Goal: Task Accomplishment & Management: Manage account settings

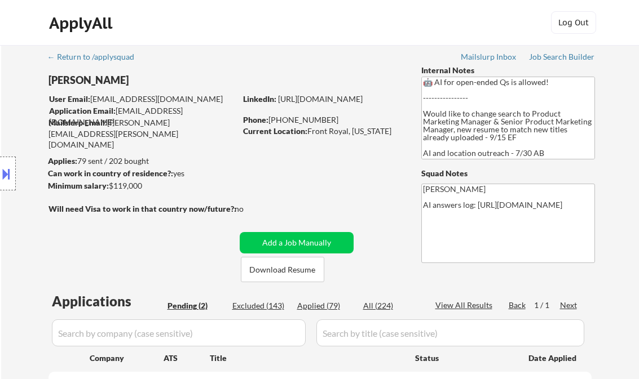
select select ""pending""
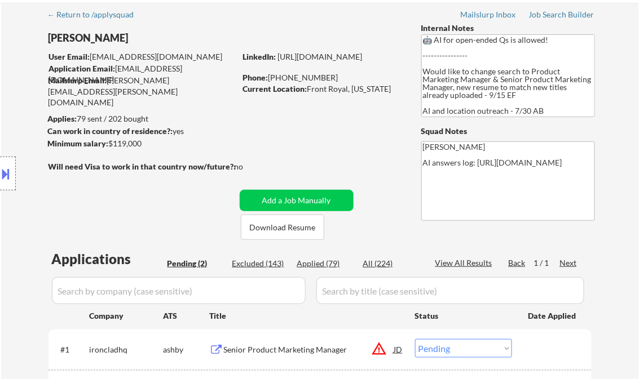
scroll to position [225, 0]
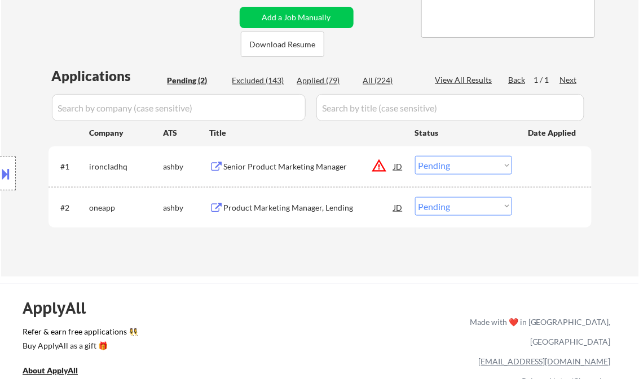
click at [273, 162] on div "Senior Product Marketing Manager" at bounding box center [309, 166] width 170 height 11
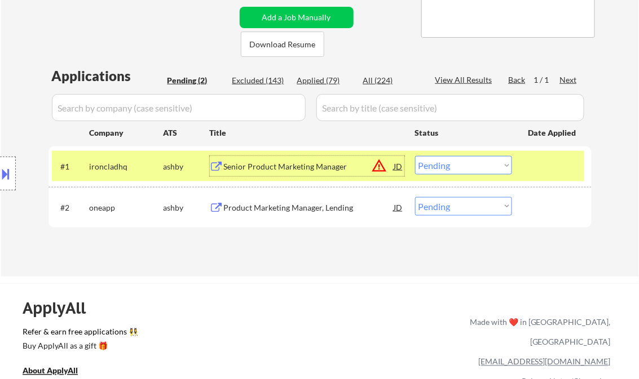
click at [458, 165] on select "Choose an option... Pending Applied Excluded (Questions) Excluded (Expired) Exc…" at bounding box center [463, 165] width 97 height 19
click at [415, 156] on select "Choose an option... Pending Applied Excluded (Questions) Excluded (Expired) Exc…" at bounding box center [463, 165] width 97 height 19
click at [324, 207] on div "Product Marketing Manager, Lending" at bounding box center [309, 207] width 170 height 11
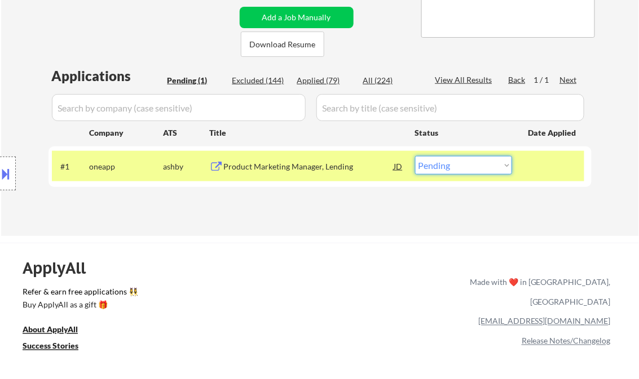
click at [453, 172] on select "Choose an option... Pending Applied Excluded (Questions) Excluded (Expired) Exc…" at bounding box center [463, 165] width 97 height 19
select select ""applied""
click at [415, 156] on select "Choose an option... Pending Applied Excluded (Questions) Excluded (Expired) Exc…" at bounding box center [463, 165] width 97 height 19
click at [328, 235] on div "← Return to /applysquad Mailslurp Inbox Job Search Builder Karla Raines User Em…" at bounding box center [320, 28] width 638 height 417
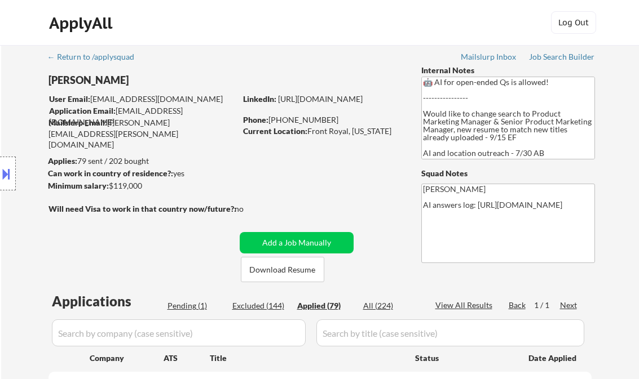
select select ""applied""
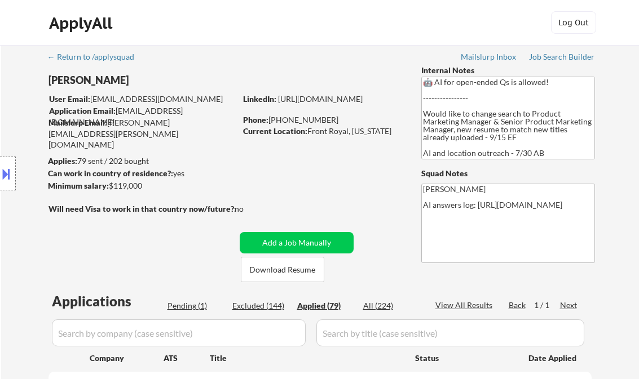
select select ""applied""
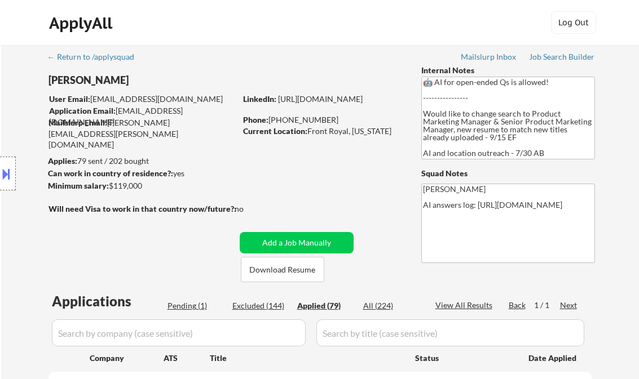
select select ""applied""
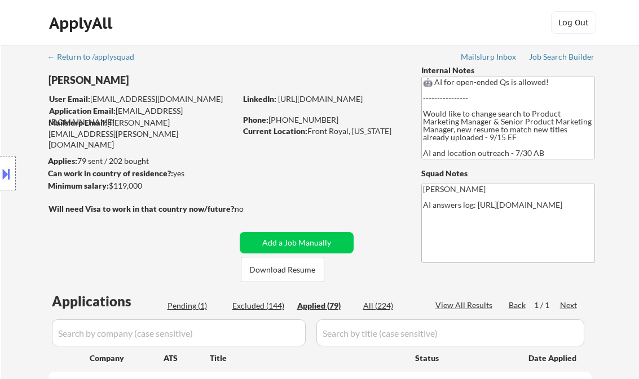
select select ""applied""
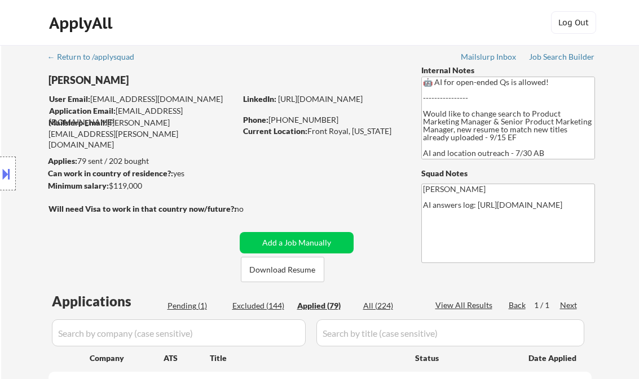
select select ""applied""
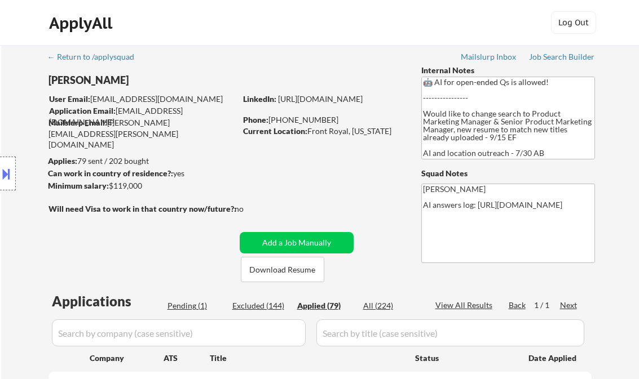
select select ""applied""
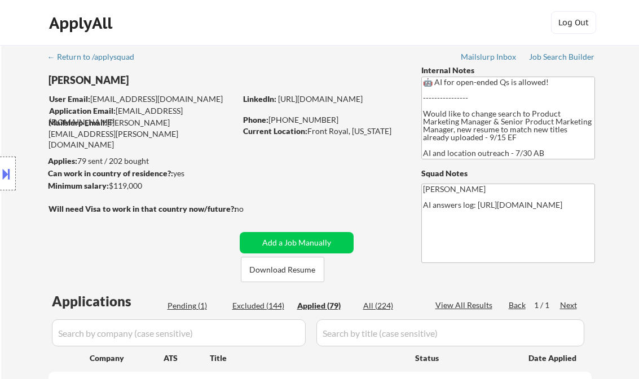
select select ""applied""
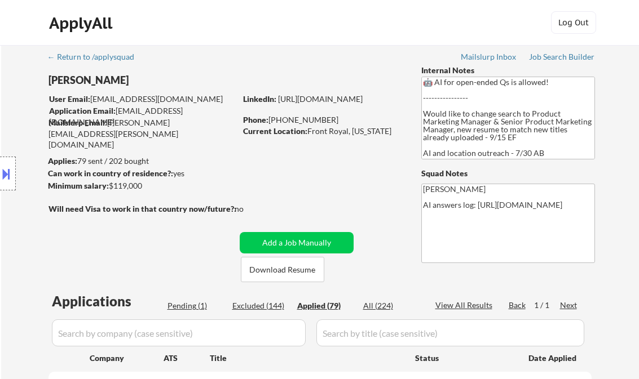
select select ""applied""
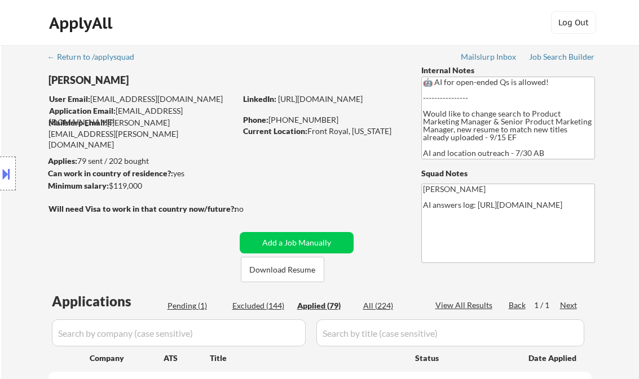
select select ""applied""
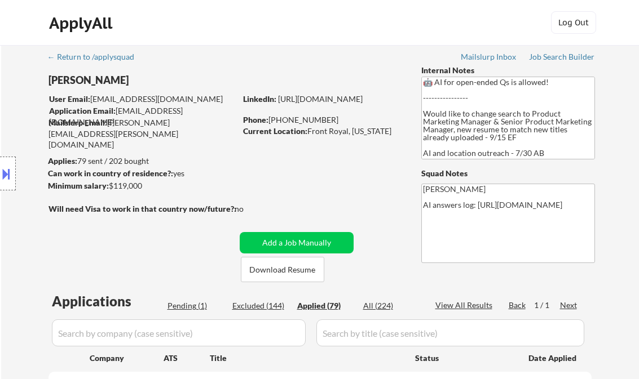
select select ""applied""
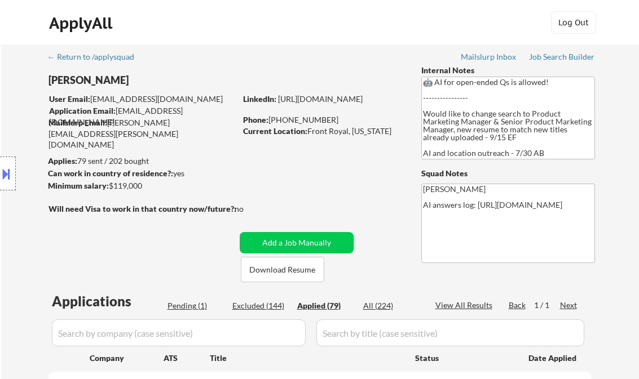
select select ""applied""
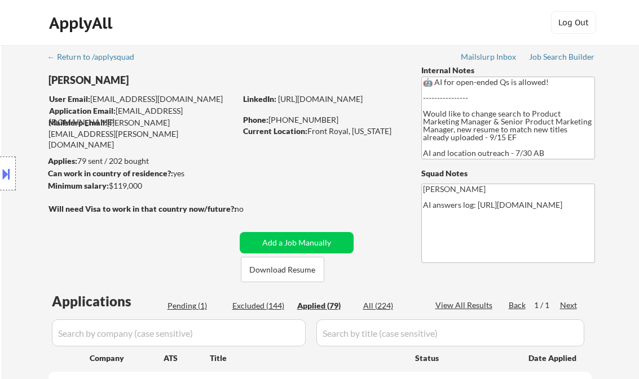
select select ""applied""
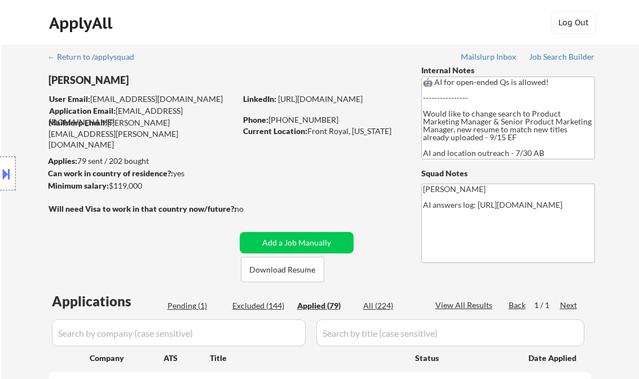
select select ""applied""
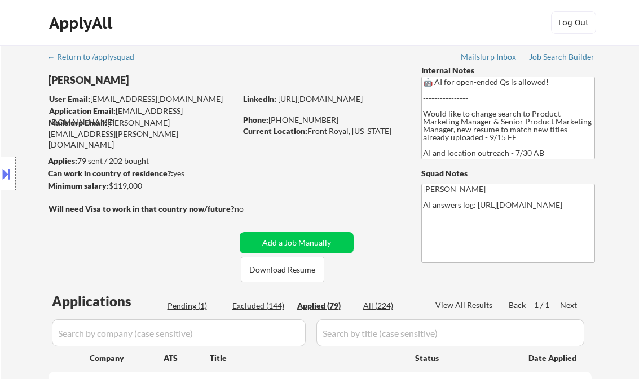
select select ""applied""
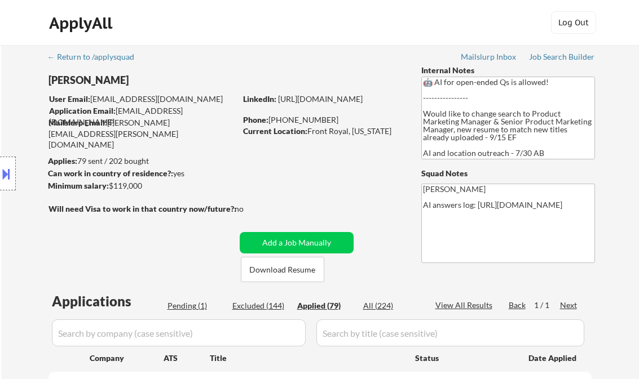
select select ""applied""
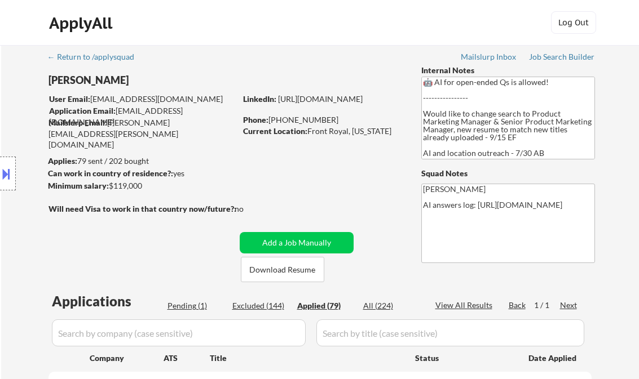
select select ""applied""
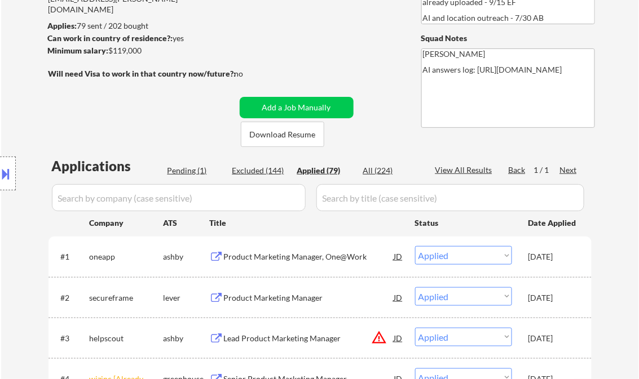
click at [331, 259] on div "Product Marketing Manager, One@Work" at bounding box center [309, 256] width 170 height 11
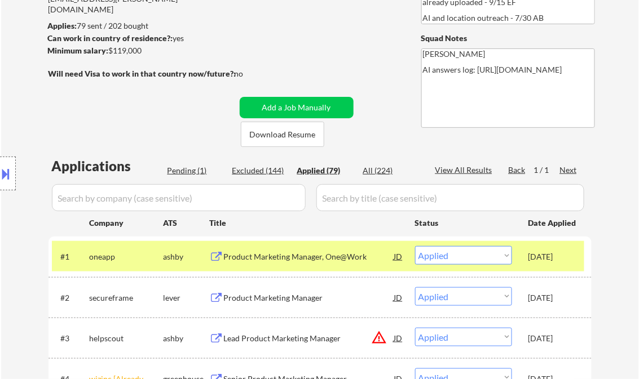
select select ""applied""
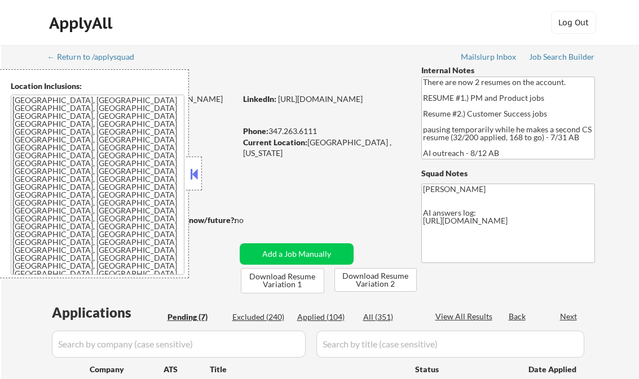
select select ""pending""
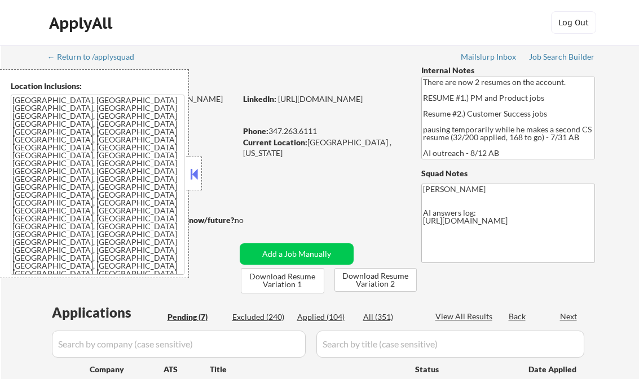
select select ""pending""
click at [188, 175] on button at bounding box center [194, 174] width 12 height 17
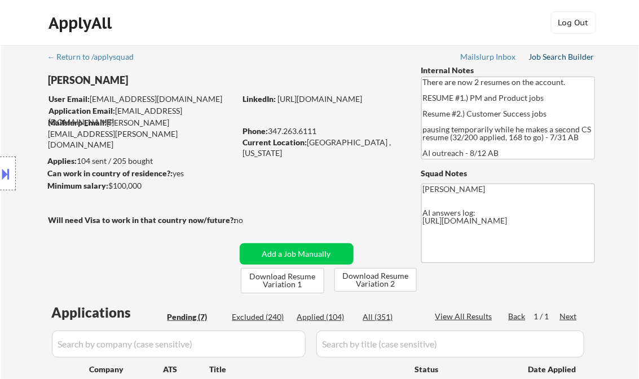
click at [561, 58] on div "Job Search Builder" at bounding box center [562, 57] width 66 height 8
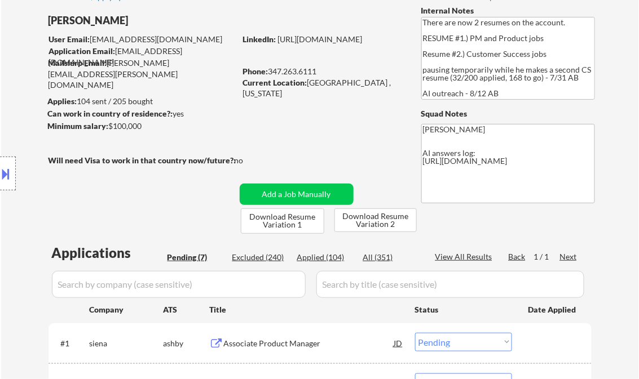
scroll to position [135, 0]
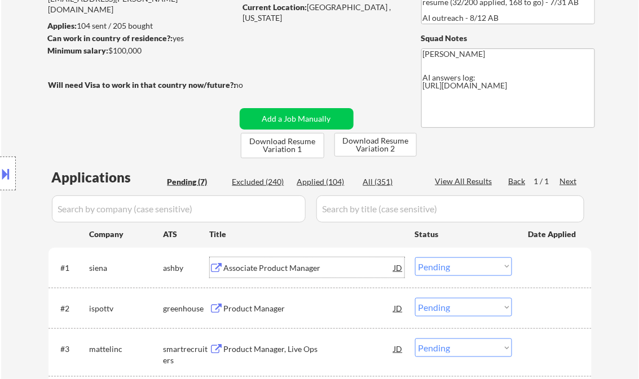
click at [266, 274] on div "Associate Product Manager" at bounding box center [309, 268] width 170 height 20
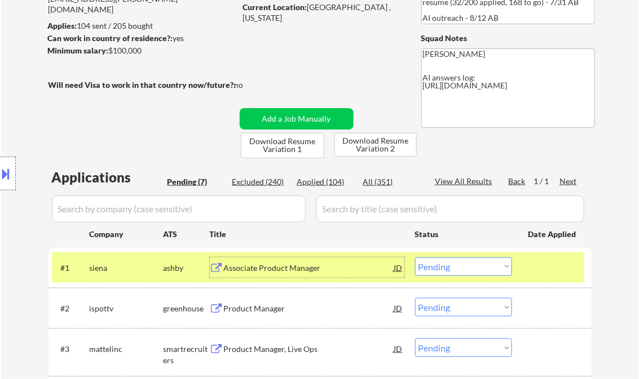
drag, startPoint x: 435, startPoint y: 264, endPoint x: 444, endPoint y: 258, distance: 10.5
click at [435, 264] on select "Choose an option... Pending Applied Excluded (Questions) Excluded (Expired) Exc…" at bounding box center [463, 267] width 97 height 19
click at [415, 258] on select "Choose an option... Pending Applied Excluded (Questions) Excluded (Expired) Exc…" at bounding box center [463, 267] width 97 height 19
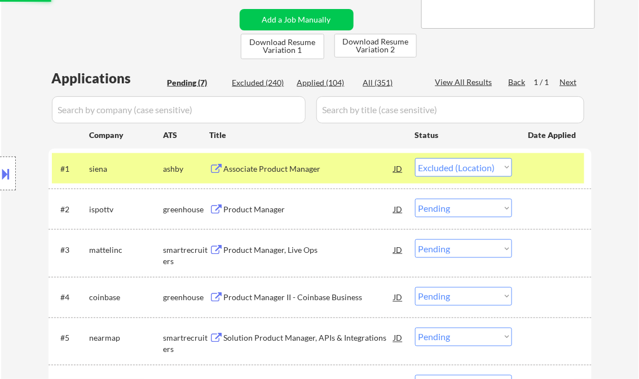
scroll to position [271, 0]
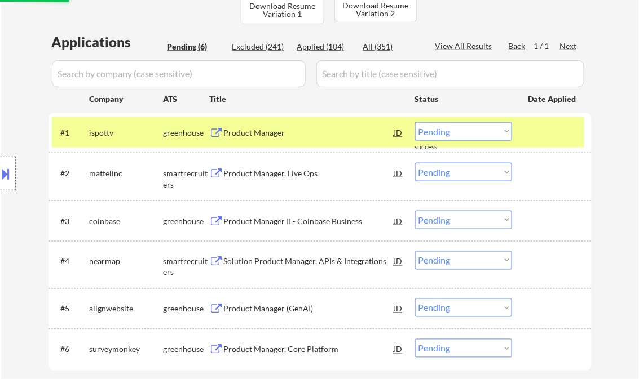
click at [275, 136] on div "Product Manager" at bounding box center [309, 132] width 170 height 11
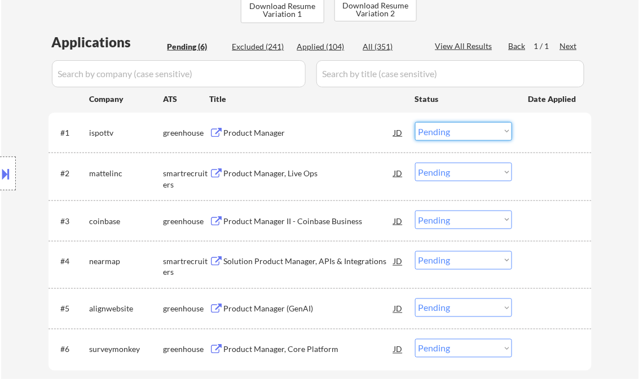
drag, startPoint x: 448, startPoint y: 132, endPoint x: 453, endPoint y: 141, distance: 10.1
click at [448, 132] on select "Choose an option... Pending Applied Excluded (Questions) Excluded (Expired) Exc…" at bounding box center [463, 131] width 97 height 19
click at [415, 122] on select "Choose an option... Pending Applied Excluded (Questions) Excluded (Expired) Exc…" at bounding box center [463, 131] width 97 height 19
click at [260, 175] on div "Product Manager, Live Ops" at bounding box center [309, 173] width 170 height 11
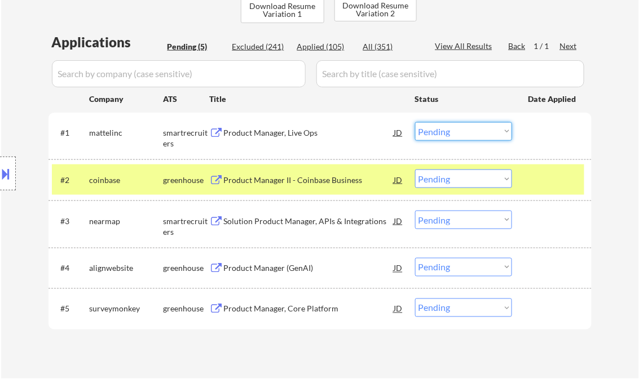
click at [444, 130] on select "Choose an option... Pending Applied Excluded (Questions) Excluded (Expired) Exc…" at bounding box center [463, 131] width 97 height 19
click at [415, 122] on select "Choose an option... Pending Applied Excluded (Questions) Excluded (Expired) Exc…" at bounding box center [463, 131] width 97 height 19
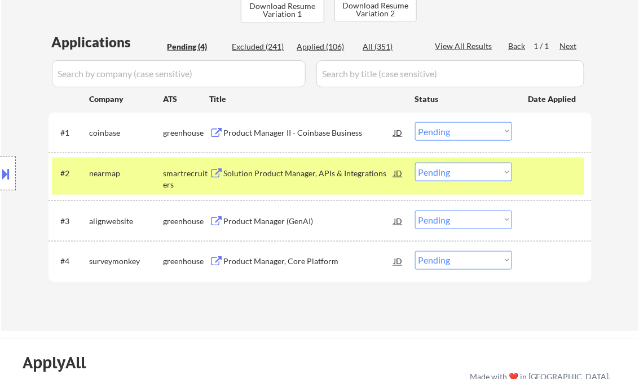
click at [289, 140] on div "Product Manager II - Coinbase Business" at bounding box center [309, 132] width 170 height 20
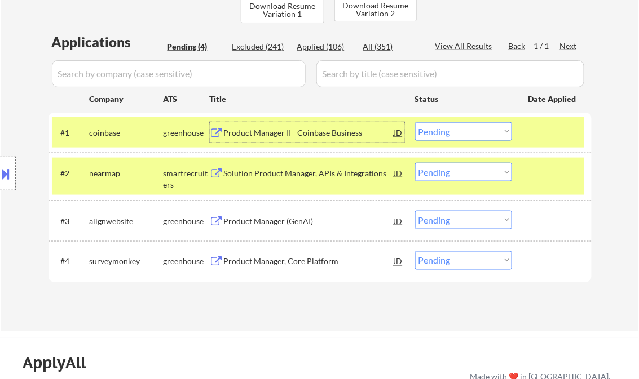
click at [456, 131] on select "Choose an option... Pending Applied Excluded (Questions) Excluded (Expired) Exc…" at bounding box center [463, 131] width 97 height 19
click at [415, 122] on select "Choose an option... Pending Applied Excluded (Questions) Excluded (Expired) Exc…" at bounding box center [463, 131] width 97 height 19
click at [275, 173] on div "Solution Product Manager, APIs & Integrations" at bounding box center [309, 173] width 170 height 11
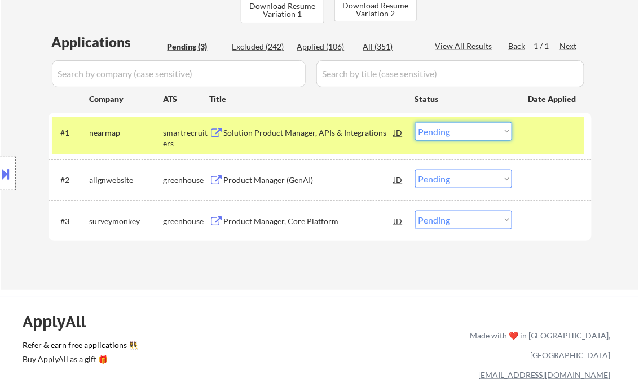
drag, startPoint x: 476, startPoint y: 130, endPoint x: 480, endPoint y: 141, distance: 11.9
click at [476, 130] on select "Choose an option... Pending Applied Excluded (Questions) Excluded (Expired) Exc…" at bounding box center [463, 131] width 97 height 19
click at [415, 122] on select "Choose an option... Pending Applied Excluded (Questions) Excluded (Expired) Exc…" at bounding box center [463, 131] width 97 height 19
click at [276, 173] on div "Product Manager (GenAI)" at bounding box center [309, 180] width 170 height 20
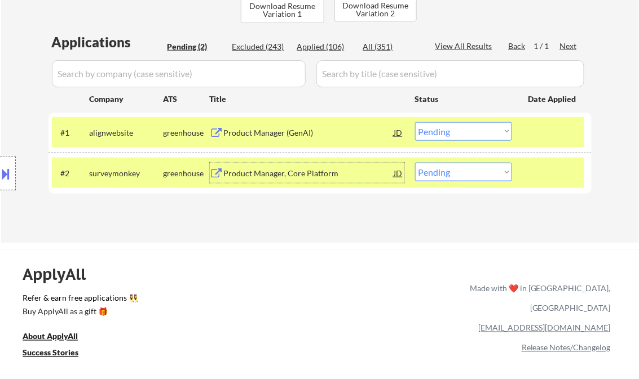
click at [457, 129] on select "Choose an option... Pending Applied Excluded (Questions) Excluded (Expired) Exc…" at bounding box center [463, 131] width 97 height 19
click at [415, 122] on select "Choose an option... Pending Applied Excluded (Questions) Excluded (Expired) Exc…" at bounding box center [463, 131] width 97 height 19
click at [280, 179] on div "Product Manager, Core Platform" at bounding box center [309, 173] width 170 height 20
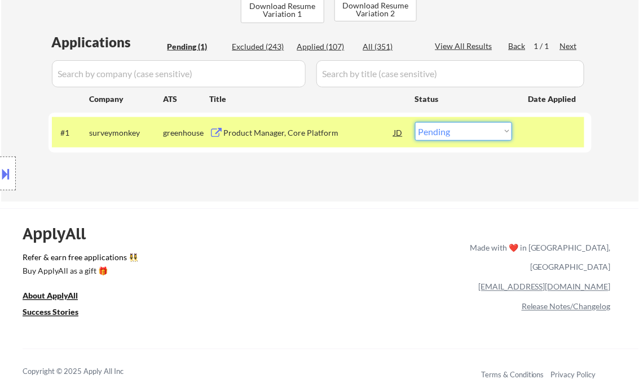
drag, startPoint x: 456, startPoint y: 129, endPoint x: 457, endPoint y: 141, distance: 12.0
click at [456, 129] on select "Choose an option... Pending Applied Excluded (Questions) Excluded (Expired) Exc…" at bounding box center [463, 131] width 97 height 19
select select ""excluded__expired_""
click at [415, 122] on select "Choose an option... Pending Applied Excluded (Questions) Excluded (Expired) Exc…" at bounding box center [463, 131] width 97 height 19
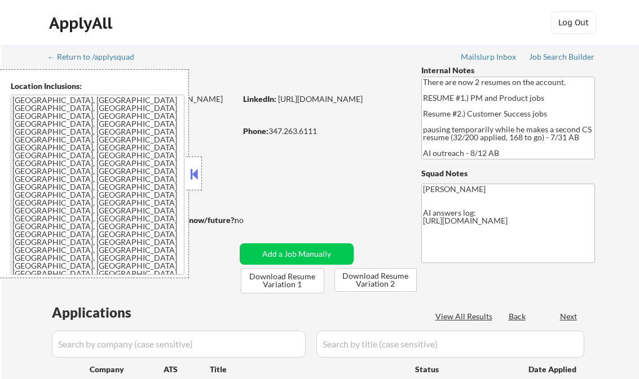
select select ""pending""
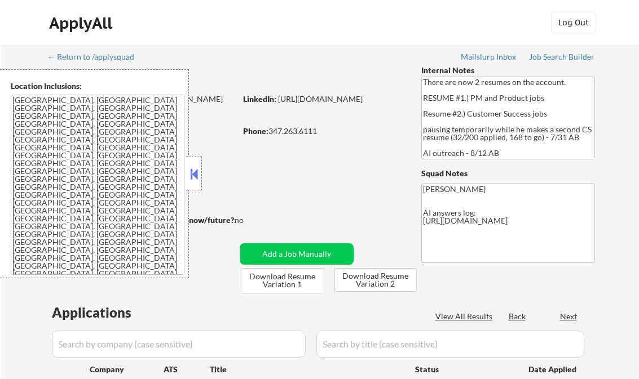
select select ""pending""
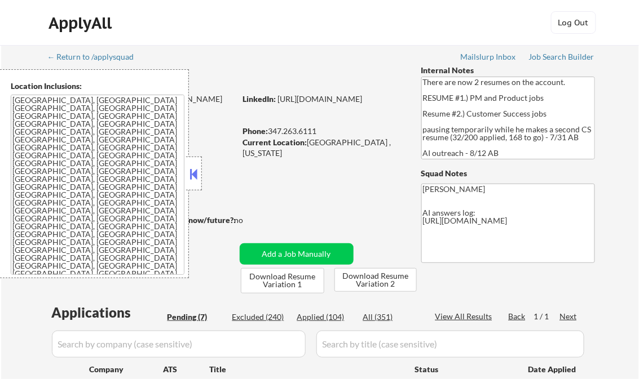
click at [333, 317] on div "Applied (104)" at bounding box center [325, 317] width 56 height 11
click at [194, 174] on button at bounding box center [194, 174] width 12 height 17
click at [457, 319] on div "View All Results" at bounding box center [465, 316] width 60 height 11
select select ""applied""
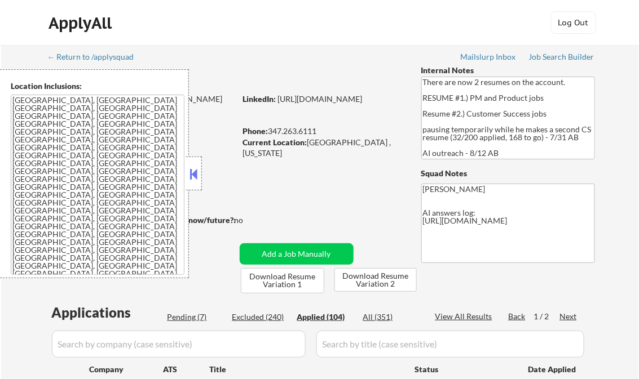
select select ""applied""
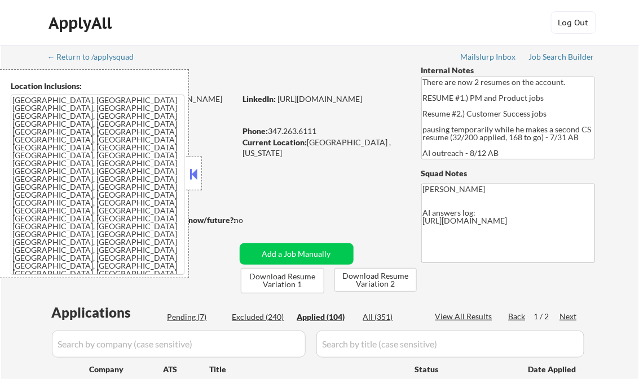
select select ""applied""
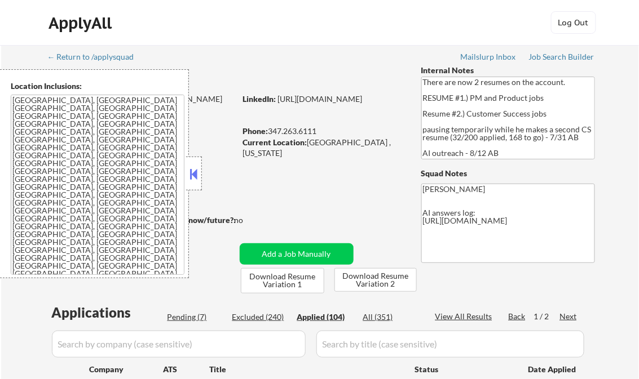
select select ""applied""
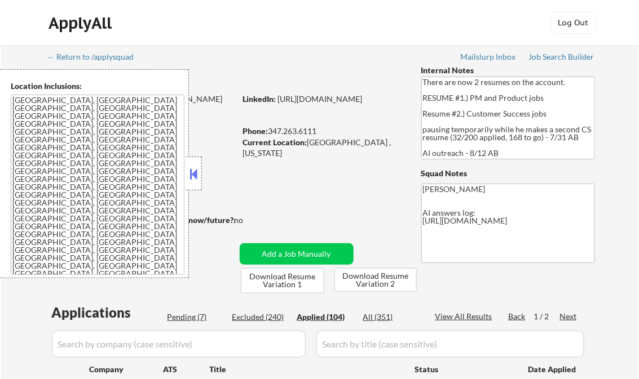
select select ""applied""
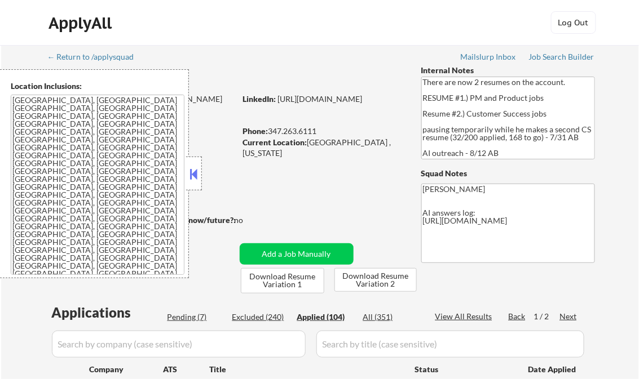
select select ""applied""
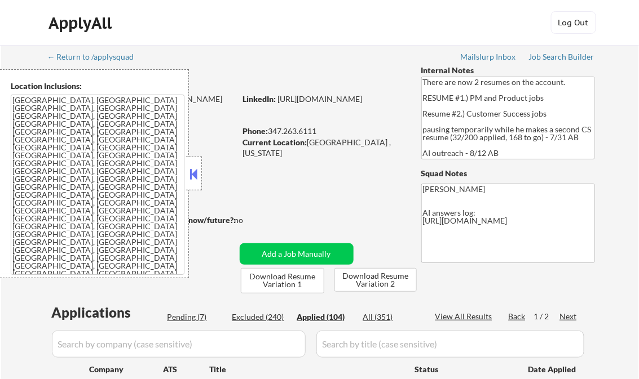
select select ""applied""
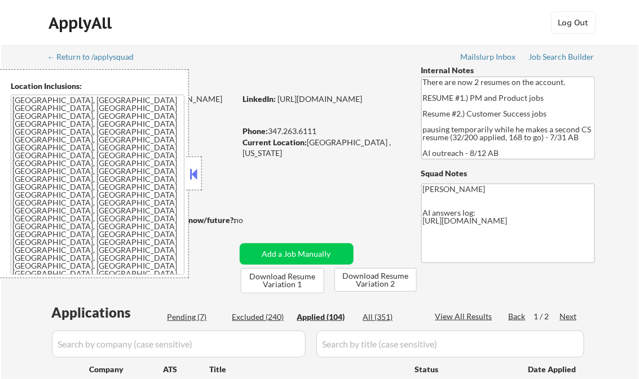
select select ""applied""
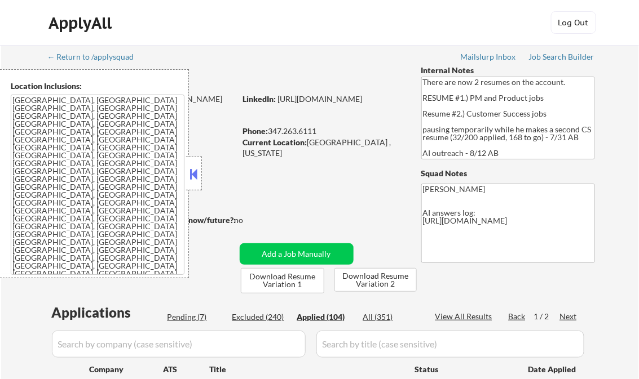
select select ""applied""
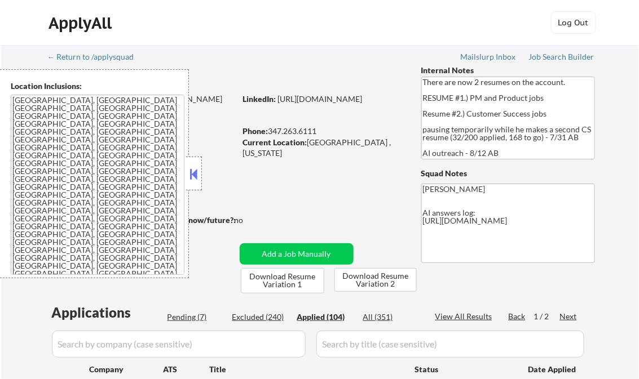
select select ""applied""
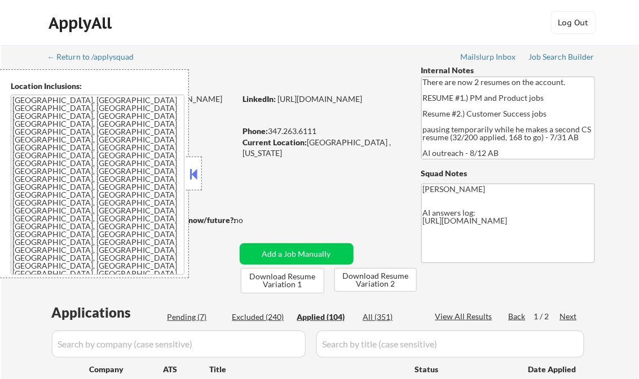
select select ""applied""
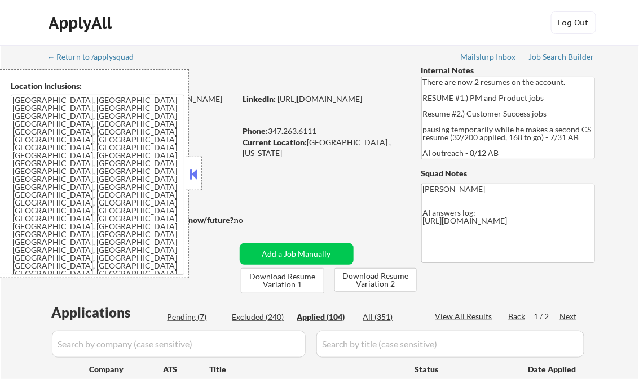
select select ""applied""
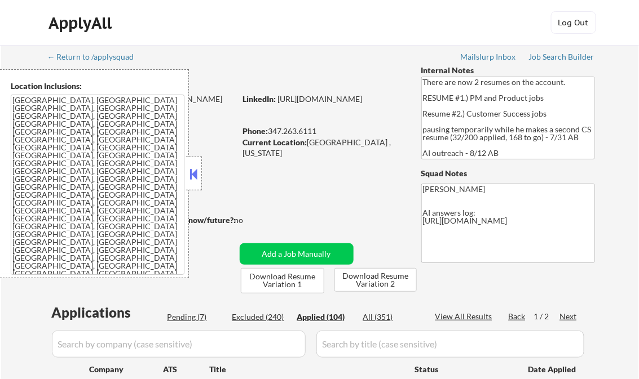
select select ""applied""
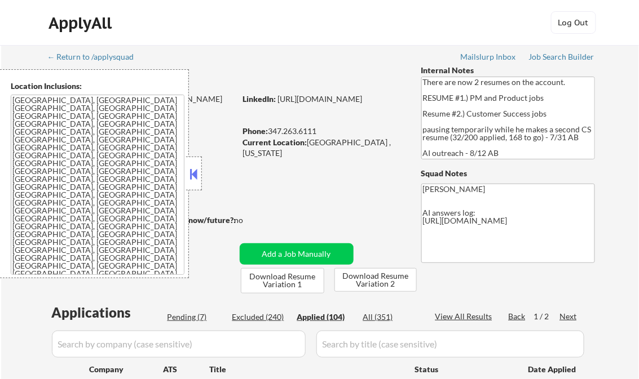
select select ""applied""
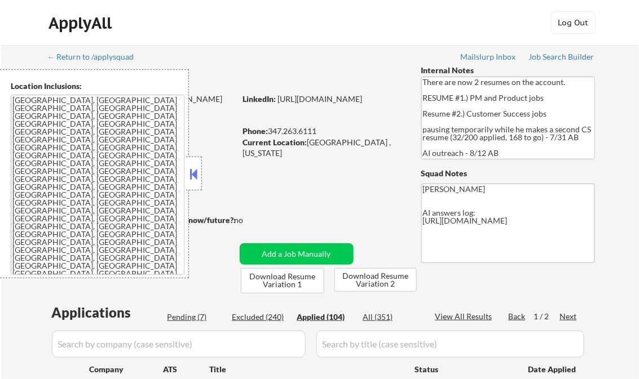
select select ""applied""
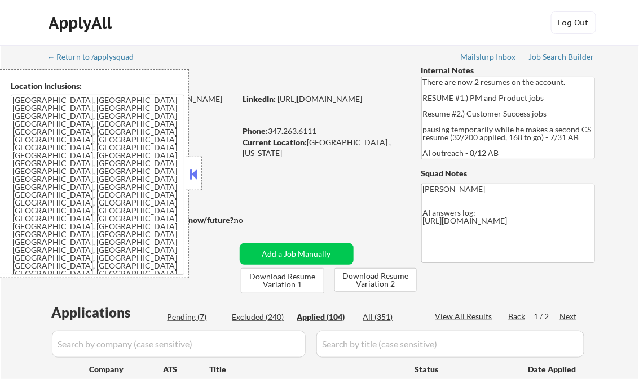
select select ""applied""
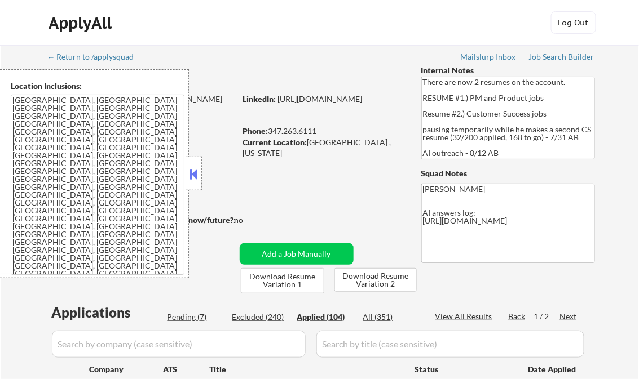
select select ""applied""
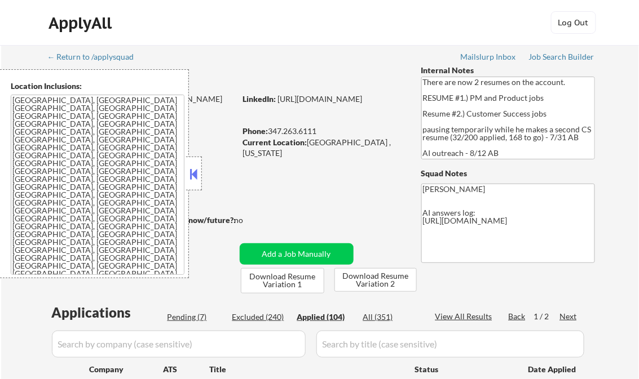
select select ""applied""
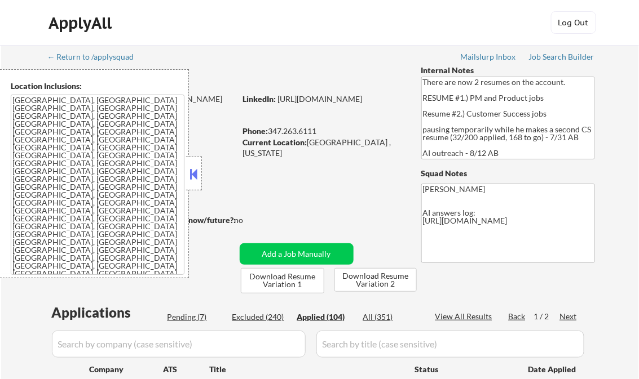
select select ""applied""
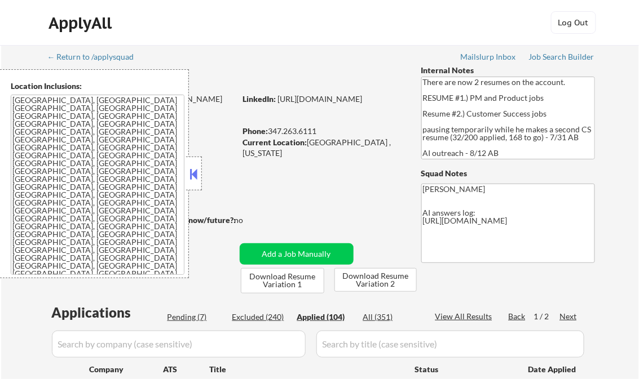
select select ""applied""
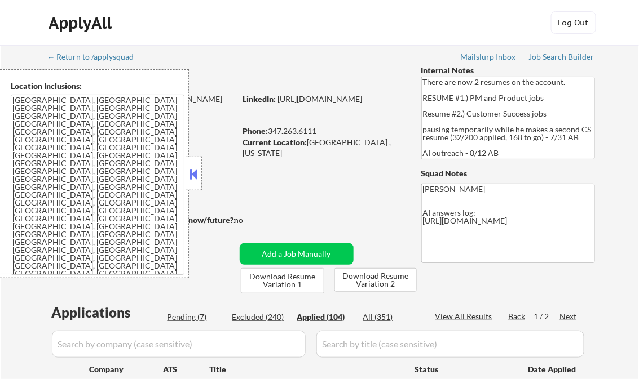
select select ""applied""
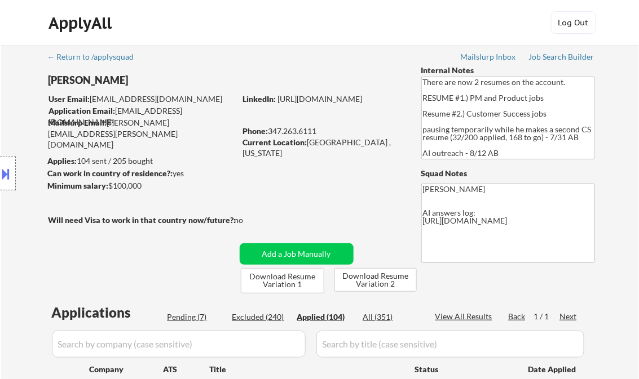
select select ""applied""
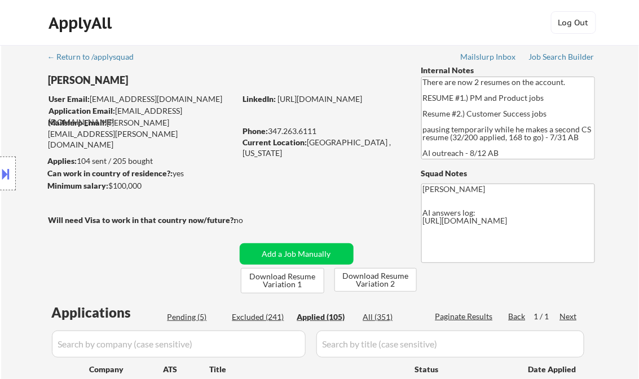
select select ""applied""
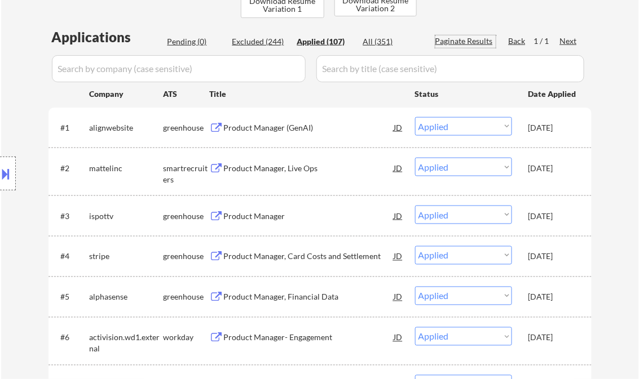
scroll to position [271, 0]
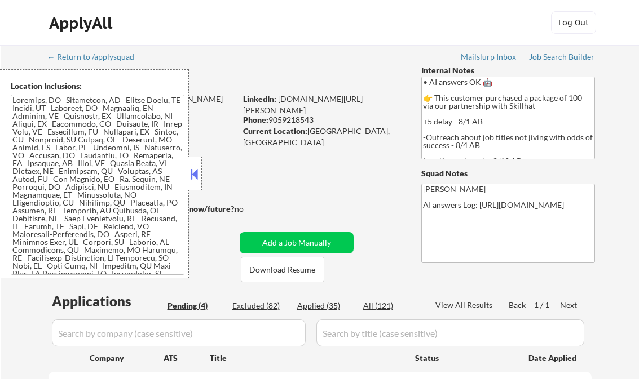
select select ""pending""
click at [191, 167] on div at bounding box center [194, 174] width 16 height 34
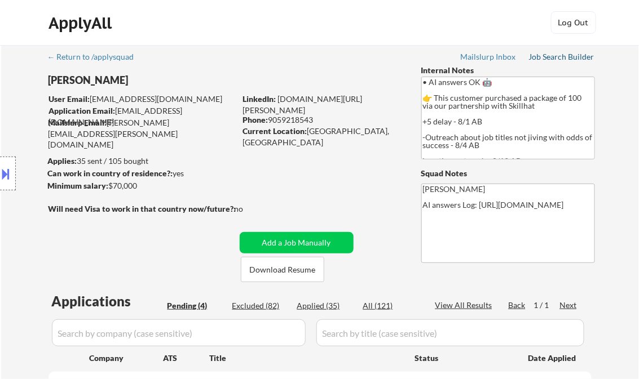
click at [552, 56] on div "Job Search Builder" at bounding box center [562, 57] width 66 height 8
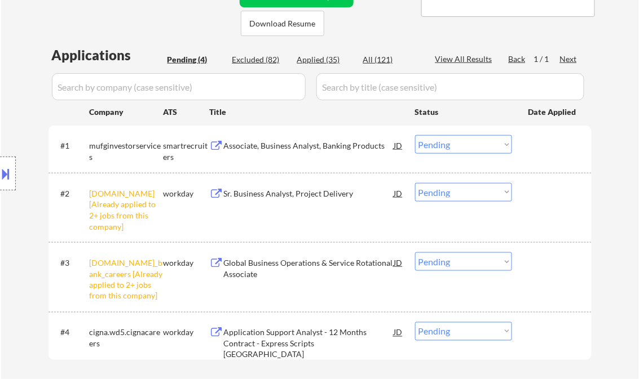
scroll to position [225, 0]
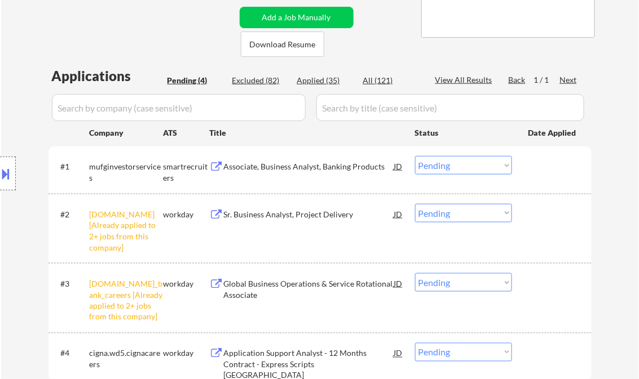
click at [283, 166] on div "Associate, Business Analyst, Banking Products" at bounding box center [309, 166] width 170 height 11
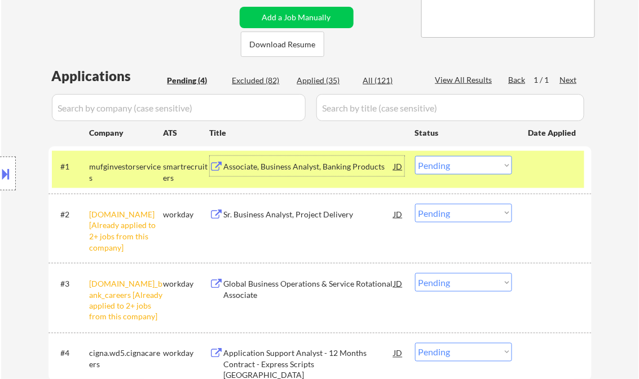
click at [309, 168] on div "Associate, Business Analyst, Banking Products" at bounding box center [309, 166] width 170 height 11
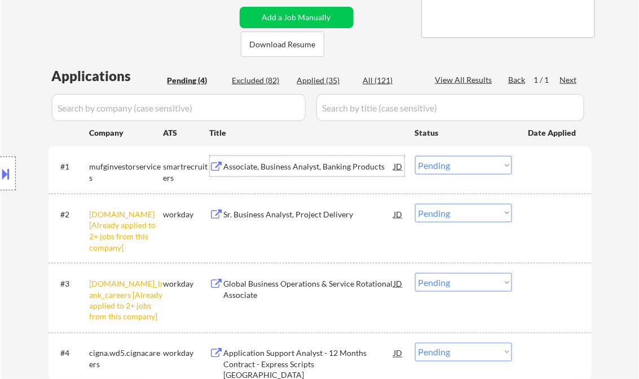
click at [467, 171] on select "Choose an option... Pending Applied Excluded (Questions) Excluded (Expired) Exc…" at bounding box center [463, 165] width 97 height 19
click at [415, 156] on select "Choose an option... Pending Applied Excluded (Questions) Excluded (Expired) Exc…" at bounding box center [463, 165] width 97 height 19
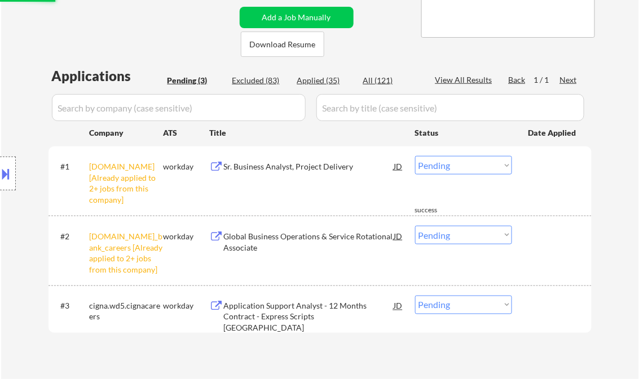
click at [430, 160] on select "Choose an option... Pending Applied Excluded (Questions) Excluded (Expired) Exc…" at bounding box center [463, 165] width 97 height 19
drag, startPoint x: 572, startPoint y: 192, endPoint x: 560, endPoint y: 194, distance: 12.0
click at [572, 192] on div "#1 [DOMAIN_NAME] [Already applied to 2+ jobs from this company] workday Sr. Bus…" at bounding box center [318, 180] width 532 height 59
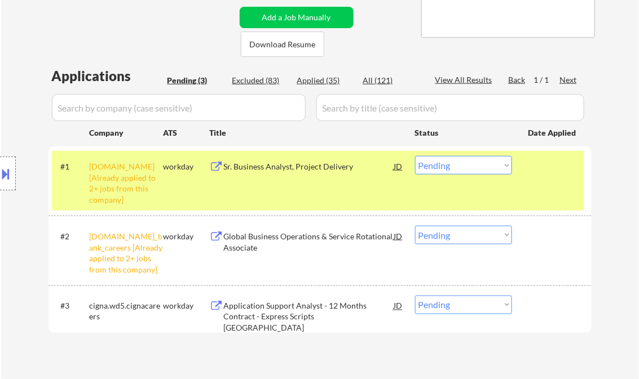
click at [470, 171] on select "Choose an option... Pending Applied Excluded (Questions) Excluded (Expired) Exc…" at bounding box center [463, 165] width 97 height 19
click at [415, 156] on select "Choose an option... Pending Applied Excluded (Questions) Excluded (Expired) Exc…" at bounding box center [463, 165] width 97 height 19
drag, startPoint x: 460, startPoint y: 232, endPoint x: 477, endPoint y: 241, distance: 19.4
click at [460, 232] on select "Choose an option... Pending Applied Excluded (Questions) Excluded (Expired) Exc…" at bounding box center [463, 235] width 97 height 19
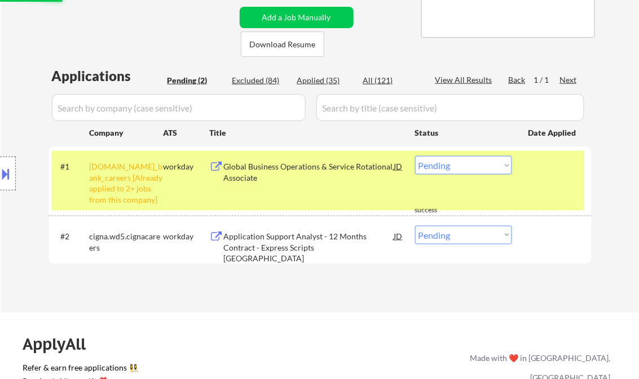
click at [625, 209] on div "← Return to /applysquad Mailslurp Inbox Job Search Builder [PERSON_NAME] User E…" at bounding box center [320, 66] width 638 height 493
drag, startPoint x: 481, startPoint y: 169, endPoint x: 480, endPoint y: 175, distance: 6.9
click at [481, 169] on select "Choose an option... Pending Applied Excluded (Questions) Excluded (Expired) Exc…" at bounding box center [463, 165] width 97 height 19
click at [415, 156] on select "Choose an option... Pending Applied Excluded (Questions) Excluded (Expired) Exc…" at bounding box center [463, 165] width 97 height 19
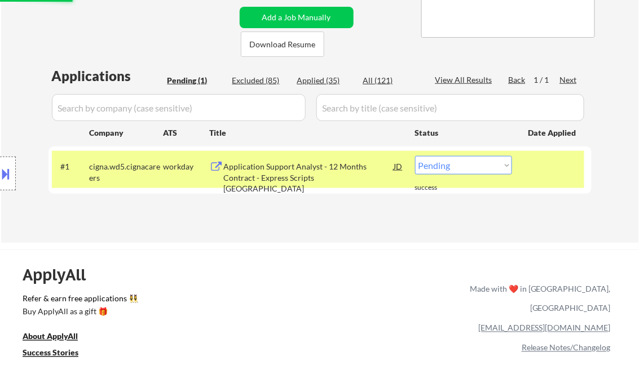
click at [282, 171] on div "Application Support Analyst - 12 Months Contract - Express Scripts [GEOGRAPHIC_…" at bounding box center [309, 177] width 170 height 33
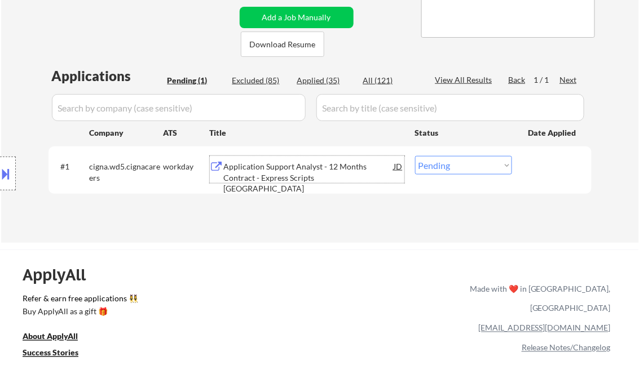
click at [10, 176] on button at bounding box center [6, 174] width 12 height 19
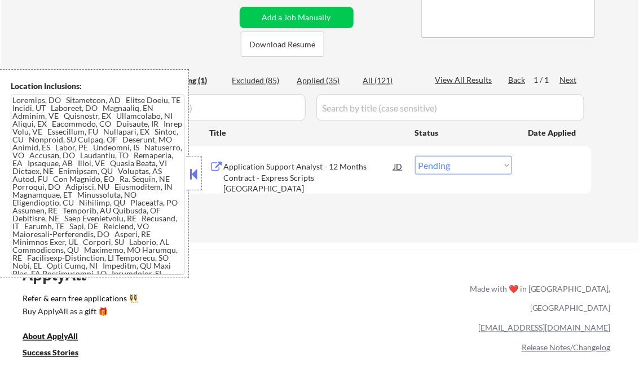
click at [190, 170] on button at bounding box center [194, 174] width 12 height 17
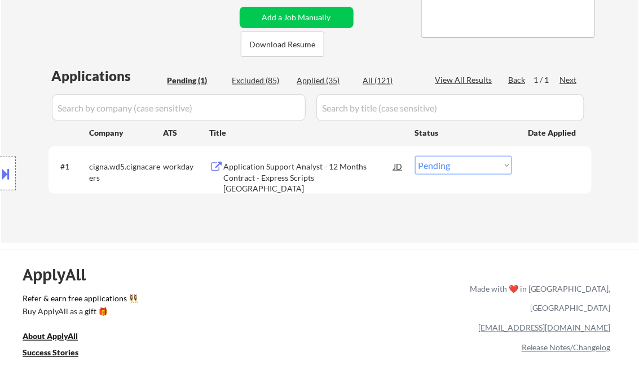
click at [441, 169] on select "Choose an option... Pending Applied Excluded (Questions) Excluded (Expired) Exc…" at bounding box center [463, 165] width 97 height 19
select select ""applied""
click at [415, 156] on select "Choose an option... Pending Applied Excluded (Questions) Excluded (Expired) Exc…" at bounding box center [463, 165] width 97 height 19
click at [351, 227] on div "← Return to /applysquad Mailslurp Inbox Job Search Builder [PERSON_NAME] User E…" at bounding box center [320, 27] width 563 height 414
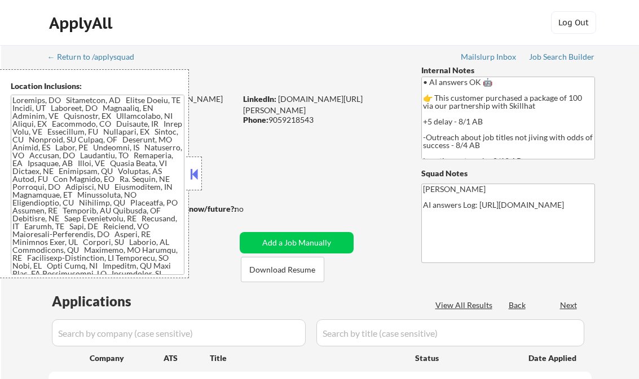
select select ""pending""
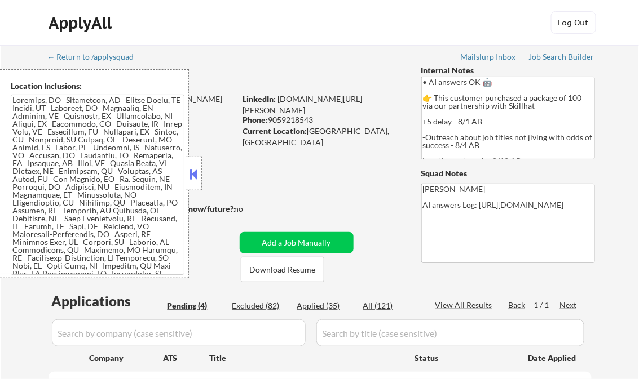
click at [196, 167] on button at bounding box center [194, 174] width 12 height 17
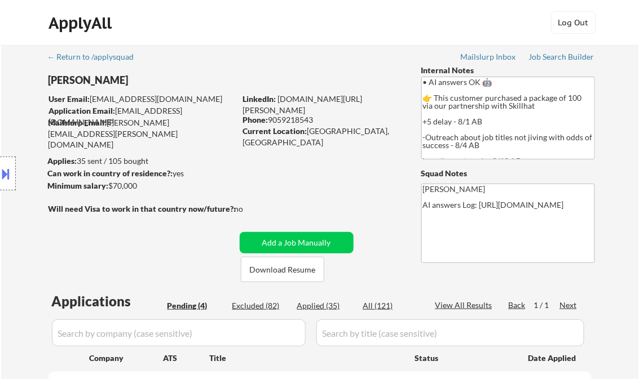
click at [328, 306] on div "Applied (35)" at bounding box center [325, 305] width 56 height 11
select select ""applied""
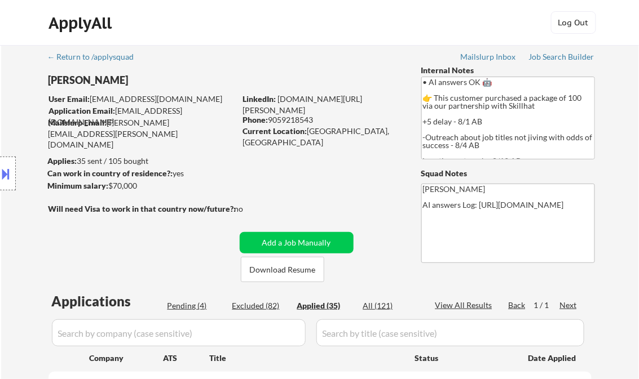
select select ""applied""
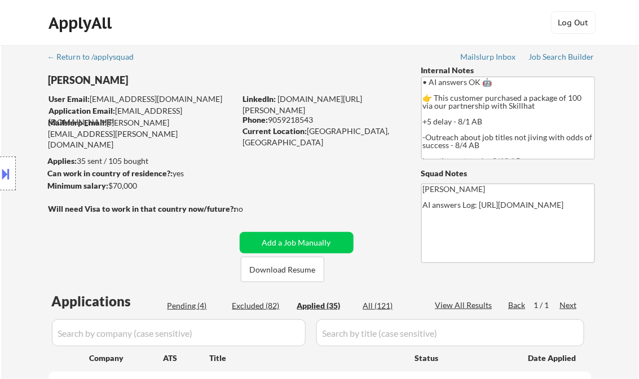
select select ""applied""
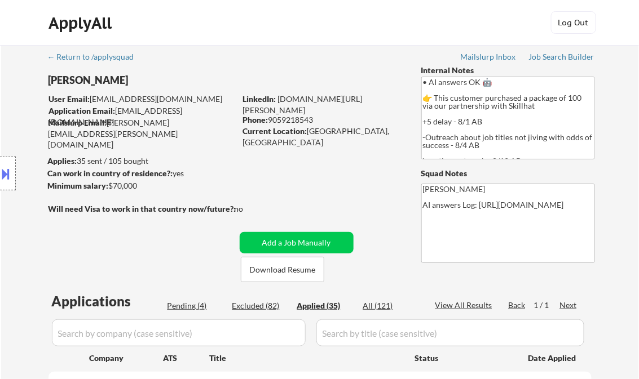
select select ""applied""
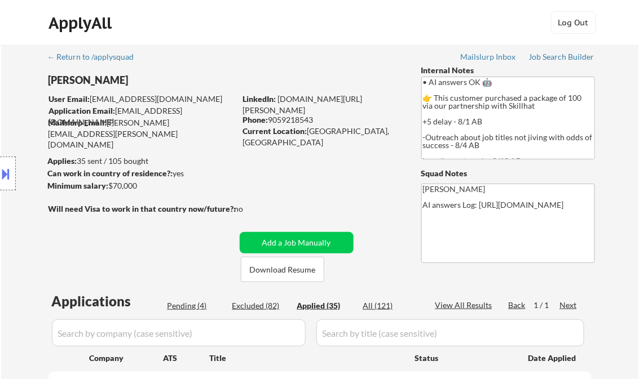
select select ""applied""
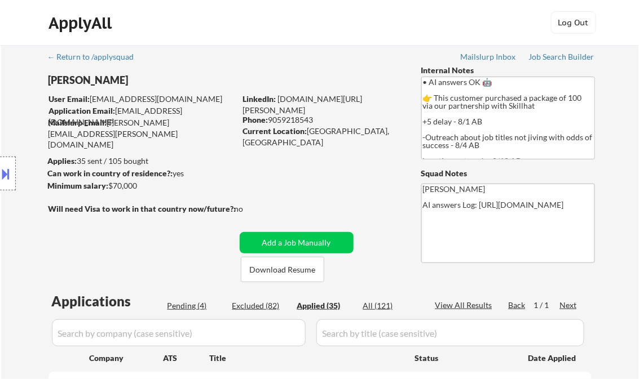
select select ""applied""
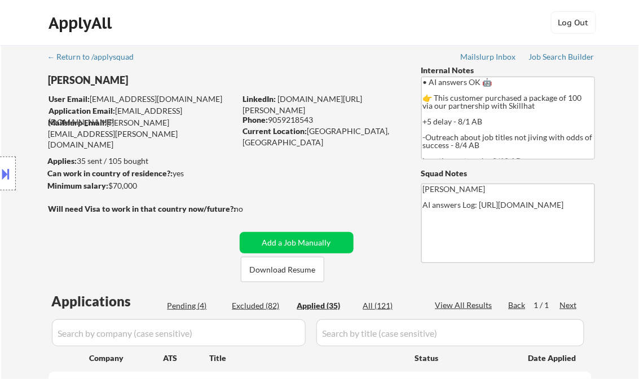
select select ""applied""
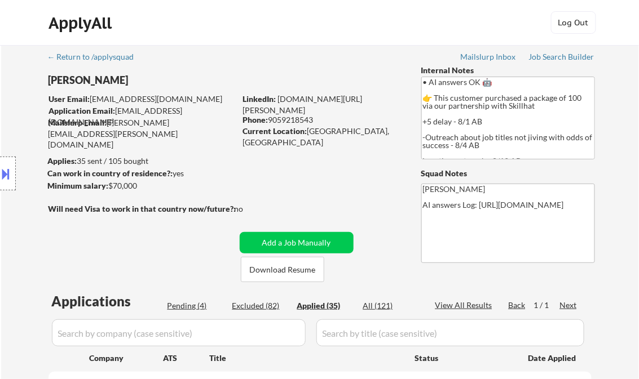
select select ""applied""
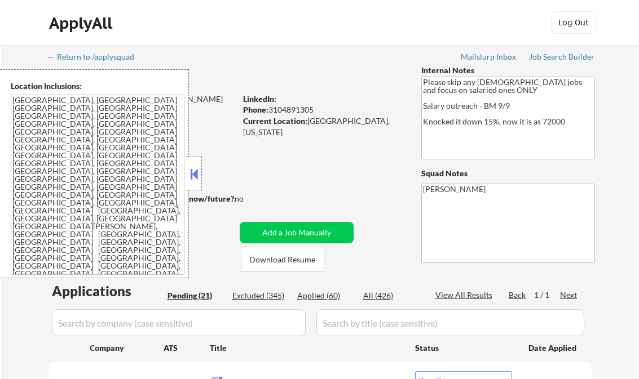
select select ""pending""
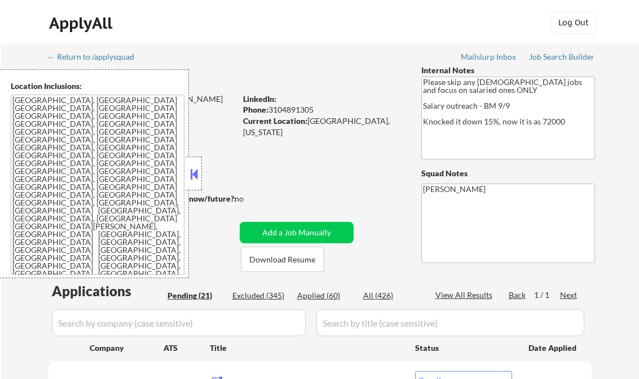
select select ""pending""
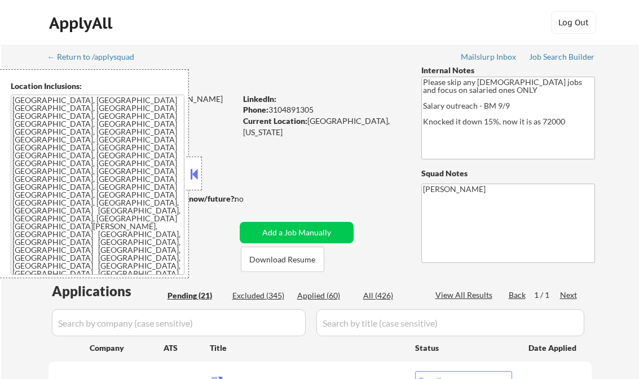
select select ""pending""
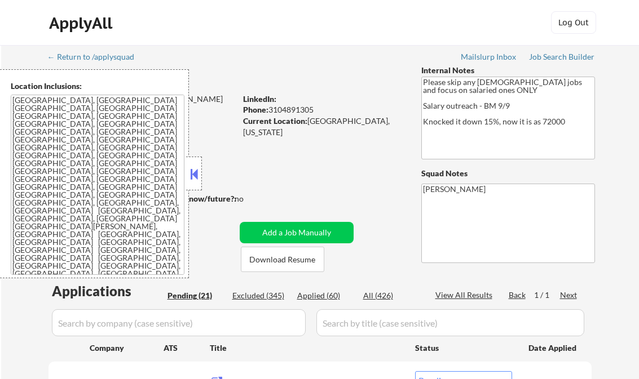
select select ""pending""
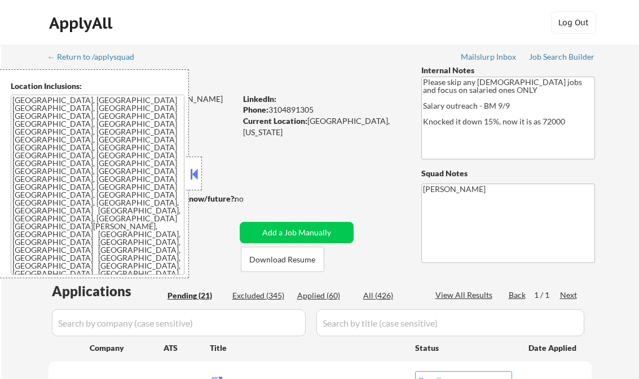
select select ""pending""
click at [192, 171] on button at bounding box center [194, 174] width 12 height 17
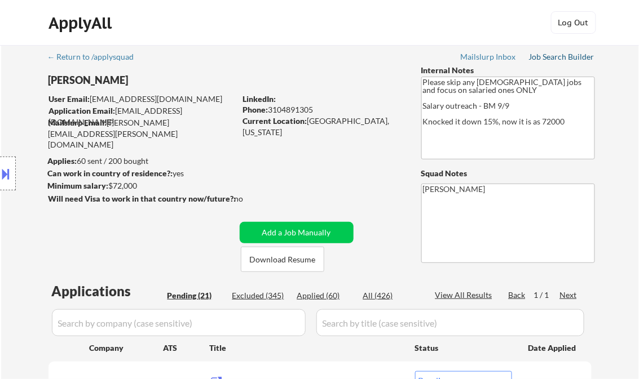
click at [568, 60] on div "Job Search Builder" at bounding box center [562, 57] width 66 height 8
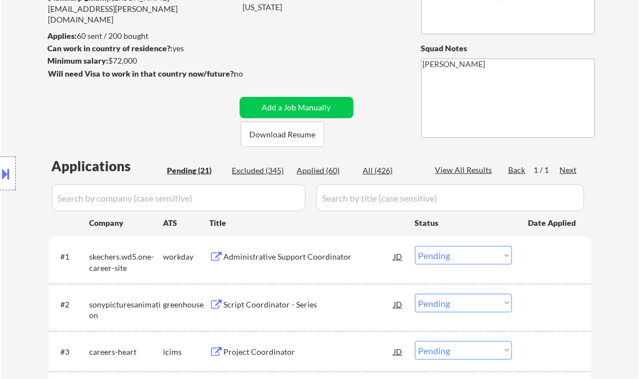
scroll to position [180, 0]
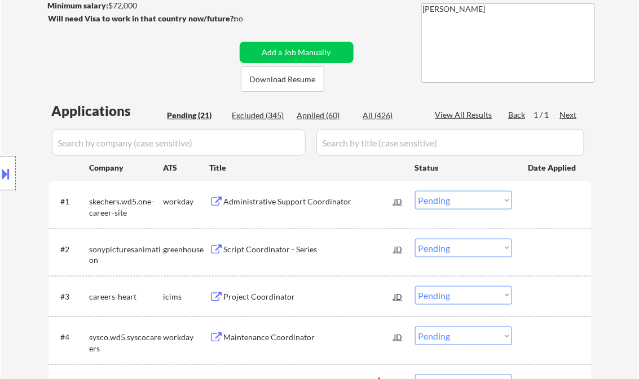
click at [273, 196] on div "Administrative Support Coordinator" at bounding box center [309, 201] width 170 height 11
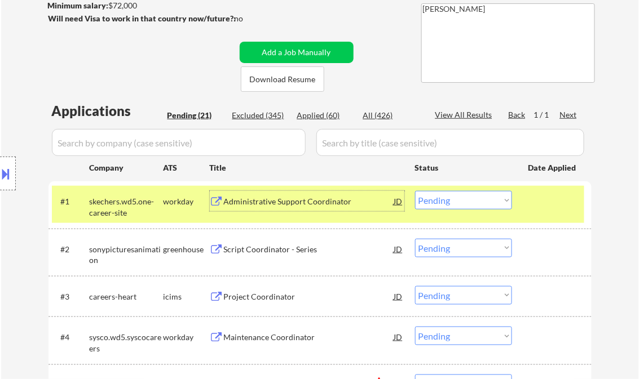
click at [451, 202] on select "Choose an option... Pending Applied Excluded (Questions) Excluded (Expired) Exc…" at bounding box center [463, 200] width 97 height 19
click at [415, 191] on select "Choose an option... Pending Applied Excluded (Questions) Excluded (Expired) Exc…" at bounding box center [463, 200] width 97 height 19
click at [284, 254] on div "Script Coordinator - Series" at bounding box center [309, 249] width 170 height 11
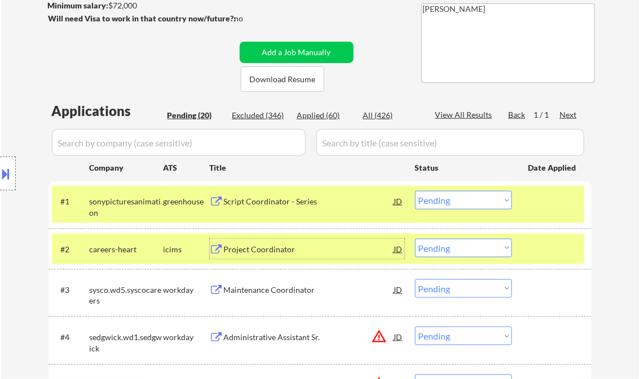
drag, startPoint x: 445, startPoint y: 200, endPoint x: 452, endPoint y: 210, distance: 11.4
click at [445, 200] on select "Choose an option... Pending Applied Excluded (Questions) Excluded (Expired) Exc…" at bounding box center [463, 200] width 97 height 19
click at [415, 191] on select "Choose an option... Pending Applied Excluded (Questions) Excluded (Expired) Exc…" at bounding box center [463, 200] width 97 height 19
click at [264, 249] on div "Project Coordinator" at bounding box center [309, 249] width 170 height 11
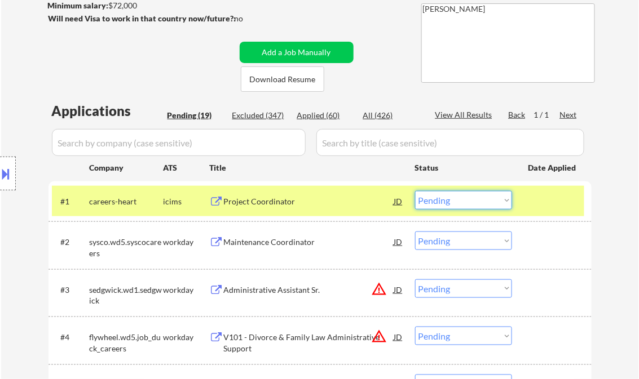
click at [477, 202] on select "Choose an option... Pending Applied Excluded (Questions) Excluded (Expired) Exc…" at bounding box center [463, 200] width 97 height 19
click at [415, 191] on select "Choose an option... Pending Applied Excluded (Questions) Excluded (Expired) Exc…" at bounding box center [463, 200] width 97 height 19
click at [286, 249] on div "Maintenance Coordinator" at bounding box center [309, 242] width 170 height 20
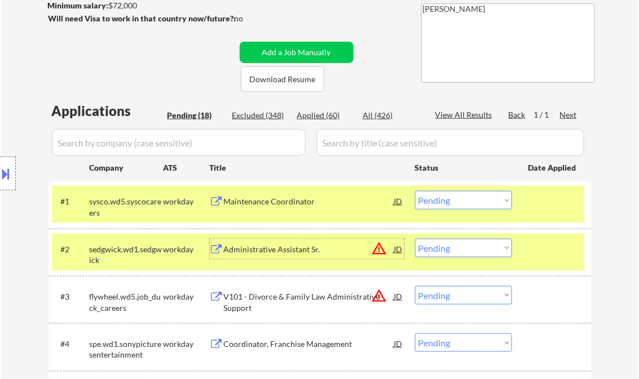
drag, startPoint x: 444, startPoint y: 206, endPoint x: 449, endPoint y: 209, distance: 6.1
click at [444, 206] on select "Choose an option... Pending Applied Excluded (Questions) Excluded (Expired) Exc…" at bounding box center [463, 200] width 97 height 19
click at [415, 191] on select "Choose an option... Pending Applied Excluded (Questions) Excluded (Expired) Exc…" at bounding box center [463, 200] width 97 height 19
click at [282, 250] on div "Administrative Assistant Sr." at bounding box center [309, 249] width 170 height 11
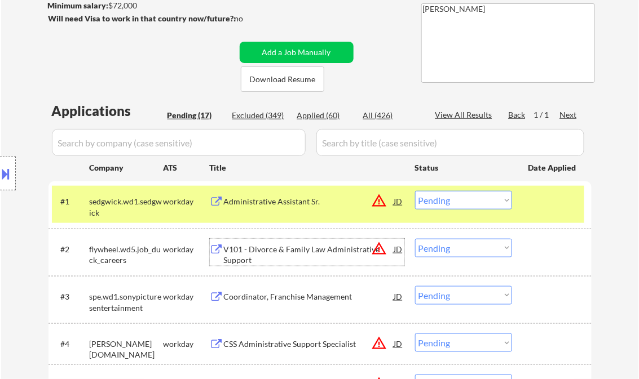
click at [10, 163] on div at bounding box center [8, 174] width 16 height 34
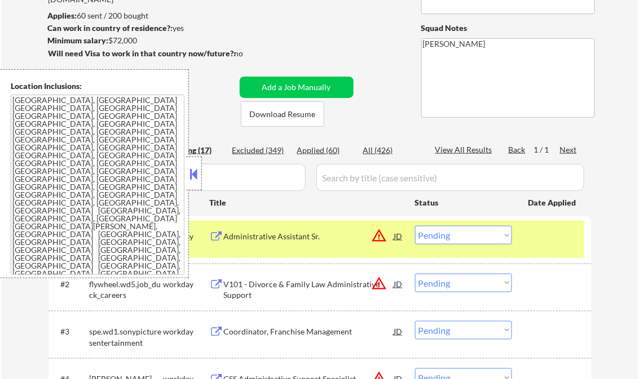
scroll to position [135, 0]
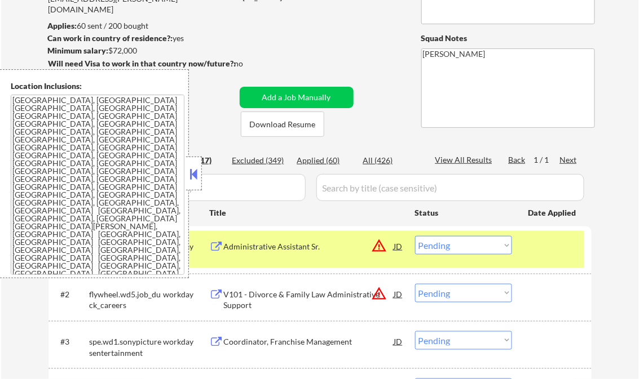
click at [191, 178] on button at bounding box center [194, 174] width 12 height 17
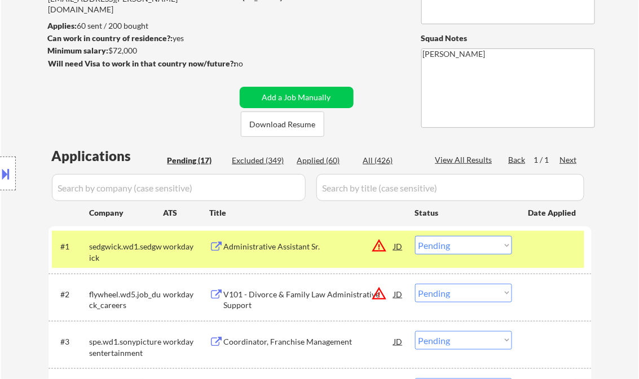
drag, startPoint x: 444, startPoint y: 249, endPoint x: 496, endPoint y: 293, distance: 68.0
click at [444, 249] on select "Choose an option... Pending Applied Excluded (Questions) Excluded (Expired) Exc…" at bounding box center [463, 245] width 97 height 19
click at [415, 236] on select "Choose an option... Pending Applied Excluded (Questions) Excluded (Expired) Exc…" at bounding box center [463, 245] width 97 height 19
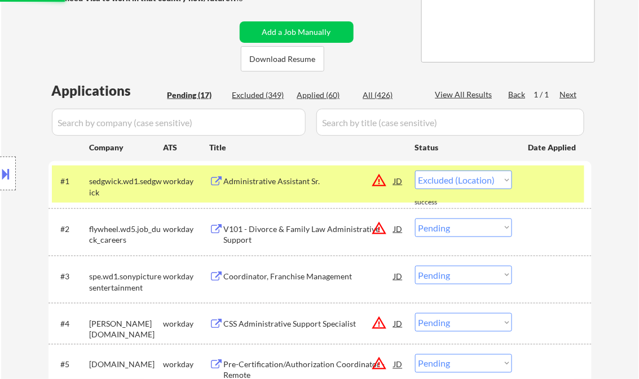
scroll to position [225, 0]
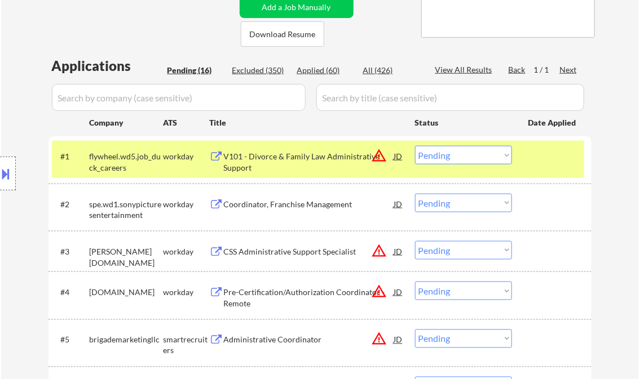
click at [286, 161] on div "V101 - Divorce & Family Law Administrative Support" at bounding box center [309, 162] width 170 height 22
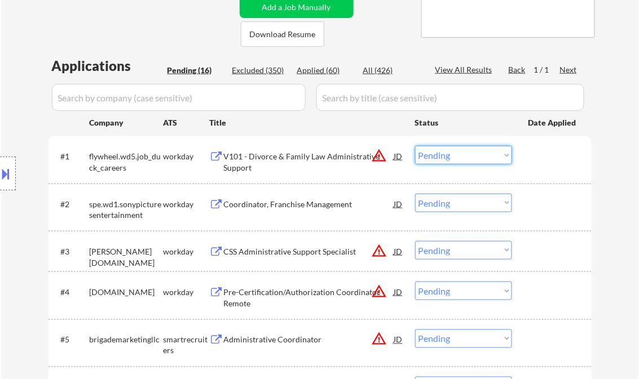
drag, startPoint x: 435, startPoint y: 154, endPoint x: 527, endPoint y: 239, distance: 124.9
click at [435, 154] on select "Choose an option... Pending Applied Excluded (Questions) Excluded (Expired) Exc…" at bounding box center [463, 155] width 97 height 19
click at [381, 160] on button "warning_amber" at bounding box center [380, 156] width 16 height 16
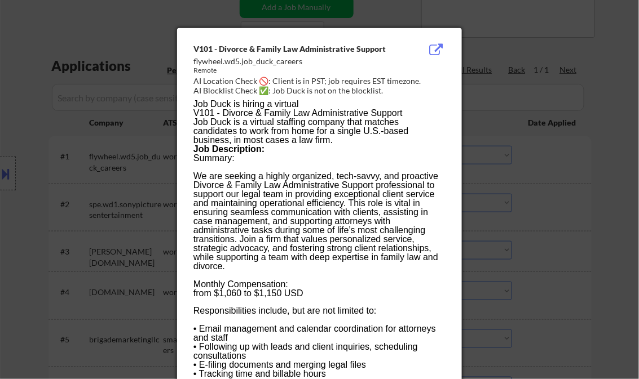
click at [608, 167] on div at bounding box center [319, 189] width 639 height 379
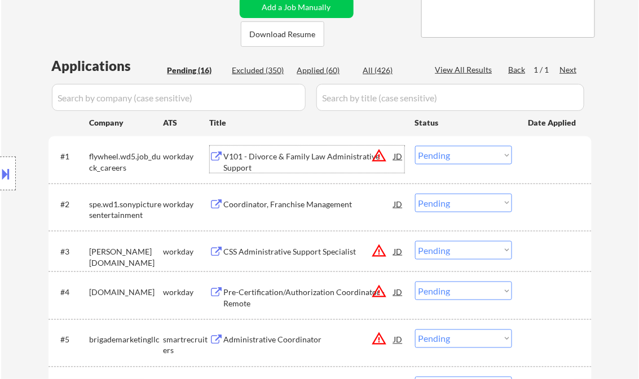
click at [286, 153] on div "V101 - Divorce & Family Law Administrative Support" at bounding box center [309, 162] width 170 height 22
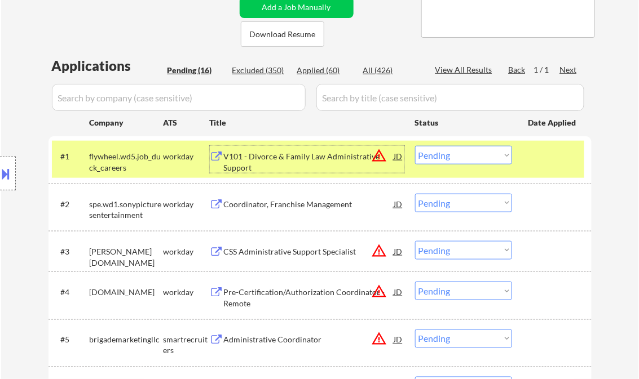
click at [433, 154] on select "Choose an option... Pending Applied Excluded (Questions) Excluded (Expired) Exc…" at bounding box center [463, 155] width 97 height 19
click at [415, 146] on select "Choose an option... Pending Applied Excluded (Questions) Excluded (Expired) Exc…" at bounding box center [463, 155] width 97 height 19
click at [293, 203] on div "Coordinator, Franchise Management" at bounding box center [309, 204] width 170 height 11
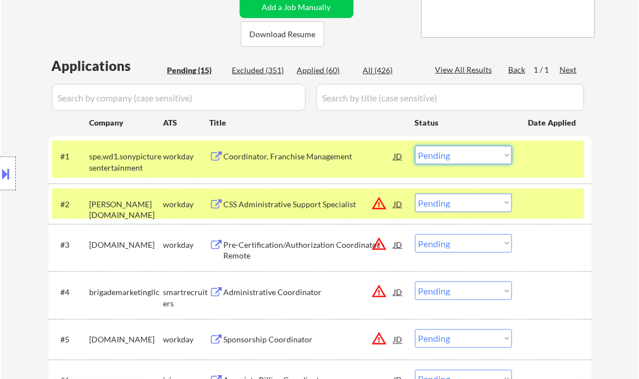
click at [465, 152] on select "Choose an option... Pending Applied Excluded (Questions) Excluded (Expired) Exc…" at bounding box center [463, 155] width 97 height 19
click at [415, 146] on select "Choose an option... Pending Applied Excluded (Questions) Excluded (Expired) Exc…" at bounding box center [463, 155] width 97 height 19
click at [281, 203] on div "CSS Administrative Support Specialist" at bounding box center [309, 204] width 170 height 11
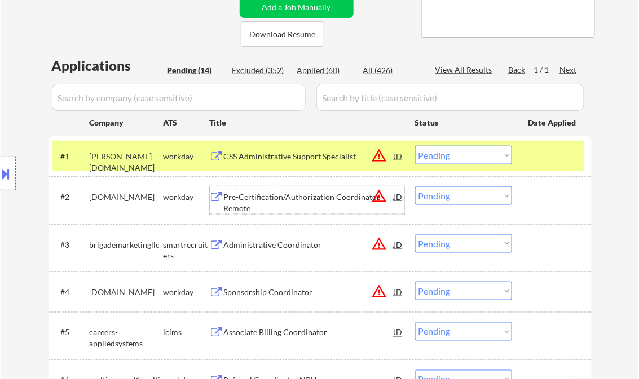
click at [441, 156] on select "Choose an option... Pending Applied Excluded (Questions) Excluded (Expired) Exc…" at bounding box center [463, 155] width 97 height 19
click at [415, 146] on select "Choose an option... Pending Applied Excluded (Questions) Excluded (Expired) Exc…" at bounding box center [463, 155] width 97 height 19
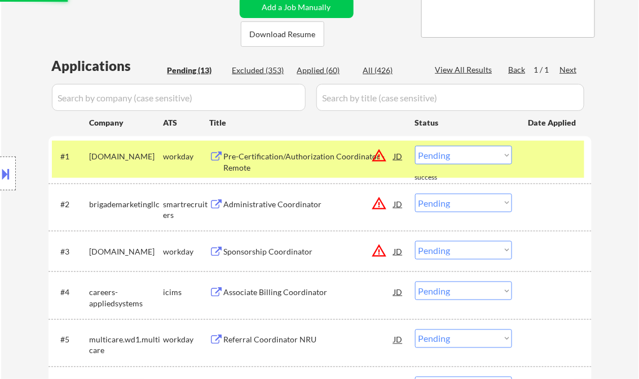
click at [302, 163] on div "Pre-Certification/Authorization Coordinator - Remote" at bounding box center [309, 162] width 170 height 22
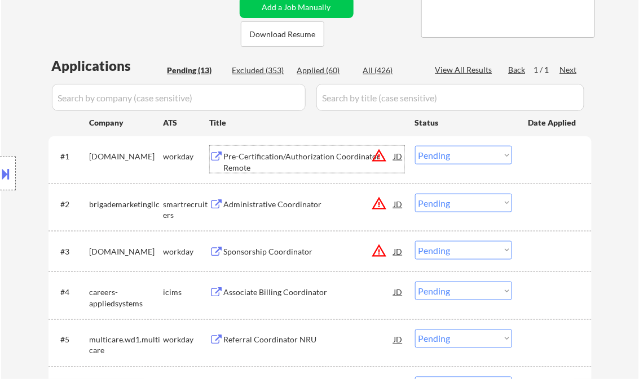
drag, startPoint x: 441, startPoint y: 154, endPoint x: 449, endPoint y: 157, distance: 8.1
click at [441, 154] on select "Choose an option... Pending Applied Excluded (Questions) Excluded (Expired) Exc…" at bounding box center [463, 155] width 97 height 19
click at [415, 146] on select "Choose an option... Pending Applied Excluded (Questions) Excluded (Expired) Exc…" at bounding box center [463, 155] width 97 height 19
click at [294, 202] on div "Administrative Coordinator" at bounding box center [309, 204] width 170 height 11
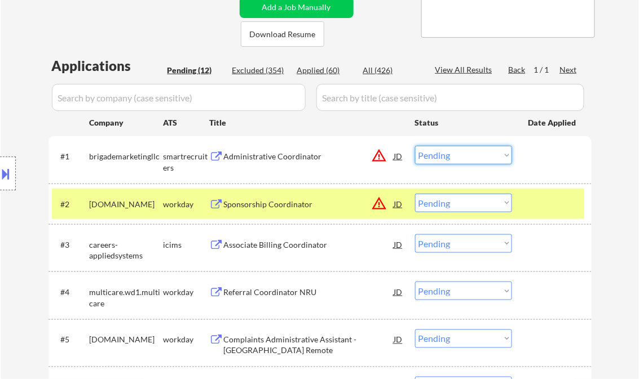
drag, startPoint x: 450, startPoint y: 154, endPoint x: 547, endPoint y: 237, distance: 127.6
click at [450, 154] on select "Choose an option... Pending Applied Excluded (Questions) Excluded (Expired) Exc…" at bounding box center [463, 155] width 97 height 19
click at [415, 146] on select "Choose an option... Pending Applied Excluded (Questions) Excluded (Expired) Exc…" at bounding box center [463, 155] width 97 height 19
click at [545, 160] on div at bounding box center [553, 156] width 50 height 20
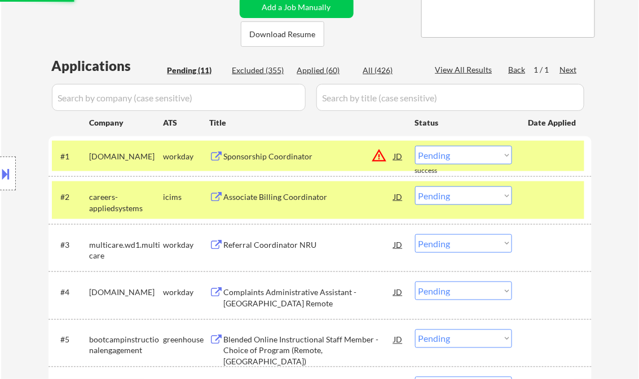
drag, startPoint x: 549, startPoint y: 204, endPoint x: 546, endPoint y: 164, distance: 39.6
click at [550, 202] on div at bounding box center [553, 197] width 50 height 20
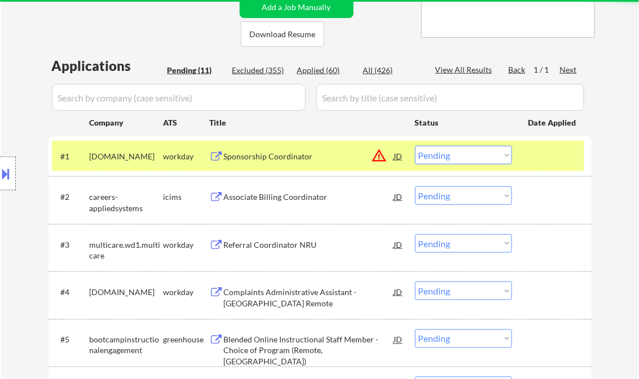
click at [544, 156] on div at bounding box center [553, 156] width 50 height 20
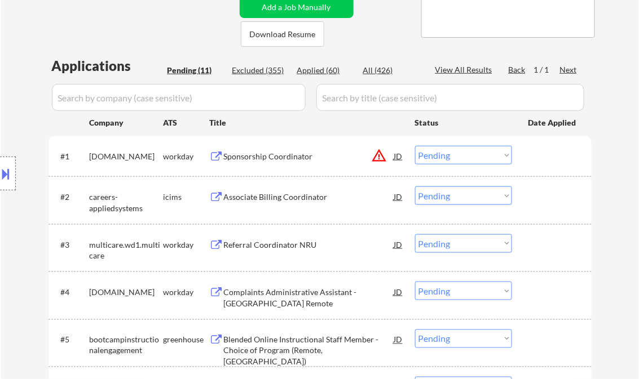
click at [257, 156] on div "Sponsorship Coordinator" at bounding box center [309, 156] width 170 height 11
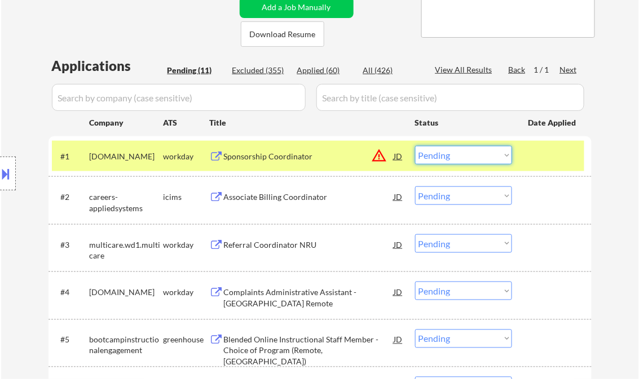
drag, startPoint x: 467, startPoint y: 155, endPoint x: 471, endPoint y: 166, distance: 11.6
click at [467, 155] on select "Choose an option... Pending Applied Excluded (Questions) Excluded (Expired) Exc…" at bounding box center [463, 155] width 97 height 19
click at [415, 146] on select "Choose an option... Pending Applied Excluded (Questions) Excluded (Expired) Exc…" at bounding box center [463, 155] width 97 height 19
click at [281, 193] on div "Associate Billing Coordinator" at bounding box center [309, 197] width 170 height 11
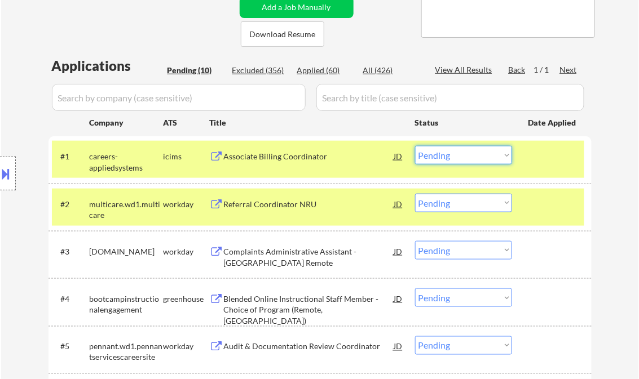
drag, startPoint x: 466, startPoint y: 159, endPoint x: 472, endPoint y: 163, distance: 7.2
click at [466, 160] on select "Choose an option... Pending Applied Excluded (Questions) Excluded (Expired) Exc…" at bounding box center [463, 155] width 97 height 19
click at [415, 146] on select "Choose an option... Pending Applied Excluded (Questions) Excluded (Expired) Exc…" at bounding box center [463, 155] width 97 height 19
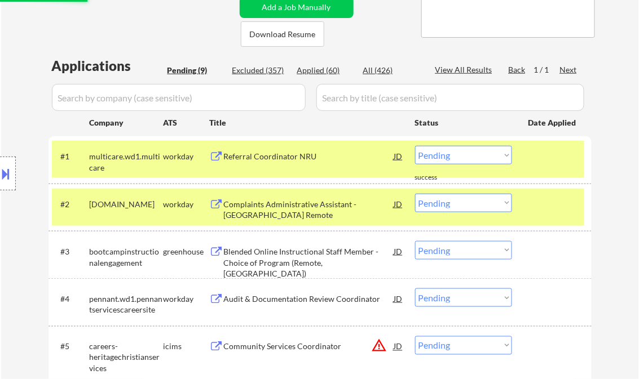
click at [276, 156] on div "Referral Coordinator NRU" at bounding box center [309, 156] width 170 height 11
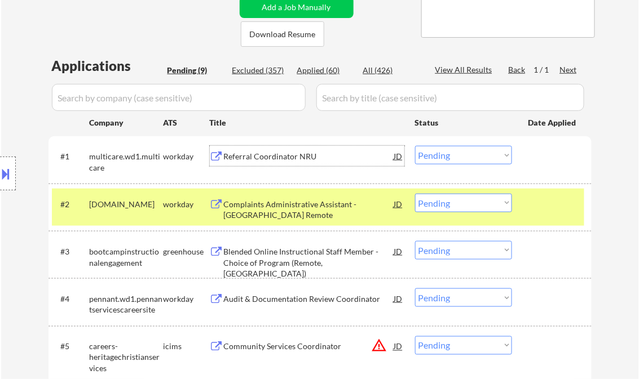
click at [439, 158] on select "Choose an option... Pending Applied Excluded (Questions) Excluded (Expired) Exc…" at bounding box center [463, 155] width 97 height 19
click at [415, 146] on select "Choose an option... Pending Applied Excluded (Questions) Excluded (Expired) Exc…" at bounding box center [463, 155] width 97 height 19
click at [307, 200] on div "Complaints Administrative Assistant - US Remote" at bounding box center [309, 210] width 170 height 22
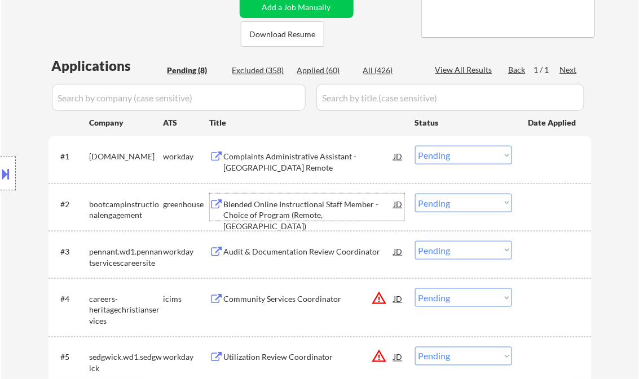
click at [442, 161] on select "Choose an option... Pending Applied Excluded (Questions) Excluded (Expired) Exc…" at bounding box center [463, 155] width 97 height 19
click at [415, 146] on select "Choose an option... Pending Applied Excluded (Questions) Excluded (Expired) Exc…" at bounding box center [463, 155] width 97 height 19
click at [269, 212] on div "Blended Online Instructional Staff Member - Choice of Program (Remote, US)" at bounding box center [309, 215] width 170 height 33
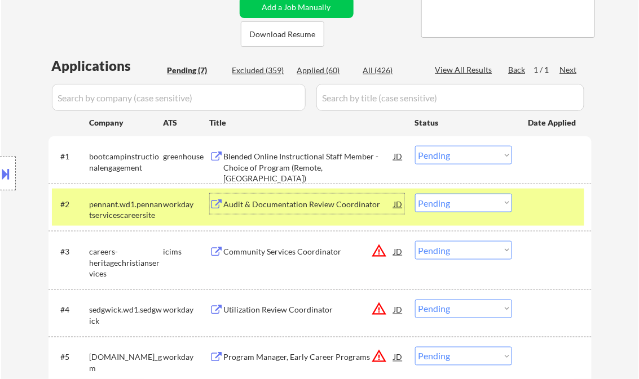
drag, startPoint x: 480, startPoint y: 154, endPoint x: 520, endPoint y: 197, distance: 58.7
click at [480, 154] on select "Choose an option... Pending Applied Excluded (Questions) Excluded (Expired) Exc…" at bounding box center [463, 155] width 97 height 19
click at [415, 146] on select "Choose an option... Pending Applied Excluded (Questions) Excluded (Expired) Exc…" at bounding box center [463, 155] width 97 height 19
click at [304, 206] on div "Audit & Documentation Review Coordinator" at bounding box center [309, 204] width 170 height 11
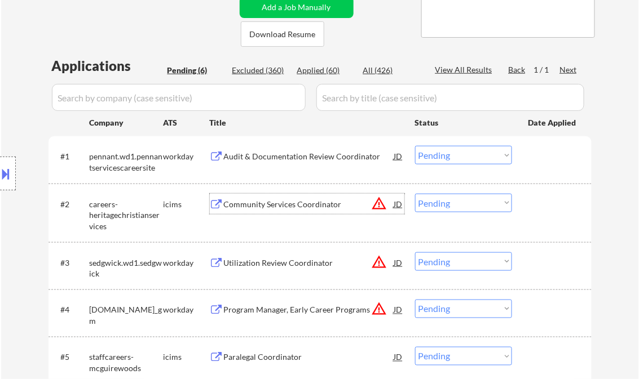
click at [472, 156] on select "Choose an option... Pending Applied Excluded (Questions) Excluded (Expired) Exc…" at bounding box center [463, 155] width 97 height 19
click at [415, 146] on select "Choose an option... Pending Applied Excluded (Questions) Excluded (Expired) Exc…" at bounding box center [463, 155] width 97 height 19
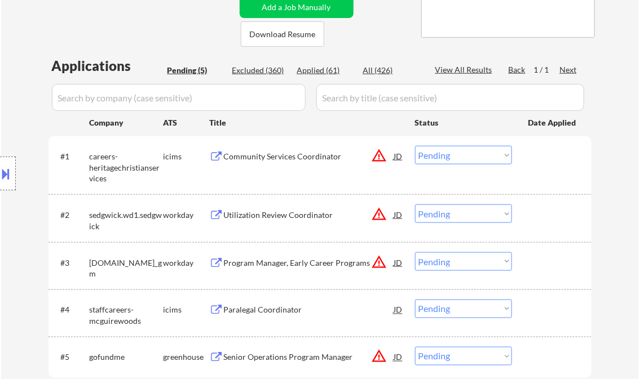
click at [306, 154] on div "Community Services Coordinator" at bounding box center [309, 156] width 170 height 11
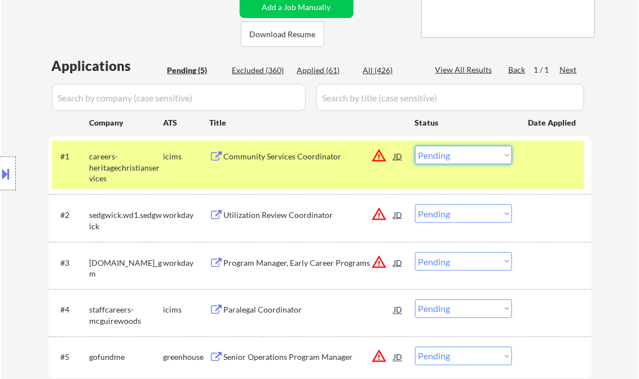
drag, startPoint x: 478, startPoint y: 154, endPoint x: 479, endPoint y: 165, distance: 11.3
click at [478, 154] on select "Choose an option... Pending Applied Excluded (Questions) Excluded (Expired) Exc…" at bounding box center [463, 155] width 97 height 19
click at [415, 146] on select "Choose an option... Pending Applied Excluded (Questions) Excluded (Expired) Exc…" at bounding box center [463, 155] width 97 height 19
click at [277, 215] on div "Utilization Review Coordinator" at bounding box center [309, 215] width 170 height 11
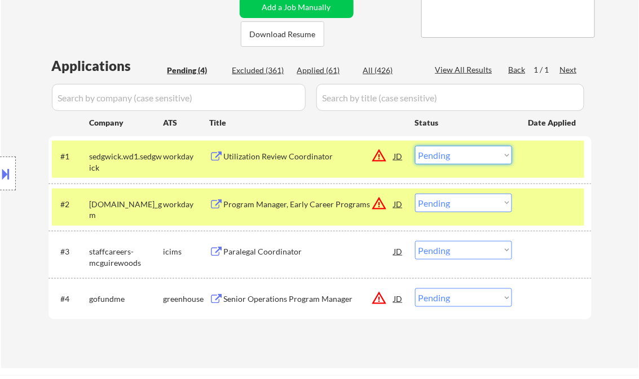
drag, startPoint x: 461, startPoint y: 154, endPoint x: 467, endPoint y: 159, distance: 8.0
click at [461, 154] on select "Choose an option... Pending Applied Excluded (Questions) Excluded (Expired) Exc…" at bounding box center [463, 155] width 97 height 19
click at [415, 146] on select "Choose an option... Pending Applied Excluded (Questions) Excluded (Expired) Exc…" at bounding box center [463, 155] width 97 height 19
click at [317, 199] on div "Program Manager, Early Career Programs" at bounding box center [309, 204] width 170 height 11
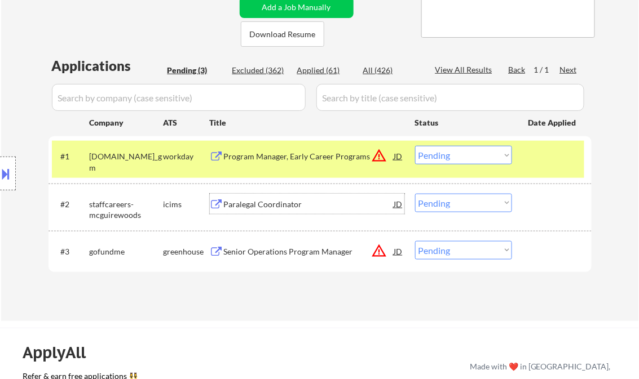
drag, startPoint x: 463, startPoint y: 157, endPoint x: 469, endPoint y: 162, distance: 8.4
click at [463, 157] on select "Choose an option... Pending Applied Excluded (Questions) Excluded (Expired) Exc…" at bounding box center [463, 155] width 97 height 19
click at [415, 146] on select "Choose an option... Pending Applied Excluded (Questions) Excluded (Expired) Exc…" at bounding box center [463, 155] width 97 height 19
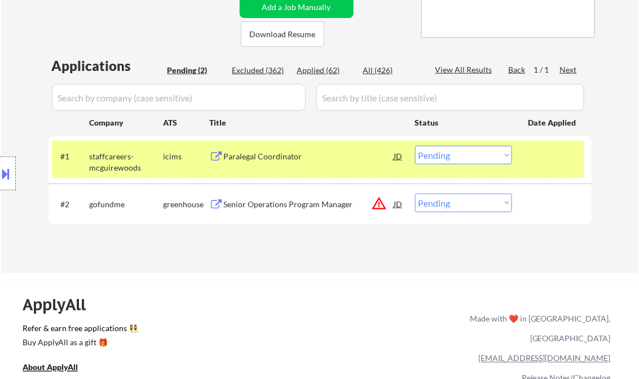
click at [9, 170] on button at bounding box center [6, 174] width 12 height 19
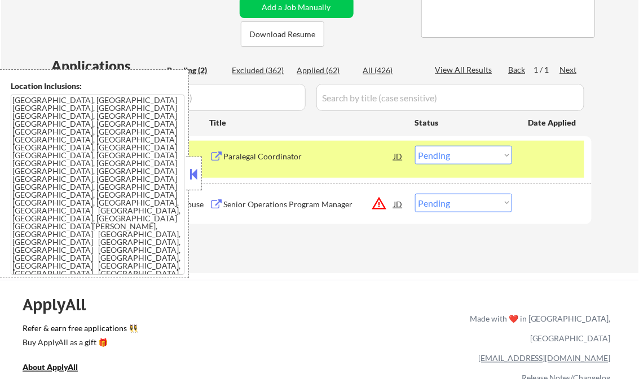
click at [186, 169] on div at bounding box center [194, 174] width 16 height 34
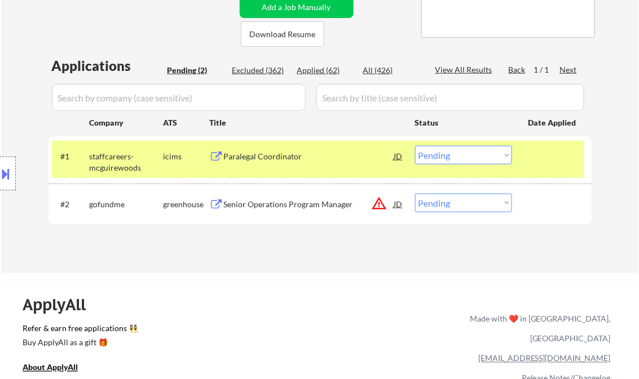
click at [275, 158] on div "Paralegal Coordinator" at bounding box center [309, 156] width 170 height 11
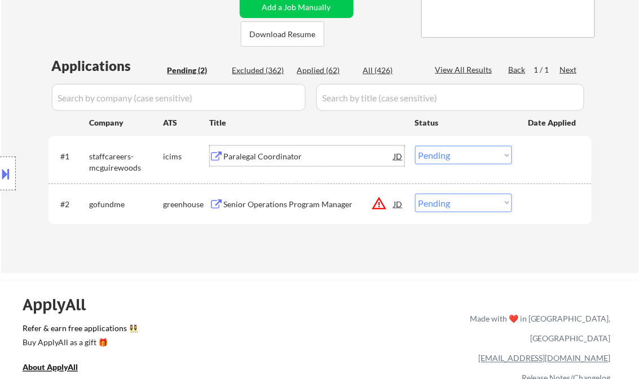
click at [480, 150] on select "Choose an option... Pending Applied Excluded (Questions) Excluded (Expired) Exc…" at bounding box center [463, 155] width 97 height 19
click at [415, 146] on select "Choose an option... Pending Applied Excluded (Questions) Excluded (Expired) Exc…" at bounding box center [463, 155] width 97 height 19
click at [288, 201] on div "Senior Operations Program Manager" at bounding box center [309, 204] width 170 height 11
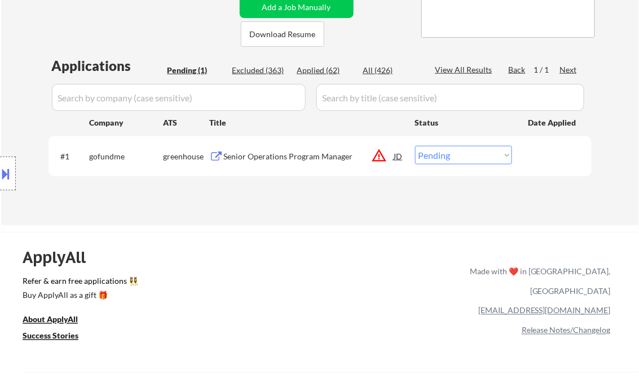
click at [266, 155] on div "Senior Operations Program Manager" at bounding box center [309, 156] width 170 height 11
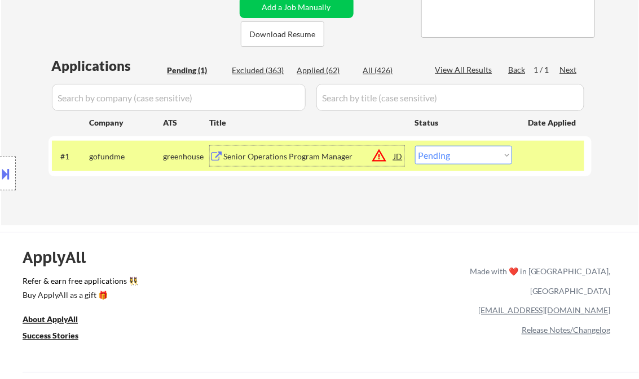
click at [445, 144] on div "#1 gofundme greenhouse Senior Operations Program Manager JD warning_amber Choos…" at bounding box center [318, 156] width 532 height 30
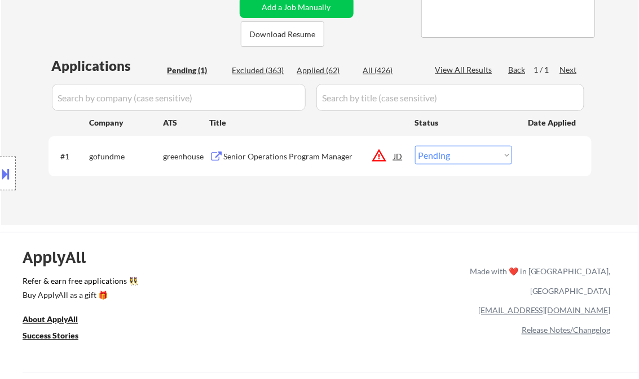
click at [457, 157] on select "Choose an option... Pending Applied Excluded (Questions) Excluded (Expired) Exc…" at bounding box center [463, 155] width 97 height 19
select select ""applied""
click at [415, 146] on select "Choose an option... Pending Applied Excluded (Questions) Excluded (Expired) Exc…" at bounding box center [463, 155] width 97 height 19
click at [342, 203] on div "Applications Pending (1) Excluded (363) Applied (62) All (426) View All Results…" at bounding box center [319, 130] width 543 height 148
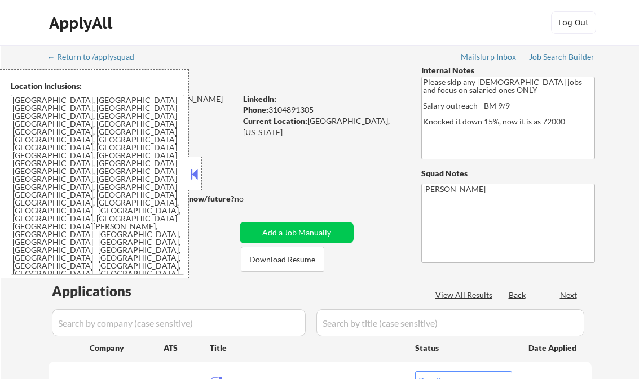
select select ""pending""
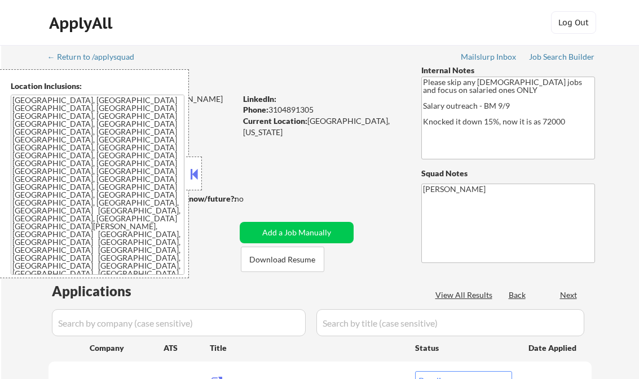
select select ""pending""
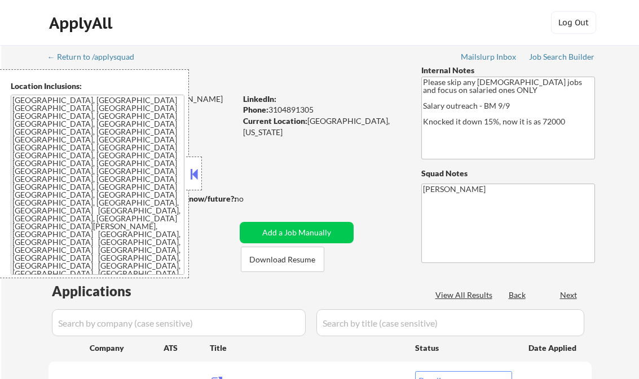
select select ""pending""
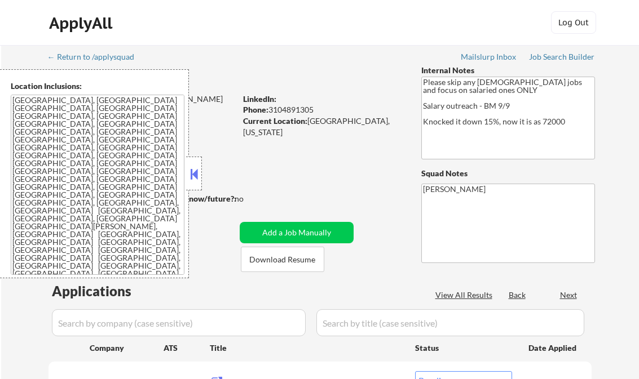
select select ""pending""
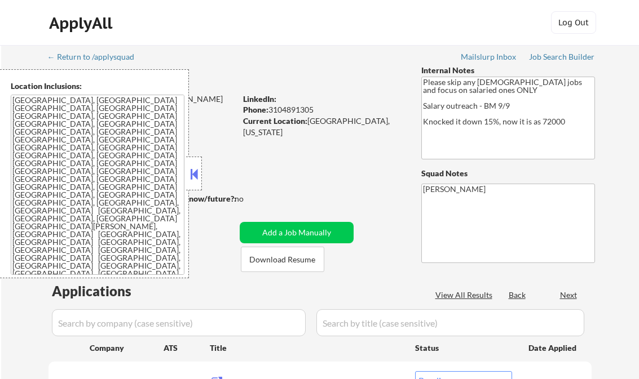
select select ""pending""
click at [194, 170] on button at bounding box center [194, 174] width 12 height 17
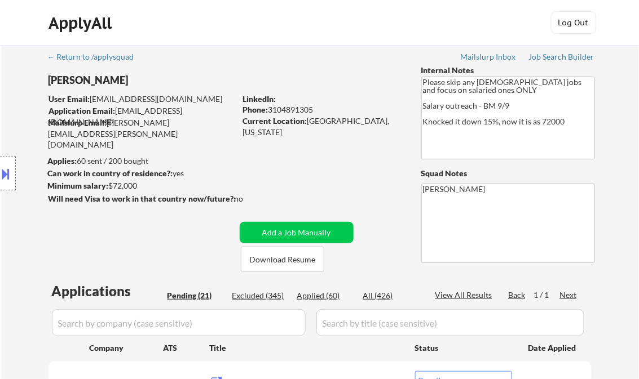
click at [320, 298] on div "Applied (60)" at bounding box center [325, 295] width 56 height 11
select select ""applied""
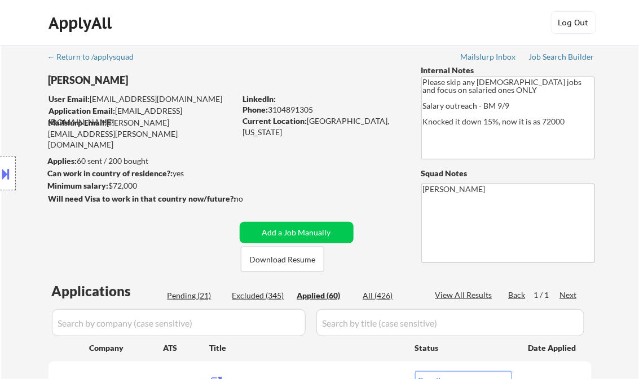
select select ""applied""
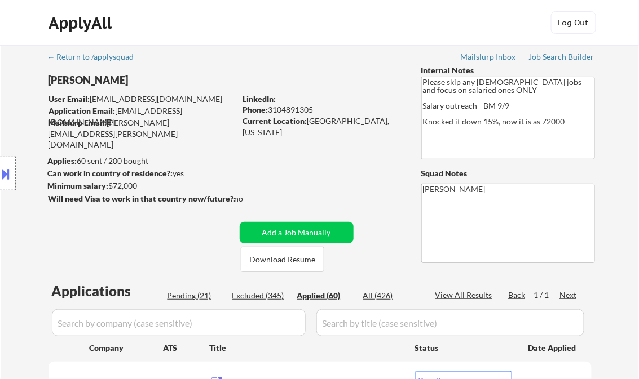
select select ""applied""
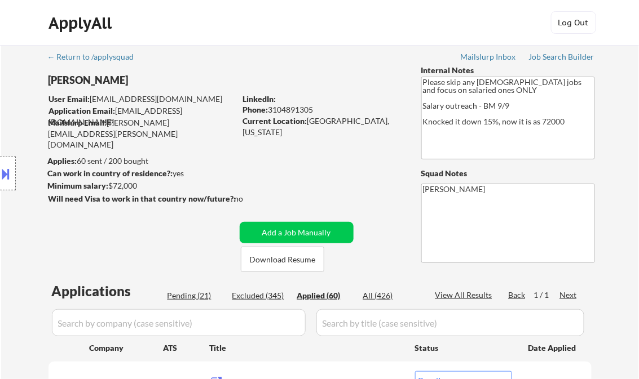
select select ""applied""
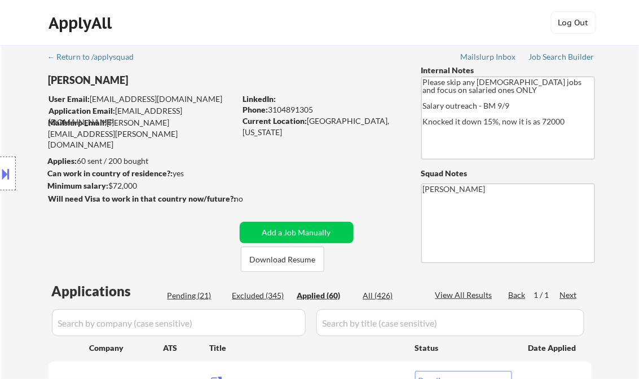
select select ""applied""
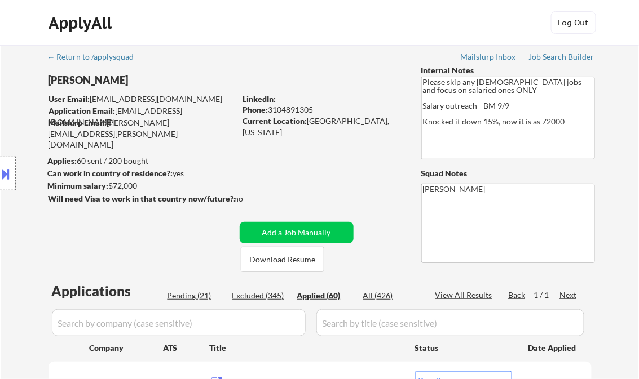
select select ""applied""
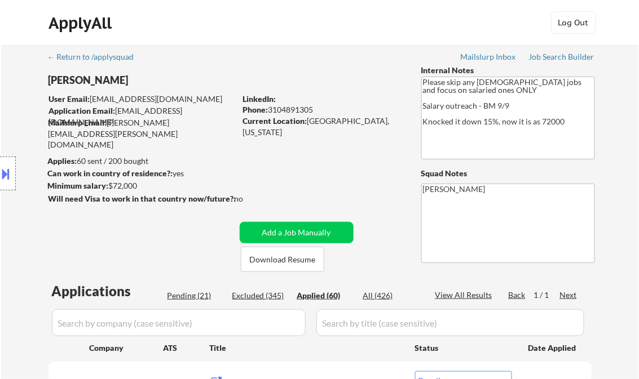
select select ""applied""
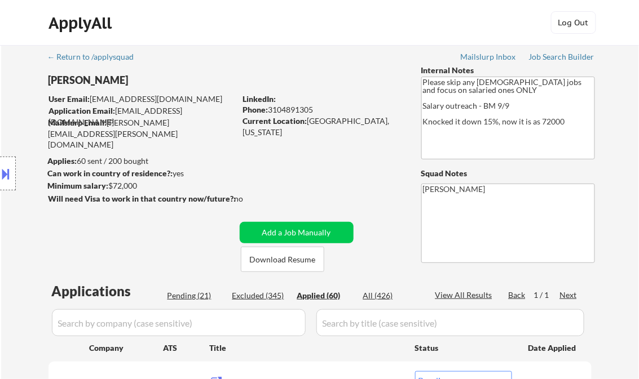
select select ""applied""
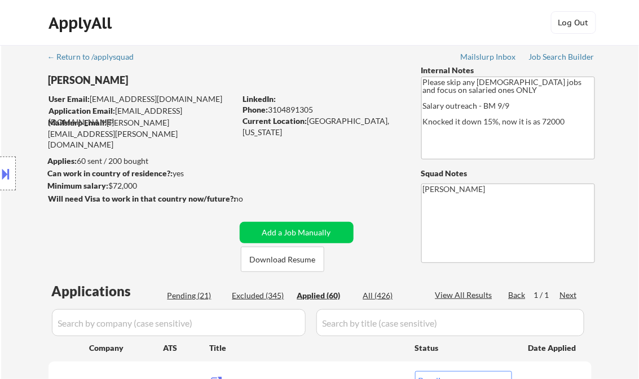
select select ""applied""
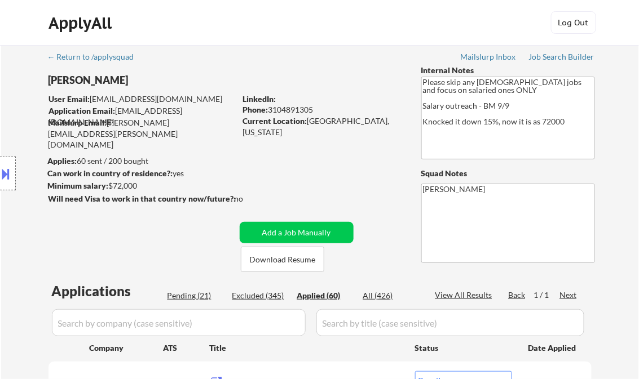
select select ""applied""
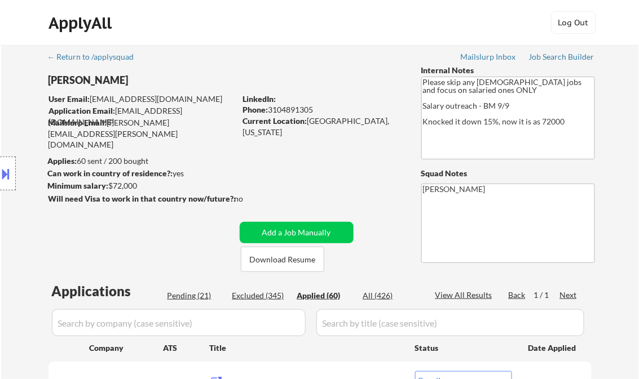
select select ""applied""
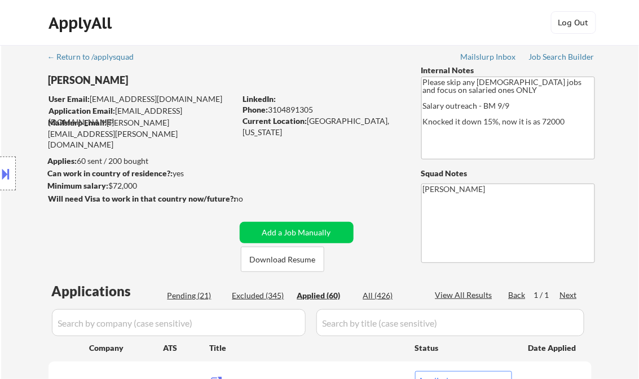
select select ""applied""
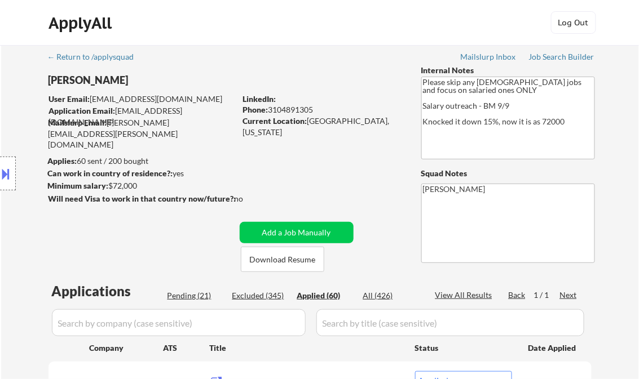
select select ""applied""
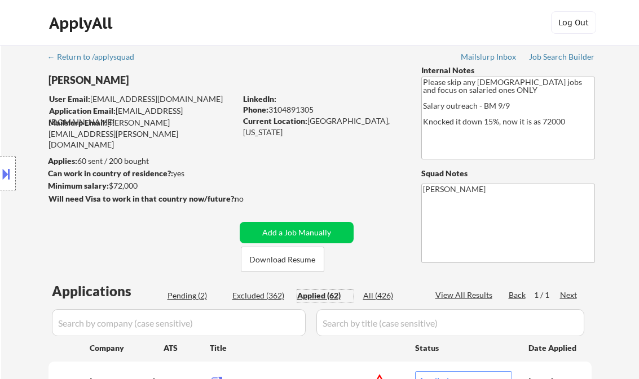
select select ""applied""
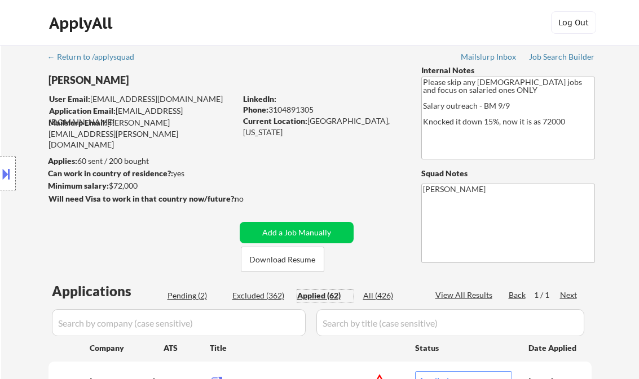
select select ""applied""
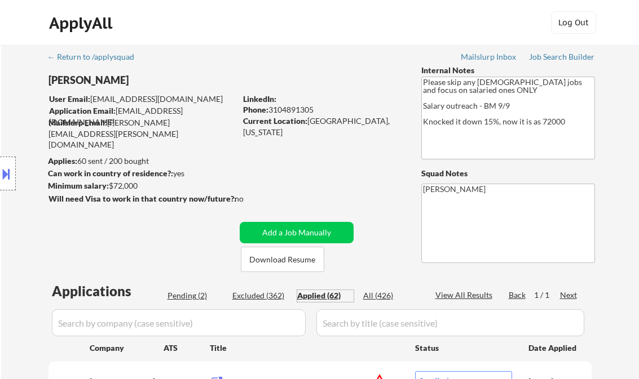
select select ""applied""
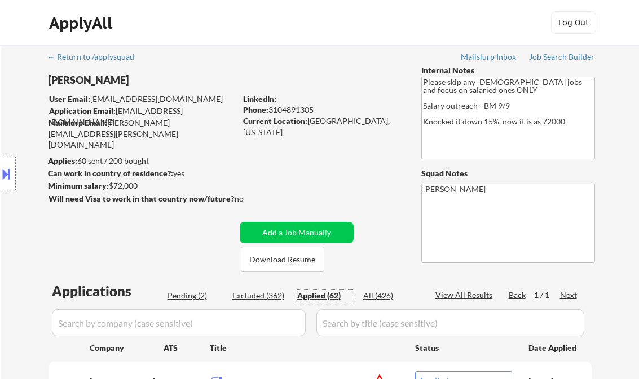
select select ""applied""
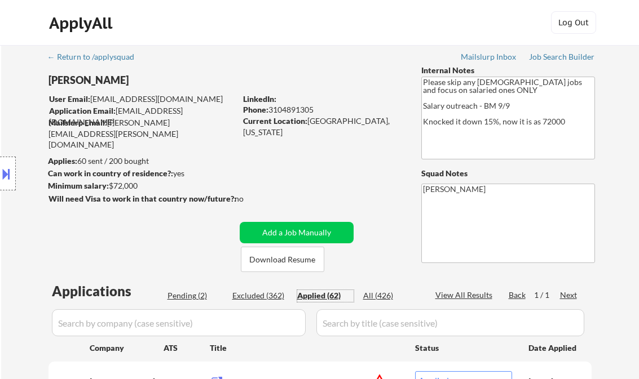
select select ""applied""
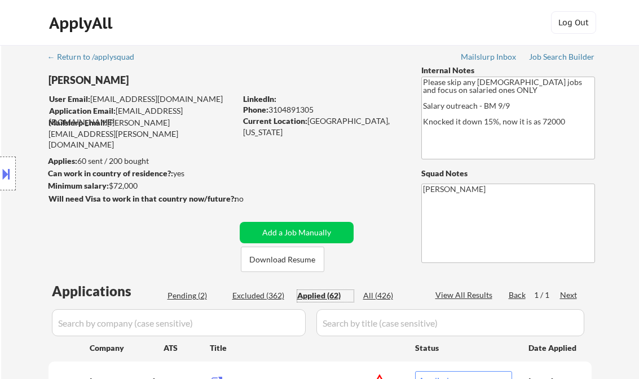
select select ""applied""
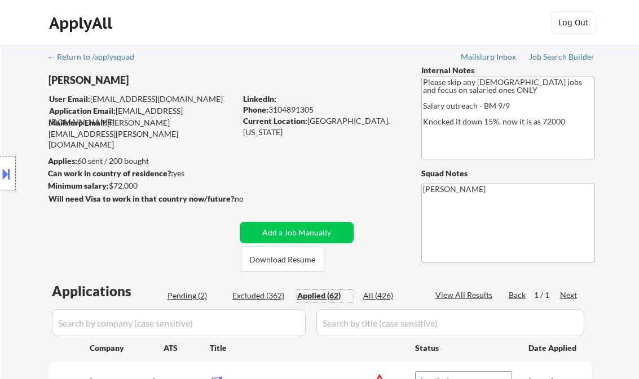
select select ""applied""
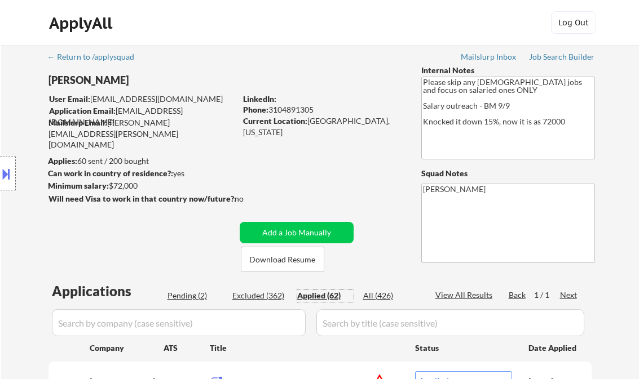
select select ""applied""
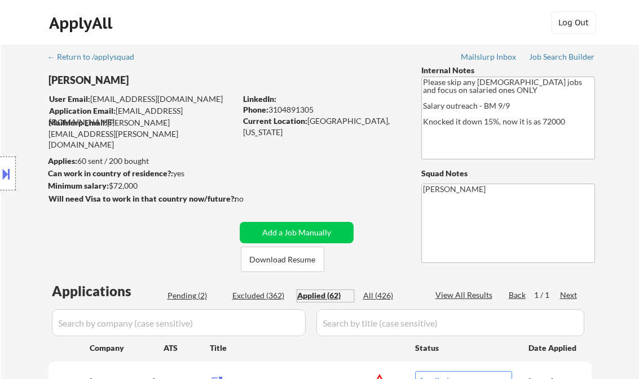
select select ""applied""
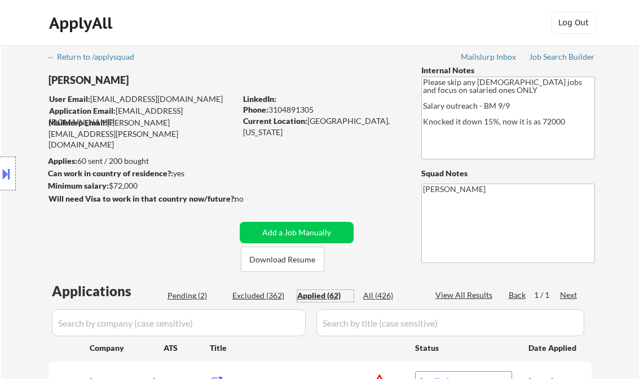
select select ""applied""
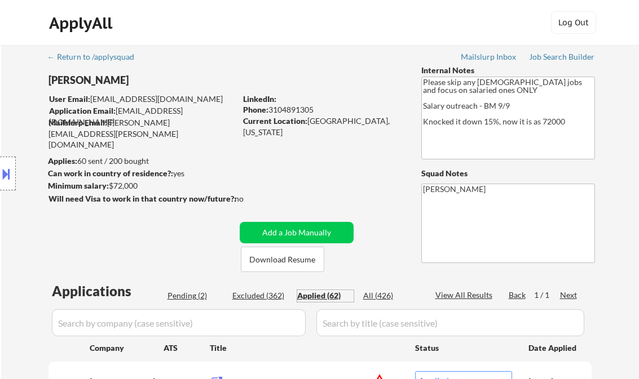
select select ""applied""
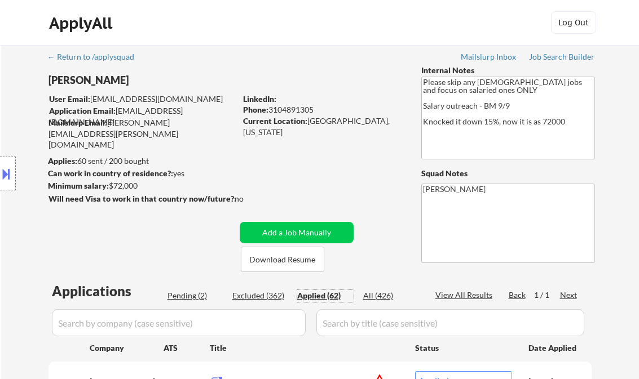
select select ""applied""
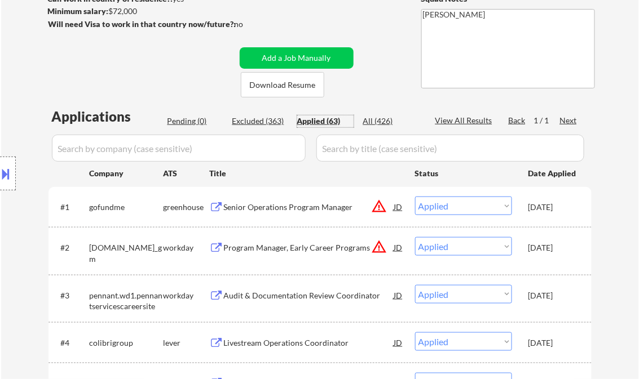
scroll to position [180, 0]
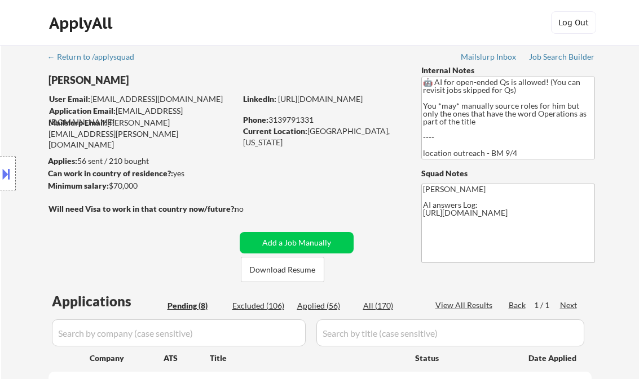
select select ""pending""
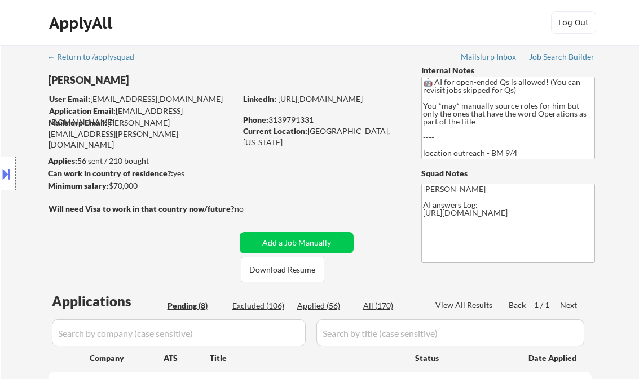
select select ""pending""
click at [552, 57] on div "Job Search Builder" at bounding box center [562, 57] width 66 height 8
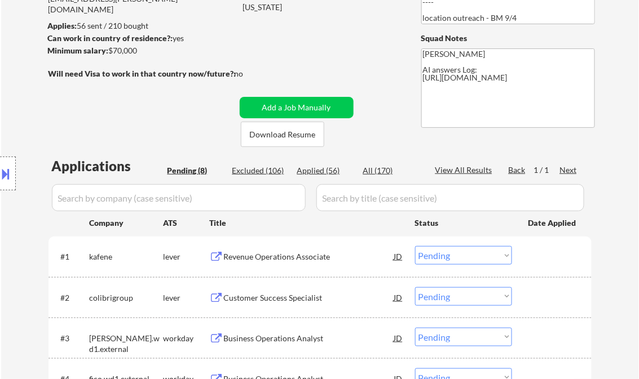
click at [273, 258] on div "Revenue Operations Associate" at bounding box center [309, 256] width 170 height 11
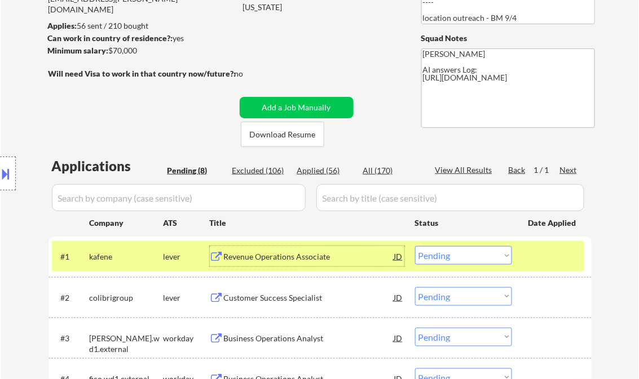
click at [448, 254] on select "Choose an option... Pending Applied Excluded (Questions) Excluded (Expired) Exc…" at bounding box center [463, 255] width 97 height 19
click at [415, 246] on select "Choose an option... Pending Applied Excluded (Questions) Excluded (Expired) Exc…" at bounding box center [463, 255] width 97 height 19
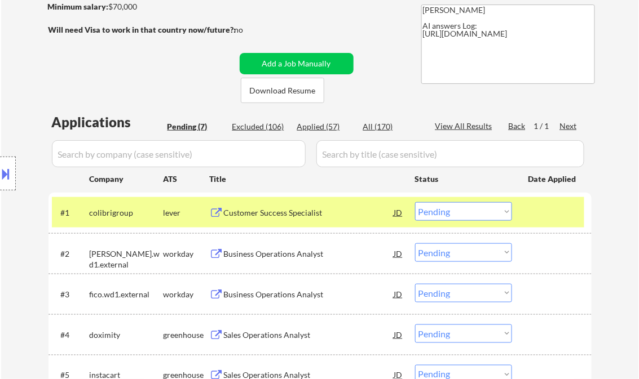
scroll to position [225, 0]
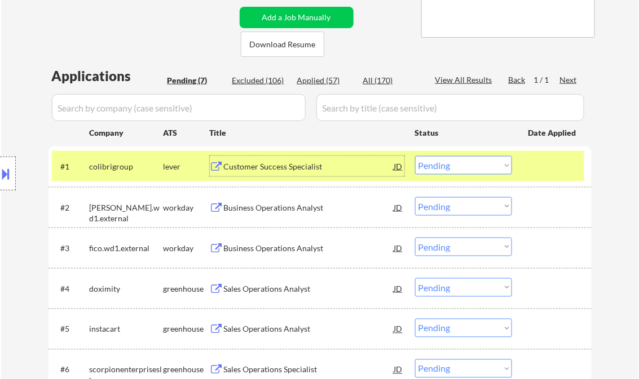
click at [294, 170] on div "Customer Success Specialist" at bounding box center [309, 166] width 170 height 11
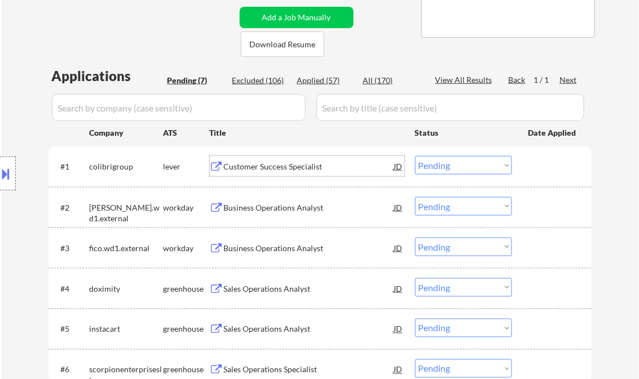
drag, startPoint x: 437, startPoint y: 165, endPoint x: 451, endPoint y: 171, distance: 14.9
click at [437, 165] on select "Choose an option... Pending Applied Excluded (Questions) Excluded (Expired) Exc…" at bounding box center [463, 165] width 97 height 19
click at [415, 156] on select "Choose an option... Pending Applied Excluded (Questions) Excluded (Expired) Exc…" at bounding box center [463, 165] width 97 height 19
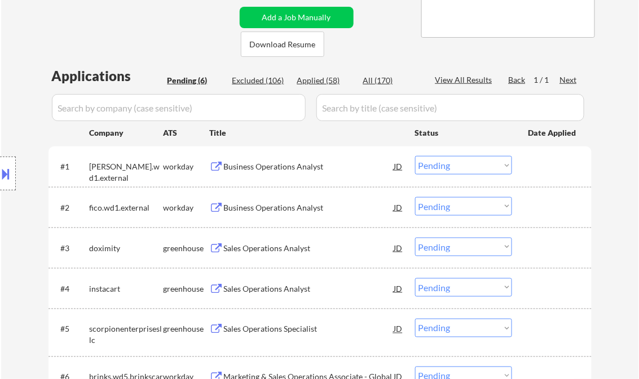
click at [286, 170] on div "Business Operations Analyst" at bounding box center [309, 166] width 170 height 11
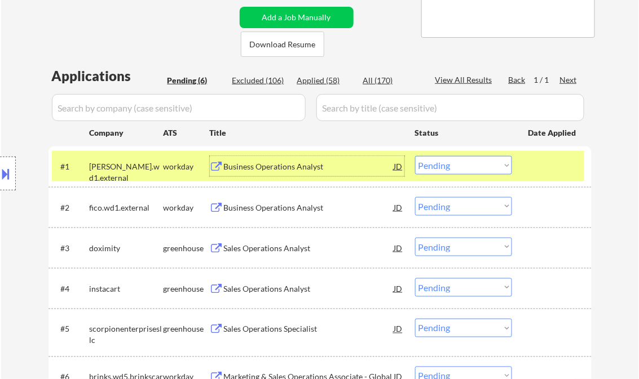
click at [285, 166] on div "Business Operations Analyst" at bounding box center [309, 166] width 170 height 11
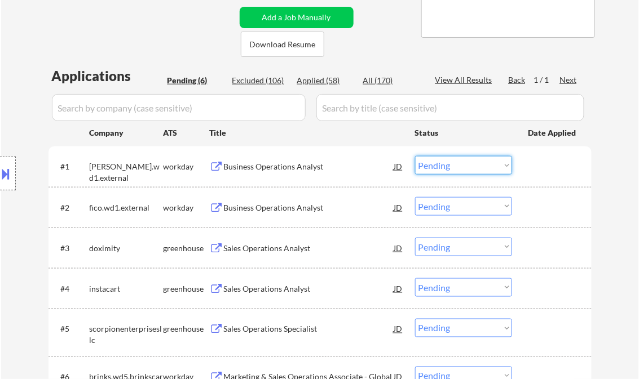
drag, startPoint x: 432, startPoint y: 170, endPoint x: 443, endPoint y: 175, distance: 11.9
click at [432, 170] on select "Choose an option... Pending Applied Excluded (Questions) Excluded (Expired) Exc…" at bounding box center [463, 165] width 97 height 19
click at [415, 156] on select "Choose an option... Pending Applied Excluded (Questions) Excluded (Expired) Exc…" at bounding box center [463, 165] width 97 height 19
click at [285, 206] on div "Business Operations Analyst" at bounding box center [309, 207] width 170 height 11
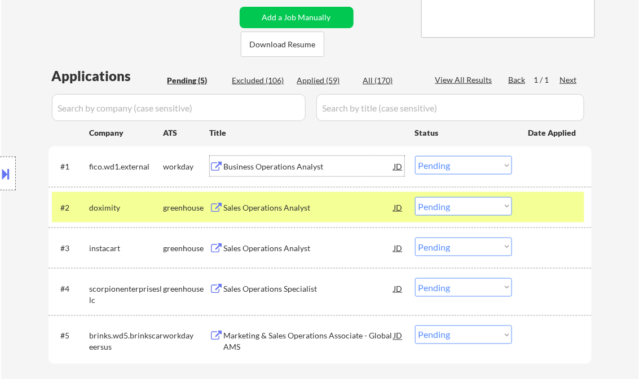
click at [282, 162] on div "Business Operations Analyst" at bounding box center [309, 166] width 170 height 11
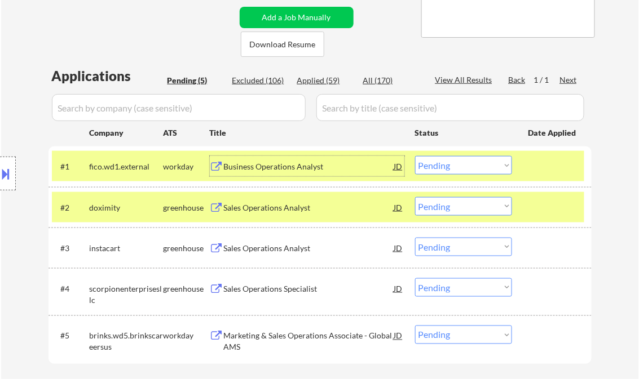
drag, startPoint x: 456, startPoint y: 165, endPoint x: 465, endPoint y: 176, distance: 14.4
click at [456, 165] on select "Choose an option... Pending Applied Excluded (Questions) Excluded (Expired) Exc…" at bounding box center [463, 165] width 97 height 19
click at [415, 156] on select "Choose an option... Pending Applied Excluded (Questions) Excluded (Expired) Exc…" at bounding box center [463, 165] width 97 height 19
click at [304, 211] on div "Sales Operations Analyst" at bounding box center [309, 207] width 170 height 11
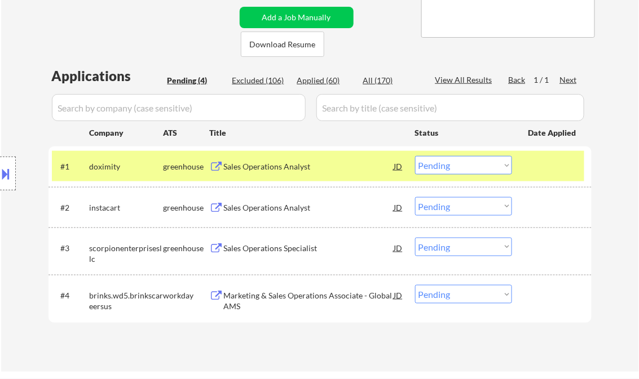
click at [10, 178] on button at bounding box center [6, 174] width 12 height 19
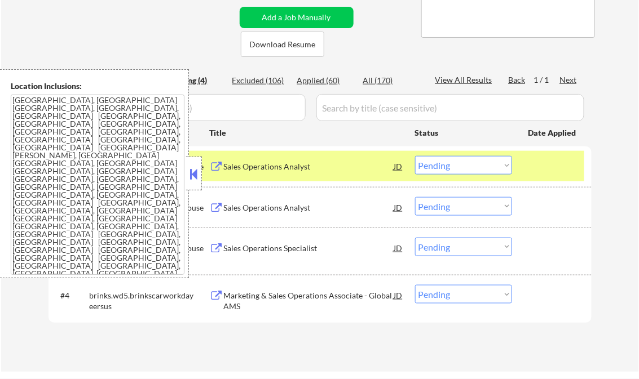
click at [196, 171] on button at bounding box center [194, 174] width 12 height 17
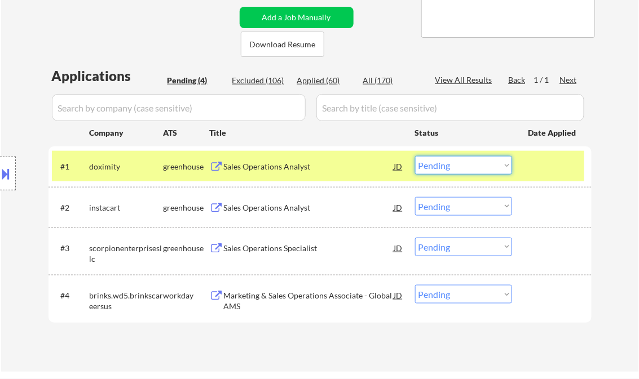
drag, startPoint x: 456, startPoint y: 167, endPoint x: 460, endPoint y: 175, distance: 8.8
click at [456, 167] on select "Choose an option... Pending Applied Excluded (Questions) Excluded (Expired) Exc…" at bounding box center [463, 165] width 97 height 19
click at [415, 156] on select "Choose an option... Pending Applied Excluded (Questions) Excluded (Expired) Exc…" at bounding box center [463, 165] width 97 height 19
click at [278, 210] on div "Sales Operations Analyst" at bounding box center [309, 207] width 170 height 11
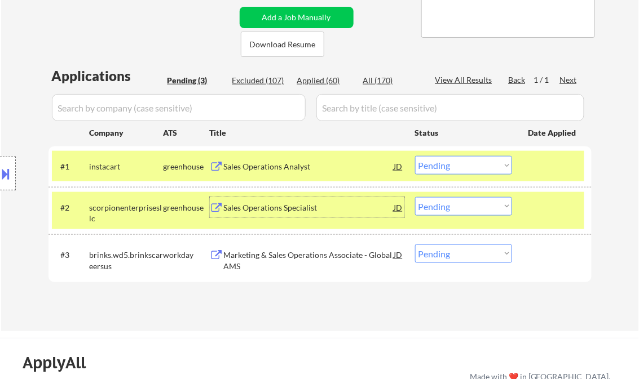
click at [453, 165] on select "Choose an option... Pending Applied Excluded (Questions) Excluded (Expired) Exc…" at bounding box center [463, 165] width 97 height 19
click at [415, 156] on select "Choose an option... Pending Applied Excluded (Questions) Excluded (Expired) Exc…" at bounding box center [463, 165] width 97 height 19
click at [302, 208] on div "Sales Operations Specialist" at bounding box center [309, 207] width 170 height 11
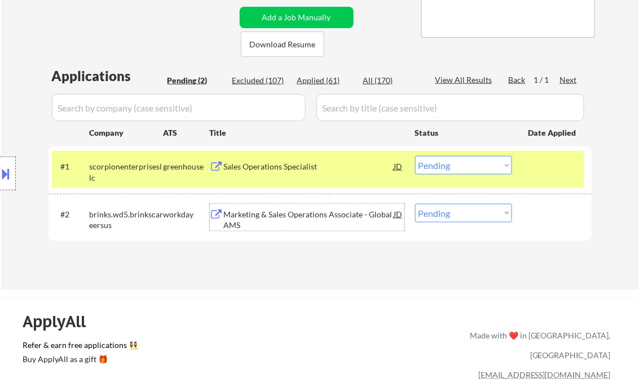
drag, startPoint x: 465, startPoint y: 164, endPoint x: 468, endPoint y: 173, distance: 9.3
click at [465, 164] on select "Choose an option... Pending Applied Excluded (Questions) Excluded (Expired) Exc…" at bounding box center [463, 165] width 97 height 19
click at [415, 156] on select "Choose an option... Pending Applied Excluded (Questions) Excluded (Expired) Exc…" at bounding box center [463, 165] width 97 height 19
click at [305, 218] on div "Marketing & Sales Operations Associate - Global AMS" at bounding box center [309, 220] width 170 height 22
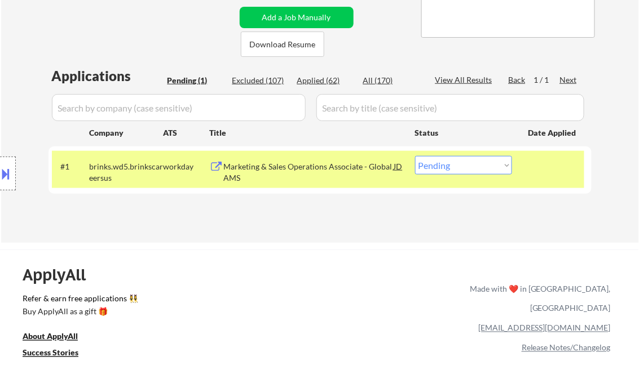
click at [8, 165] on button at bounding box center [6, 174] width 12 height 19
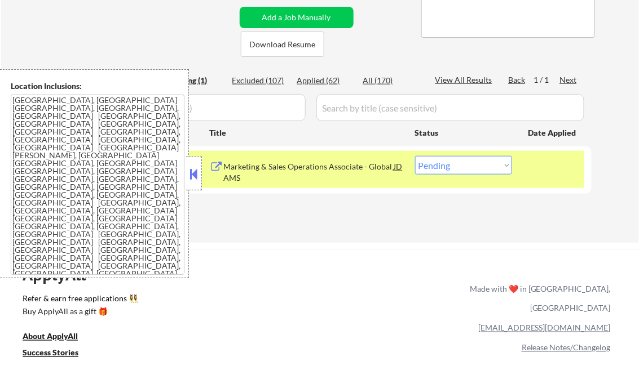
click at [194, 179] on button at bounding box center [194, 174] width 12 height 17
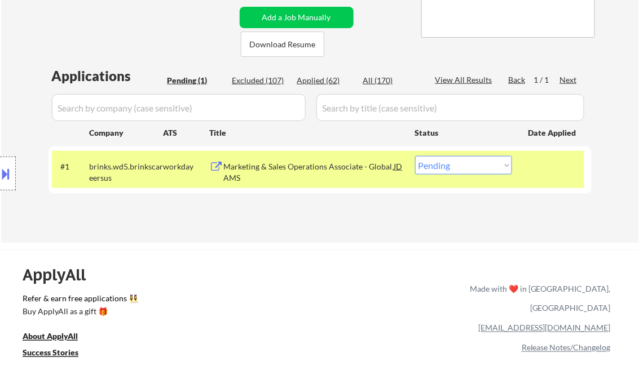
drag, startPoint x: 453, startPoint y: 166, endPoint x: 461, endPoint y: 175, distance: 12.0
click at [453, 166] on select "Choose an option... Pending Applied Excluded (Questions) Excluded (Expired) Exc…" at bounding box center [463, 165] width 97 height 19
select select ""excluded""
click at [415, 156] on select "Choose an option... Pending Applied Excluded (Questions) Excluded (Expired) Exc…" at bounding box center [463, 165] width 97 height 19
click at [357, 223] on div "← Return to /applysquad Mailslurp Inbox Job Search Builder Frank Sheppard User …" at bounding box center [320, 27] width 563 height 414
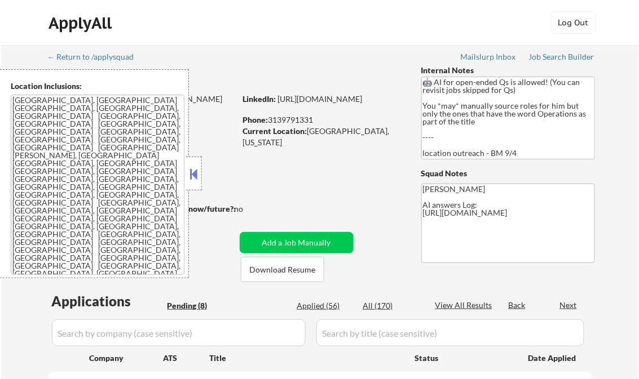
select select ""pending""
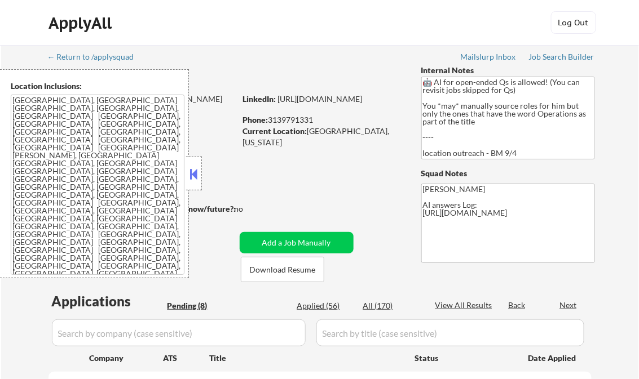
select select ""pending""
click at [189, 174] on button at bounding box center [194, 174] width 12 height 17
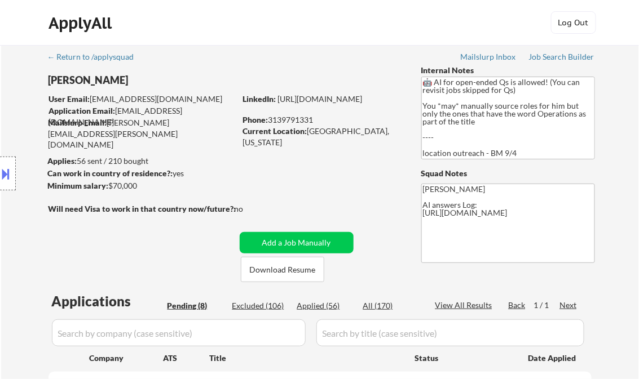
scroll to position [202, 0]
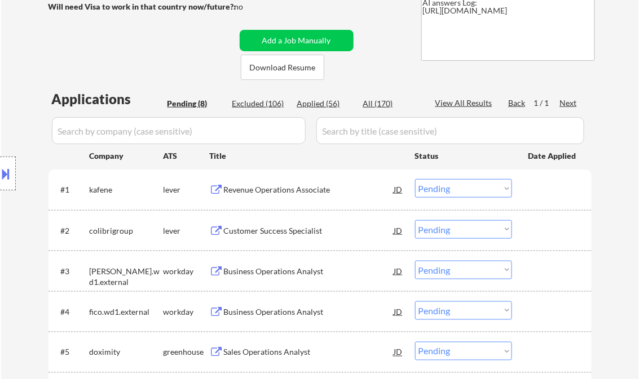
click at [327, 101] on div "Applied (56)" at bounding box center [325, 103] width 56 height 11
select select ""applied""
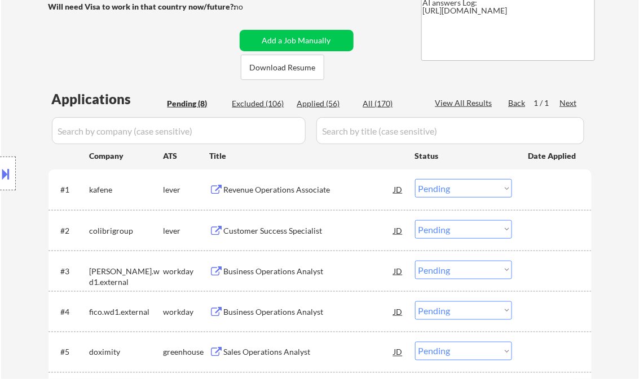
select select ""applied""
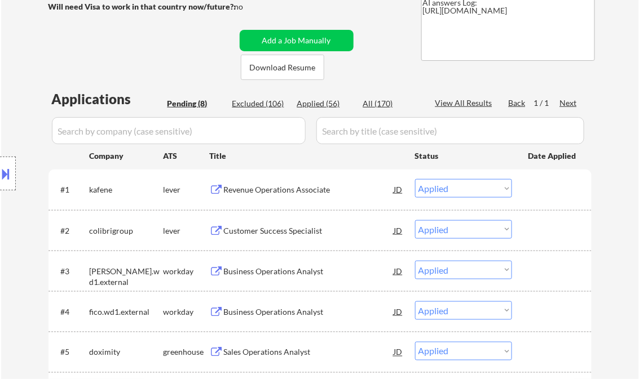
select select ""applied""
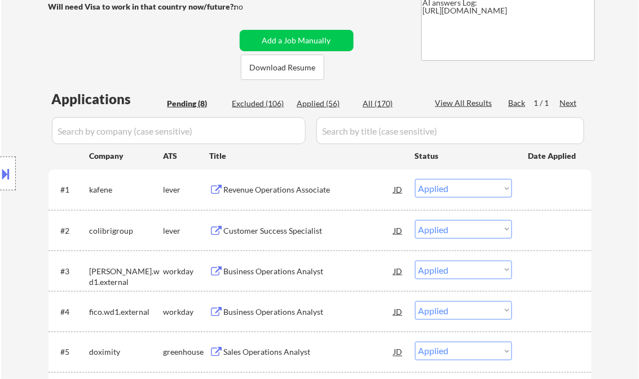
select select ""applied""
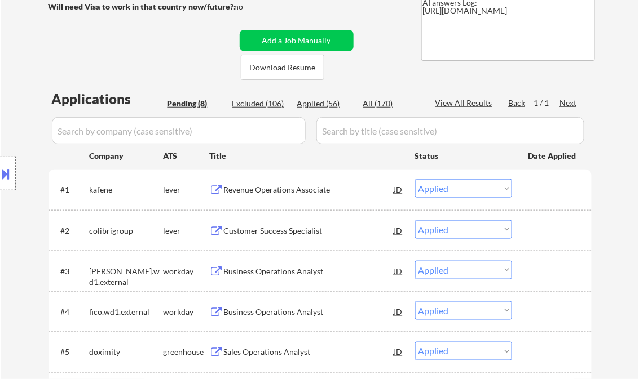
select select ""applied""
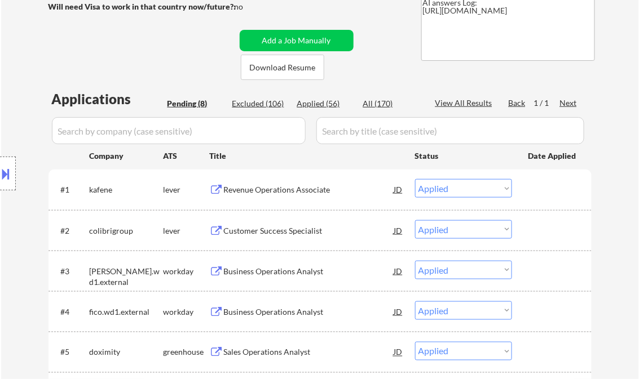
select select ""applied""
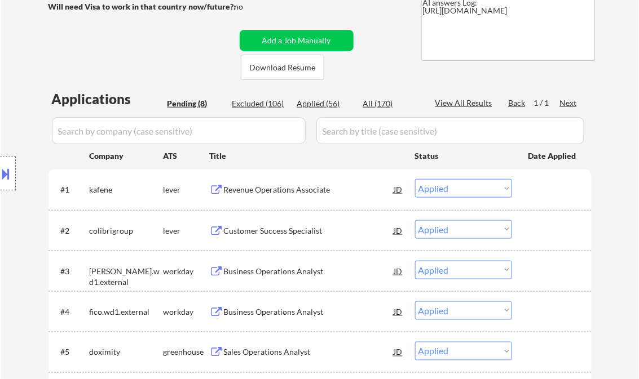
select select ""applied""
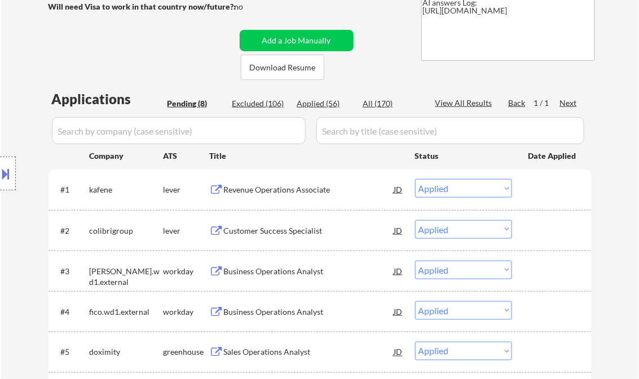
select select ""applied""
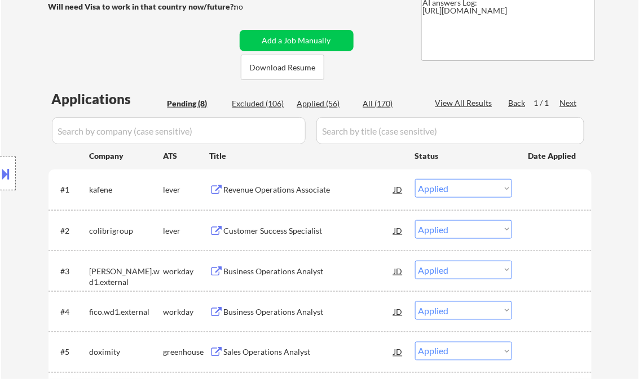
select select ""applied""
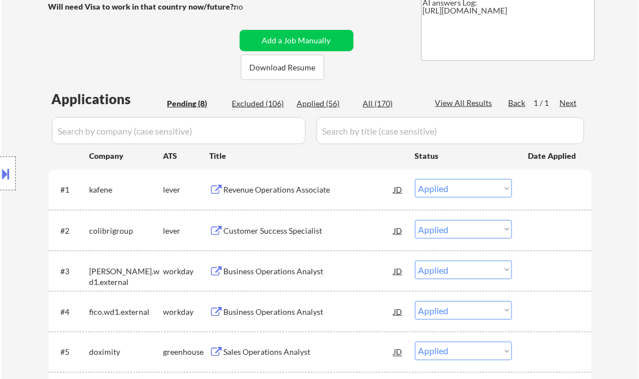
select select ""applied""
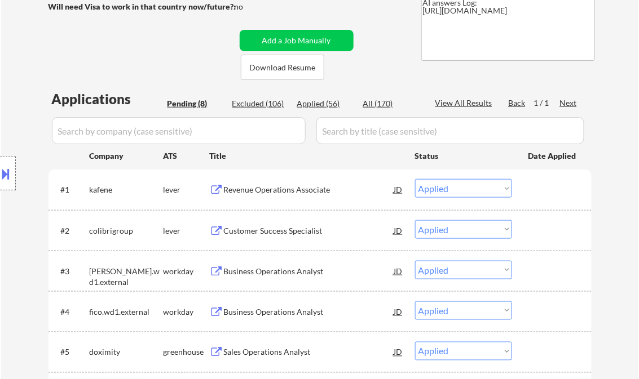
select select ""applied""
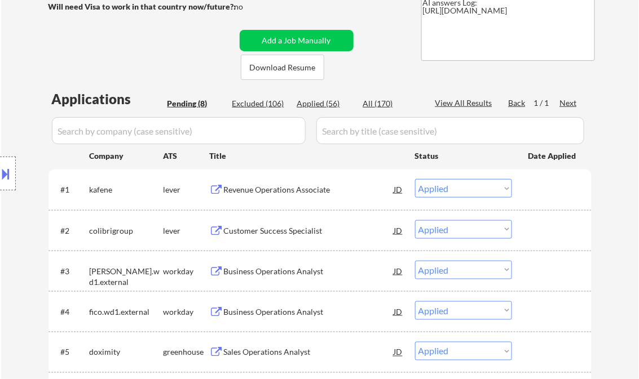
select select ""applied""
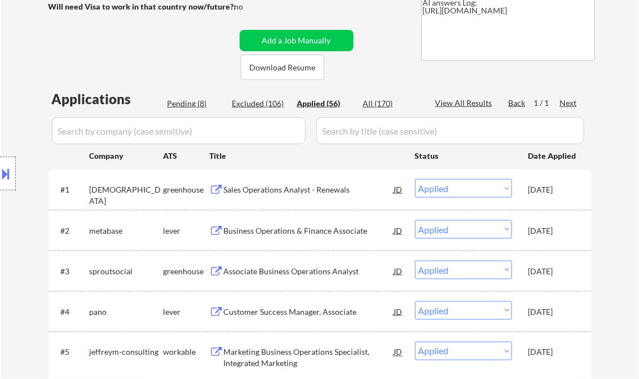
select select ""applied""
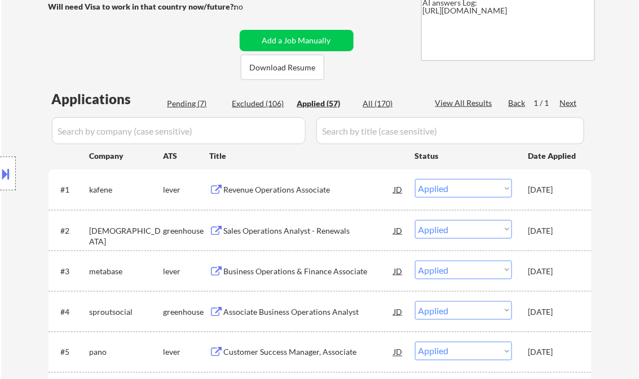
select select ""applied""
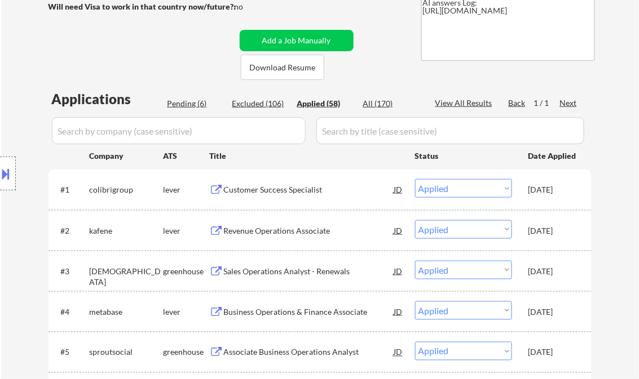
select select ""applied""
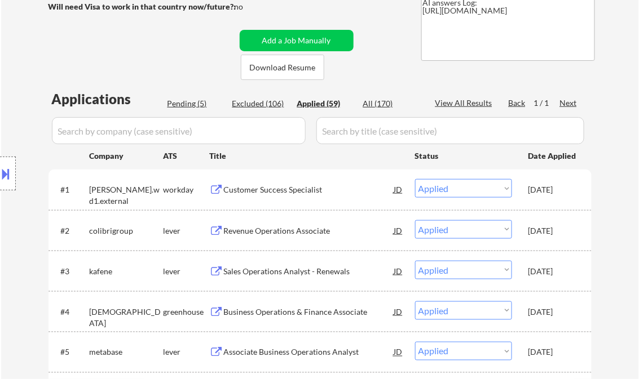
select select ""applied""
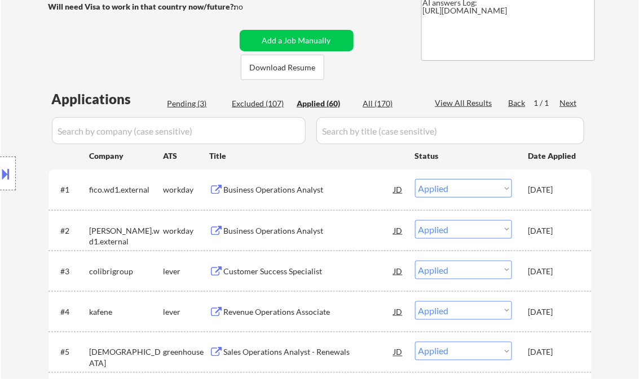
select select ""applied""
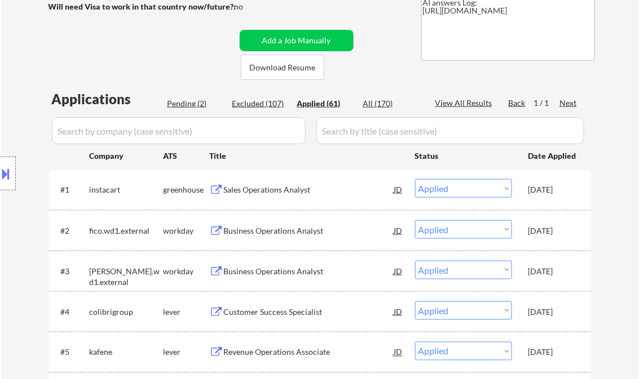
select select ""applied""
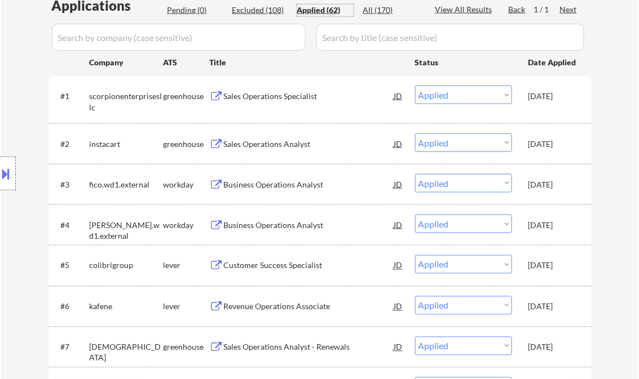
scroll to position [338, 0]
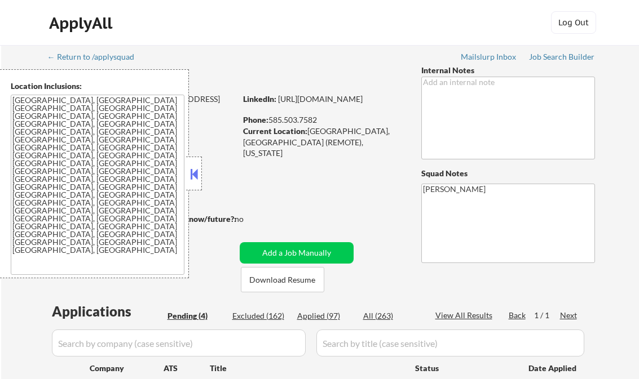
select select ""pending""
click at [188, 173] on button at bounding box center [194, 174] width 12 height 17
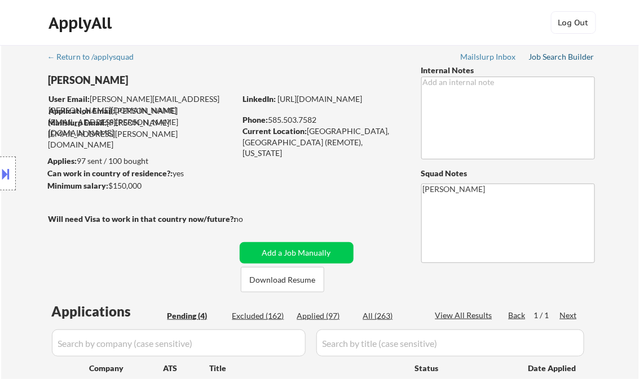
drag, startPoint x: 565, startPoint y: 60, endPoint x: 536, endPoint y: 32, distance: 41.1
click at [565, 60] on div "Job Search Builder" at bounding box center [562, 57] width 66 height 8
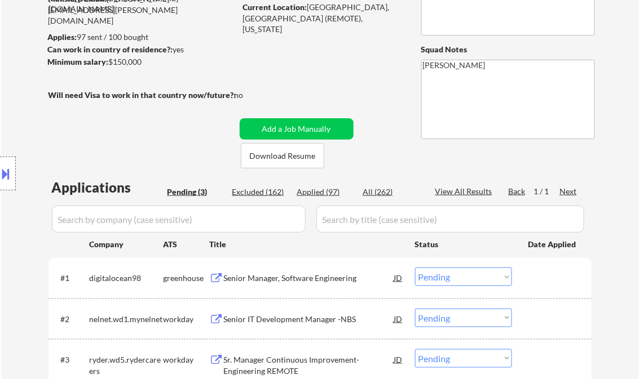
scroll to position [180, 0]
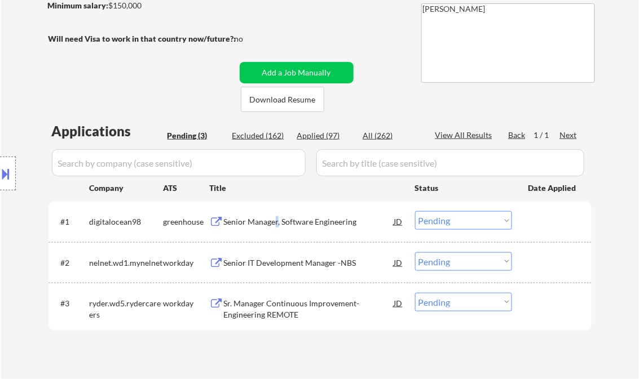
click at [276, 220] on div "Senior Manager, Software Engineering" at bounding box center [309, 221] width 170 height 11
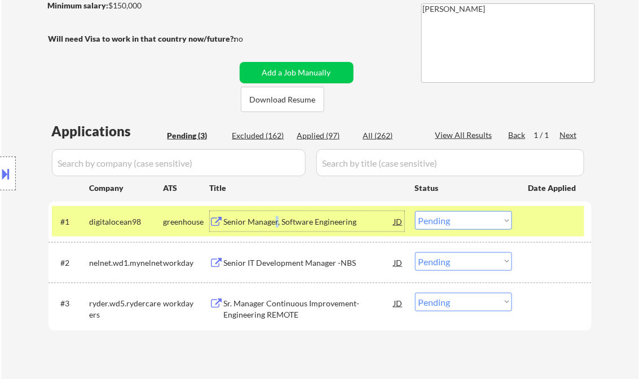
click at [4, 168] on button at bounding box center [6, 174] width 12 height 19
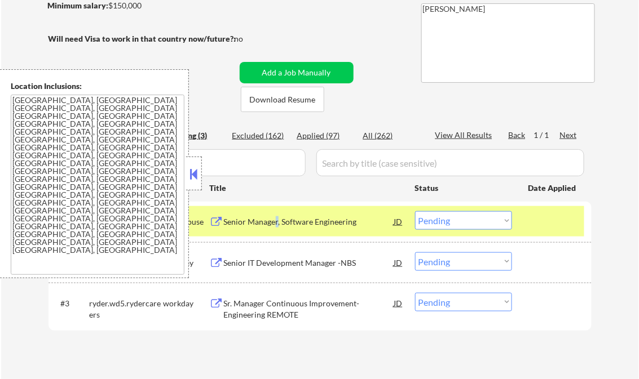
click at [192, 170] on button at bounding box center [194, 174] width 12 height 17
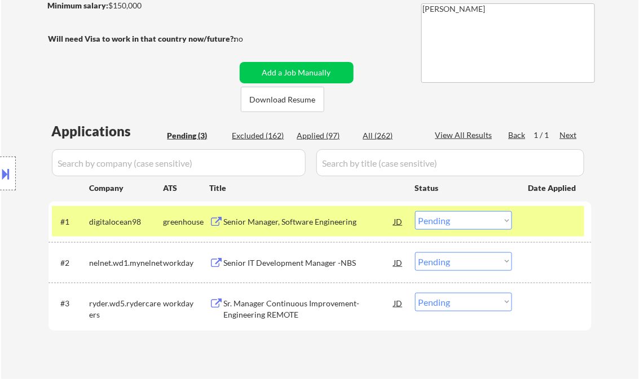
click at [6, 160] on div at bounding box center [8, 174] width 16 height 34
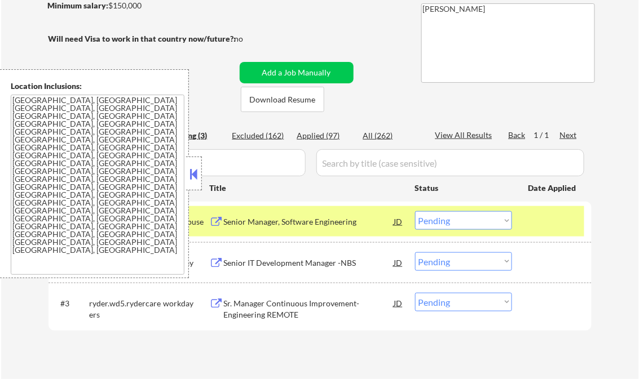
click at [193, 169] on button at bounding box center [194, 174] width 12 height 17
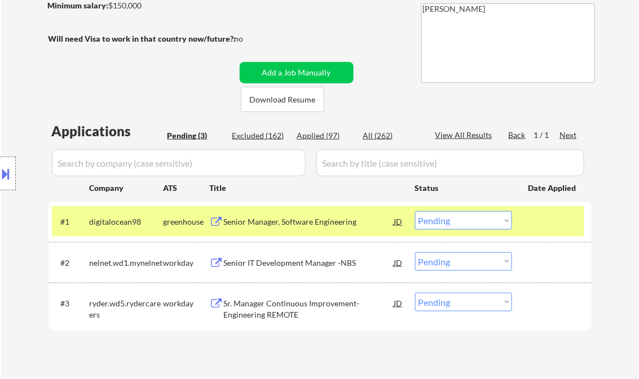
click at [493, 228] on select "Choose an option... Pending Applied Excluded (Questions) Excluded (Expired) Exc…" at bounding box center [463, 220] width 97 height 19
click at [415, 211] on select "Choose an option... Pending Applied Excluded (Questions) Excluded (Expired) Exc…" at bounding box center [463, 220] width 97 height 19
click at [290, 262] on div "Senior IT Development Manager -NBS" at bounding box center [309, 263] width 170 height 11
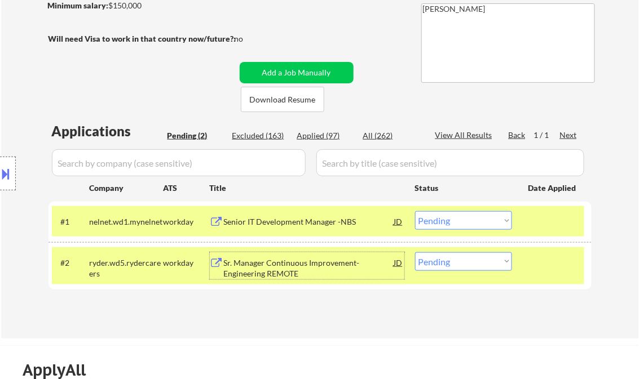
click at [445, 221] on select "Choose an option... Pending Applied Excluded (Questions) Excluded (Expired) Exc…" at bounding box center [463, 220] width 97 height 19
click at [415, 211] on select "Choose an option... Pending Applied Excluded (Questions) Excluded (Expired) Exc…" at bounding box center [463, 220] width 97 height 19
click at [309, 269] on div "Sr. Manager Continuous Improvement- Engineering REMOTE" at bounding box center [309, 269] width 170 height 22
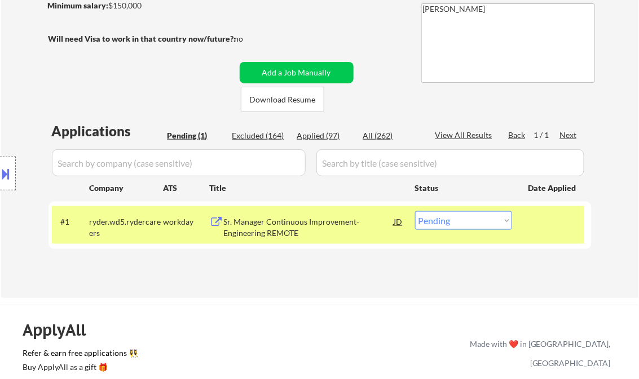
click at [10, 170] on button at bounding box center [6, 174] width 12 height 19
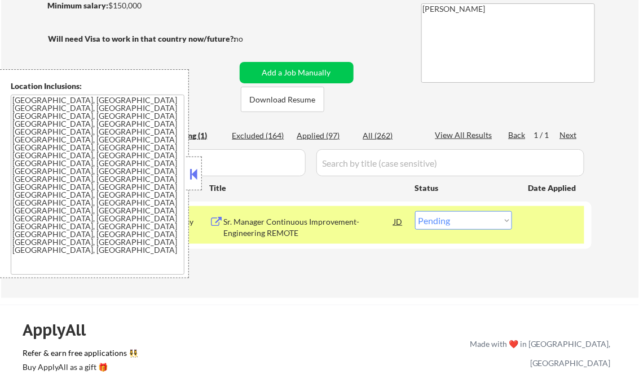
click at [198, 173] on button at bounding box center [194, 174] width 12 height 17
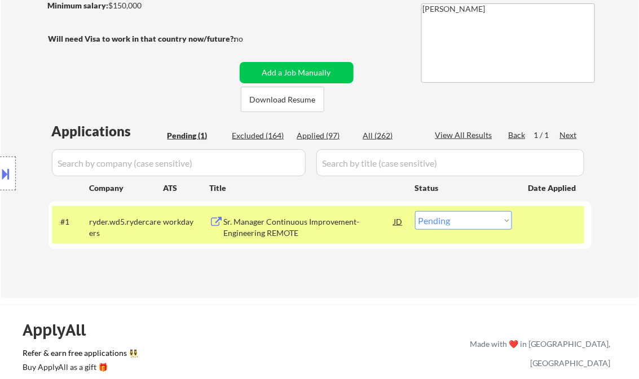
click at [487, 220] on select "Choose an option... Pending Applied Excluded (Questions) Excluded (Expired) Exc…" at bounding box center [463, 220] width 97 height 19
select select ""excluded__salary_""
click at [415, 211] on select "Choose an option... Pending Applied Excluded (Questions) Excluded (Expired) Exc…" at bounding box center [463, 220] width 97 height 19
click at [308, 299] on div "← Return to /applysquad Mailslurp Inbox Job Search Builder Brannon Fay User Ema…" at bounding box center [319, 348] width 639 height 1056
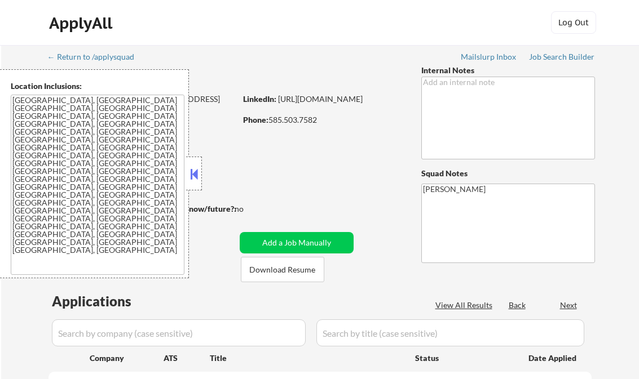
select select ""pending""
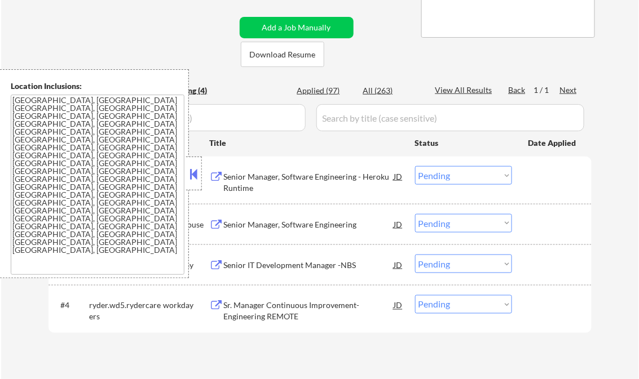
scroll to position [180, 0]
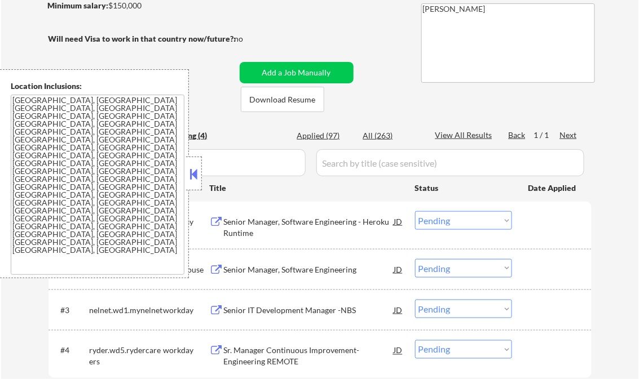
click at [189, 167] on button at bounding box center [194, 174] width 12 height 17
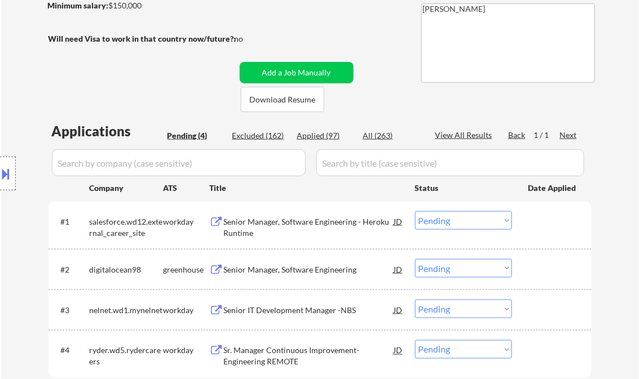
click at [322, 136] on div "Applied (97)" at bounding box center [325, 135] width 56 height 11
select select ""applied""
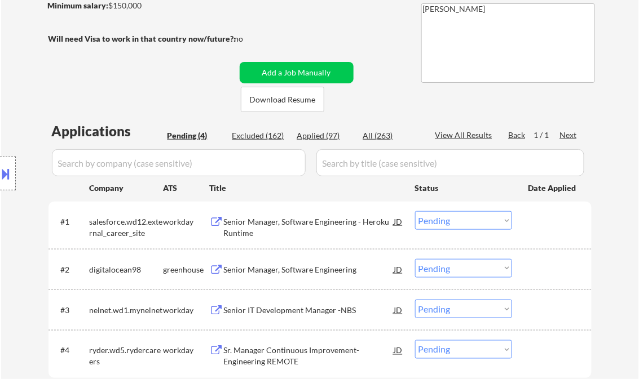
select select ""applied""
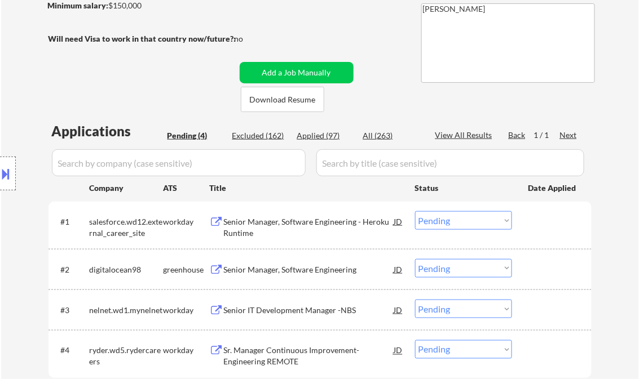
select select ""applied""
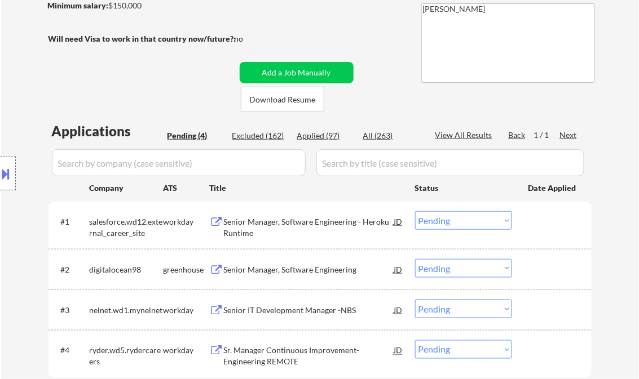
select select ""applied""
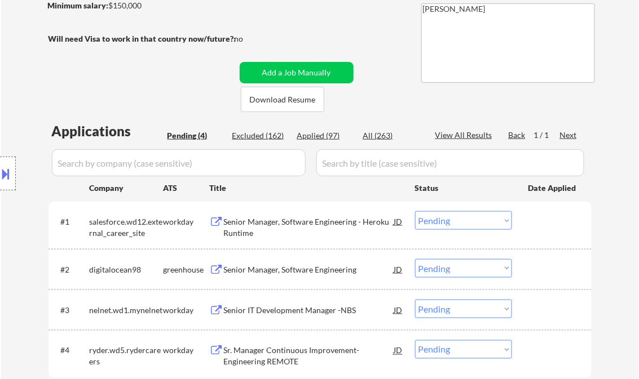
select select ""applied""
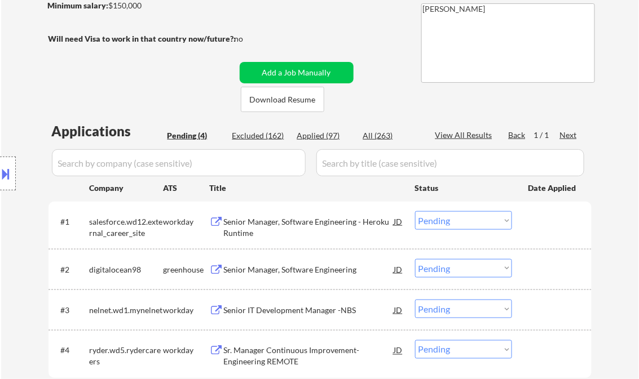
select select ""applied""
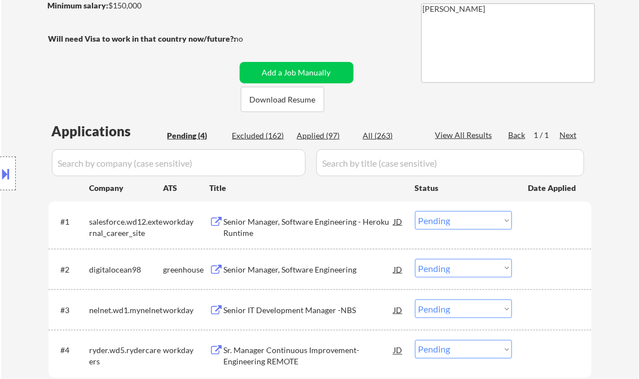
select select ""applied""
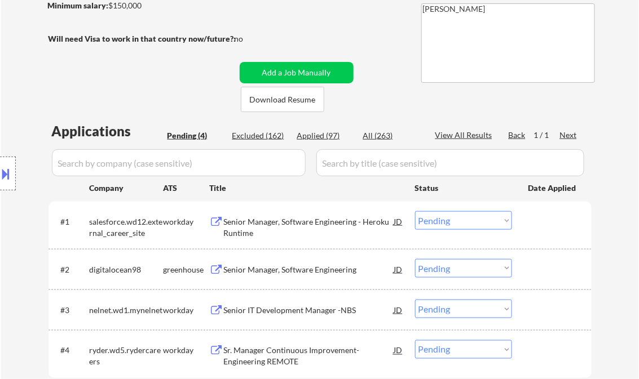
select select ""applied""
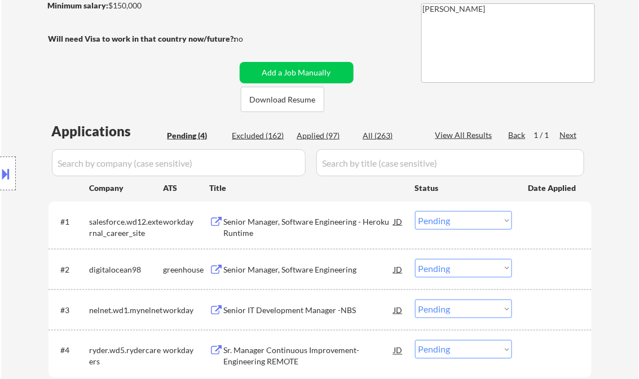
select select ""applied""
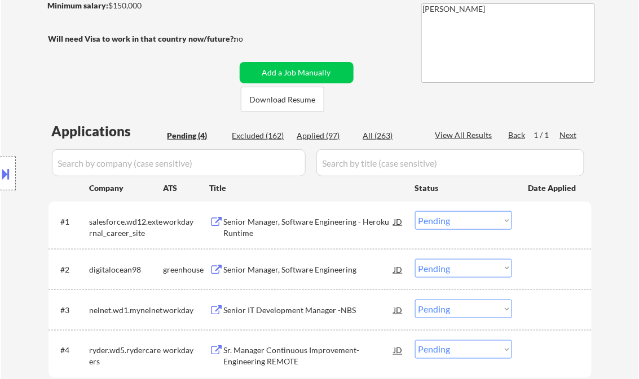
select select ""applied""
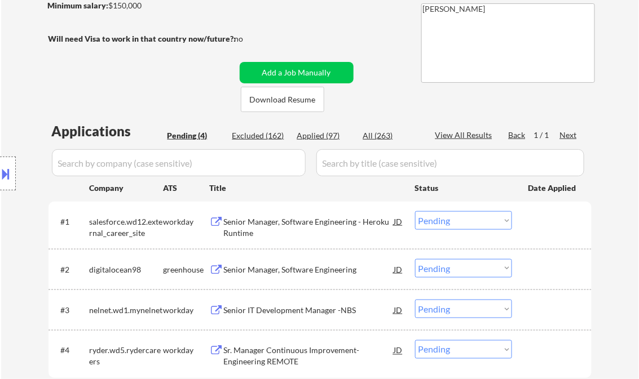
select select ""applied""
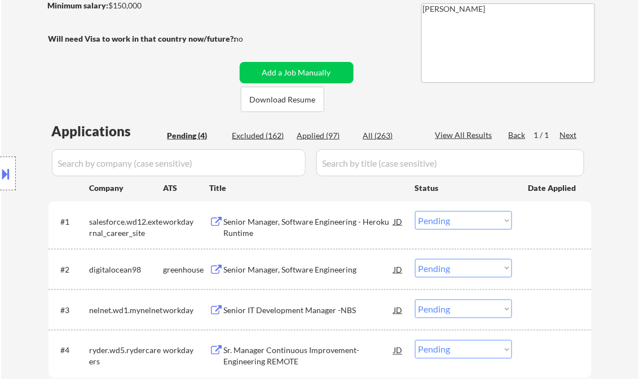
select select ""applied""
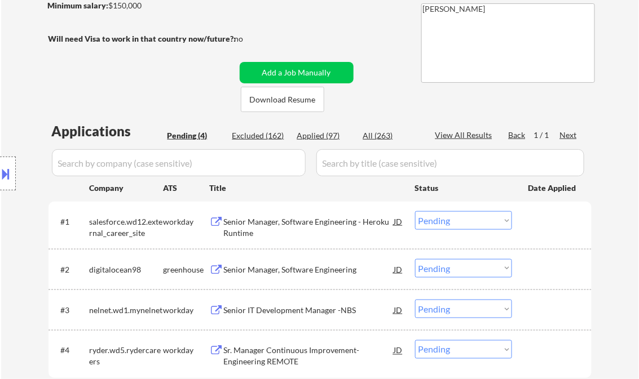
select select ""applied""
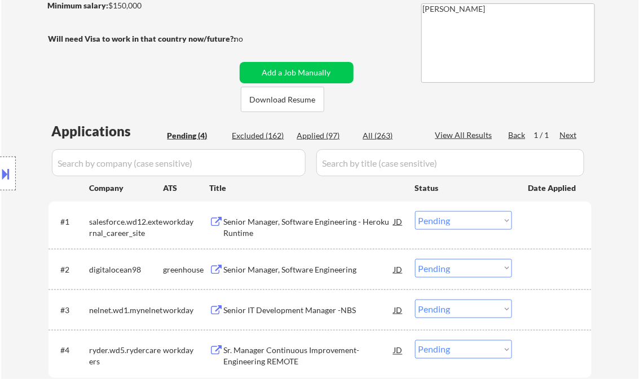
select select ""applied""
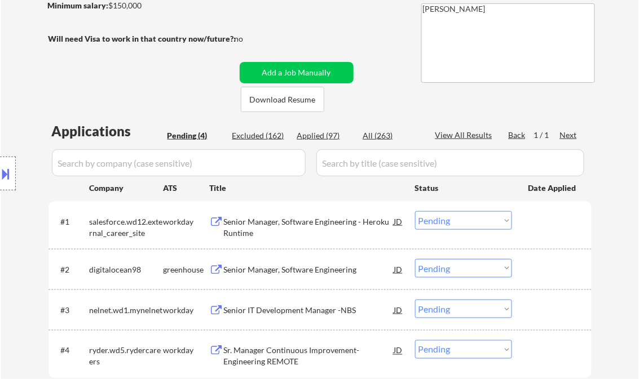
select select ""applied""
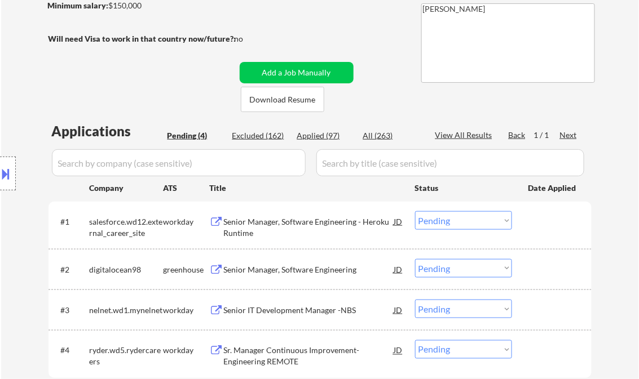
select select ""applied""
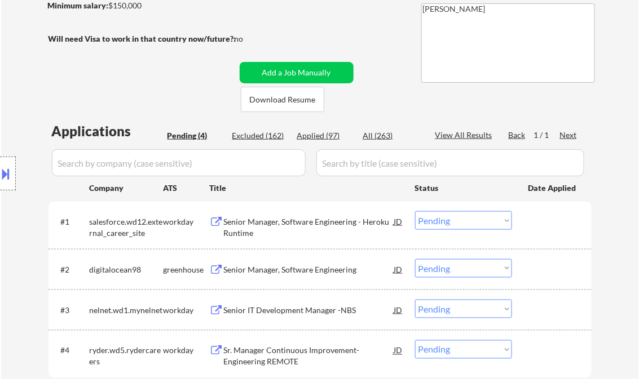
select select ""applied""
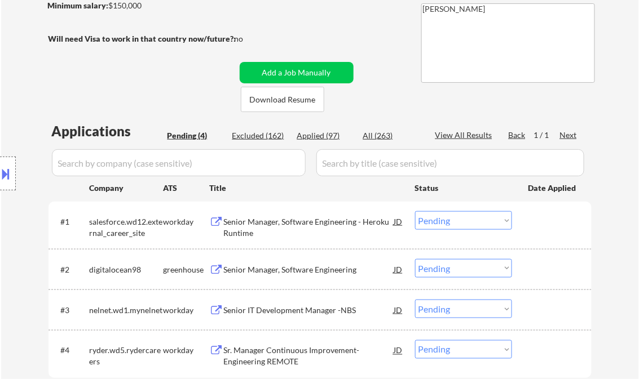
select select ""applied""
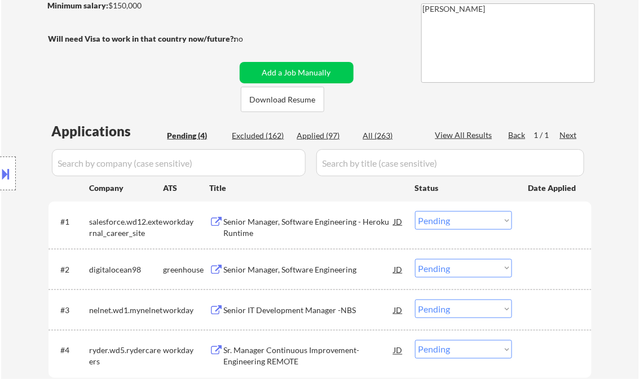
select select ""applied""
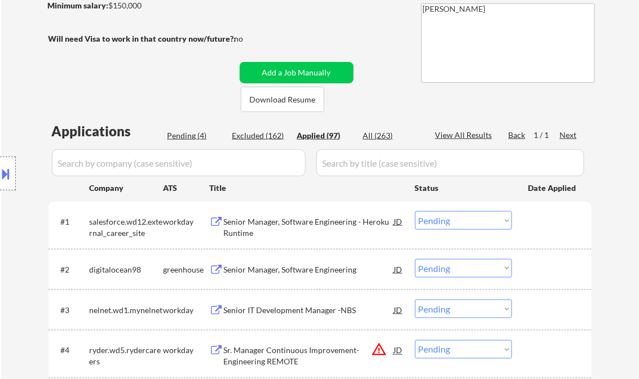
select select ""applied""
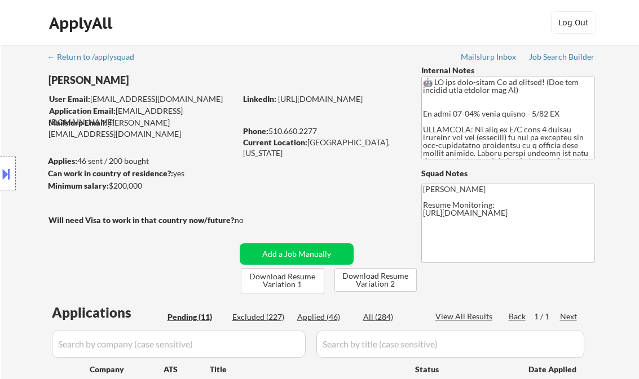
select select ""pending""
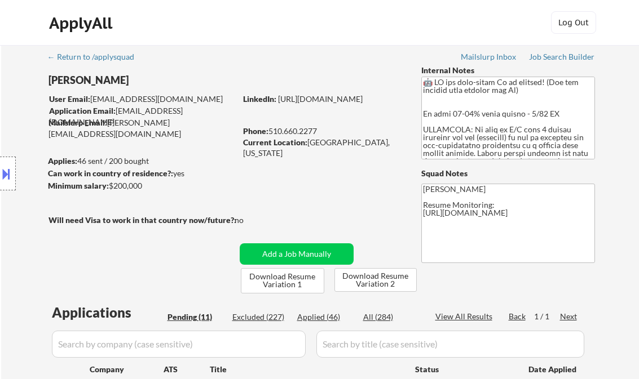
select select ""pending""
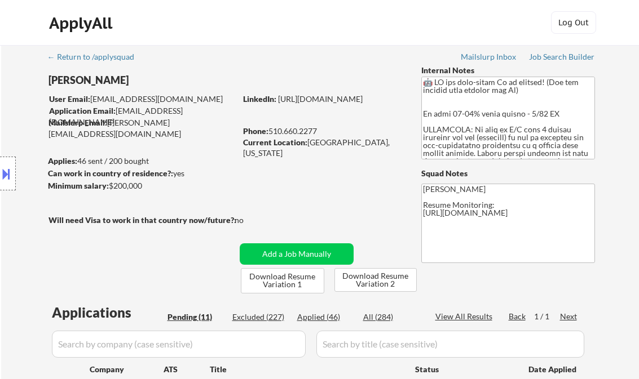
select select ""pending""
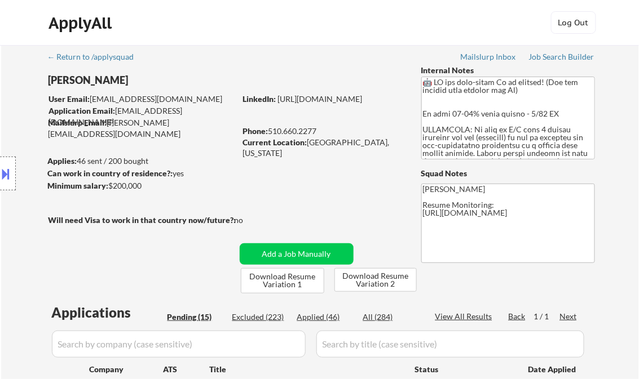
select select ""pending""
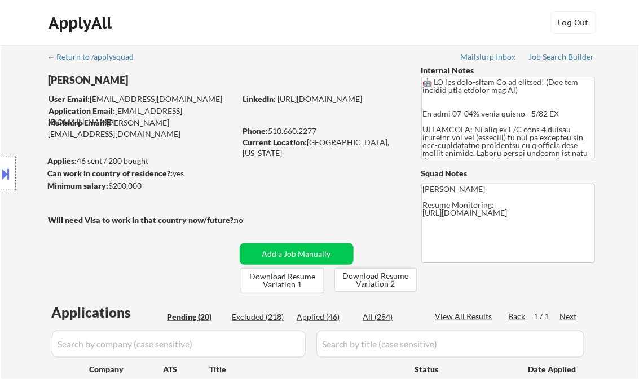
select select ""pending""
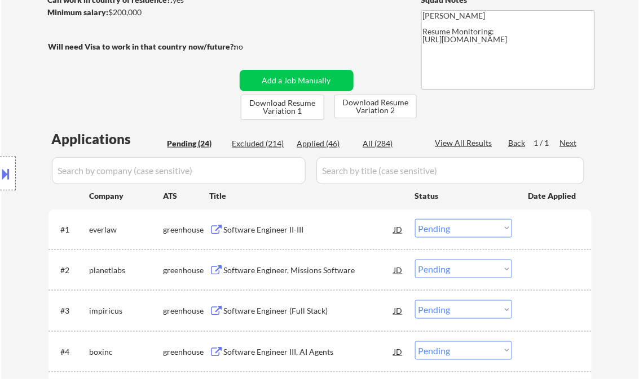
scroll to position [180, 0]
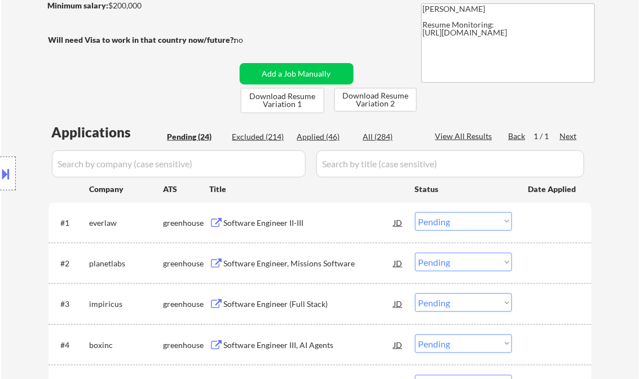
click at [291, 221] on div "Software Engineer II-III" at bounding box center [309, 223] width 170 height 11
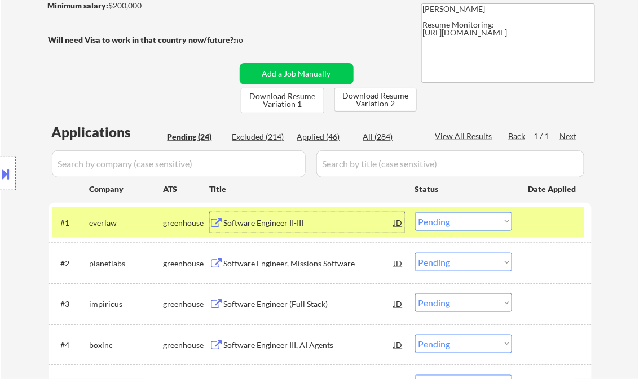
click at [8, 173] on button at bounding box center [6, 174] width 12 height 19
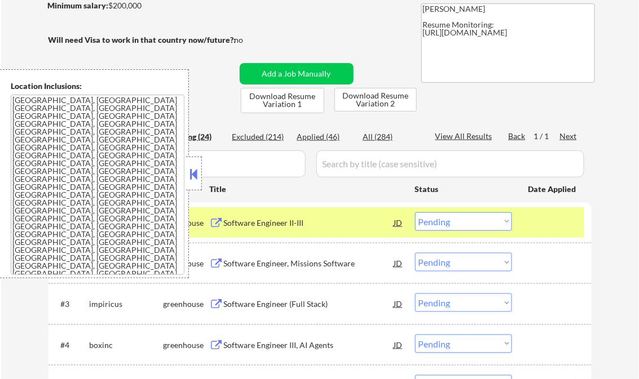
click at [192, 172] on button at bounding box center [194, 174] width 12 height 17
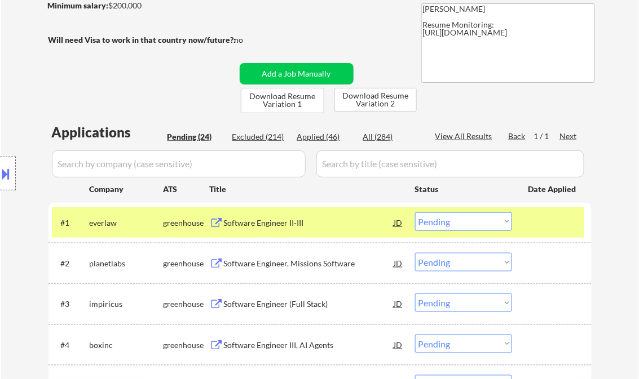
click at [459, 225] on select "Choose an option... Pending Applied Excluded (Questions) Excluded (Expired) Exc…" at bounding box center [463, 222] width 97 height 19
click at [415, 213] on select "Choose an option... Pending Applied Excluded (Questions) Excluded (Expired) Exc…" at bounding box center [463, 222] width 97 height 19
click at [293, 267] on div "Software Engineer, Missions Software" at bounding box center [309, 263] width 170 height 11
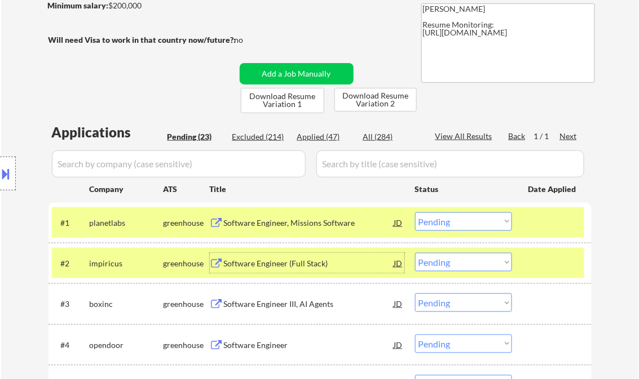
click at [466, 222] on select "Choose an option... Pending Applied Excluded (Questions) Excluded (Expired) Exc…" at bounding box center [463, 222] width 97 height 19
click at [415, 213] on select "Choose an option... Pending Applied Excluded (Questions) Excluded (Expired) Exc…" at bounding box center [463, 222] width 97 height 19
click at [282, 261] on div "Software Engineer (Full Stack)" at bounding box center [309, 263] width 170 height 11
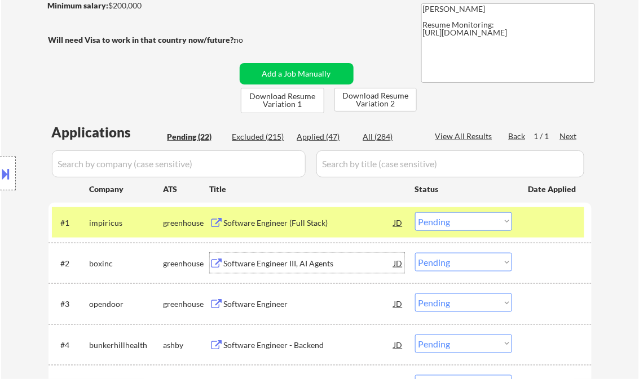
click at [441, 224] on select "Choose an option... Pending Applied Excluded (Questions) Excluded (Expired) Exc…" at bounding box center [463, 222] width 97 height 19
click at [415, 213] on select "Choose an option... Pending Applied Excluded (Questions) Excluded (Expired) Exc…" at bounding box center [463, 222] width 97 height 19
click at [282, 221] on div "Software Engineer III, AI Agents" at bounding box center [309, 223] width 170 height 11
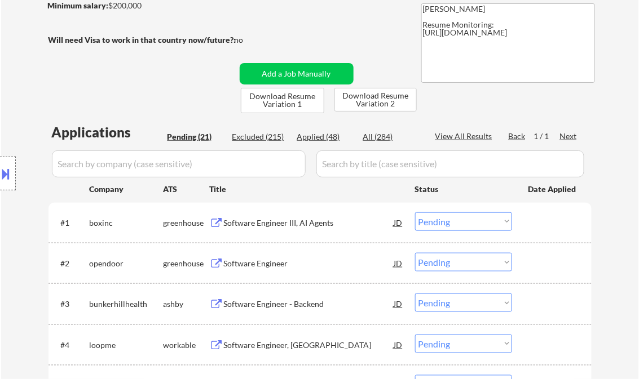
click at [10, 174] on button at bounding box center [6, 174] width 12 height 19
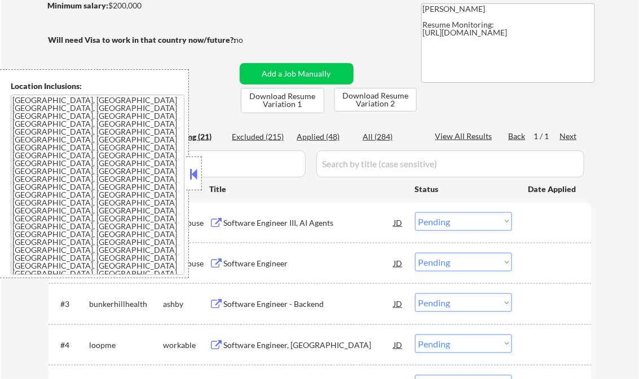
click at [194, 174] on button at bounding box center [194, 174] width 12 height 17
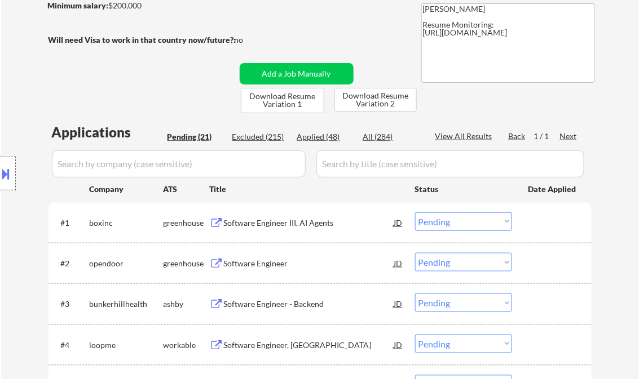
drag, startPoint x: 440, startPoint y: 222, endPoint x: 459, endPoint y: 231, distance: 21.2
click at [440, 222] on select "Choose an option... Pending Applied Excluded (Questions) Excluded (Expired) Exc…" at bounding box center [463, 222] width 97 height 19
click at [415, 213] on select "Choose an option... Pending Applied Excluded (Questions) Excluded (Expired) Exc…" at bounding box center [463, 222] width 97 height 19
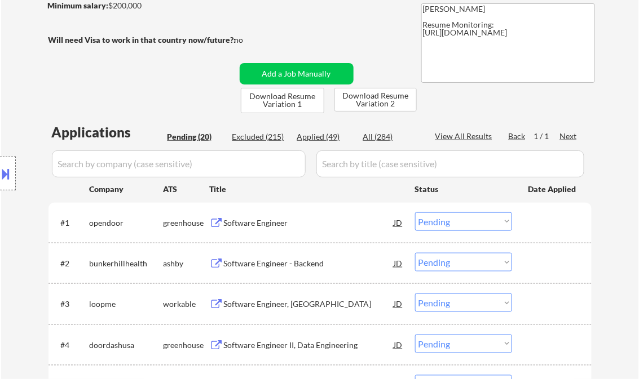
click at [253, 224] on div "Software Engineer" at bounding box center [309, 223] width 170 height 11
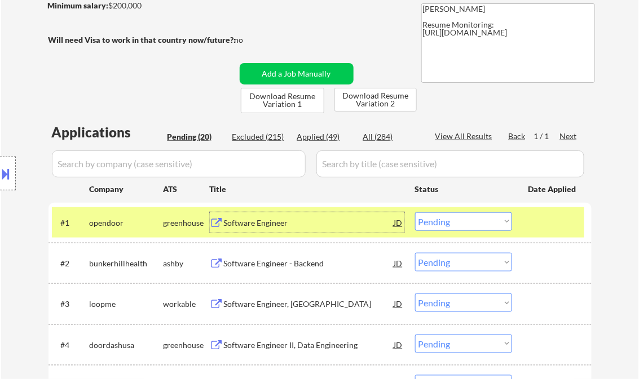
click at [461, 224] on select "Choose an option... Pending Applied Excluded (Questions) Excluded (Expired) Exc…" at bounding box center [463, 222] width 97 height 19
click at [415, 213] on select "Choose an option... Pending Applied Excluded (Questions) Excluded (Expired) Exc…" at bounding box center [463, 222] width 97 height 19
select select ""pending""
click at [291, 224] on div "Software Engineer - Backend" at bounding box center [309, 223] width 170 height 11
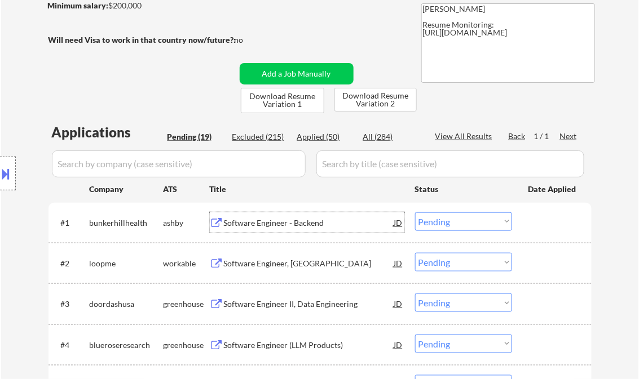
click at [5, 176] on button at bounding box center [6, 174] width 12 height 19
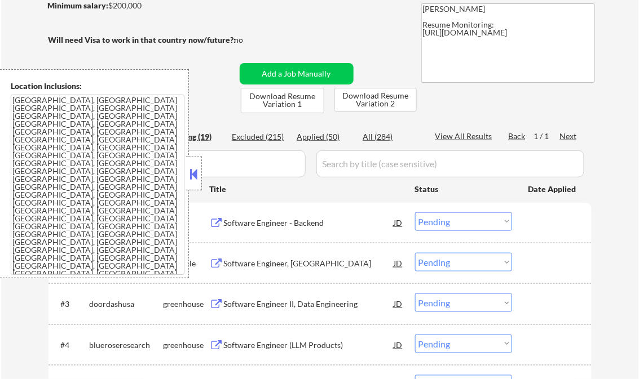
click at [197, 171] on button at bounding box center [194, 174] width 12 height 17
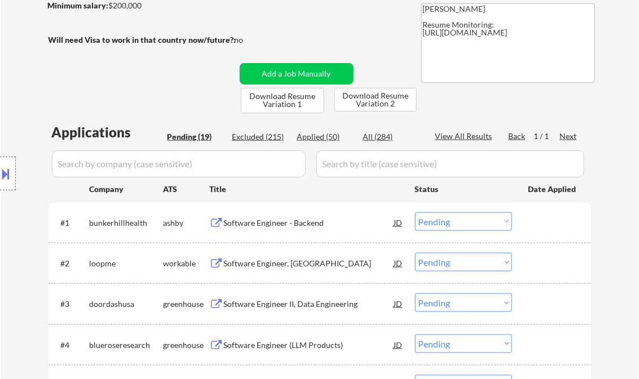
type textarea "Kenneth Resume Monitoring: https://docs.google.com/spreadsheets/d/1B8cu9XRpE5c1…"
click at [272, 227] on div "Software Engineer - Backend" at bounding box center [309, 223] width 170 height 11
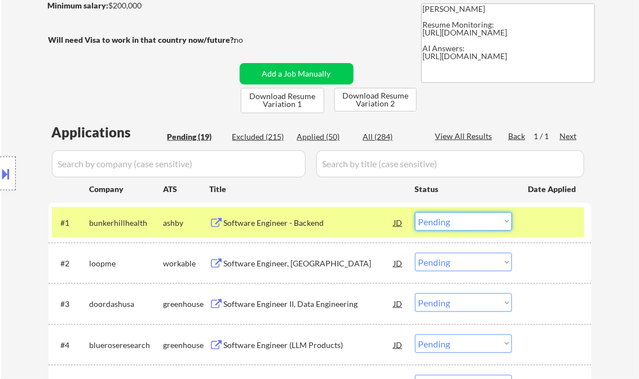
drag, startPoint x: 458, startPoint y: 225, endPoint x: 462, endPoint y: 231, distance: 7.7
click at [458, 225] on select "Choose an option... Pending Applied Excluded (Questions) Excluded (Expired) Exc…" at bounding box center [463, 222] width 97 height 19
click at [415, 213] on select "Choose an option... Pending Applied Excluded (Questions) Excluded (Expired) Exc…" at bounding box center [463, 222] width 97 height 19
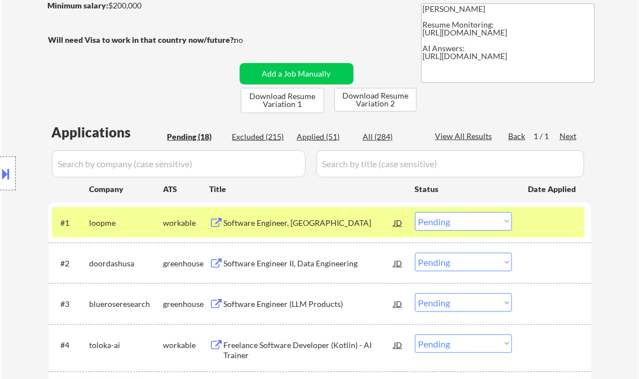
click at [283, 227] on div "Software Engineer, Java" at bounding box center [309, 223] width 170 height 11
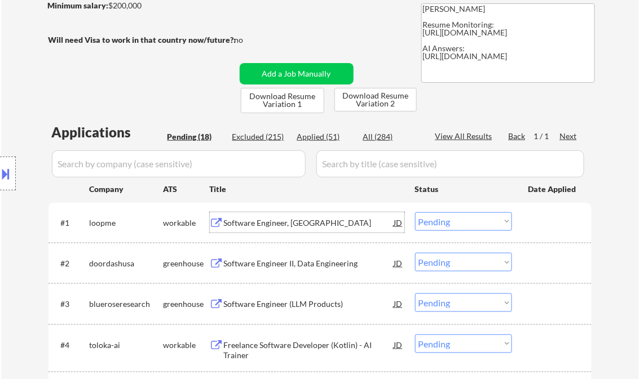
click at [438, 222] on select "Choose an option... Pending Applied Excluded (Questions) Excluded (Expired) Exc…" at bounding box center [463, 222] width 97 height 19
click at [415, 213] on select "Choose an option... Pending Applied Excluded (Questions) Excluded (Expired) Exc…" at bounding box center [463, 222] width 97 height 19
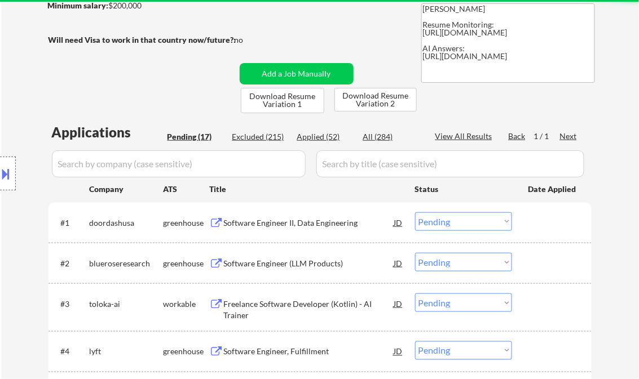
click at [277, 219] on div "Software Engineer II, Data Engineering" at bounding box center [309, 223] width 170 height 11
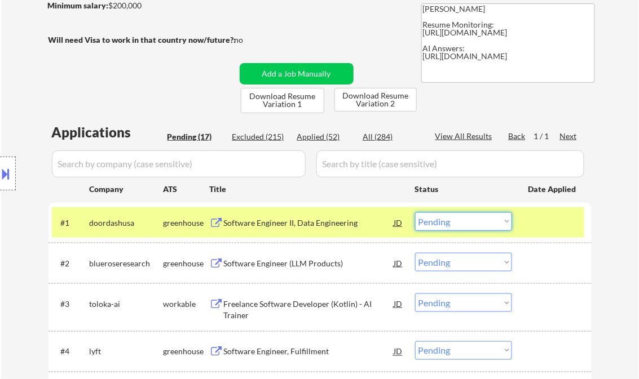
drag, startPoint x: 441, startPoint y: 220, endPoint x: 453, endPoint y: 231, distance: 16.3
click at [441, 220] on select "Choose an option... Pending Applied Excluded (Questions) Excluded (Expired) Exc…" at bounding box center [463, 222] width 97 height 19
click at [446, 230] on select "Choose an option... Pending Applied Excluded (Questions) Excluded (Expired) Exc…" at bounding box center [463, 222] width 97 height 19
click at [415, 213] on select "Choose an option... Pending Applied Excluded (Questions) Excluded (Expired) Exc…" at bounding box center [463, 222] width 97 height 19
click at [313, 266] on div "Software Engineer (LLM Products)" at bounding box center [309, 263] width 170 height 11
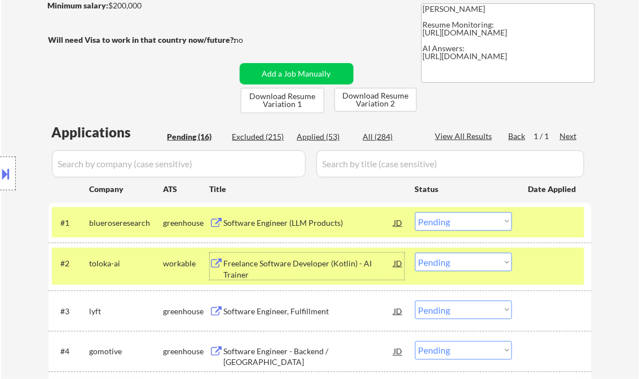
click at [453, 221] on select "Choose an option... Pending Applied Excluded (Questions) Excluded (Expired) Exc…" at bounding box center [463, 222] width 97 height 19
click at [415, 213] on select "Choose an option... Pending Applied Excluded (Questions) Excluded (Expired) Exc…" at bounding box center [463, 222] width 97 height 19
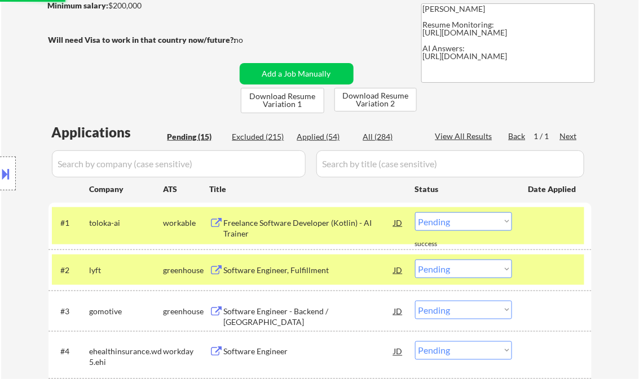
drag, startPoint x: 463, startPoint y: 226, endPoint x: 468, endPoint y: 232, distance: 7.7
click at [464, 226] on select "Choose an option... Pending Applied Excluded (Questions) Excluded (Expired) Exc…" at bounding box center [463, 222] width 97 height 19
click at [415, 213] on select "Choose an option... Pending Applied Excluded (Questions) Excluded (Expired) Exc…" at bounding box center [463, 222] width 97 height 19
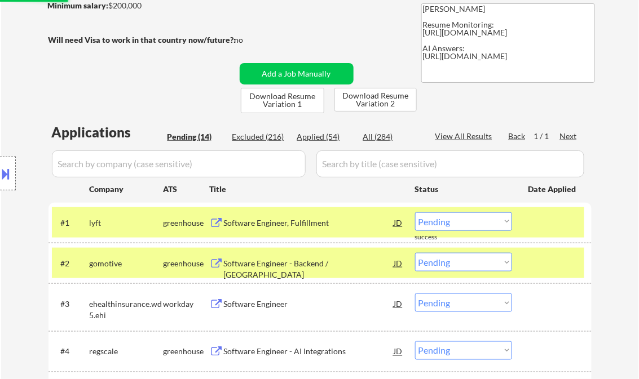
click at [268, 226] on div "Software Engineer, Fulfillment" at bounding box center [309, 223] width 170 height 11
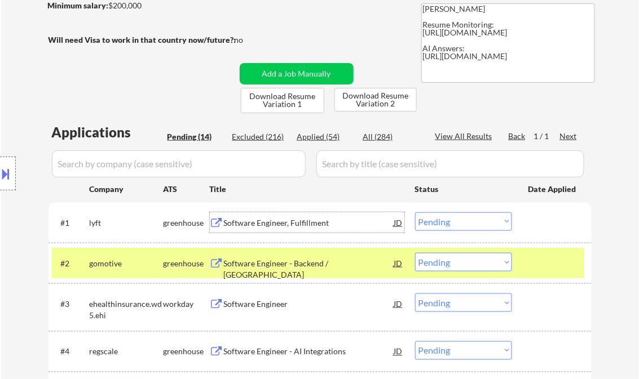
drag, startPoint x: 458, startPoint y: 223, endPoint x: 461, endPoint y: 228, distance: 5.8
click at [458, 223] on select "Choose an option... Pending Applied Excluded (Questions) Excluded (Expired) Exc…" at bounding box center [463, 222] width 97 height 19
click at [415, 213] on select "Choose an option... Pending Applied Excluded (Questions) Excluded (Expired) Exc…" at bounding box center [463, 222] width 97 height 19
click at [306, 263] on div "Software Engineer - Backend / San Francisco" at bounding box center [309, 269] width 170 height 22
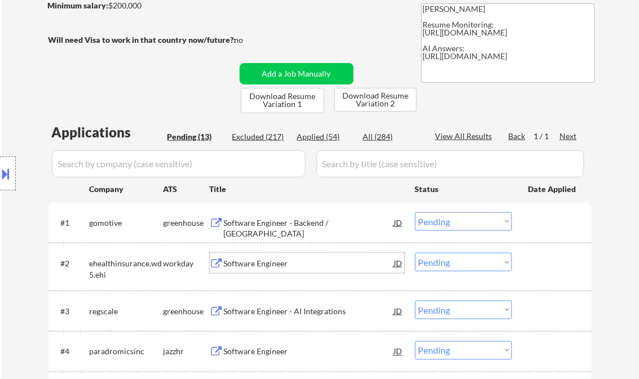
drag, startPoint x: 442, startPoint y: 220, endPoint x: 446, endPoint y: 232, distance: 11.9
click at [442, 220] on select "Choose an option... Pending Applied Excluded (Questions) Excluded (Expired) Exc…" at bounding box center [463, 222] width 97 height 19
click at [415, 213] on select "Choose an option... Pending Applied Excluded (Questions) Excluded (Expired) Exc…" at bounding box center [463, 222] width 97 height 19
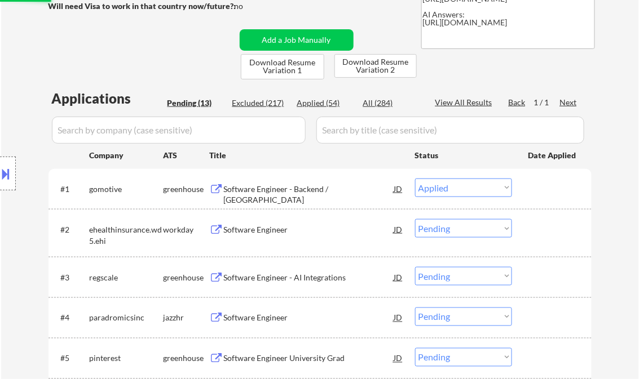
scroll to position [225, 0]
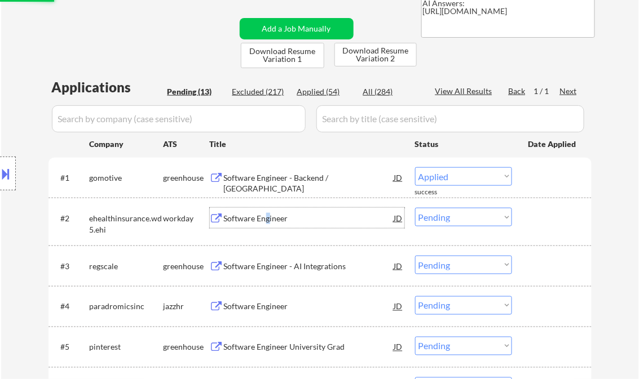
click at [267, 220] on div "Software Engineer" at bounding box center [309, 218] width 170 height 11
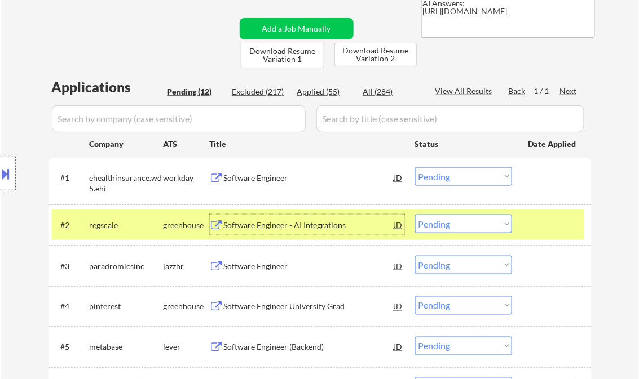
click at [442, 176] on select "Choose an option... Pending Applied Excluded (Questions) Excluded (Expired) Exc…" at bounding box center [463, 176] width 97 height 19
click at [415, 167] on select "Choose an option... Pending Applied Excluded (Questions) Excluded (Expired) Exc…" at bounding box center [463, 176] width 97 height 19
click at [280, 225] on div "Software Engineer - AI Integrations" at bounding box center [309, 225] width 170 height 11
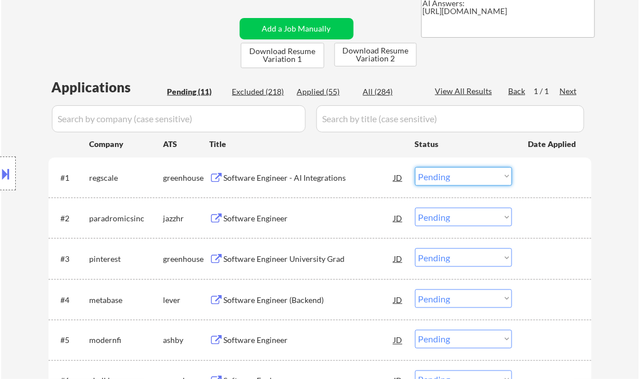
drag, startPoint x: 436, startPoint y: 176, endPoint x: 448, endPoint y: 179, distance: 11.6
click at [443, 179] on select "Choose an option... Pending Applied Excluded (Questions) Excluded (Expired) Exc…" at bounding box center [463, 176] width 97 height 19
click at [415, 167] on select "Choose an option... Pending Applied Excluded (Questions) Excluded (Expired) Exc…" at bounding box center [463, 176] width 97 height 19
click at [263, 222] on div "Software Engineer" at bounding box center [309, 218] width 170 height 11
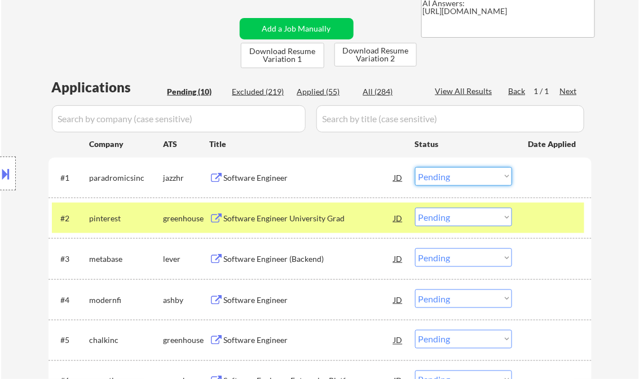
click at [449, 176] on select "Choose an option... Pending Applied Excluded (Questions) Excluded (Expired) Exc…" at bounding box center [463, 176] width 97 height 19
click at [415, 167] on select "Choose an option... Pending Applied Excluded (Questions) Excluded (Expired) Exc…" at bounding box center [463, 176] width 97 height 19
click at [297, 215] on div "Software Engineer University Grad" at bounding box center [309, 218] width 170 height 11
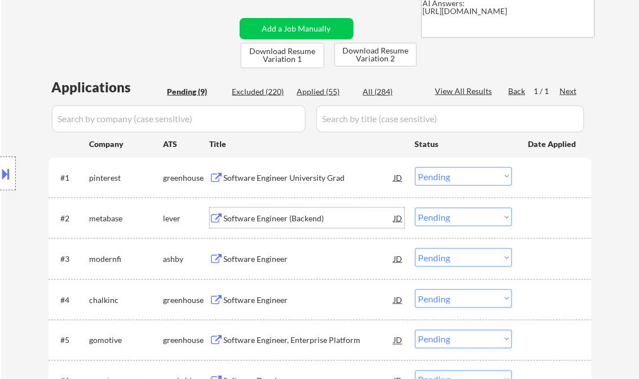
click at [462, 178] on select "Choose an option... Pending Applied Excluded (Questions) Excluded (Expired) Exc…" at bounding box center [463, 176] width 97 height 19
click at [415, 167] on select "Choose an option... Pending Applied Excluded (Questions) Excluded (Expired) Exc…" at bounding box center [463, 176] width 97 height 19
click at [258, 220] on div "Software Engineer (Backend)" at bounding box center [309, 218] width 170 height 11
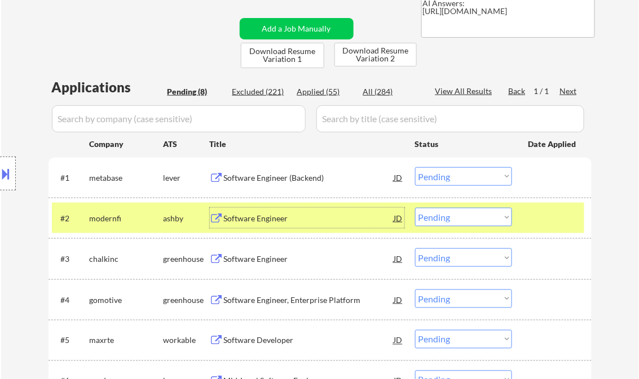
drag, startPoint x: 452, startPoint y: 171, endPoint x: 458, endPoint y: 186, distance: 16.7
click at [452, 171] on select "Choose an option... Pending Applied Excluded (Questions) Excluded (Expired) Exc…" at bounding box center [463, 176] width 97 height 19
click at [415, 167] on select "Choose an option... Pending Applied Excluded (Questions) Excluded (Expired) Exc…" at bounding box center [463, 176] width 97 height 19
click at [274, 227] on div "Software Engineer" at bounding box center [309, 218] width 170 height 20
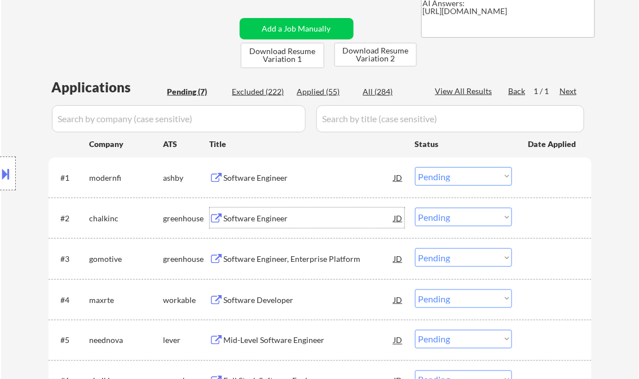
click at [431, 175] on select "Choose an option... Pending Applied Excluded (Questions) Excluded (Expired) Exc…" at bounding box center [463, 176] width 97 height 19
click at [415, 167] on select "Choose an option... Pending Applied Excluded (Questions) Excluded (Expired) Exc…" at bounding box center [463, 176] width 97 height 19
click at [261, 219] on div "Software Engineer" at bounding box center [309, 218] width 170 height 11
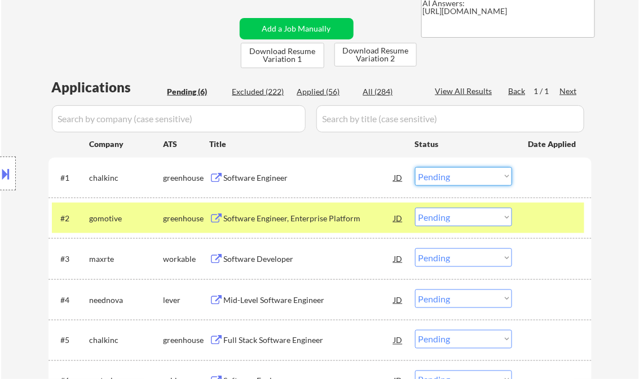
click at [464, 176] on select "Choose an option... Pending Applied Excluded (Questions) Excluded (Expired) Exc…" at bounding box center [463, 176] width 97 height 19
click at [415, 167] on select "Choose an option... Pending Applied Excluded (Questions) Excluded (Expired) Exc…" at bounding box center [463, 176] width 97 height 19
click at [293, 220] on div "Software Engineer, Enterprise Platform" at bounding box center [309, 218] width 170 height 11
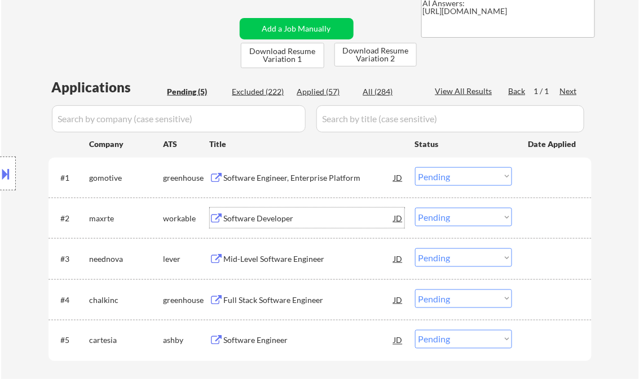
drag, startPoint x: 465, startPoint y: 174, endPoint x: 472, endPoint y: 185, distance: 13.9
click at [465, 174] on select "Choose an option... Pending Applied Excluded (Questions) Excluded (Expired) Exc…" at bounding box center [463, 176] width 97 height 19
click at [415, 167] on select "Choose an option... Pending Applied Excluded (Questions) Excluded (Expired) Exc…" at bounding box center [463, 176] width 97 height 19
click at [273, 218] on div "Software Developer" at bounding box center [309, 218] width 170 height 11
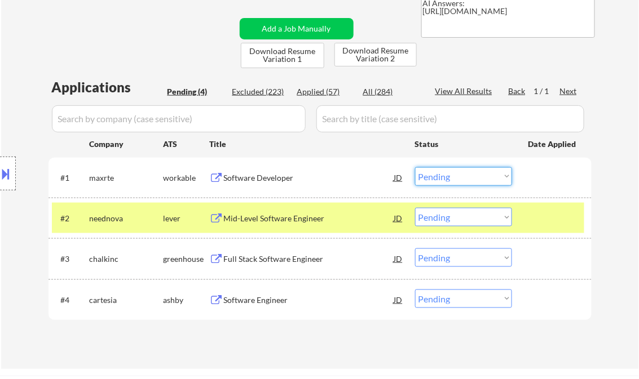
drag, startPoint x: 421, startPoint y: 180, endPoint x: 439, endPoint y: 180, distance: 18.6
click at [421, 180] on select "Choose an option... Pending Applied Excluded (Questions) Excluded (Expired) Exc…" at bounding box center [463, 176] width 97 height 19
click at [415, 167] on select "Choose an option... Pending Applied Excluded (Questions) Excluded (Expired) Exc…" at bounding box center [463, 176] width 97 height 19
click at [299, 222] on div "Mid-Level Software Engineer" at bounding box center [309, 218] width 170 height 11
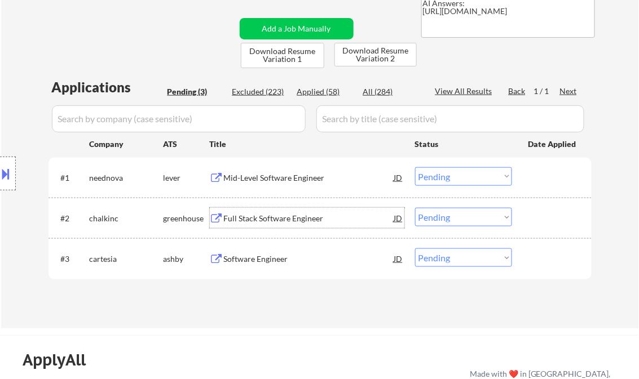
click at [271, 183] on div "Mid-Level Software Engineer" at bounding box center [309, 178] width 170 height 11
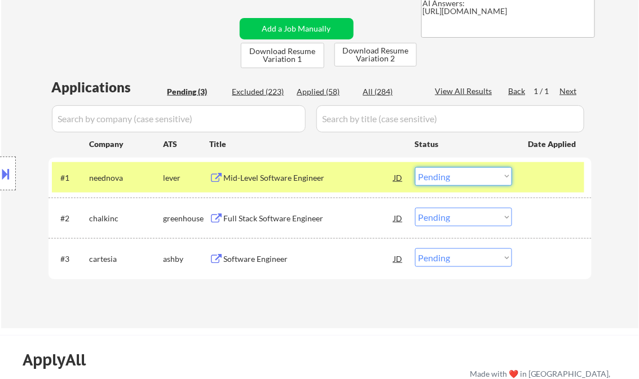
drag, startPoint x: 457, startPoint y: 173, endPoint x: 468, endPoint y: 187, distance: 17.3
click at [457, 173] on select "Choose an option... Pending Applied Excluded (Questions) Excluded (Expired) Exc…" at bounding box center [463, 176] width 97 height 19
click at [415, 167] on select "Choose an option... Pending Applied Excluded (Questions) Excluded (Expired) Exc…" at bounding box center [463, 176] width 97 height 19
click at [278, 213] on div "Full Stack Software Engineer" at bounding box center [309, 218] width 170 height 20
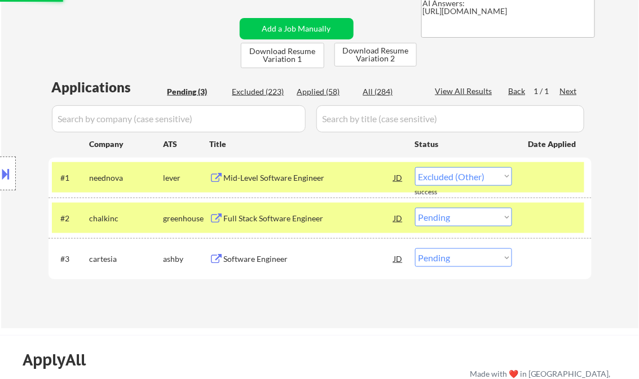
select select ""pending""
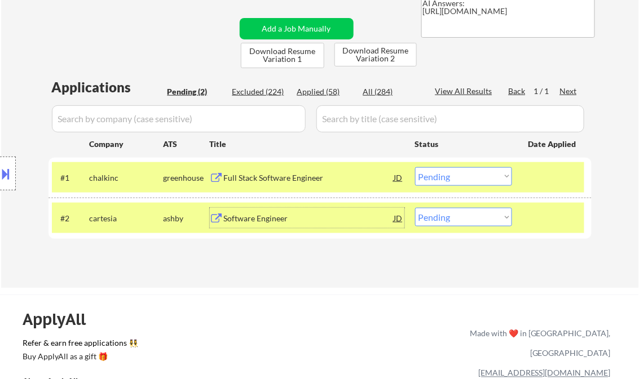
click at [269, 220] on div "Software Engineer" at bounding box center [309, 218] width 170 height 11
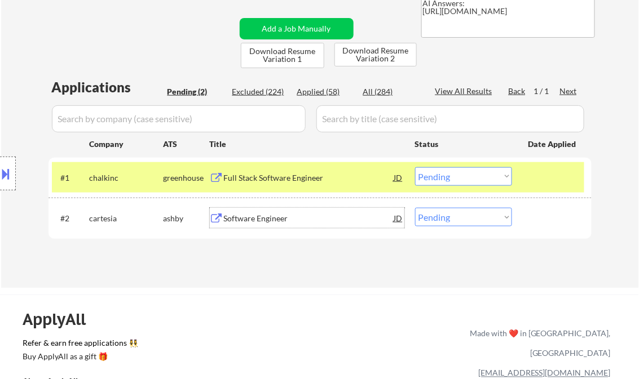
drag, startPoint x: 459, startPoint y: 213, endPoint x: 482, endPoint y: 224, distance: 25.5
click at [459, 213] on select "Choose an option... Pending Applied Excluded (Questions) Excluded (Expired) Exc…" at bounding box center [463, 217] width 97 height 19
select select ""excluded__expired_""
click at [415, 208] on select "Choose an option... Pending Applied Excluded (Questions) Excluded (Expired) Exc…" at bounding box center [463, 217] width 97 height 19
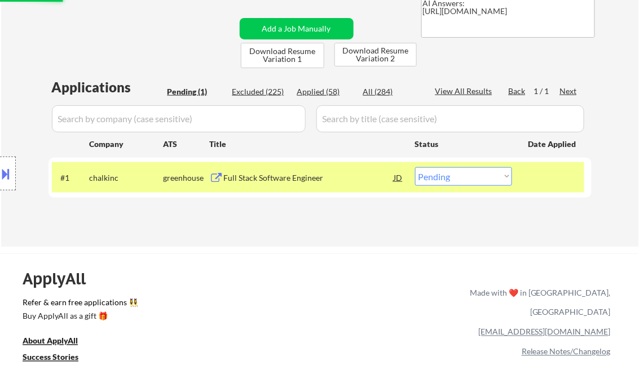
click at [289, 176] on div "Full Stack Software Engineer" at bounding box center [309, 178] width 170 height 11
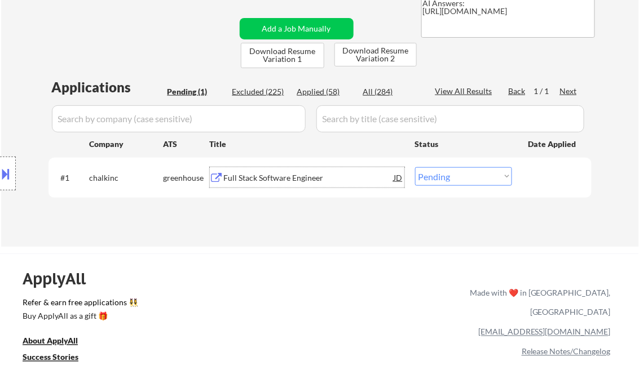
click at [472, 178] on select "Choose an option... Pending Applied Excluded (Questions) Excluded (Expired) Exc…" at bounding box center [463, 176] width 97 height 19
select select ""applied""
click at [415, 167] on select "Choose an option... Pending Applied Excluded (Questions) Excluded (Expired) Exc…" at bounding box center [463, 176] width 97 height 19
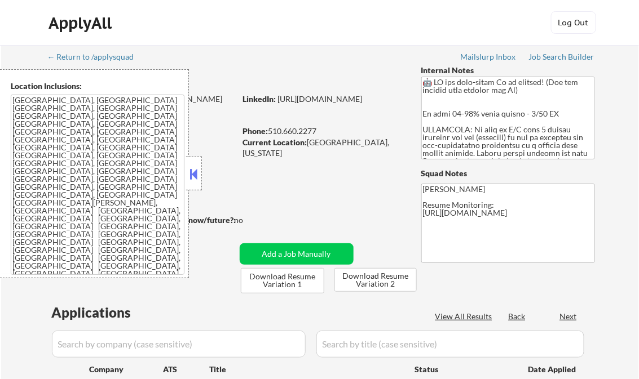
select select ""pending""
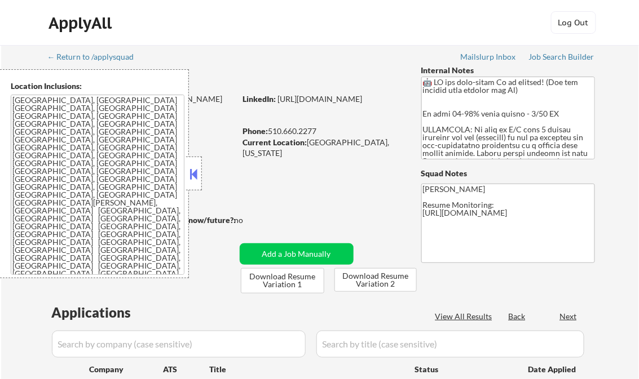
select select ""pending""
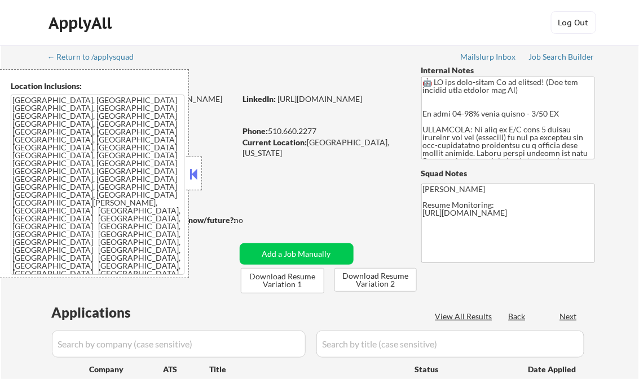
select select ""pending""
click at [562, 56] on div "Job Search Builder" at bounding box center [562, 57] width 66 height 8
select select ""pending""
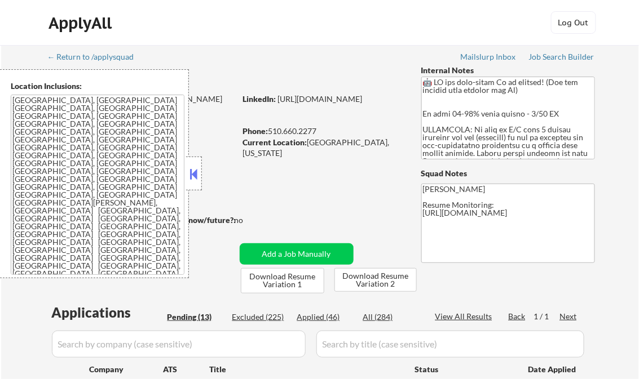
select select ""pending""
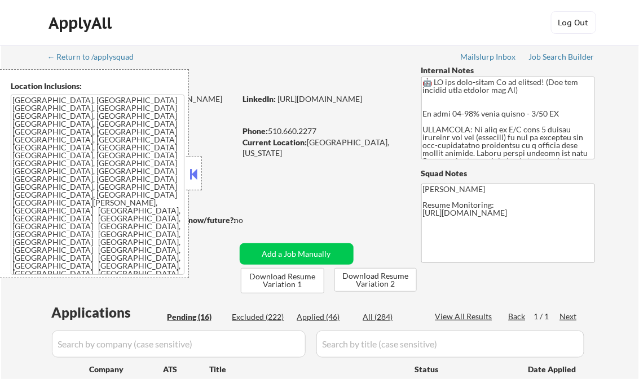
select select ""pending""
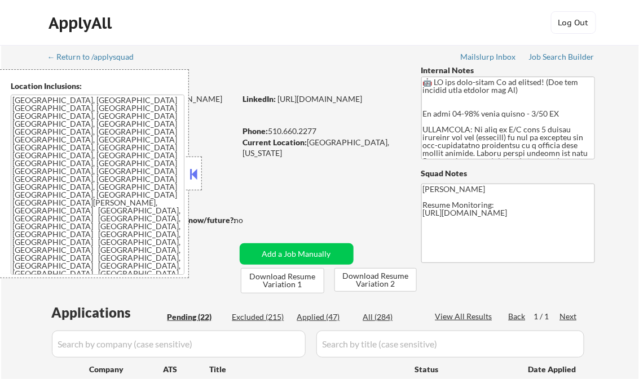
click at [189, 177] on button at bounding box center [194, 174] width 12 height 17
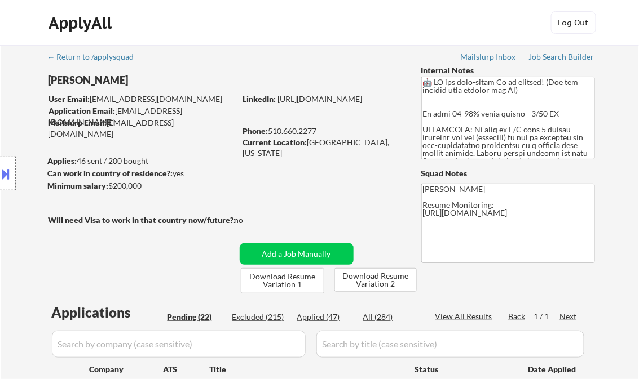
scroll to position [213, 0]
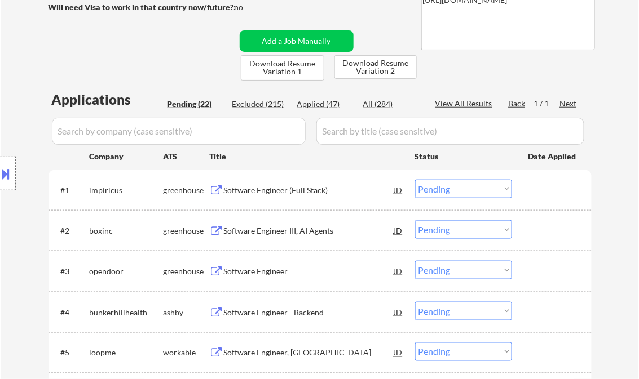
drag, startPoint x: 333, startPoint y: 103, endPoint x: 343, endPoint y: 107, distance: 10.7
click at [333, 103] on div "Applied (47)" at bounding box center [325, 104] width 56 height 11
select select ""applied""
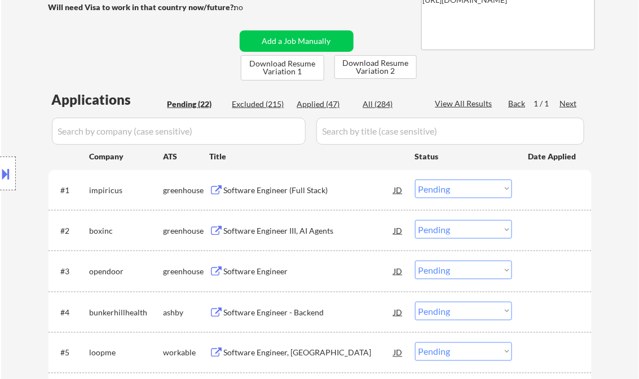
select select ""applied""
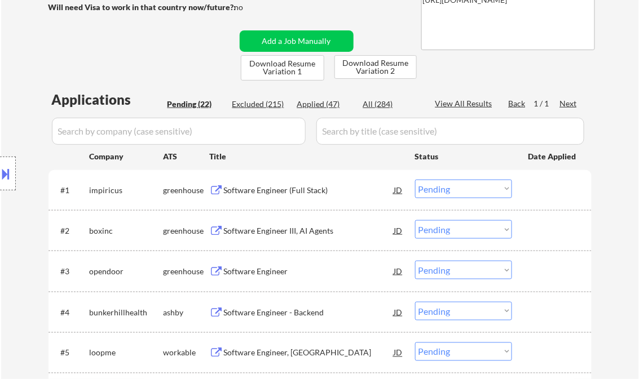
select select ""applied""
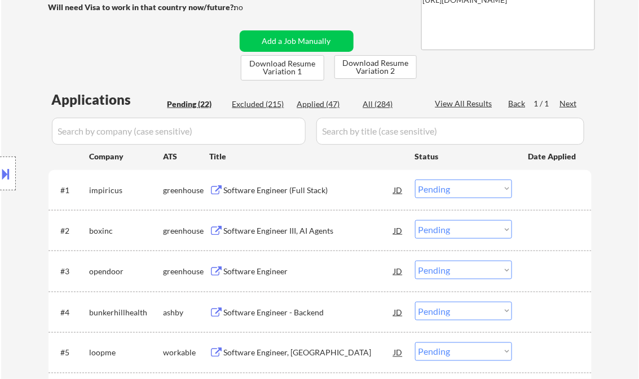
select select ""applied""
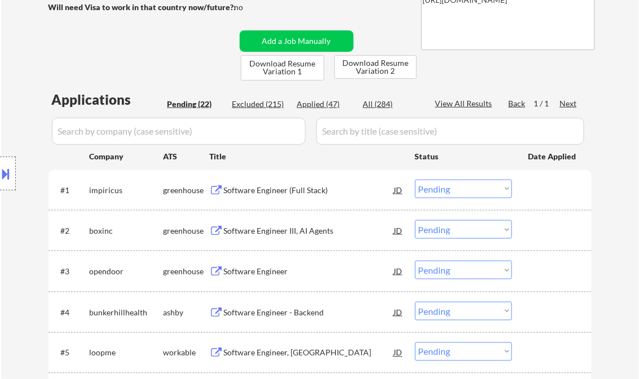
select select ""applied""
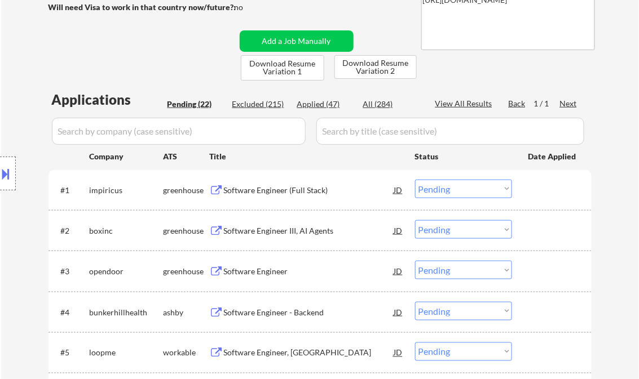
select select ""applied""
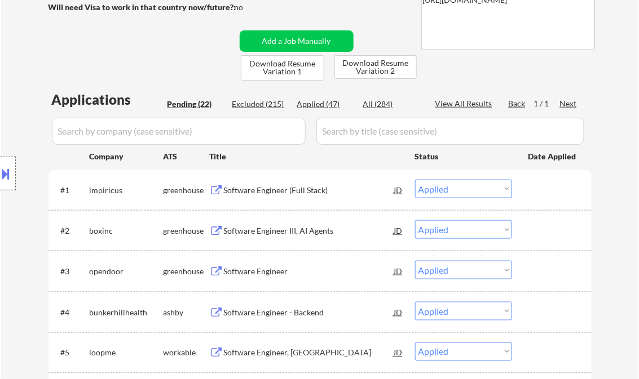
select select ""applied""
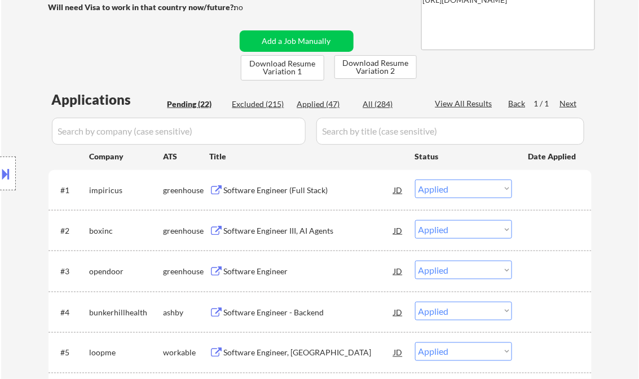
select select ""applied""
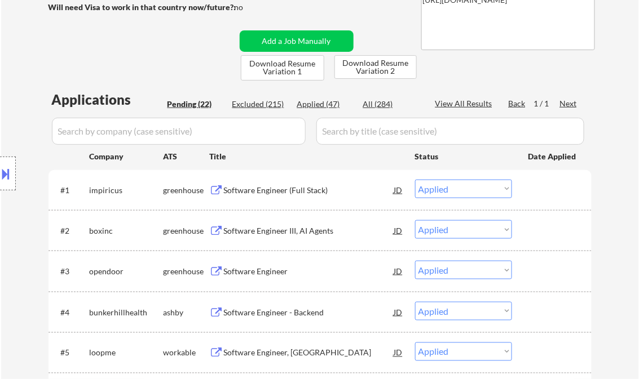
select select ""applied""
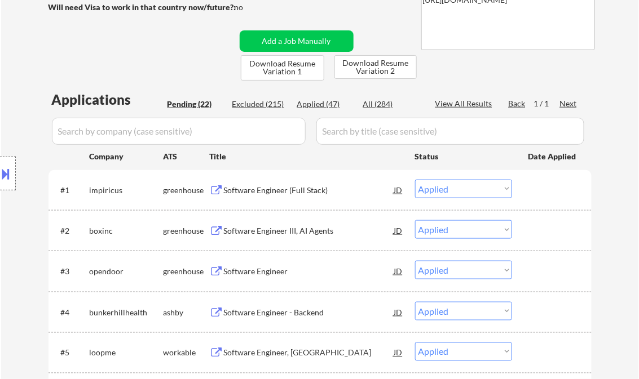
select select ""applied""
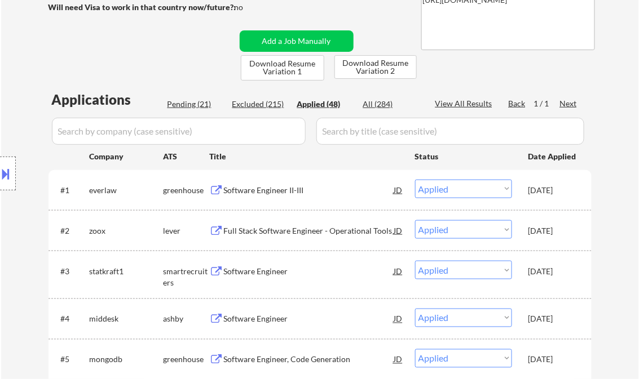
select select ""applied""
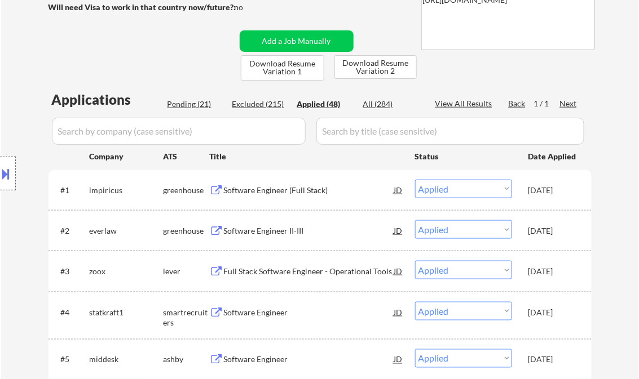
select select ""applied""
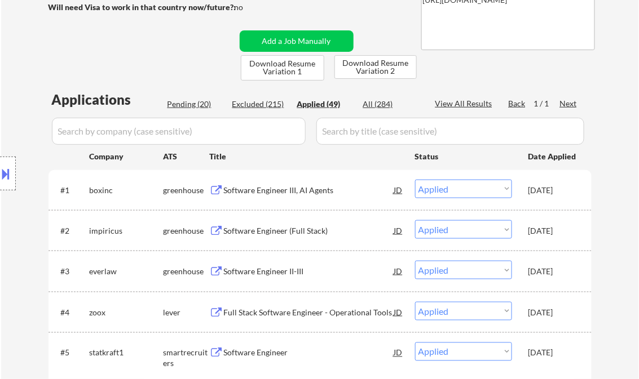
select select ""applied""
type textarea "Kenneth Resume Monitoring: https://docs.google.com/spreadsheets/d/1B8cu9XRpE5c1…"
select select ""applied""
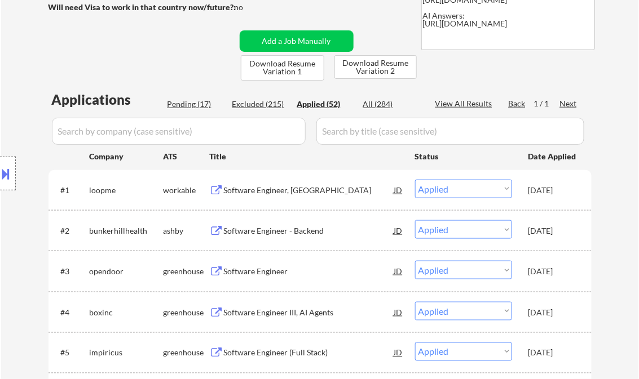
select select ""applied""
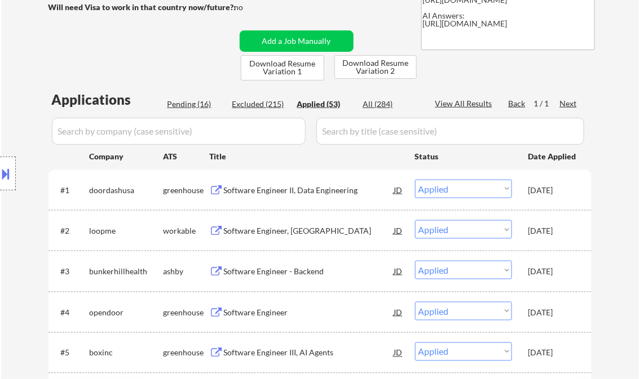
select select ""applied""
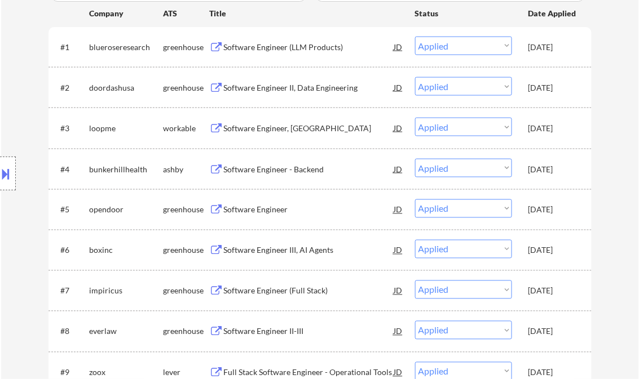
scroll to position [393, 0]
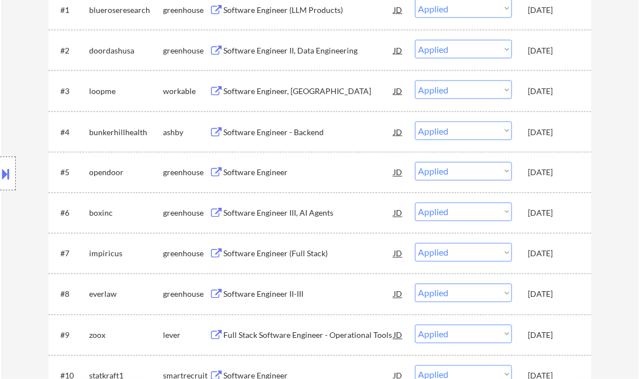
select select ""applied""
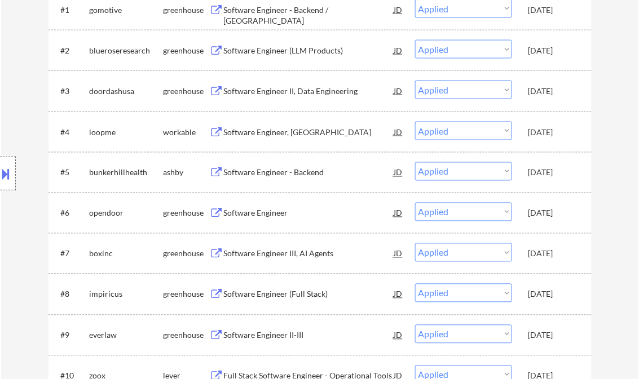
select select ""applied""
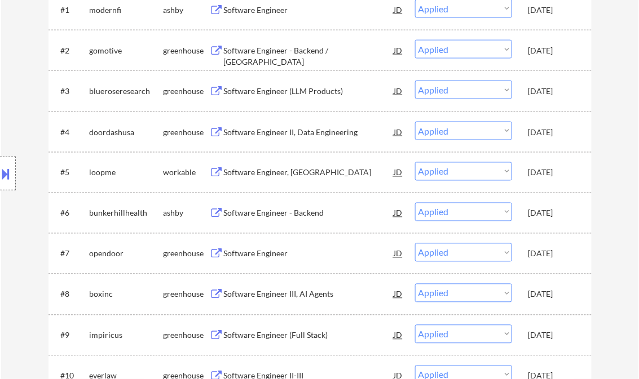
select select ""applied""
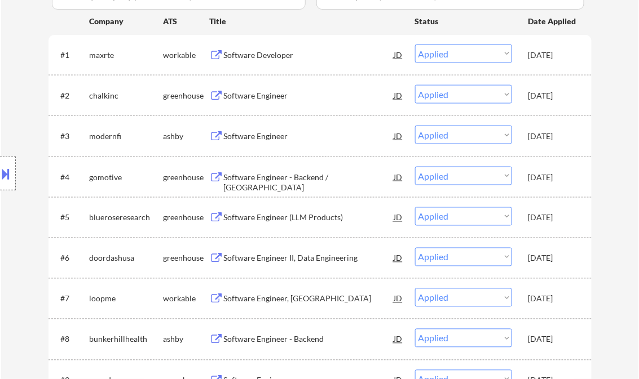
scroll to position [303, 0]
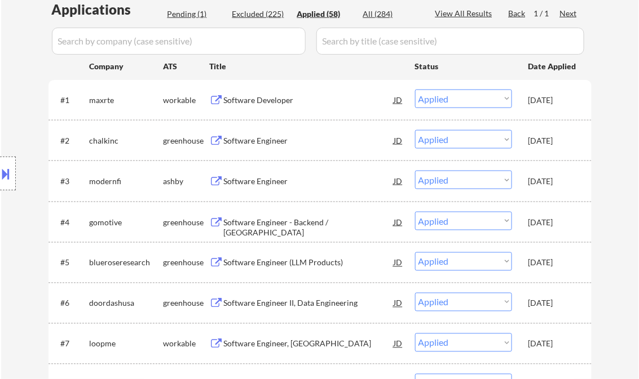
select select ""applied""
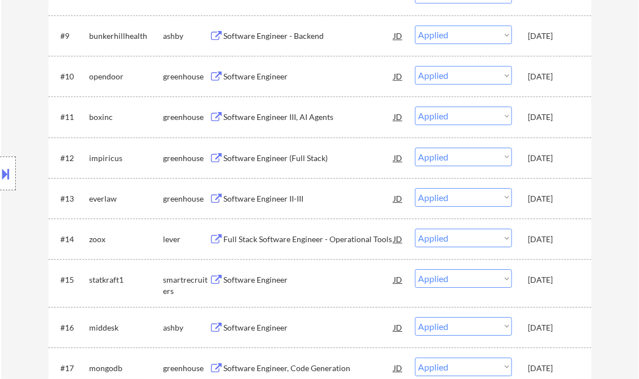
scroll to position [754, 0]
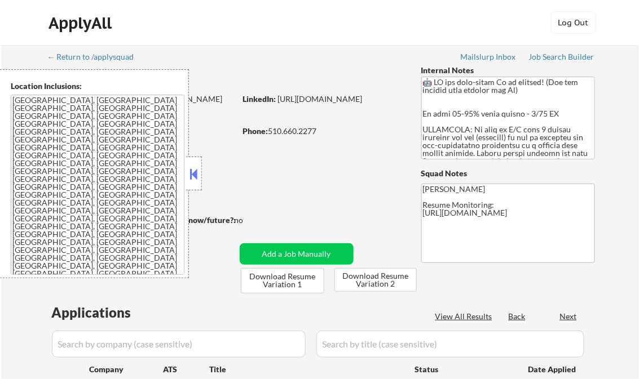
select select ""pending""
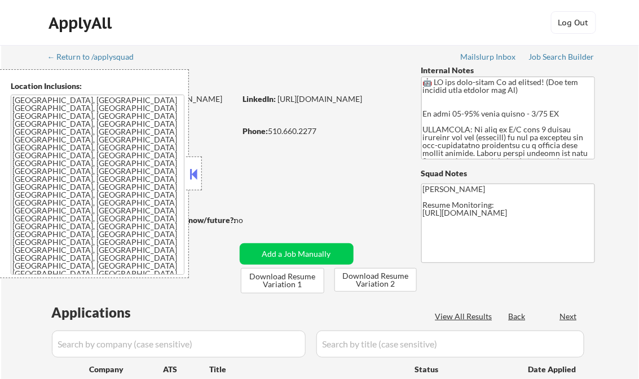
select select ""pending""
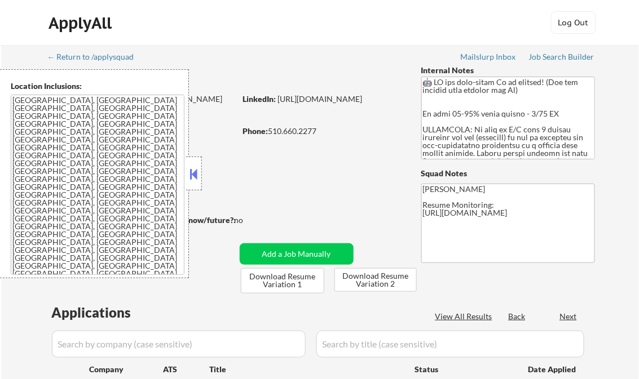
select select ""pending""
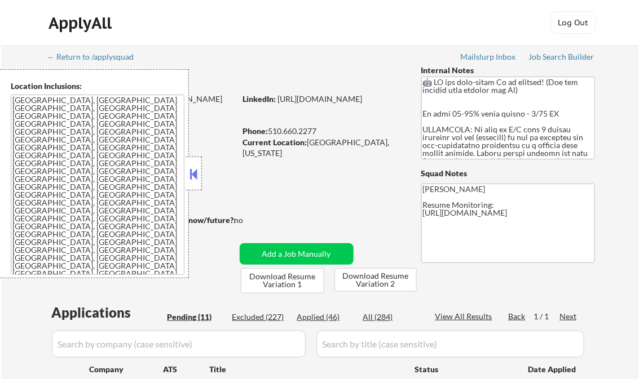
click at [194, 174] on button at bounding box center [194, 174] width 12 height 17
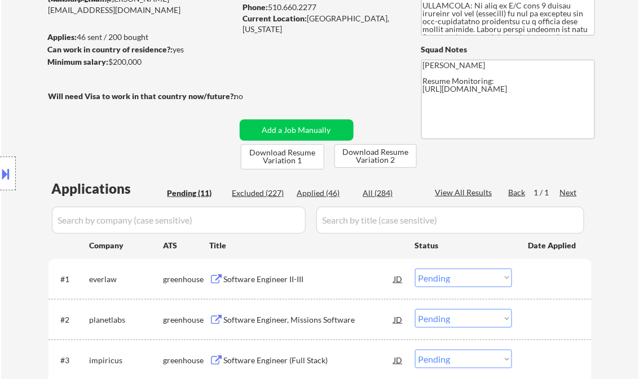
scroll to position [135, 0]
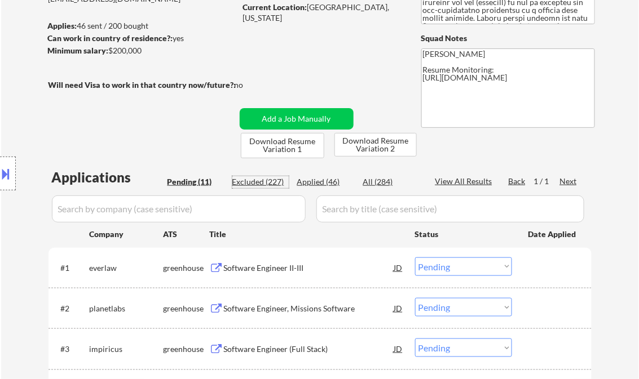
click at [272, 181] on div "Excluded (227)" at bounding box center [260, 181] width 56 height 11
select select ""excluded__salary_""
select select ""excluded__expired_""
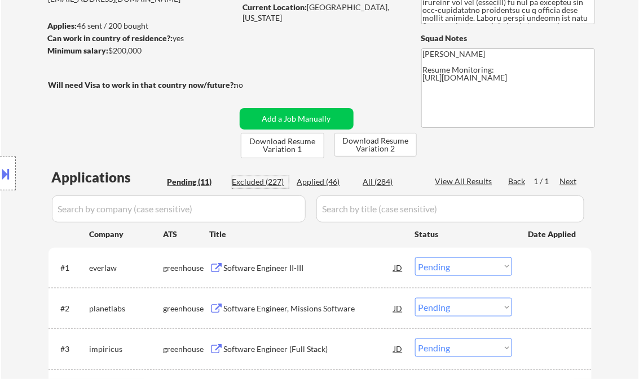
select select ""excluded__salary_""
select select ""excluded__expired_""
select select ""excluded__salary_""
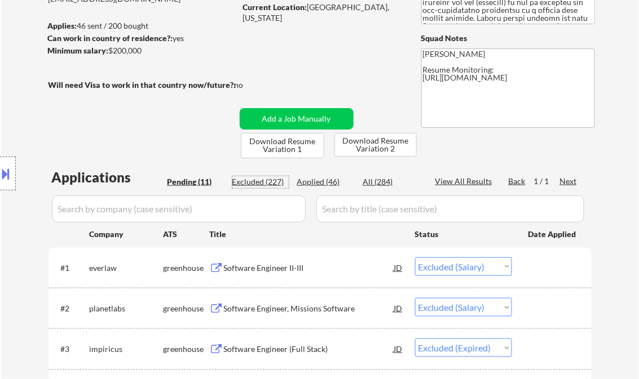
select select ""excluded__expired_""
select select ""excluded__salary_""
select select ""excluded__expired_""
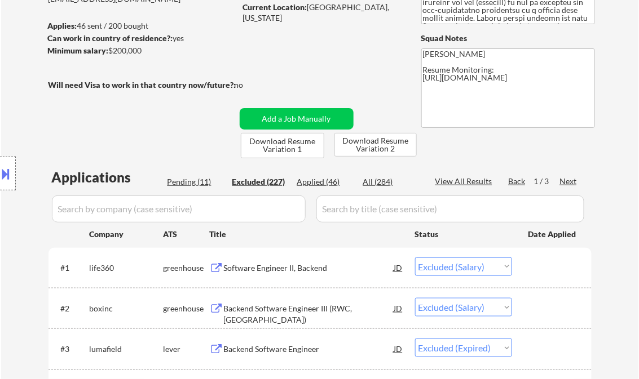
select select ""excluded__salary_""
select select ""excluded__bad_match_""
select select ""excluded__salary_""
select select ""excluded__expired_""
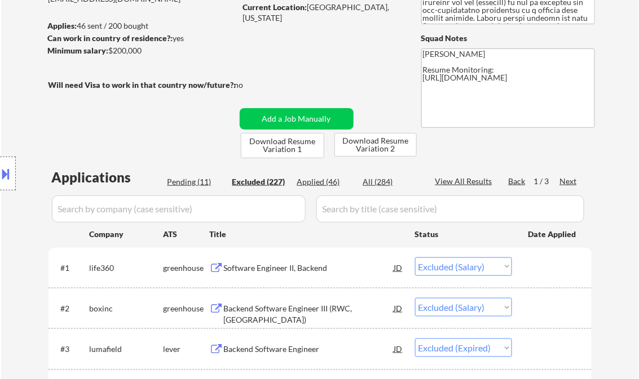
select select ""excluded__salary_""
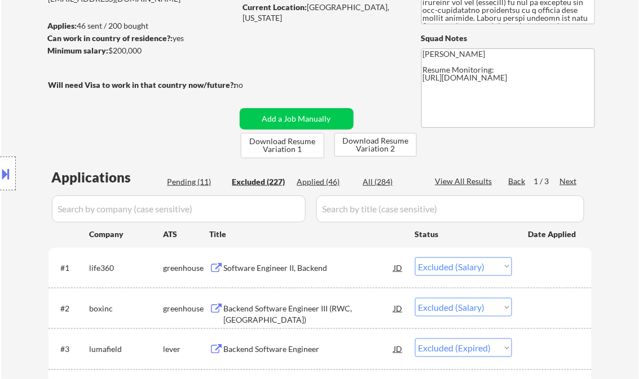
select select ""excluded__location_""
select select ""excluded__salary_""
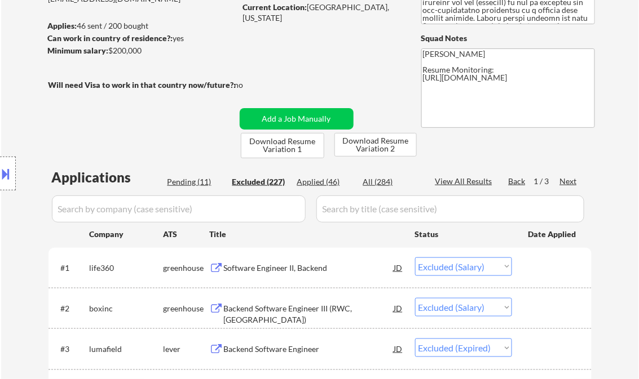
select select ""excluded__salary_""
select select ""excluded__other_""
select select ""excluded__location_""
select select ""excluded__expired_""
select select ""excluded__bad_match_""
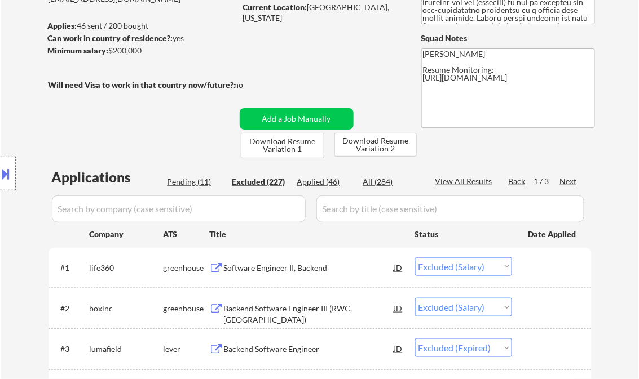
select select ""excluded__salary_""
select select ""excluded""
select select ""excluded__salary_""
select select ""excluded__expired_""
select select ""excluded__salary_""
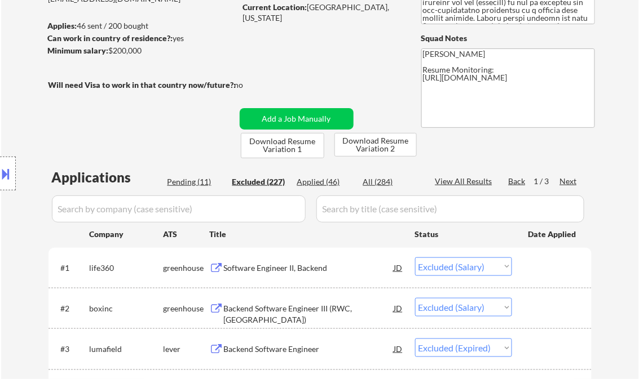
select select ""excluded__expired_""
select select ""excluded__salary_""
select select ""excluded__location_""
select select ""excluded__salary_""
select select ""excluded__expired_""
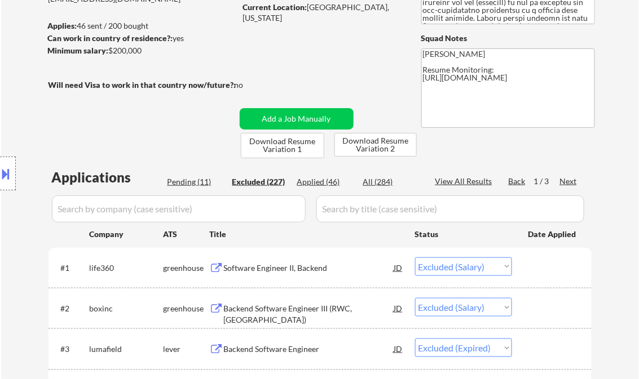
select select ""excluded__salary_""
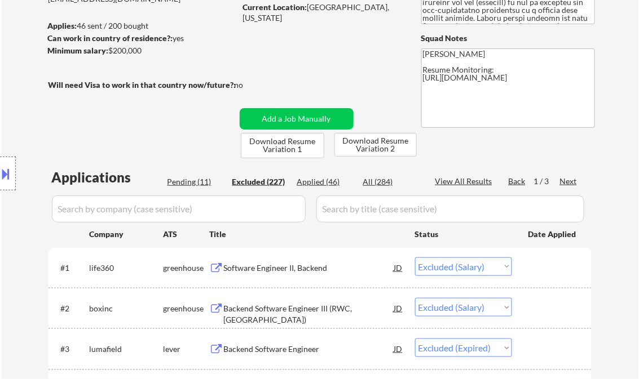
select select ""excluded__location_""
select select ""excluded""
select select ""excluded__salary_""
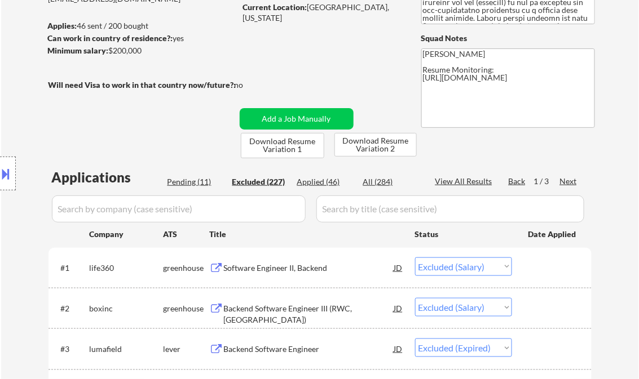
select select ""excluded__bad_match_""
select select ""excluded__location_""
select select ""excluded__expired_""
select select ""excluded__salary_""
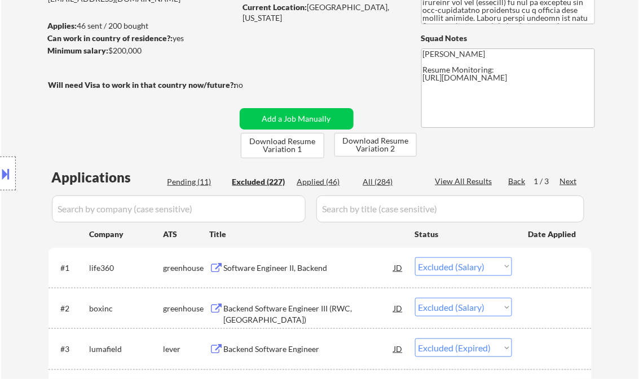
select select ""excluded__salary_""
select select ""excluded__bad_match_""
select select ""excluded""
select select ""excluded__bad_match_""
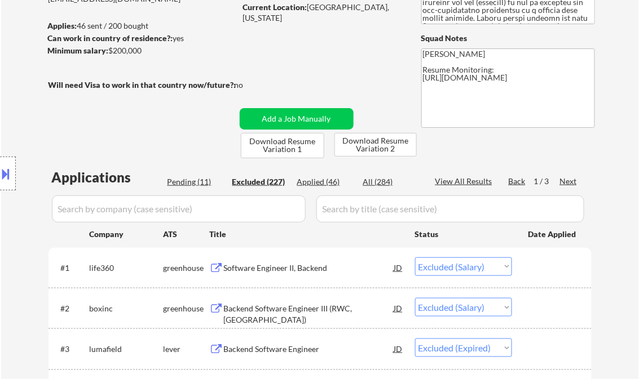
select select ""excluded__expired_""
select select ""excluded__location_""
select select ""excluded__expired_""
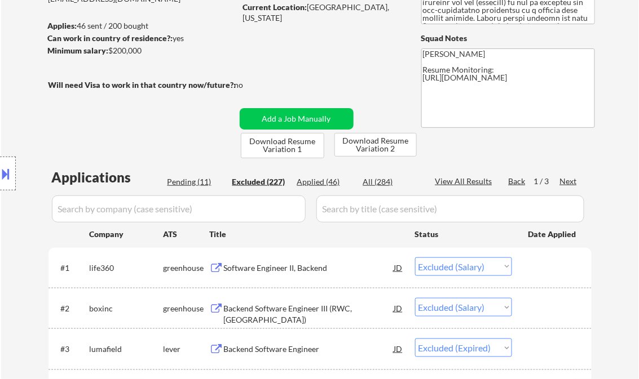
select select ""excluded__expired_""
select select ""excluded__salary_""
select select ""excluded__other_""
select select ""excluded__salary_""
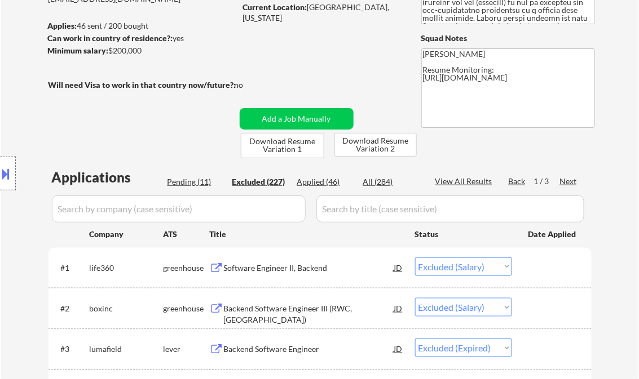
select select ""excluded__salary_""
select select ""excluded__bad_match_""
select select ""excluded__expired_""
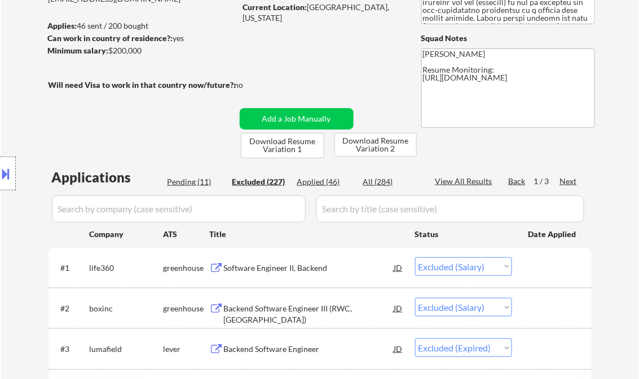
select select ""excluded__bad_match_""
select select ""excluded__salary_""
select select ""excluded__bad_match_""
select select ""excluded""
select select ""excluded__salary_""
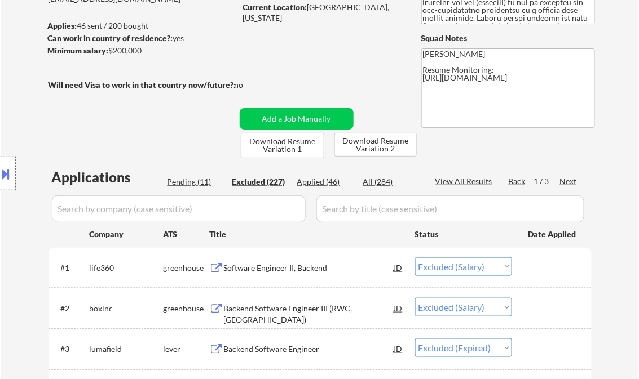
select select ""excluded__salary_""
select select ""excluded__expired_""
select select ""excluded__salary_""
select select ""excluded__expired_""
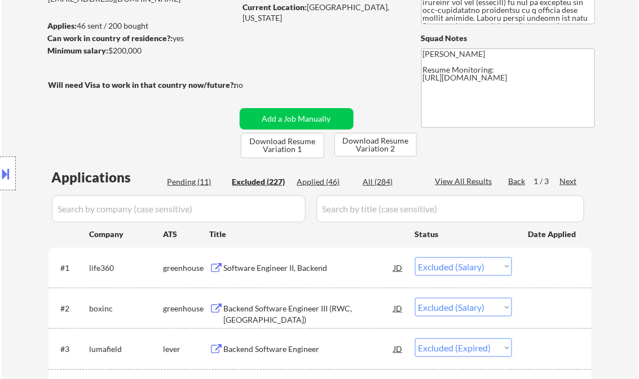
select select ""excluded__salary_""
select select ""excluded__bad_match_""
select select ""excluded__salary_""
select select ""excluded__other_""
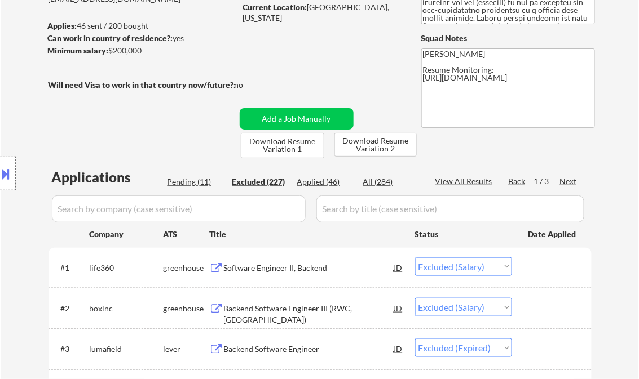
select select ""excluded__salary_""
select select ""excluded__expired_""
select select ""excluded__bad_match_""
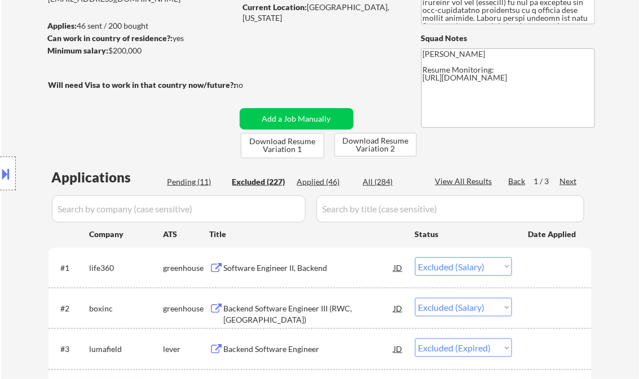
select select ""excluded__location_""
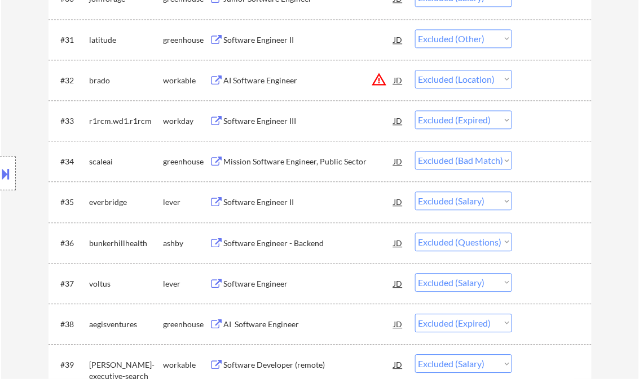
scroll to position [1669, 0]
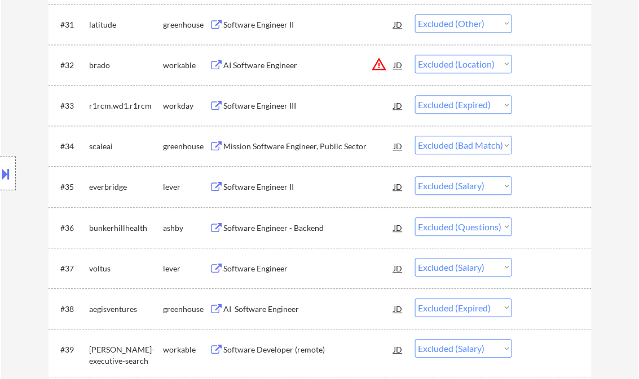
click at [505, 225] on select "Choose an option... Pending Applied Excluded (Questions) Excluded (Expired) Exc…" at bounding box center [463, 227] width 97 height 19
click at [415, 218] on select "Choose an option... Pending Applied Excluded (Questions) Excluded (Expired) Exc…" at bounding box center [463, 227] width 97 height 19
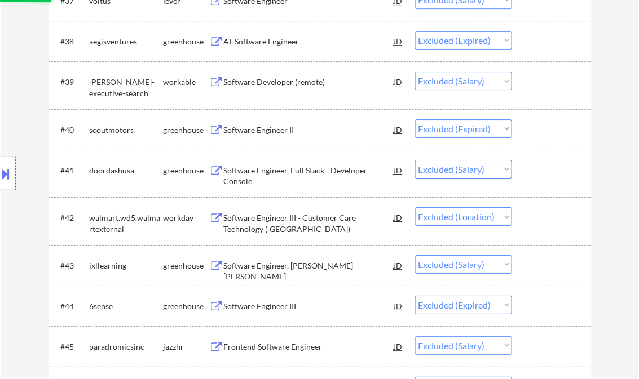
scroll to position [1939, 0]
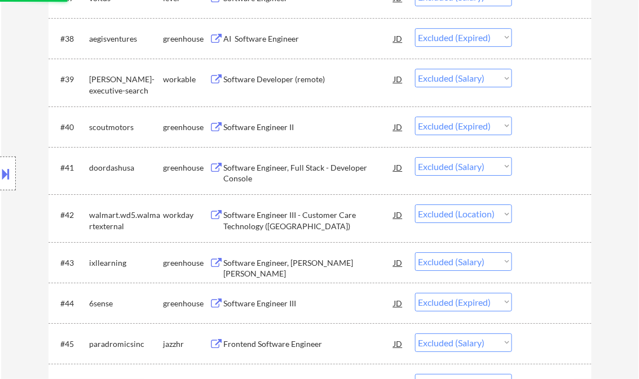
select select ""excluded__salary_""
select select ""excluded__expired_""
select select ""excluded__salary_""
select select ""excluded__expired_""
select select ""excluded__salary_""
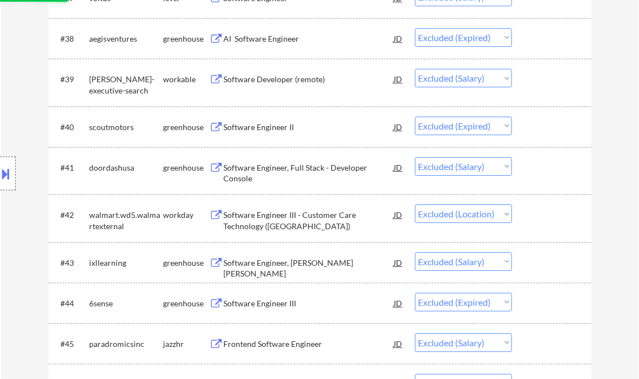
select select ""excluded__location_""
select select ""excluded__salary_""
select select ""excluded__expired_""
select select ""excluded__salary_""
select select ""excluded__location_""
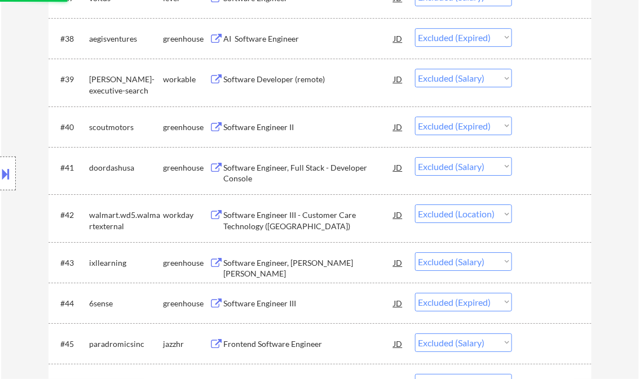
select select ""excluded""
select select ""excluded__salary_""
select select ""excluded__bad_match_""
select select ""excluded__location_""
select select ""excluded__expired_""
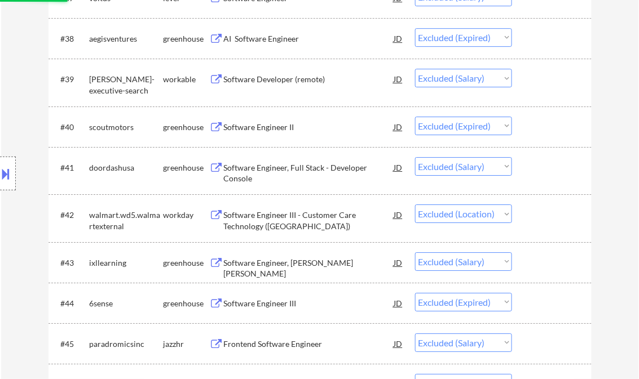
select select ""excluded__salary_""
select select ""excluded__bad_match_""
select select ""excluded""
select select ""excluded__bad_match_""
select select ""excluded__expired_""
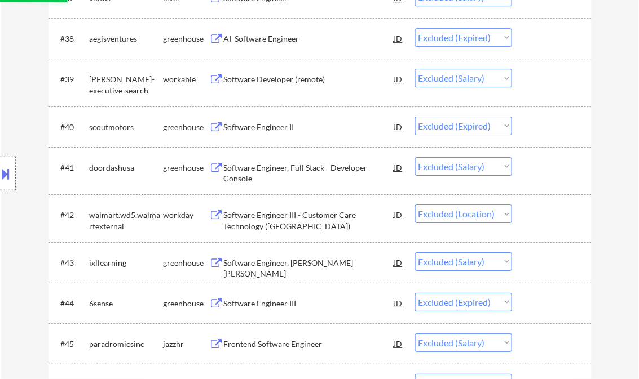
select select ""excluded__location_""
select select ""excluded__expired_""
select select ""excluded__salary_""
select select ""excluded__other_""
select select ""excluded__salary_""
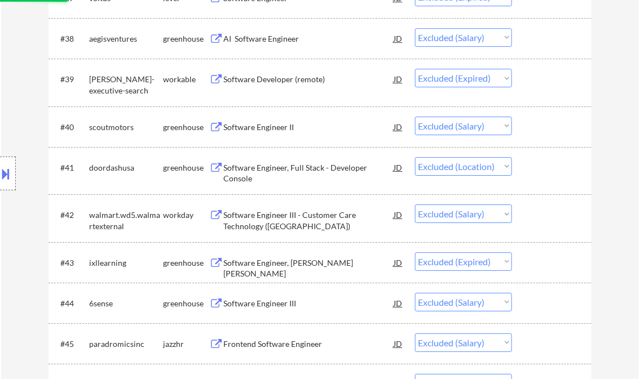
select select ""excluded__bad_match_""
select select ""excluded__expired_""
select select ""excluded__bad_match_""
select select ""excluded__salary_""
select select ""excluded__bad_match_""
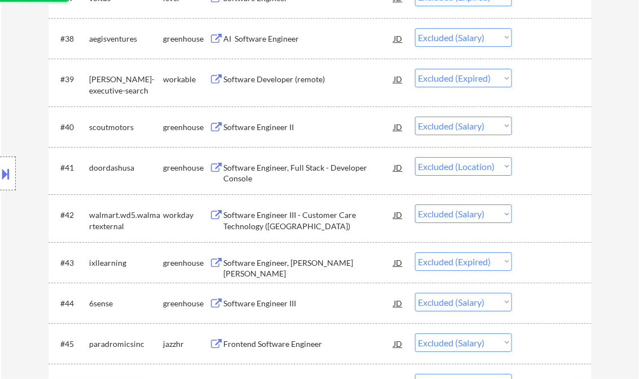
select select ""excluded""
select select ""excluded__salary_""
select select ""excluded__expired_""
select select ""excluded__salary_""
select select ""excluded__expired_""
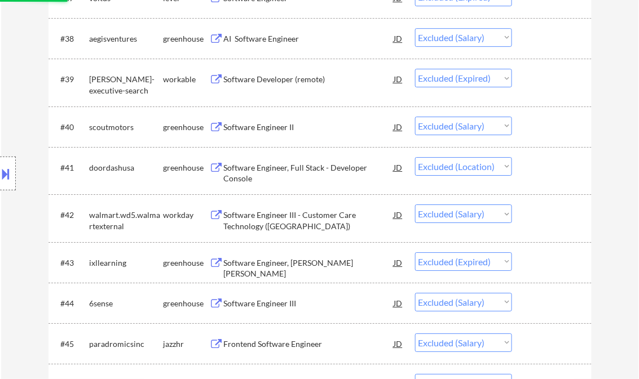
select select ""excluded__salary_""
select select ""excluded__bad_match_""
select select ""excluded__salary_""
select select ""excluded__other_""
select select ""excluded__salary_""
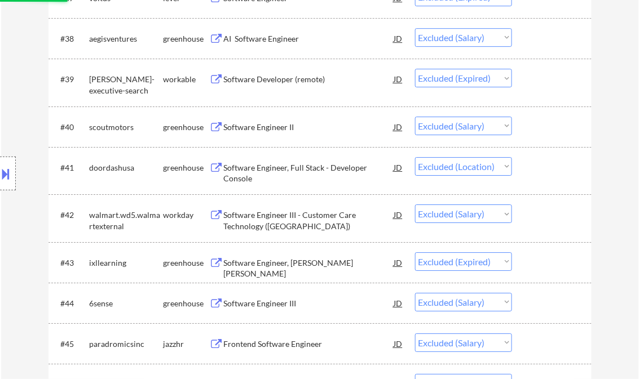
select select ""excluded__expired_""
select select ""excluded__bad_match_""
select select ""excluded__location_""
select select ""excluded__salary_""
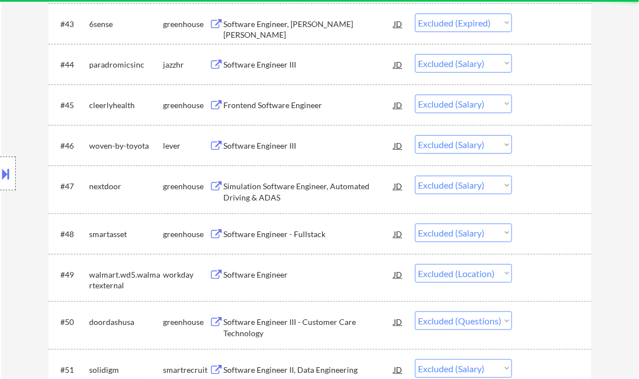
scroll to position [2255, 0]
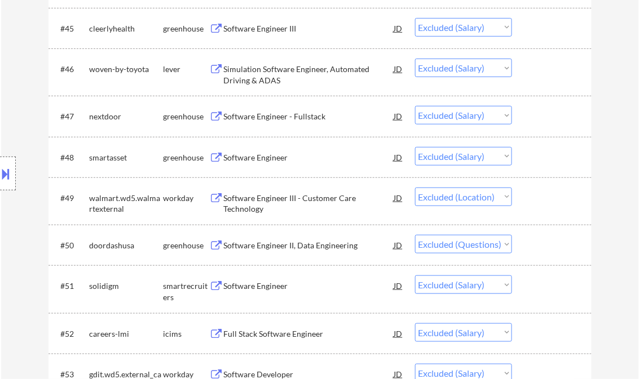
click at [505, 245] on select "Choose an option... Pending Applied Excluded (Questions) Excluded (Expired) Exc…" at bounding box center [463, 244] width 97 height 19
click at [415, 235] on select "Choose an option... Pending Applied Excluded (Questions) Excluded (Expired) Exc…" at bounding box center [463, 244] width 97 height 19
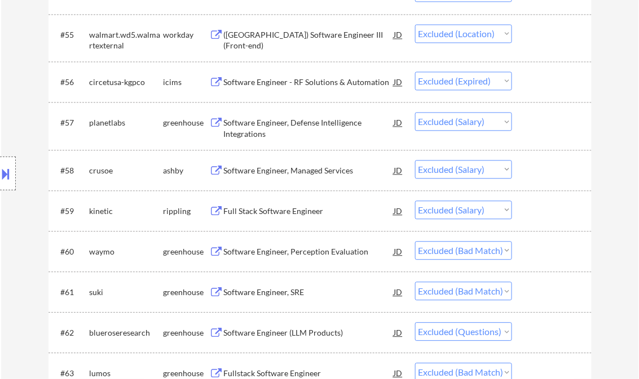
scroll to position [2751, 0]
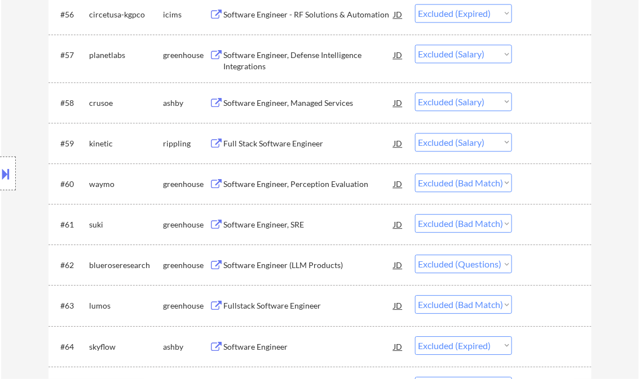
click at [506, 262] on select "Choose an option... Pending Applied Excluded (Questions) Excluded (Expired) Exc…" at bounding box center [463, 264] width 97 height 19
click at [415, 255] on select "Choose an option... Pending Applied Excluded (Questions) Excluded (Expired) Exc…" at bounding box center [463, 264] width 97 height 19
select select ""excluded__bad_match_""
select select ""excluded__expired_""
select select ""excluded__location_""
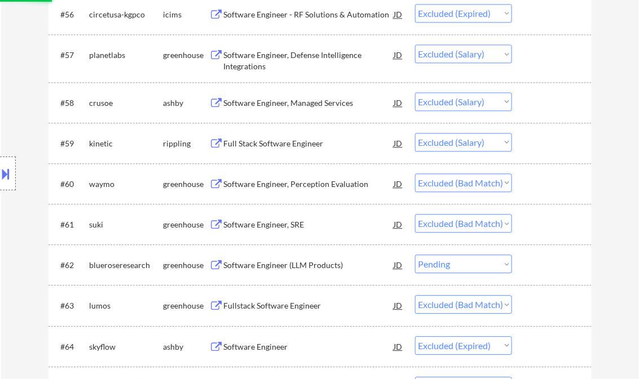
select select ""excluded__expired_""
select select ""excluded__salary_""
select select ""excluded__other_""
select select ""excluded__salary_""
select select ""excluded__bad_match_""
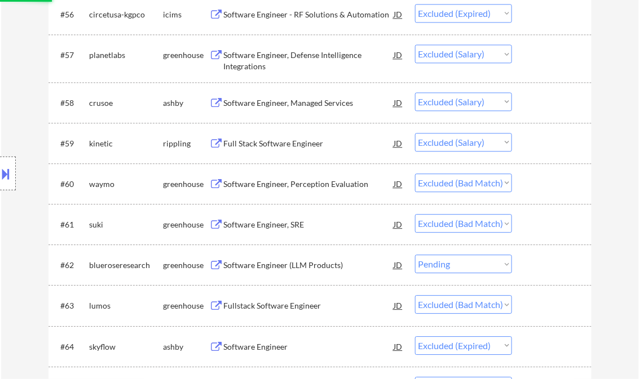
select select ""excluded__expired_""
select select ""excluded__bad_match_""
select select ""excluded__salary_""
select select ""excluded__bad_match_""
select select ""excluded""
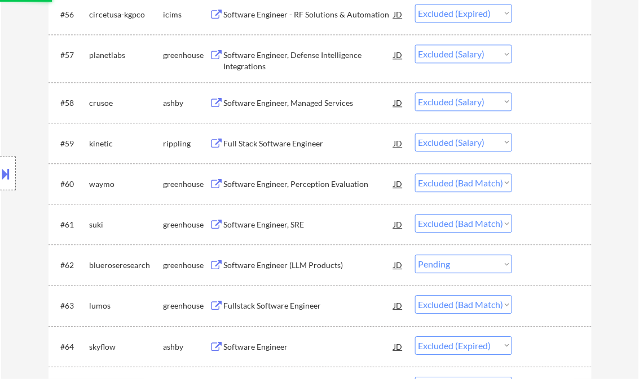
select select ""excluded__salary_""
select select ""excluded__expired_""
select select ""excluded__salary_""
select select ""excluded__expired_""
select select ""excluded__salary_""
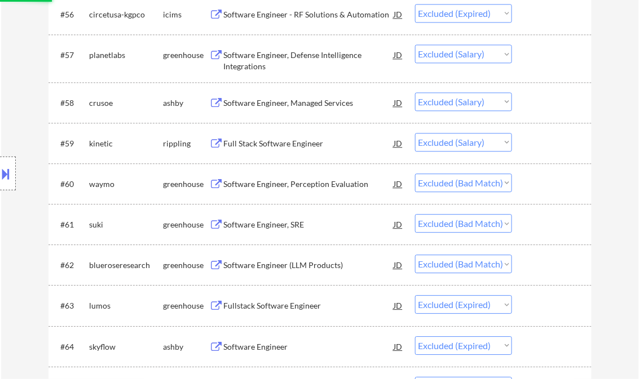
select select ""excluded__bad_match_""
select select ""excluded__salary_""
select select ""excluded__other_""
select select ""excluded__salary_""
select select ""excluded__expired_""
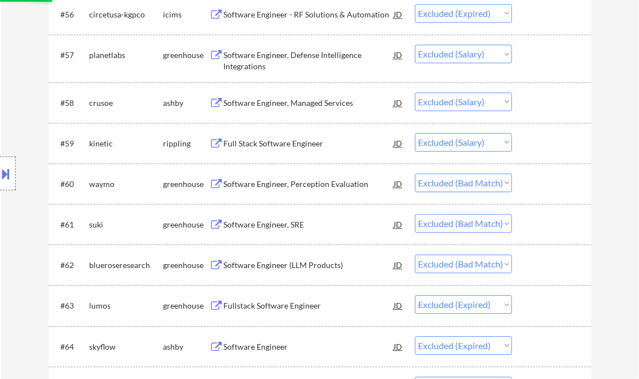
select select ""excluded__bad_match_""
select select ""excluded__location_""
select select ""excluded__salary_""
select select ""excluded__location_""
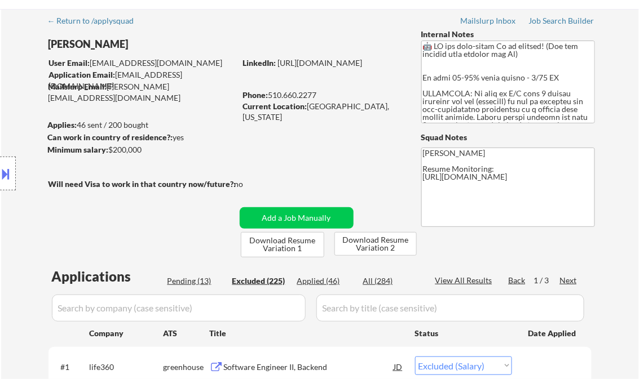
scroll to position [45, 0]
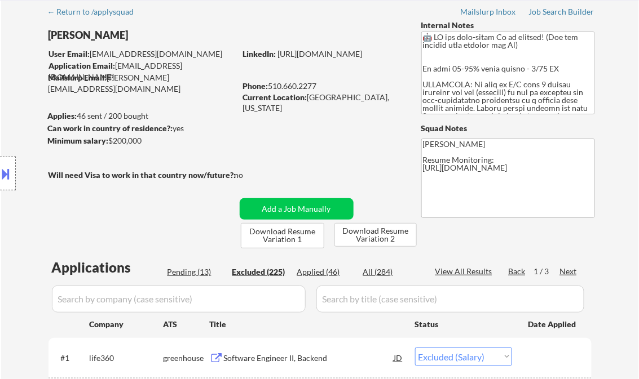
drag, startPoint x: 460, startPoint y: 272, endPoint x: 408, endPoint y: 209, distance: 81.6
click at [460, 272] on div "View All Results" at bounding box center [465, 271] width 60 height 11
select select ""excluded__location_""
select select ""excluded__bad_match_""
select select ""excluded__salary_""
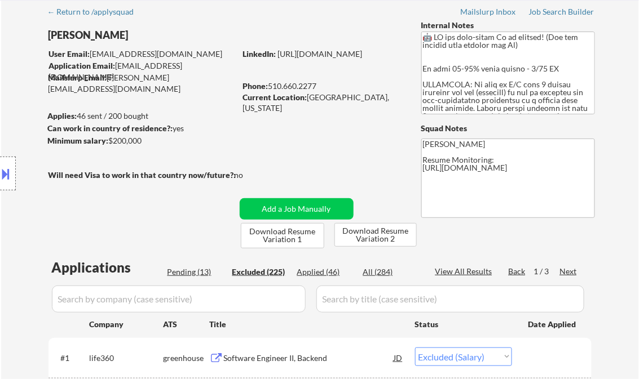
select select ""excluded""
select select ""excluded__expired_""
select select ""excluded__salary_""
select select ""excluded__expired_""
select select ""excluded__location_""
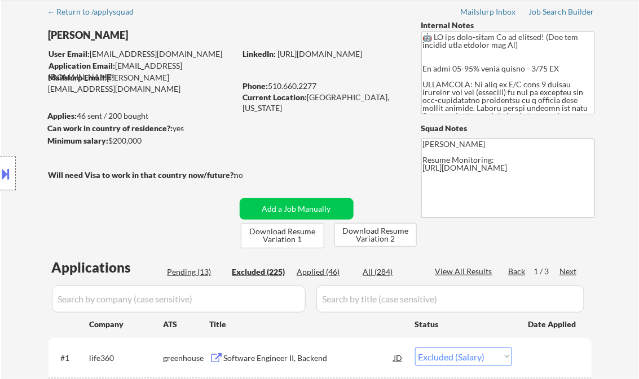
select select ""excluded__expired_""
select select ""excluded__bad_match_""
select select ""excluded__salary_""
select select ""excluded__expired_""
select select ""excluded__salary_""
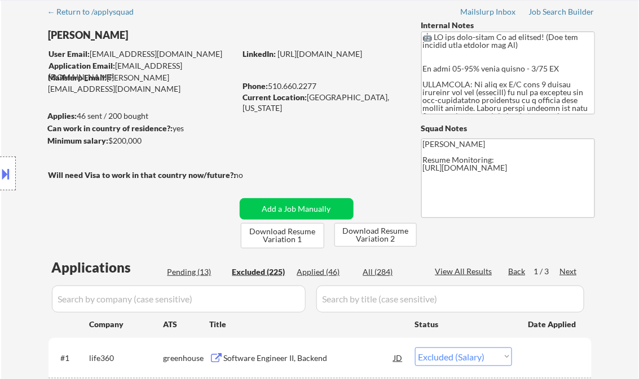
select select ""excluded__salary_""
select select ""excluded__other_""
select select ""excluded__expired_""
select select ""excluded__bad_match_""
select select ""excluded__salary_""
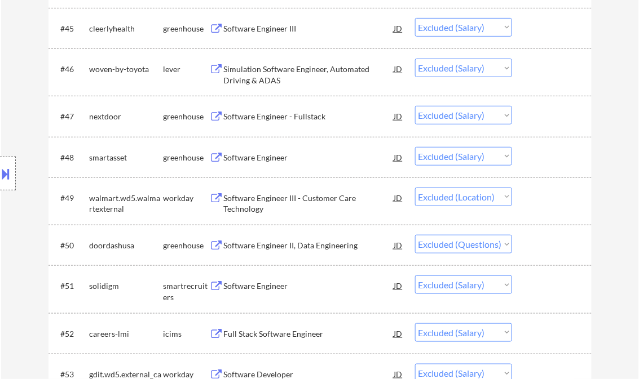
scroll to position [2390, 0]
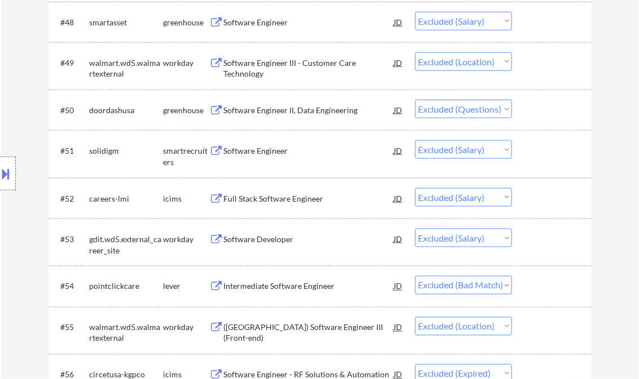
click at [483, 116] on select "Choose an option... Pending Applied Excluded (Questions) Excluded (Expired) Exc…" at bounding box center [463, 109] width 97 height 19
click at [415, 100] on select "Choose an option... Pending Applied Excluded (Questions) Excluded (Expired) Exc…" at bounding box center [463, 109] width 97 height 19
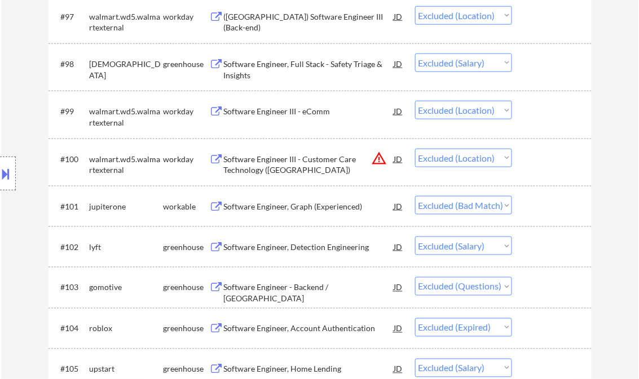
scroll to position [4555, 0]
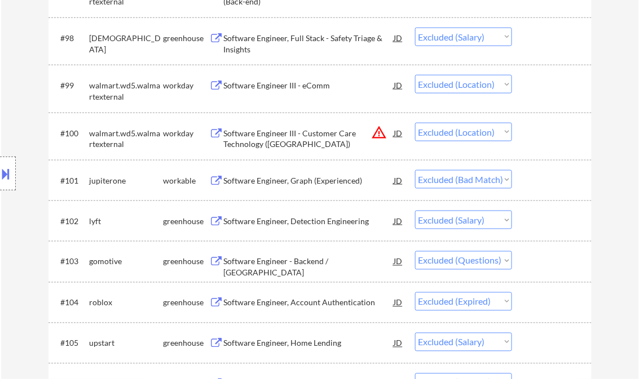
click at [505, 263] on select "Choose an option... Pending Applied Excluded (Questions) Excluded (Expired) Exc…" at bounding box center [463, 260] width 97 height 19
click at [415, 252] on select "Choose an option... Pending Applied Excluded (Questions) Excluded (Expired) Exc…" at bounding box center [463, 260] width 97 height 19
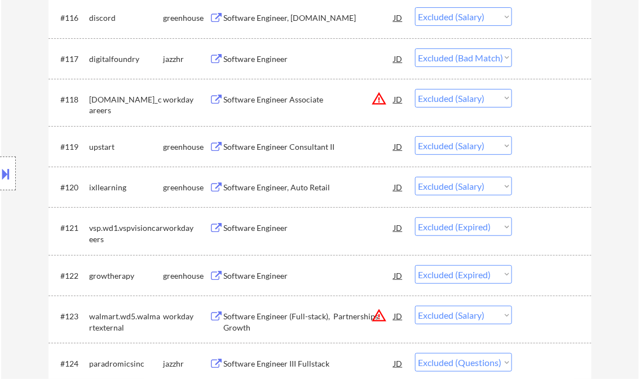
scroll to position [5502, 0]
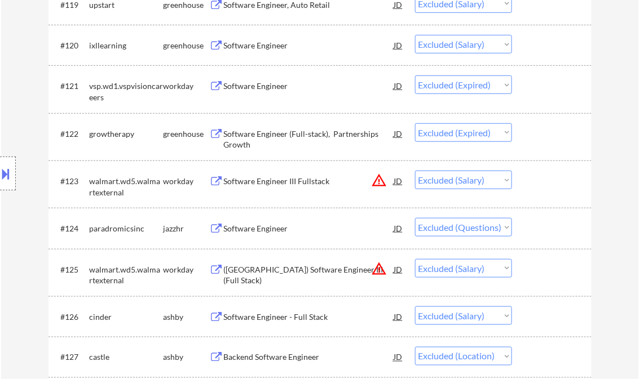
click at [506, 229] on select "Choose an option... Pending Applied Excluded (Questions) Excluded (Expired) Exc…" at bounding box center [463, 227] width 97 height 19
click at [415, 219] on select "Choose an option... Pending Applied Excluded (Questions) Excluded (Expired) Exc…" at bounding box center [463, 227] width 97 height 19
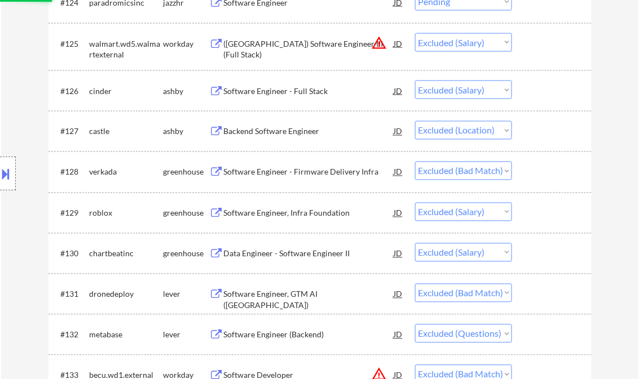
scroll to position [5818, 0]
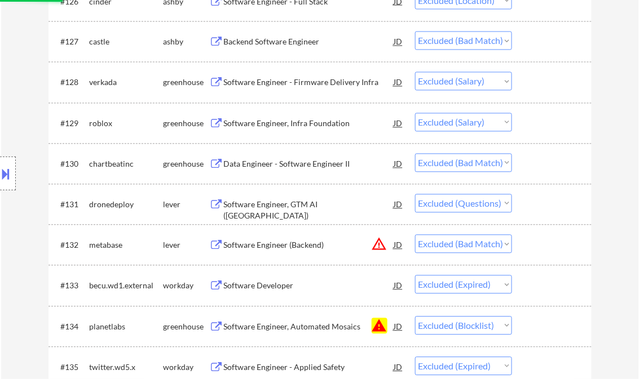
click at [504, 247] on select "Choose an option... Pending Applied Excluded (Questions) Excluded (Expired) Exc…" at bounding box center [463, 244] width 97 height 19
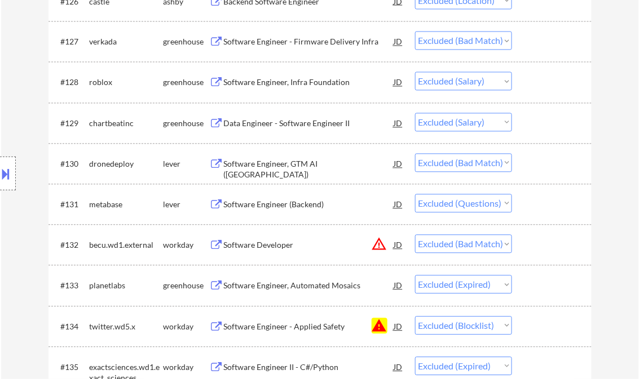
click at [505, 205] on select "Choose an option... Pending Applied Excluded (Questions) Excluded (Expired) Exc…" at bounding box center [463, 203] width 97 height 19
click at [415, 195] on select "Choose an option... Pending Applied Excluded (Questions) Excluded (Expired) Exc…" at bounding box center [463, 203] width 97 height 19
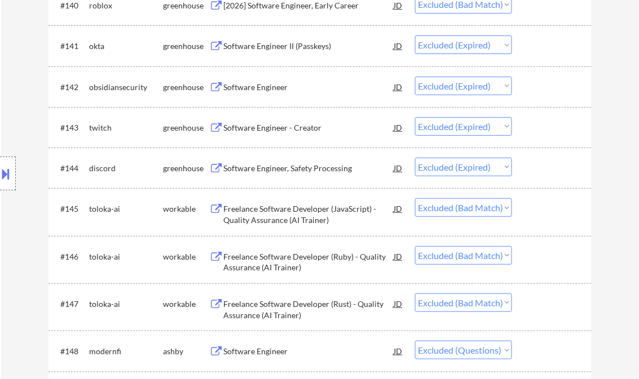
scroll to position [6539, 0]
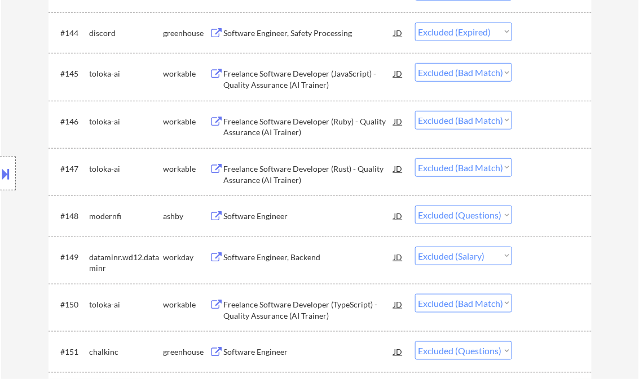
click at [504, 216] on select "Choose an option... Pending Applied Excluded (Questions) Excluded (Expired) Exc…" at bounding box center [463, 215] width 97 height 19
click at [415, 206] on select "Choose an option... Pending Applied Excluded (Questions) Excluded (Expired) Exc…" at bounding box center [463, 215] width 97 height 19
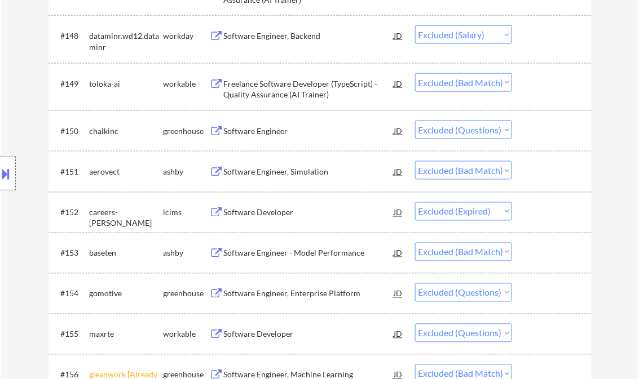
click at [507, 130] on select "Choose an option... Pending Applied Excluded (Questions) Excluded (Expired) Exc…" at bounding box center [463, 130] width 97 height 19
click at [415, 121] on select "Choose an option... Pending Applied Excluded (Questions) Excluded (Expired) Exc…" at bounding box center [463, 130] width 97 height 19
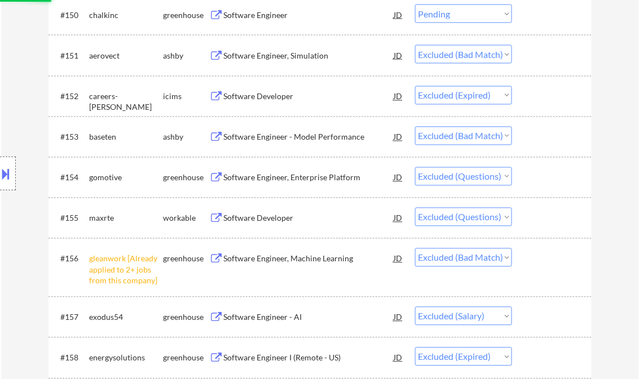
scroll to position [6900, 0]
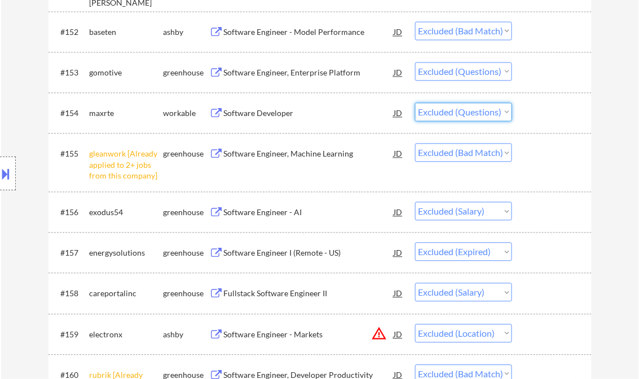
drag, startPoint x: 505, startPoint y: 112, endPoint x: 510, endPoint y: 117, distance: 6.8
click at [506, 112] on select "Choose an option... Pending Applied Excluded (Questions) Excluded (Expired) Exc…" at bounding box center [463, 112] width 97 height 19
click at [415, 104] on select "Choose an option... Pending Applied Excluded (Questions) Excluded (Expired) Exc…" at bounding box center [463, 112] width 97 height 19
drag, startPoint x: 507, startPoint y: 72, endPoint x: 508, endPoint y: 81, distance: 9.1
click at [507, 72] on select "Choose an option... Pending Applied Excluded (Questions) Excluded (Expired) Exc…" at bounding box center [463, 72] width 97 height 19
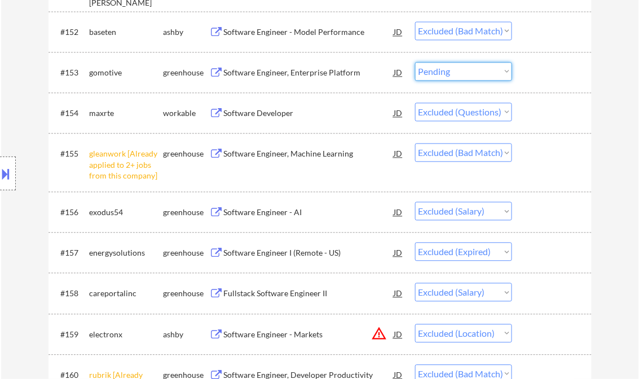
click at [415, 63] on select "Choose an option... Pending Applied Excluded (Questions) Excluded (Expired) Exc…" at bounding box center [463, 72] width 97 height 19
click at [507, 112] on select "Choose an option... Pending Applied Excluded (Questions) Excluded (Expired) Exc…" at bounding box center [463, 112] width 97 height 19
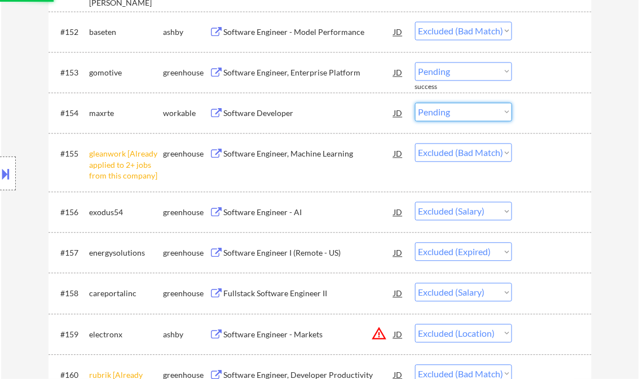
click at [415, 104] on select "Choose an option... Pending Applied Excluded (Questions) Excluded (Expired) Exc…" at bounding box center [463, 112] width 97 height 19
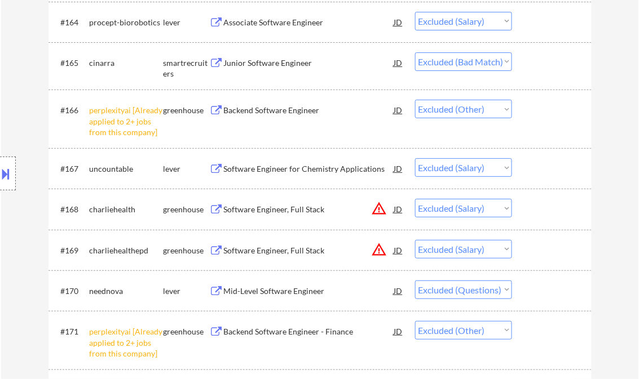
scroll to position [7577, 0]
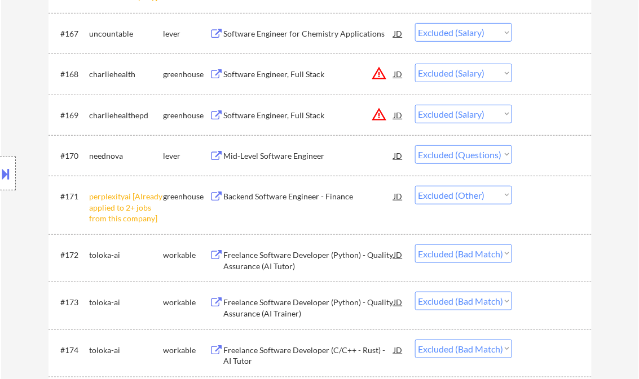
click at [504, 156] on select "Choose an option... Pending Applied Excluded (Questions) Excluded (Expired) Exc…" at bounding box center [463, 154] width 97 height 19
click at [415, 146] on select "Choose an option... Pending Applied Excluded (Questions) Excluded (Expired) Exc…" at bounding box center [463, 154] width 97 height 19
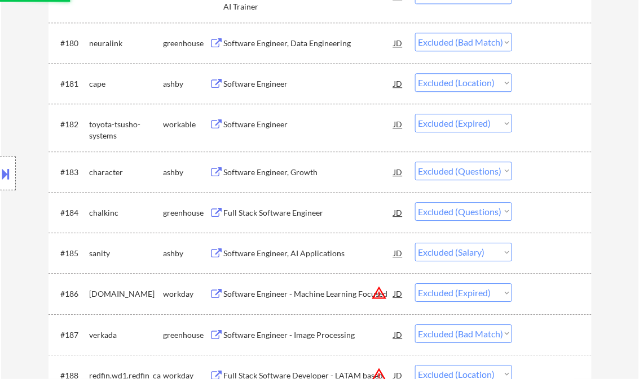
scroll to position [8163, 0]
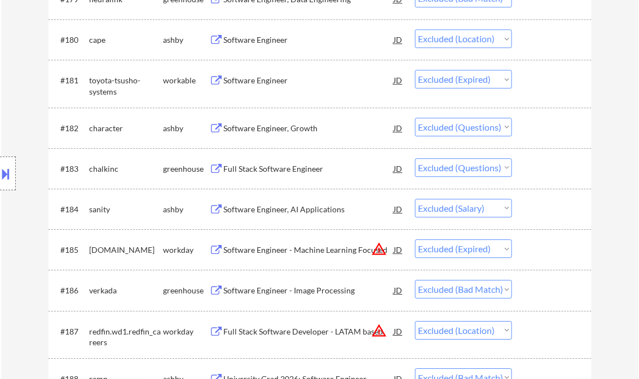
click at [506, 170] on select "Choose an option... Pending Applied Excluded (Questions) Excluded (Expired) Exc…" at bounding box center [463, 167] width 97 height 19
click at [415, 159] on select "Choose an option... Pending Applied Excluded (Questions) Excluded (Expired) Exc…" at bounding box center [463, 167] width 97 height 19
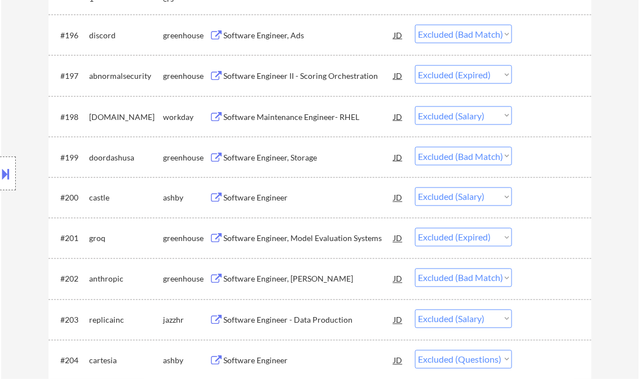
scroll to position [9065, 0]
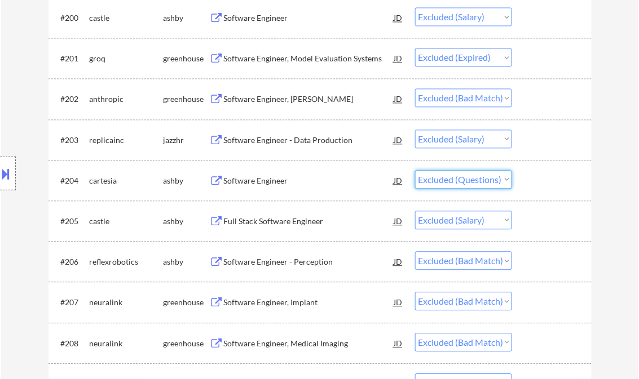
drag, startPoint x: 503, startPoint y: 182, endPoint x: 514, endPoint y: 187, distance: 11.9
click at [503, 182] on select "Choose an option... Pending Applied Excluded (Questions) Excluded (Expired) Exc…" at bounding box center [463, 179] width 97 height 19
click at [415, 171] on select "Choose an option... Pending Applied Excluded (Questions) Excluded (Expired) Exc…" at bounding box center [463, 179] width 97 height 19
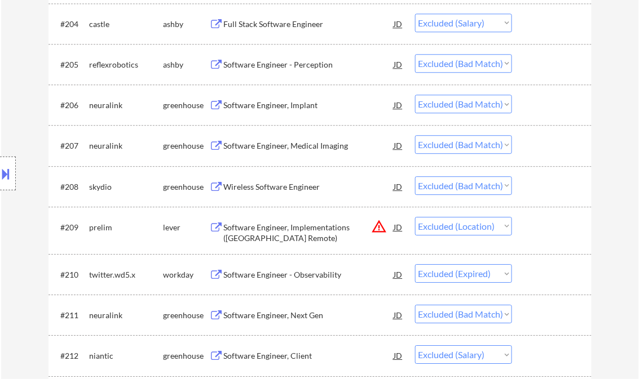
scroll to position [9155, 0]
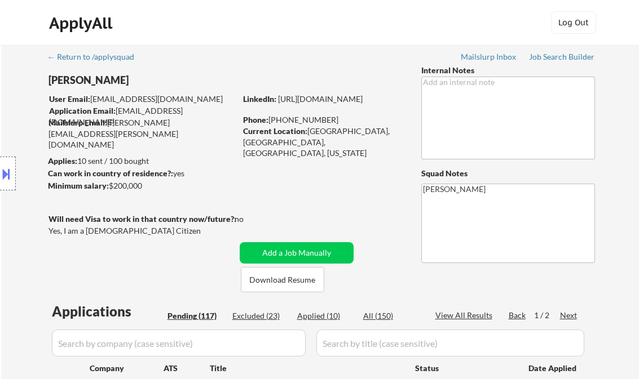
select select ""pending""
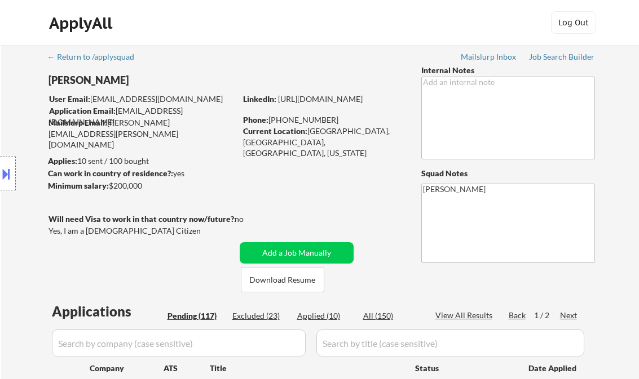
select select ""pending""
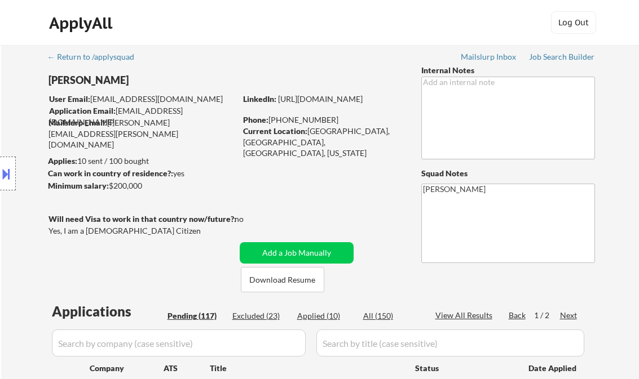
select select ""pending""
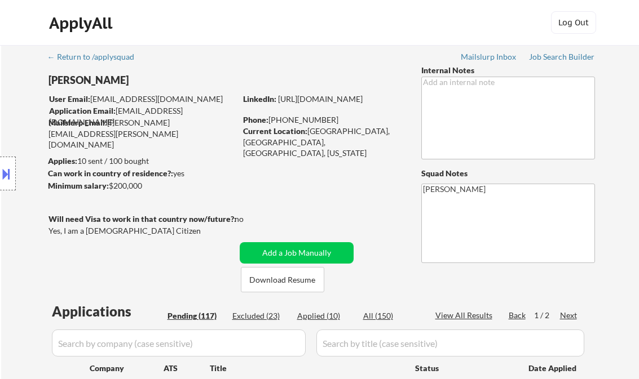
select select ""pending""
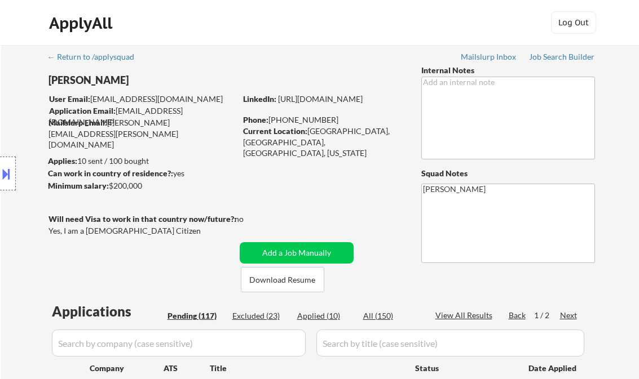
select select ""pending""
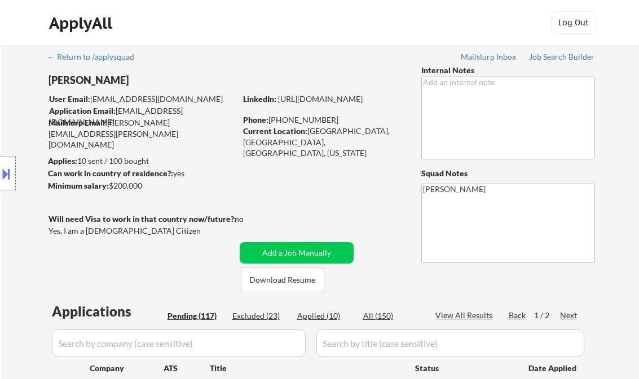
select select ""pending""
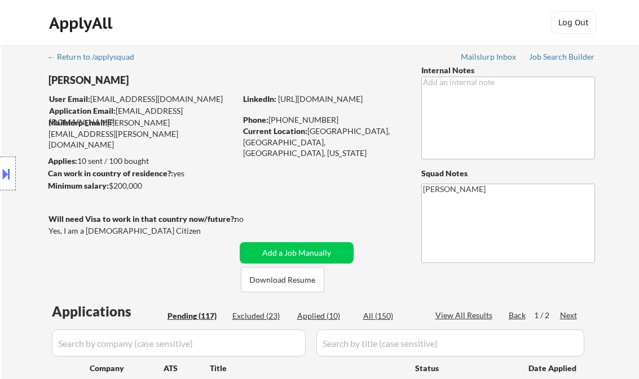
select select ""pending""
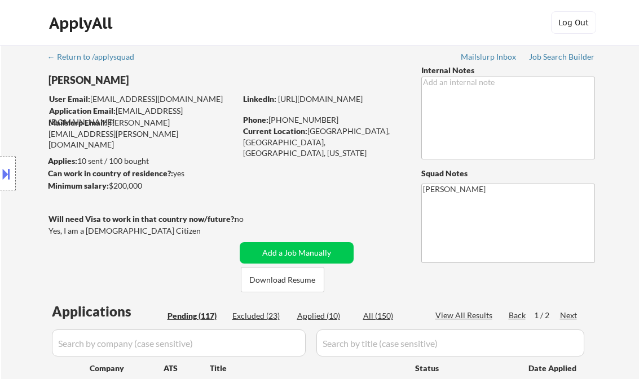
select select ""pending""
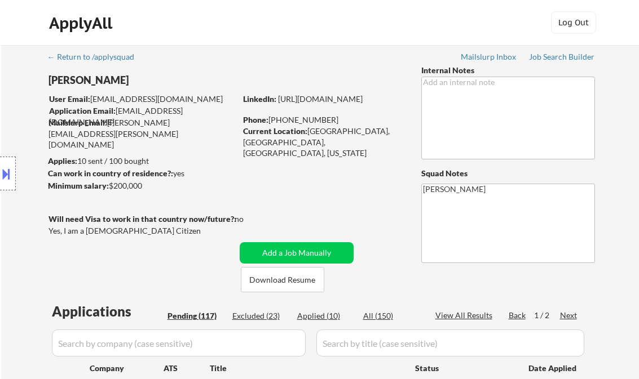
select select ""pending""
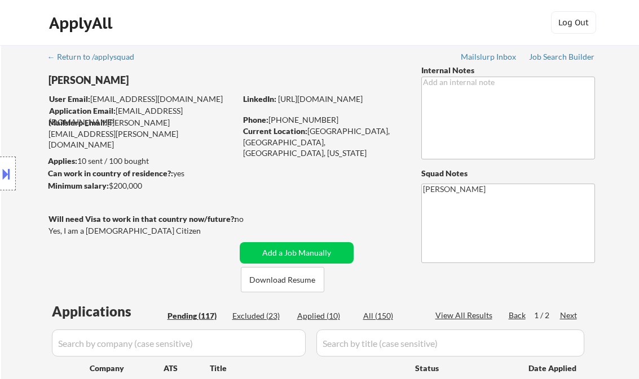
select select ""pending""
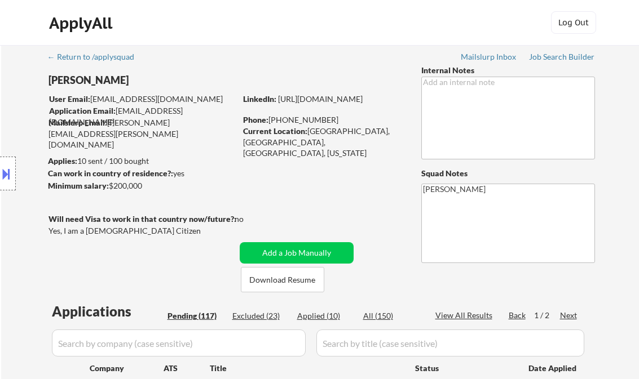
select select ""pending""
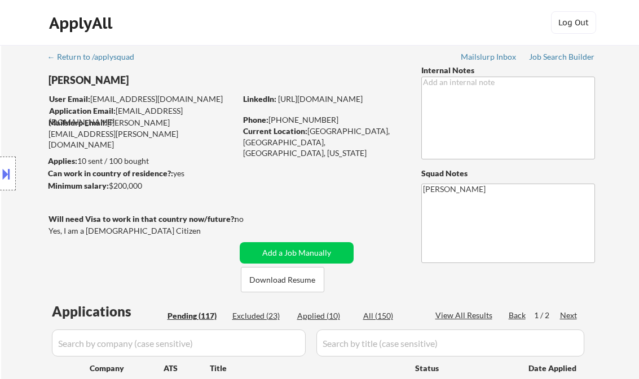
select select ""pending""
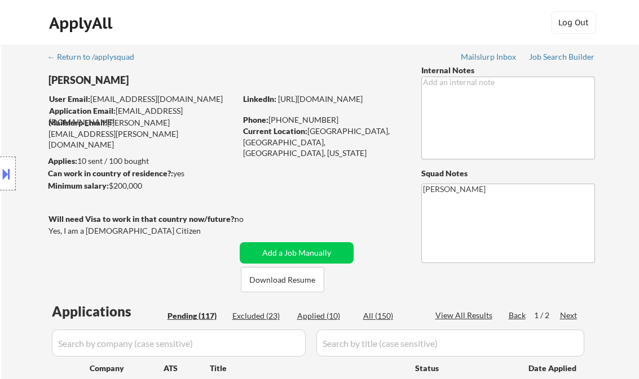
select select ""pending""
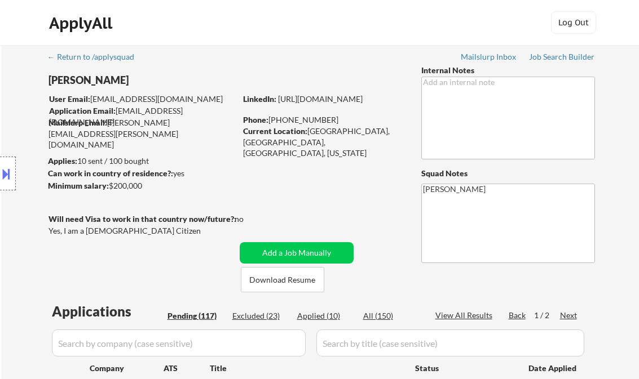
select select ""pending""
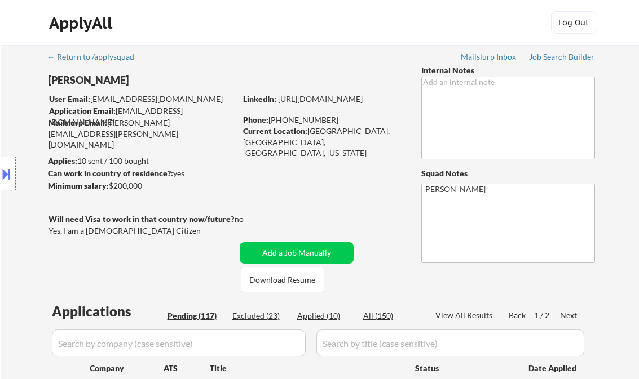
select select ""pending""
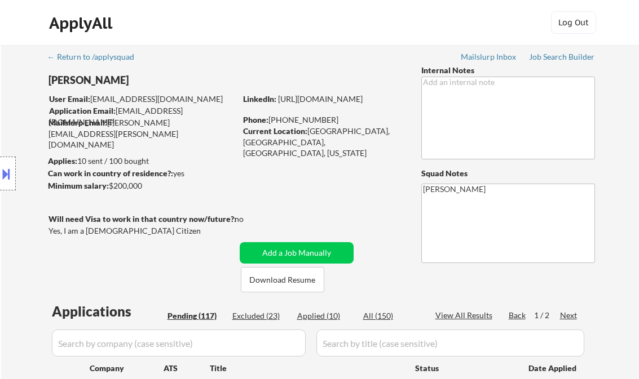
select select ""pending""
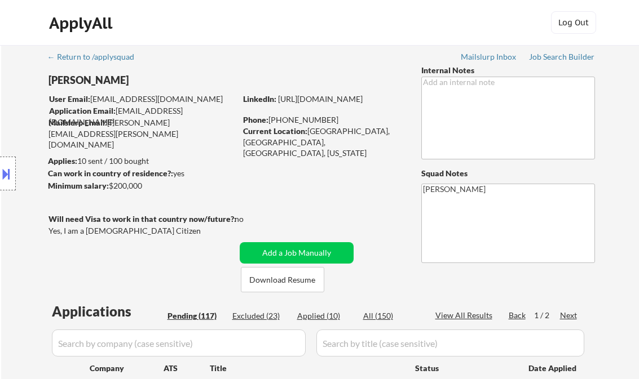
select select ""pending""
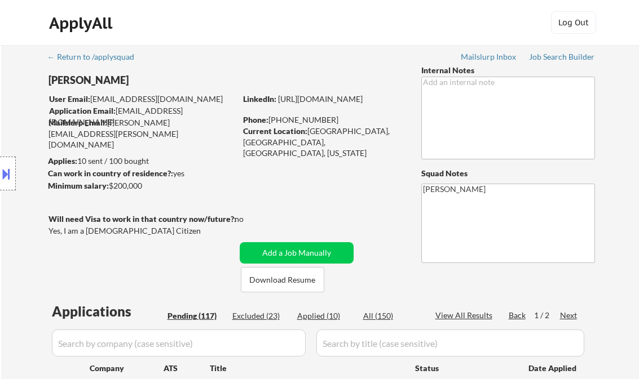
select select ""pending""
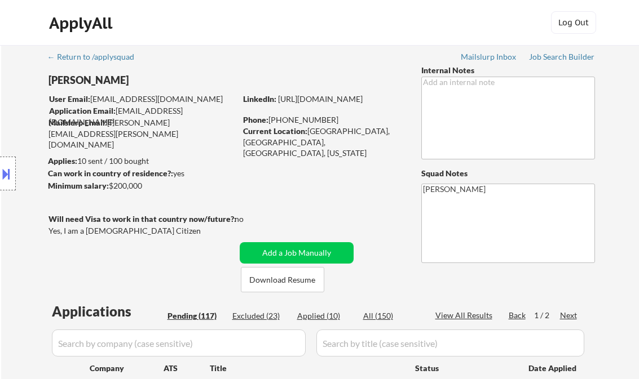
select select ""pending""
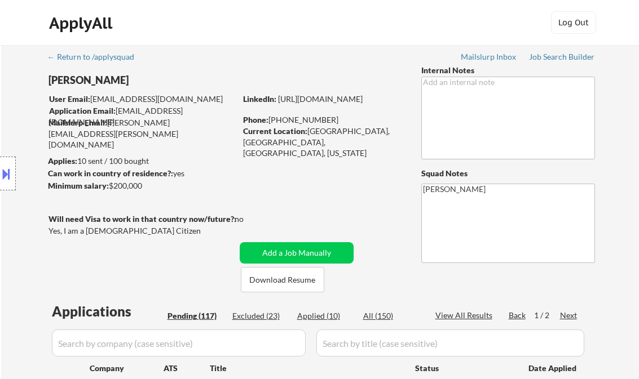
select select ""pending""
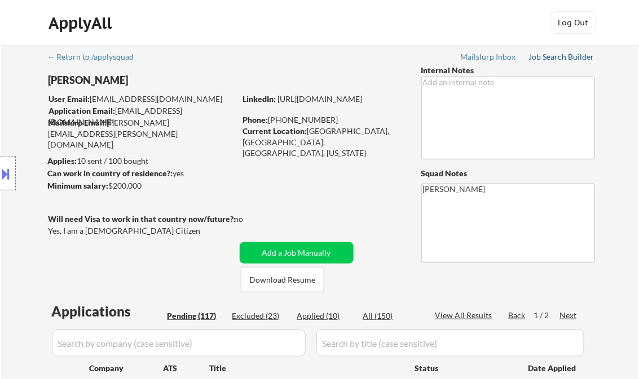
drag, startPoint x: 563, startPoint y: 59, endPoint x: 561, endPoint y: 65, distance: 6.4
click at [563, 59] on div "Job Search Builder" at bounding box center [562, 57] width 66 height 8
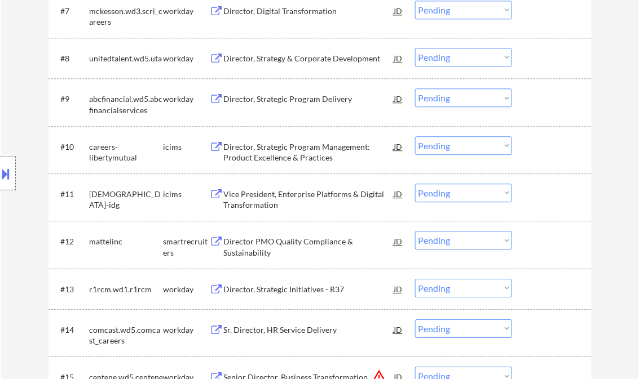
scroll to position [676, 0]
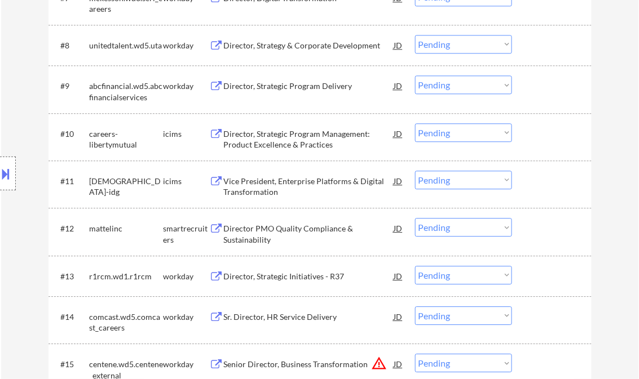
click at [311, 235] on div "Director PMO Quality Compliance & Sustainability" at bounding box center [309, 234] width 170 height 22
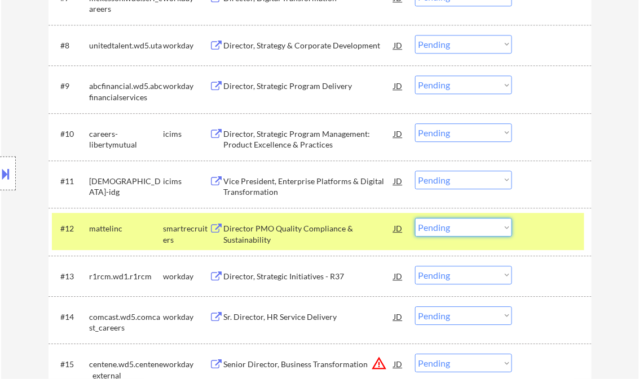
click at [463, 232] on select "Choose an option... Pending Applied Excluded (Questions) Excluded (Expired) Exc…" at bounding box center [463, 227] width 97 height 19
click at [415, 218] on select "Choose an option... Pending Applied Excluded (Questions) Excluded (Expired) Exc…" at bounding box center [463, 227] width 97 height 19
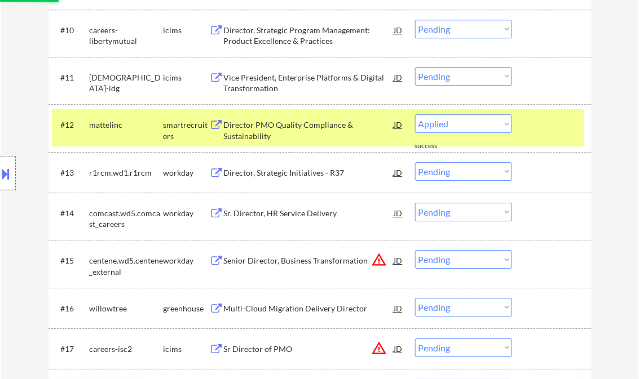
scroll to position [812, 0]
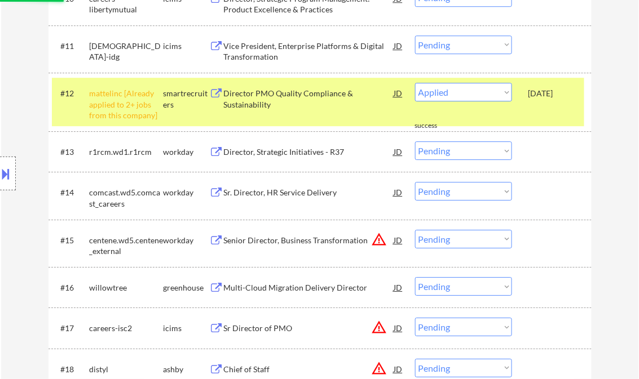
select select ""pending""
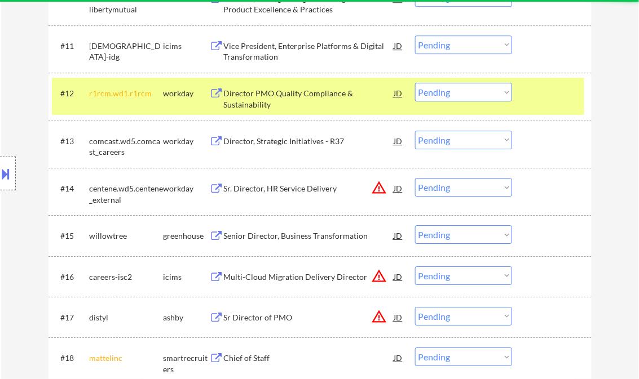
scroll to position [902, 0]
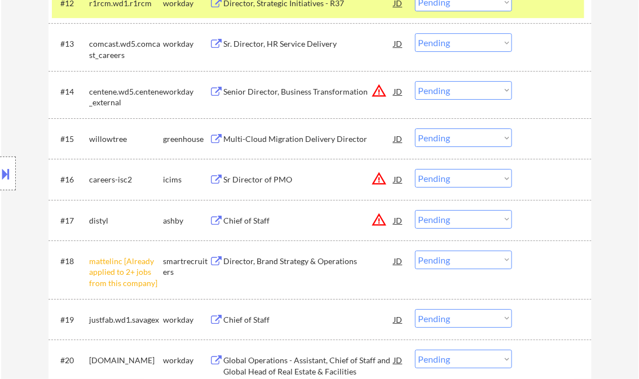
drag, startPoint x: 449, startPoint y: 261, endPoint x: 461, endPoint y: 267, distance: 12.6
click at [449, 261] on select "Choose an option... Pending Applied Excluded (Questions) Excluded (Expired) Exc…" at bounding box center [463, 260] width 97 height 19
click at [415, 251] on select "Choose an option... Pending Applied Excluded (Questions) Excluded (Expired) Exc…" at bounding box center [463, 260] width 97 height 19
select select ""pending""
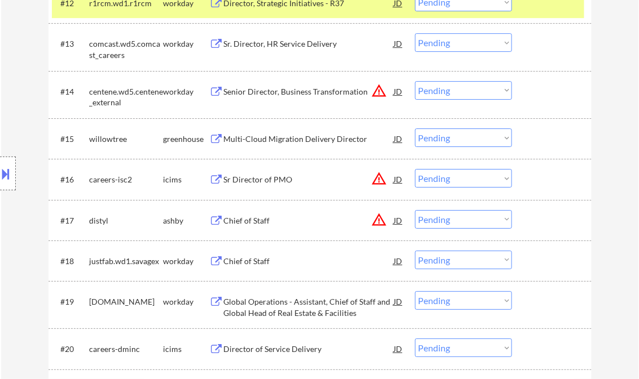
click at [244, 219] on div "Chief of Staff" at bounding box center [309, 220] width 170 height 11
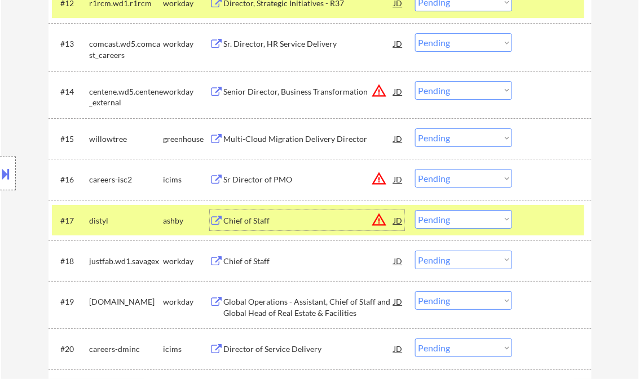
click at [7, 173] on button at bounding box center [6, 174] width 12 height 19
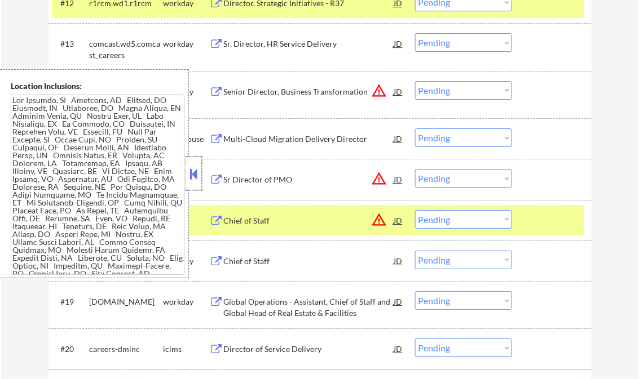
click at [196, 162] on div at bounding box center [194, 174] width 16 height 34
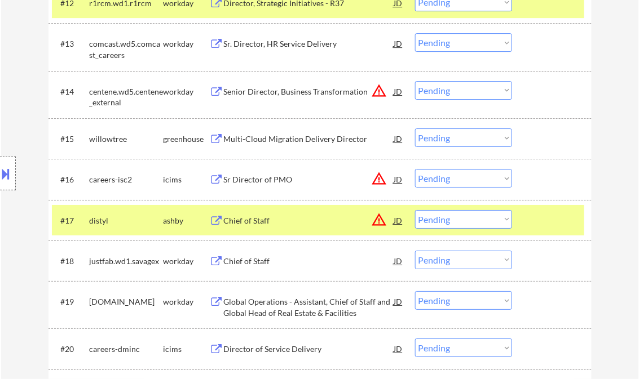
click at [445, 218] on select "Choose an option... Pending Applied Excluded (Questions) Excluded (Expired) Exc…" at bounding box center [463, 219] width 97 height 19
click at [415, 210] on select "Choose an option... Pending Applied Excluded (Questions) Excluded (Expired) Exc…" at bounding box center [463, 219] width 97 height 19
select select ""pending""
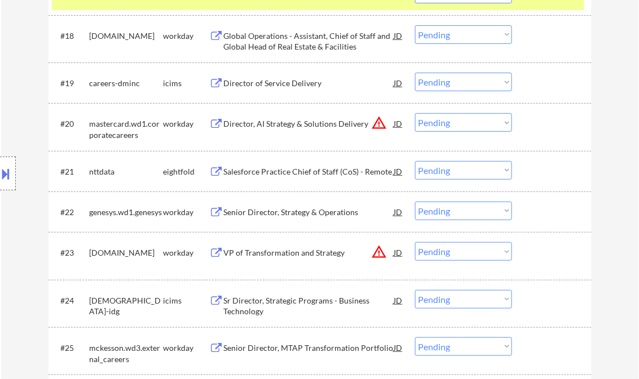
scroll to position [1263, 0]
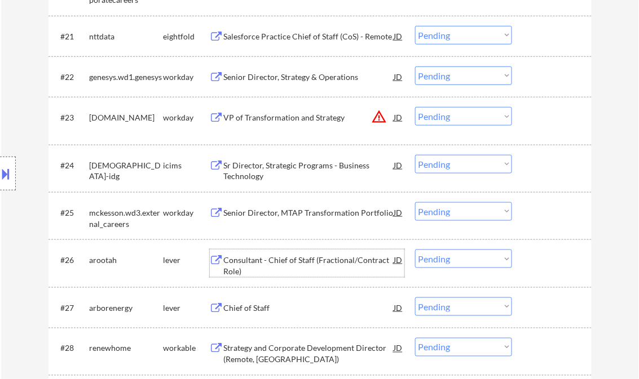
click at [323, 264] on div "Consultant - Chief of Staff (Fractional/Contract Role)" at bounding box center [309, 266] width 170 height 22
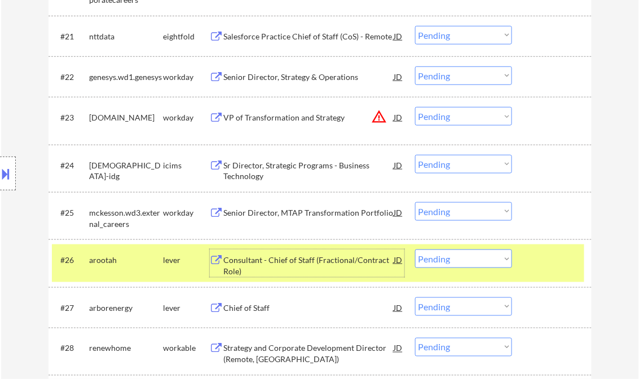
click at [479, 261] on select "Choose an option... Pending Applied Excluded (Questions) Excluded (Expired) Exc…" at bounding box center [463, 259] width 97 height 19
click at [415, 250] on select "Choose an option... Pending Applied Excluded (Questions) Excluded (Expired) Exc…" at bounding box center [463, 259] width 97 height 19
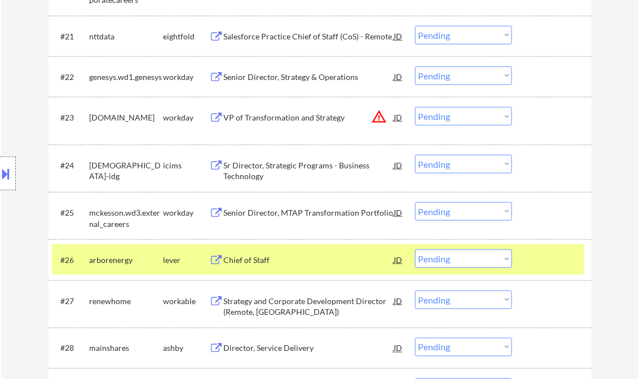
click at [261, 262] on div "Chief of Staff" at bounding box center [309, 260] width 170 height 11
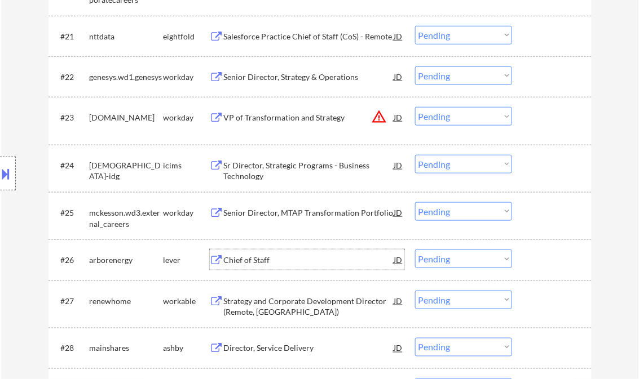
click at [471, 262] on select "Choose an option... Pending Applied Excluded (Questions) Excluded (Expired) Exc…" at bounding box center [463, 259] width 97 height 19
click at [415, 250] on select "Choose an option... Pending Applied Excluded (Questions) Excluded (Expired) Exc…" at bounding box center [463, 259] width 97 height 19
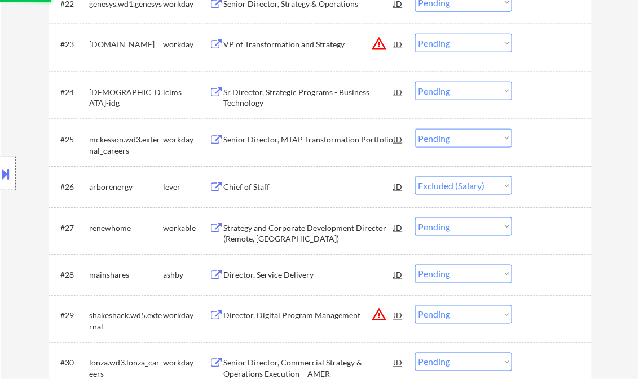
scroll to position [1353, 0]
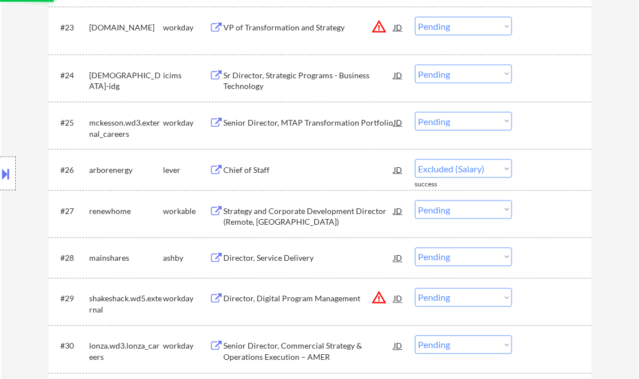
select select ""pending""
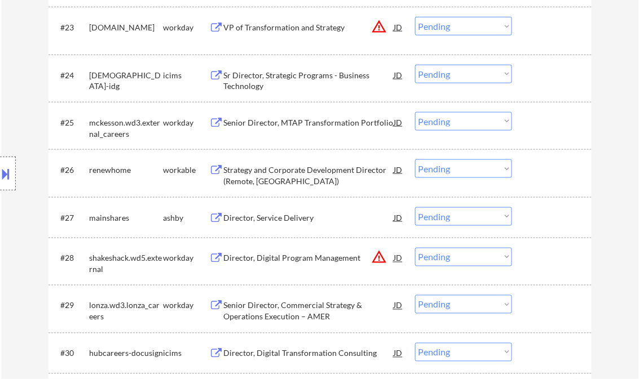
click at [289, 220] on div "Director, Service Delivery" at bounding box center [309, 218] width 170 height 11
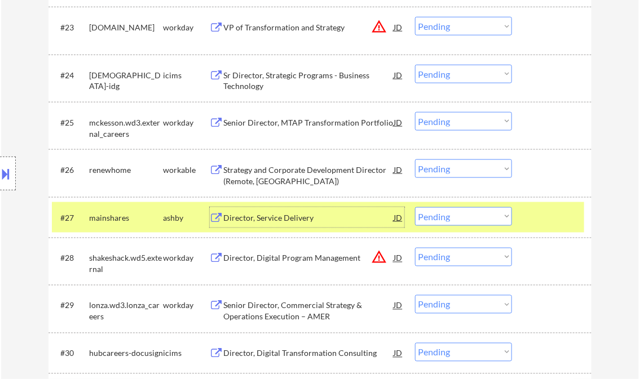
click at [437, 217] on select "Choose an option... Pending Applied Excluded (Questions) Excluded (Expired) Exc…" at bounding box center [463, 216] width 97 height 19
click at [415, 207] on select "Choose an option... Pending Applied Excluded (Questions) Excluded (Expired) Exc…" at bounding box center [463, 216] width 97 height 19
select select ""pending""
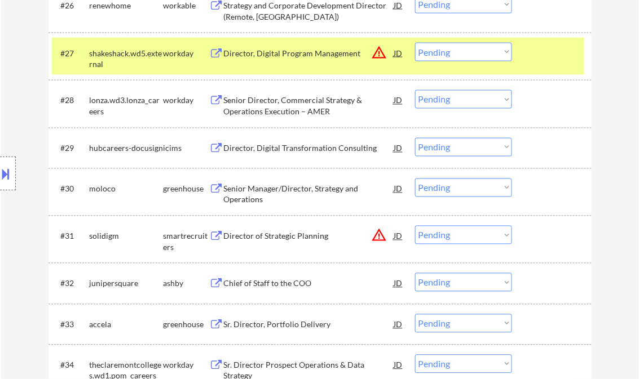
scroll to position [1533, 0]
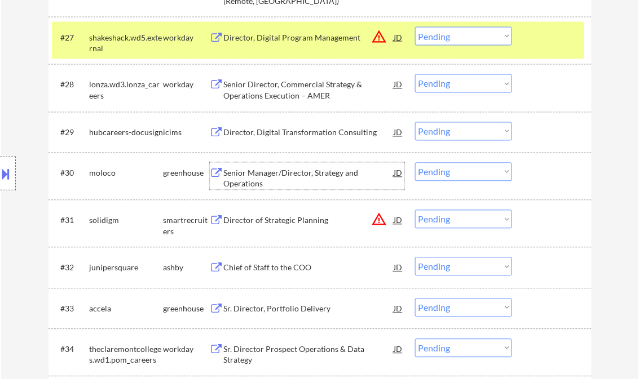
click at [300, 180] on div "Senior Manager/Director, Strategy and Operations" at bounding box center [309, 179] width 170 height 22
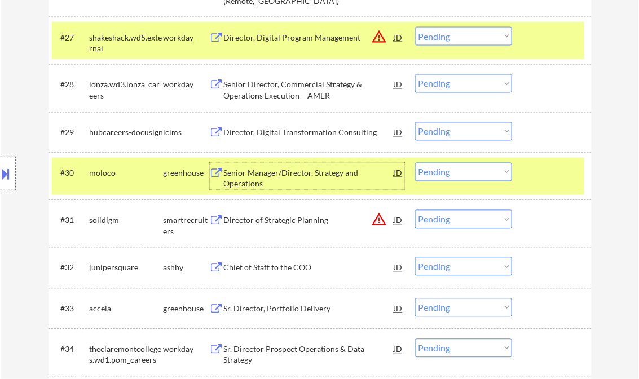
click at [471, 171] on select "Choose an option... Pending Applied Excluded (Questions) Excluded (Expired) Exc…" at bounding box center [463, 172] width 97 height 19
click at [415, 163] on select "Choose an option... Pending Applied Excluded (Questions) Excluded (Expired) Exc…" at bounding box center [463, 172] width 97 height 19
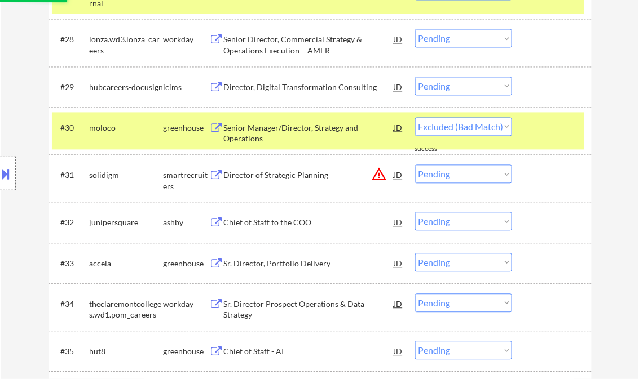
select select ""pending""
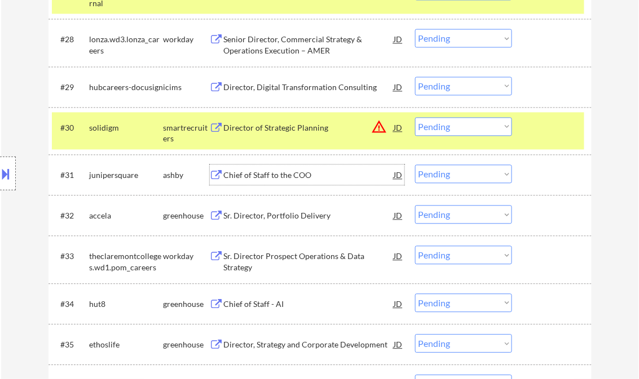
click at [273, 175] on div "Chief of Staff to the COO" at bounding box center [309, 175] width 170 height 11
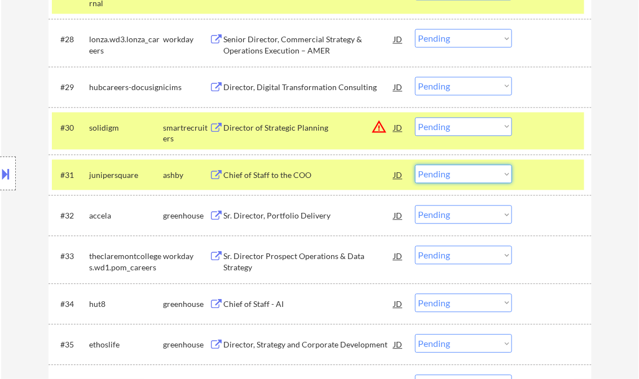
click at [475, 175] on select "Choose an option... Pending Applied Excluded (Questions) Excluded (Expired) Exc…" at bounding box center [463, 174] width 97 height 19
click at [415, 165] on select "Choose an option... Pending Applied Excluded (Questions) Excluded (Expired) Exc…" at bounding box center [463, 174] width 97 height 19
click at [284, 221] on div "Sr. Director, Portfolio Delivery" at bounding box center [309, 216] width 170 height 11
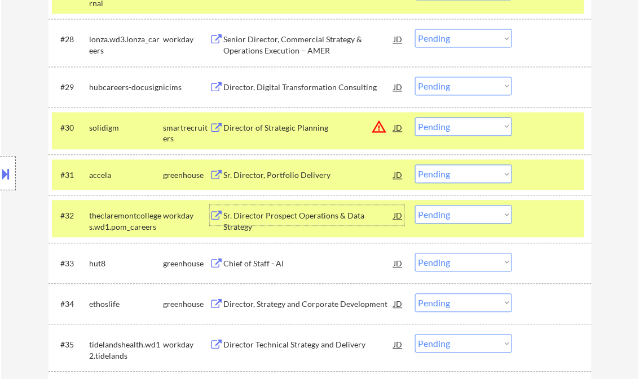
drag, startPoint x: 461, startPoint y: 172, endPoint x: 474, endPoint y: 181, distance: 15.3
click at [462, 173] on select "Choose an option... Pending Applied Excluded (Questions) Excluded (Expired) Exc…" at bounding box center [463, 174] width 97 height 19
click at [415, 165] on select "Choose an option... Pending Applied Excluded (Questions) Excluded (Expired) Exc…" at bounding box center [463, 174] width 97 height 19
select select ""pending""
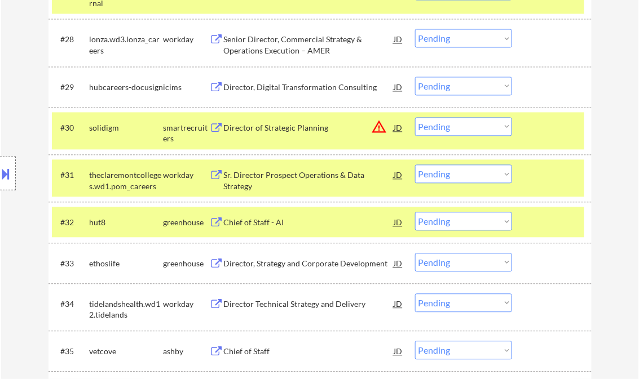
click at [278, 223] on div "Chief of Staff - AI" at bounding box center [309, 223] width 170 height 11
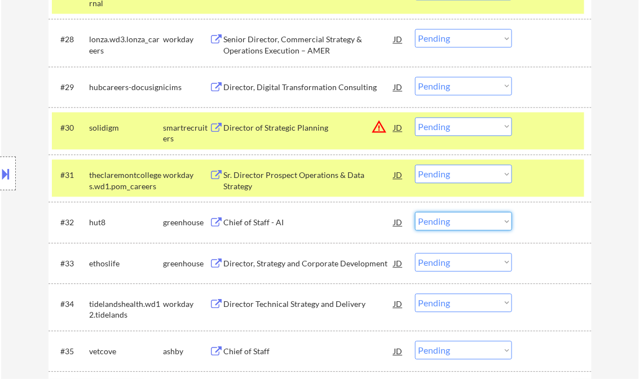
click at [468, 218] on select "Choose an option... Pending Applied Excluded (Questions) Excluded (Expired) Exc…" at bounding box center [463, 222] width 97 height 19
click at [415, 213] on select "Choose an option... Pending Applied Excluded (Questions) Excluded (Expired) Exc…" at bounding box center [463, 222] width 97 height 19
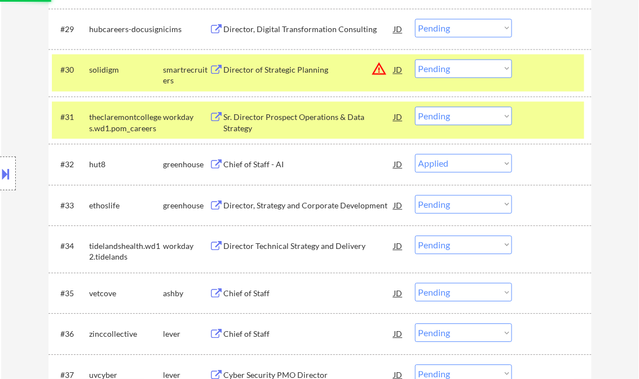
scroll to position [1669, 0]
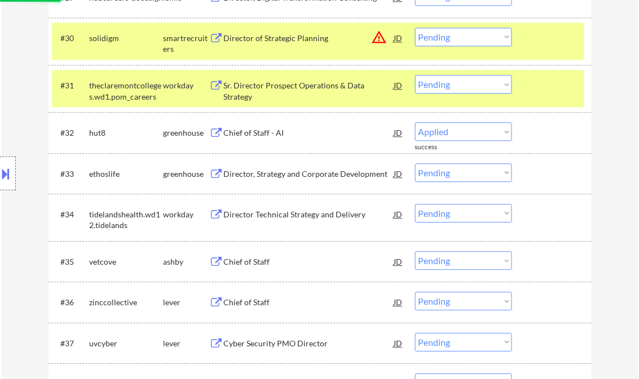
select select ""pending""
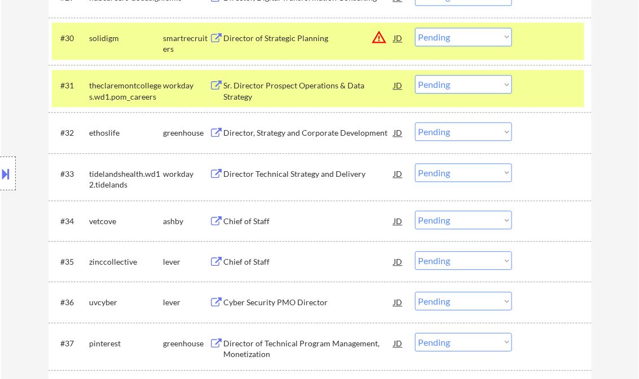
click at [257, 227] on div "Chief of Staff" at bounding box center [309, 221] width 170 height 11
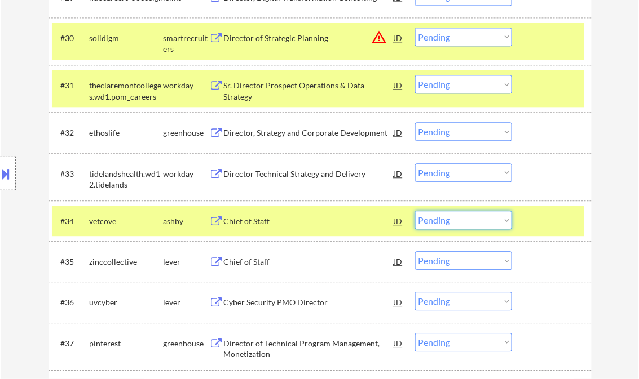
drag, startPoint x: 444, startPoint y: 216, endPoint x: 469, endPoint y: 228, distance: 27.7
click at [446, 216] on select "Choose an option... Pending Applied Excluded (Questions) Excluded (Expired) Exc…" at bounding box center [463, 220] width 97 height 19
click at [415, 211] on select "Choose an option... Pending Applied Excluded (Questions) Excluded (Expired) Exc…" at bounding box center [463, 220] width 97 height 19
click at [253, 260] on div "Chief of Staff" at bounding box center [309, 262] width 170 height 11
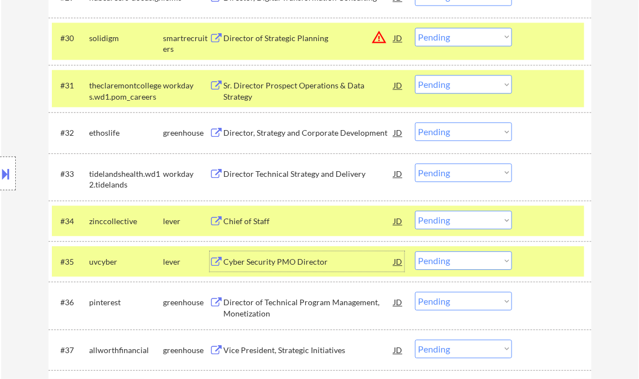
drag, startPoint x: 461, startPoint y: 218, endPoint x: 514, endPoint y: 291, distance: 90.4
click at [462, 218] on select "Choose an option... Pending Applied Excluded (Questions) Excluded (Expired) Exc…" at bounding box center [463, 220] width 97 height 19
click at [415, 211] on select "Choose an option... Pending Applied Excluded (Questions) Excluded (Expired) Exc…" at bounding box center [463, 220] width 97 height 19
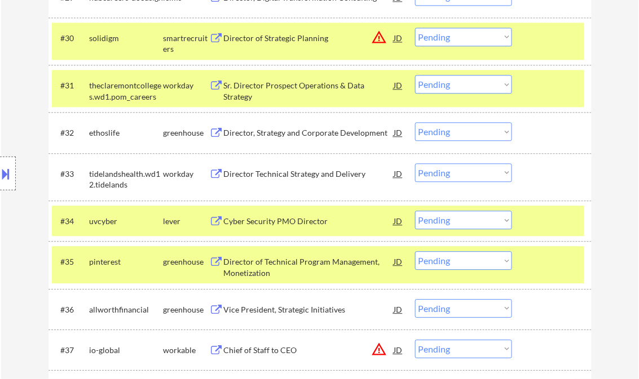
click at [259, 220] on div "Cyber Security PMO Director" at bounding box center [309, 221] width 170 height 11
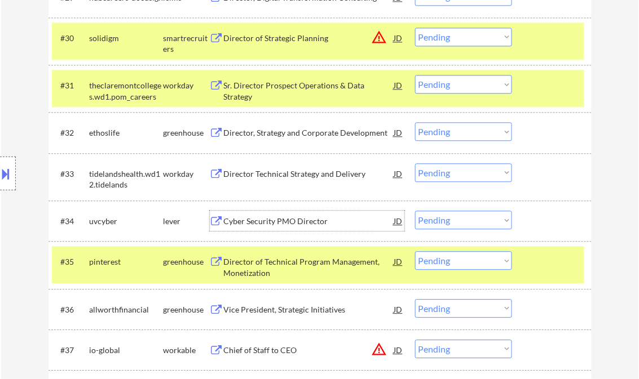
click at [13, 174] on div at bounding box center [8, 174] width 16 height 34
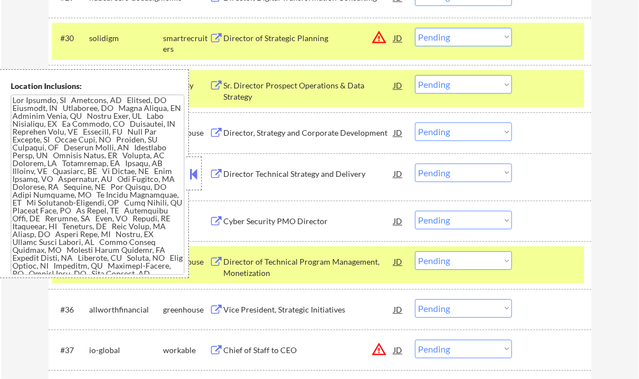
click at [191, 171] on button at bounding box center [194, 174] width 12 height 17
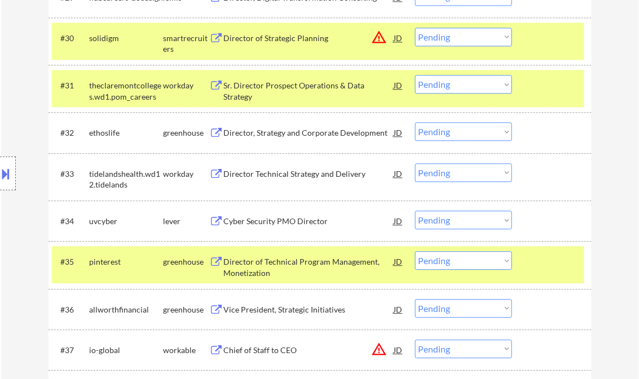
click at [551, 258] on div at bounding box center [553, 261] width 50 height 20
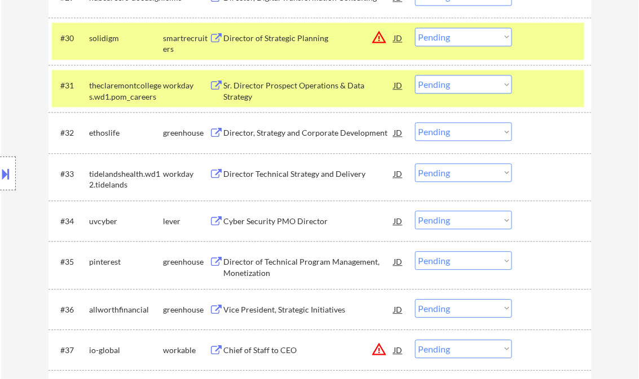
click at [540, 224] on div at bounding box center [553, 221] width 50 height 20
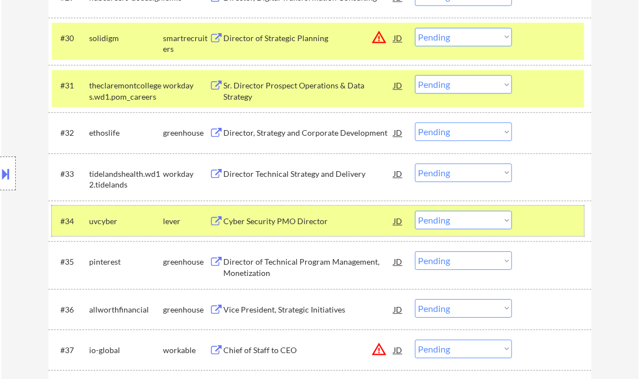
click at [474, 219] on select "Choose an option... Pending Applied Excluded (Questions) Excluded (Expired) Exc…" at bounding box center [463, 220] width 97 height 19
click at [415, 211] on select "Choose an option... Pending Applied Excluded (Questions) Excluded (Expired) Exc…" at bounding box center [463, 220] width 97 height 19
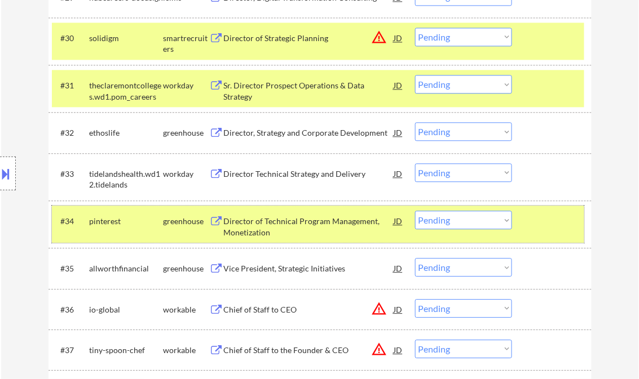
click at [546, 225] on div at bounding box center [553, 221] width 50 height 20
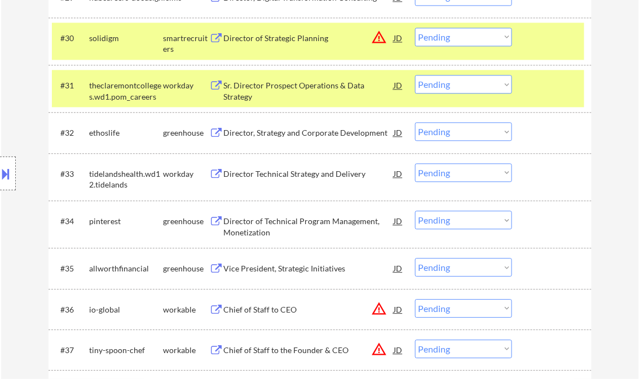
click at [333, 222] on div "Director of Technical Program Management, Monetization" at bounding box center [309, 227] width 170 height 22
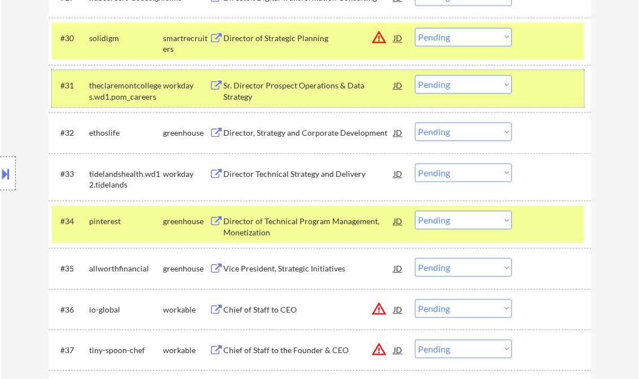
drag, startPoint x: 535, startPoint y: 99, endPoint x: 546, endPoint y: 63, distance: 37.6
click at [536, 98] on div "#31 theclaremontcolleges.wd1.pom_careers workday Sr. Director Prospect Operatio…" at bounding box center [318, 88] width 532 height 37
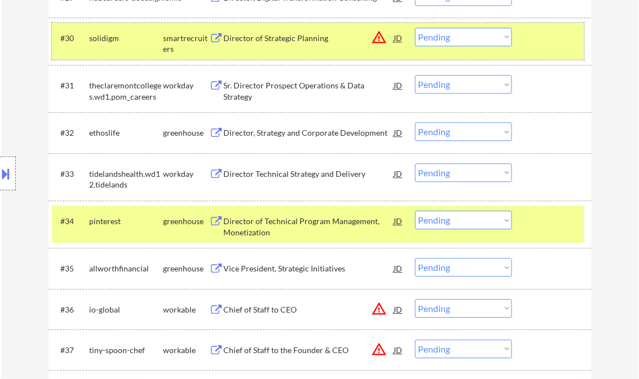
click at [543, 48] on div "#30 solidigm smartrecruiters Director of Strategic Planning JD warning_amber Ch…" at bounding box center [318, 41] width 532 height 37
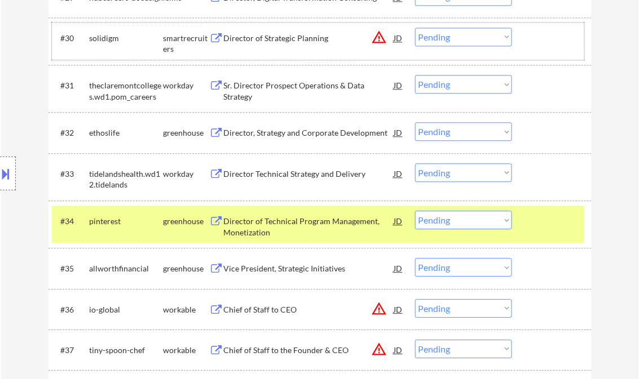
click at [460, 224] on select "Choose an option... Pending Applied Excluded (Questions) Excluded (Expired) Exc…" at bounding box center [463, 220] width 97 height 19
click at [415, 211] on select "Choose an option... Pending Applied Excluded (Questions) Excluded (Expired) Exc…" at bounding box center [463, 220] width 97 height 19
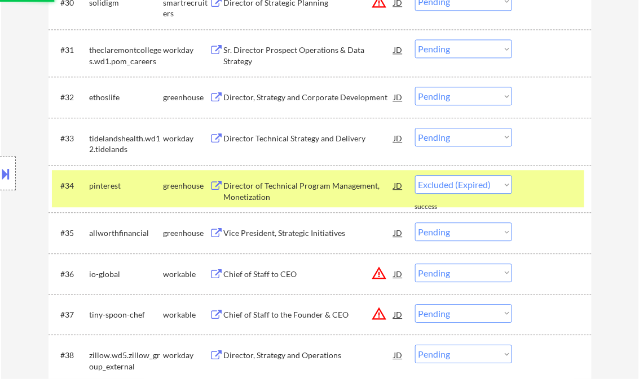
scroll to position [1714, 0]
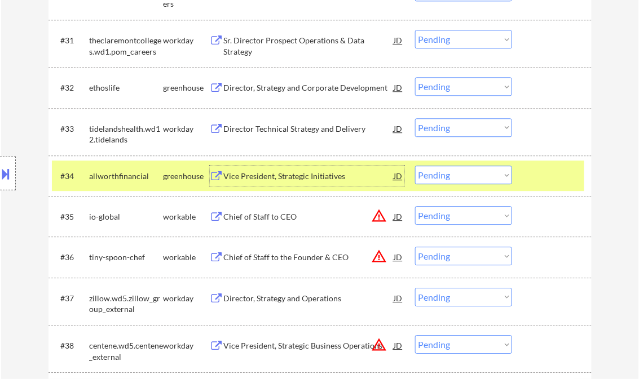
click at [289, 178] on div "Vice President, Strategic Initiatives" at bounding box center [309, 176] width 170 height 11
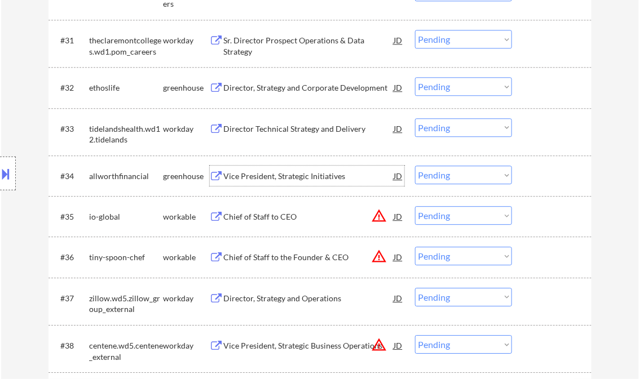
drag, startPoint x: 445, startPoint y: 176, endPoint x: 457, endPoint y: 183, distance: 14.4
click at [445, 176] on select "Choose an option... Pending Applied Excluded (Questions) Excluded (Expired) Exc…" at bounding box center [463, 175] width 97 height 19
click at [415, 166] on select "Choose an option... Pending Applied Excluded (Questions) Excluded (Expired) Exc…" at bounding box center [463, 175] width 97 height 19
select select ""pending""
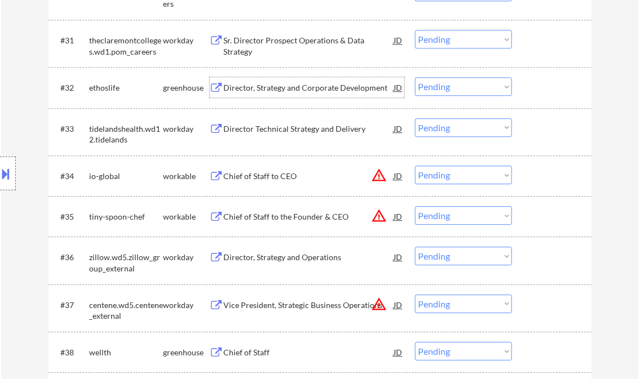
click at [284, 93] on div "Director, Strategy and Corporate Development" at bounding box center [309, 87] width 170 height 11
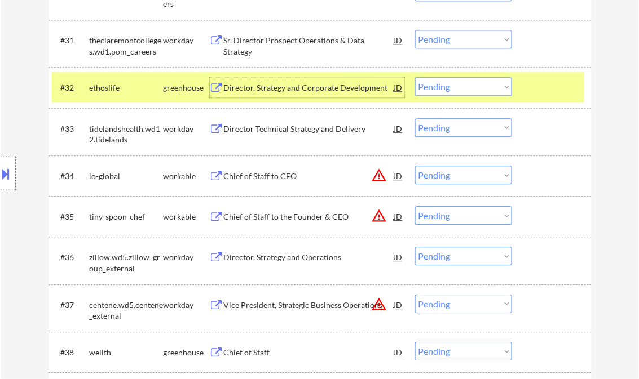
click at [435, 87] on select "Choose an option... Pending Applied Excluded (Questions) Excluded (Expired) Exc…" at bounding box center [463, 86] width 97 height 19
click at [415, 77] on select "Choose an option... Pending Applied Excluded (Questions) Excluded (Expired) Exc…" at bounding box center [463, 86] width 97 height 19
select select ""pending""
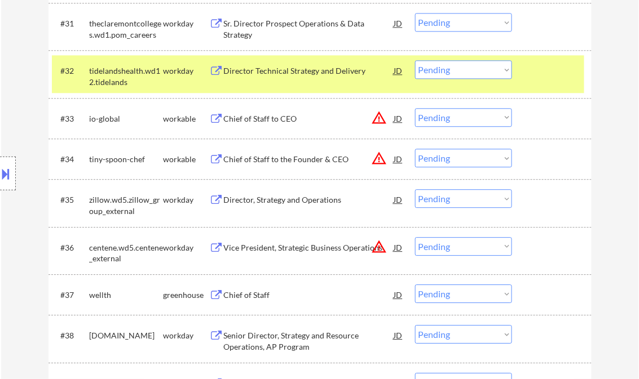
scroll to position [1849, 0]
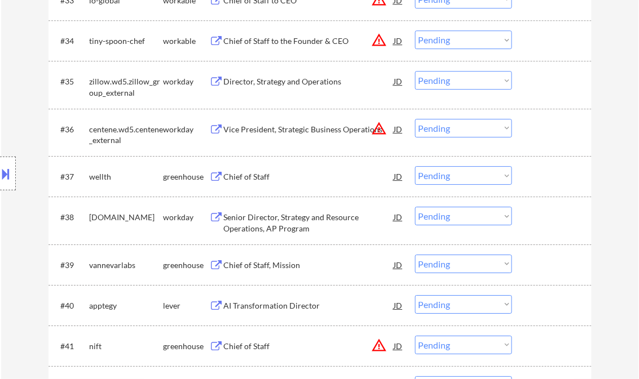
click at [245, 177] on div "Chief of Staff" at bounding box center [309, 176] width 170 height 11
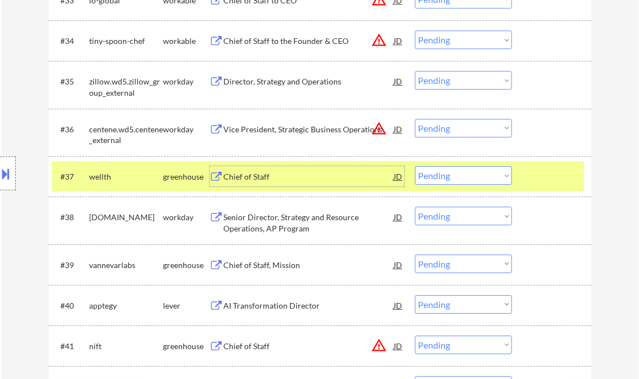
drag, startPoint x: 452, startPoint y: 180, endPoint x: 459, endPoint y: 185, distance: 8.9
click at [452, 180] on select "Choose an option... Pending Applied Excluded (Questions) Excluded (Expired) Exc…" at bounding box center [463, 175] width 97 height 19
click at [415, 166] on select "Choose an option... Pending Applied Excluded (Questions) Excluded (Expired) Exc…" at bounding box center [463, 175] width 97 height 19
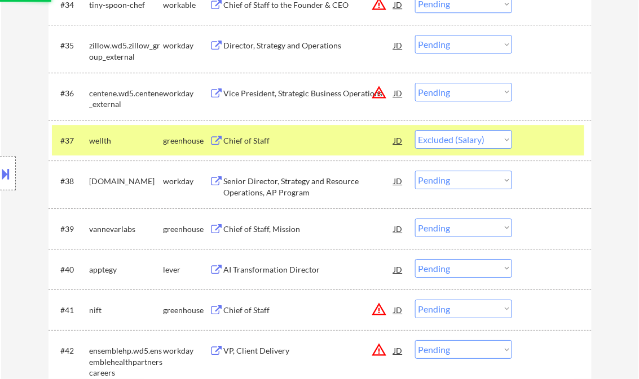
scroll to position [1894, 0]
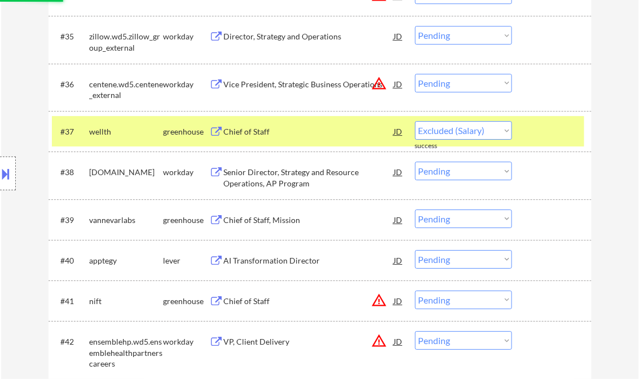
select select ""pending""
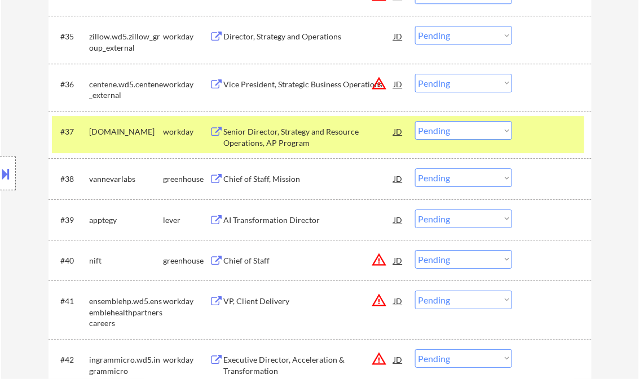
click at [265, 179] on div "Chief of Staff, Mission" at bounding box center [309, 179] width 170 height 11
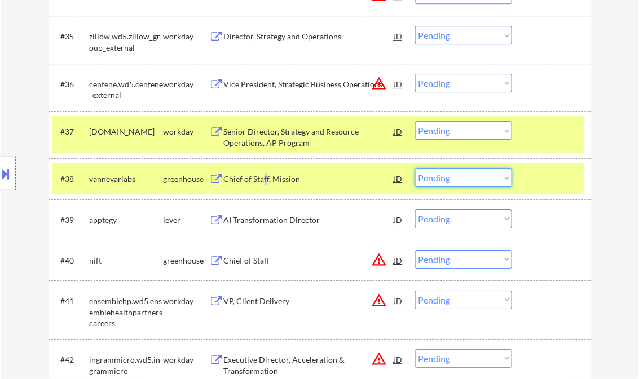
drag, startPoint x: 451, startPoint y: 178, endPoint x: 463, endPoint y: 187, distance: 14.9
click at [451, 178] on select "Choose an option... Pending Applied Excluded (Questions) Excluded (Expired) Exc…" at bounding box center [463, 178] width 97 height 19
click at [415, 169] on select "Choose an option... Pending Applied Excluded (Questions) Excluded (Expired) Exc…" at bounding box center [463, 178] width 97 height 19
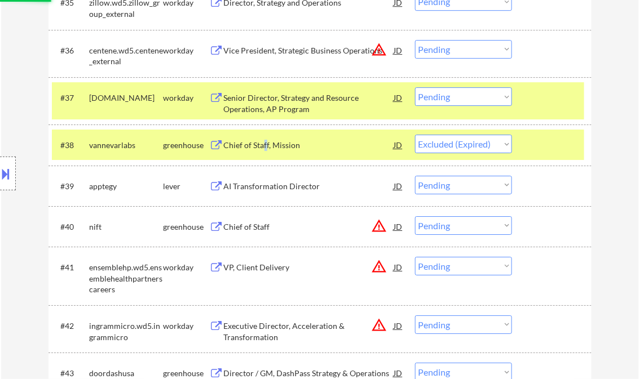
scroll to position [1939, 0]
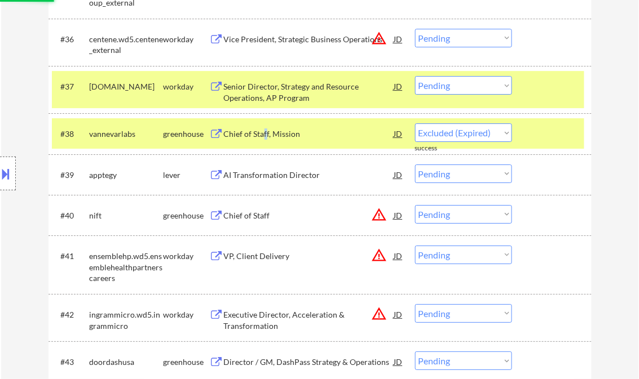
select select ""pending""
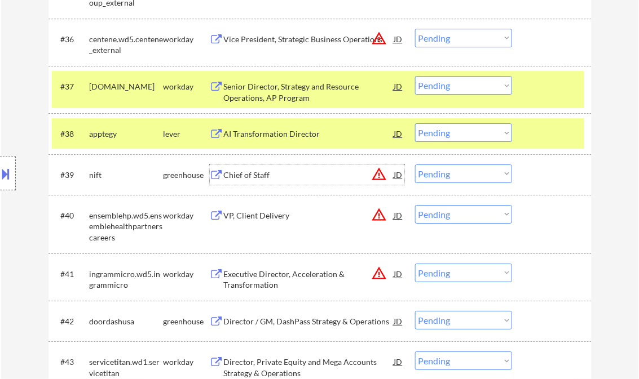
click at [264, 174] on div "Chief of Staff" at bounding box center [309, 175] width 170 height 11
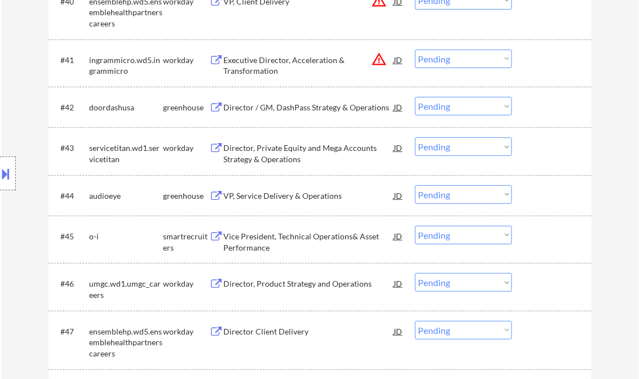
scroll to position [2165, 0]
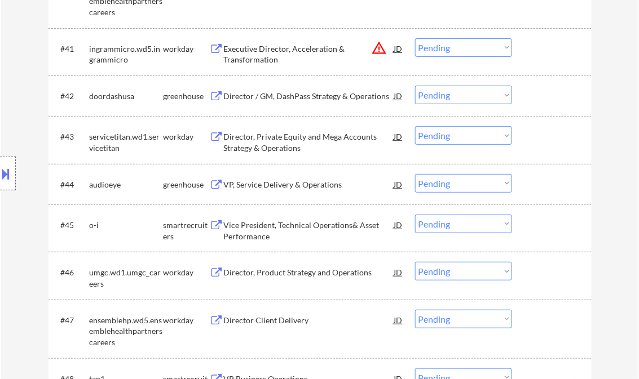
click at [285, 184] on div "VP, Service Delivery & Operations" at bounding box center [309, 184] width 170 height 11
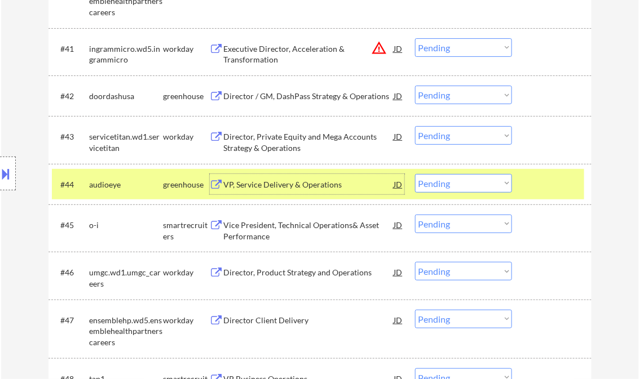
drag, startPoint x: 444, startPoint y: 184, endPoint x: 458, endPoint y: 192, distance: 16.0
click at [445, 184] on select "Choose an option... Pending Applied Excluded (Questions) Excluded (Expired) Exc…" at bounding box center [463, 183] width 97 height 19
click at [415, 174] on select "Choose an option... Pending Applied Excluded (Questions) Excluded (Expired) Exc…" at bounding box center [463, 183] width 97 height 19
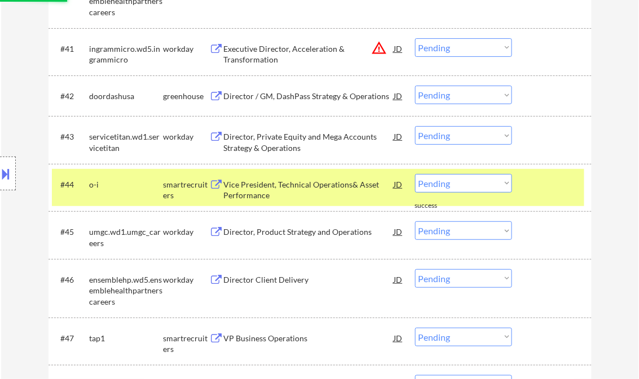
click at [289, 195] on div "Vice President, Technical Operations& Asset Performance" at bounding box center [309, 190] width 170 height 22
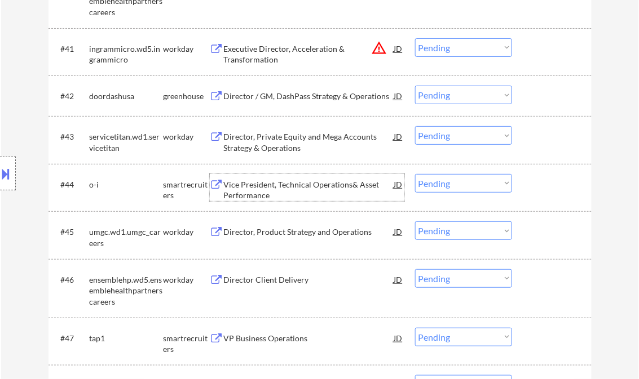
click at [471, 189] on select "Choose an option... Pending Applied Excluded (Questions) Excluded (Expired) Exc…" at bounding box center [463, 183] width 97 height 19
click at [415, 174] on select "Choose an option... Pending Applied Excluded (Questions) Excluded (Expired) Exc…" at bounding box center [463, 183] width 97 height 19
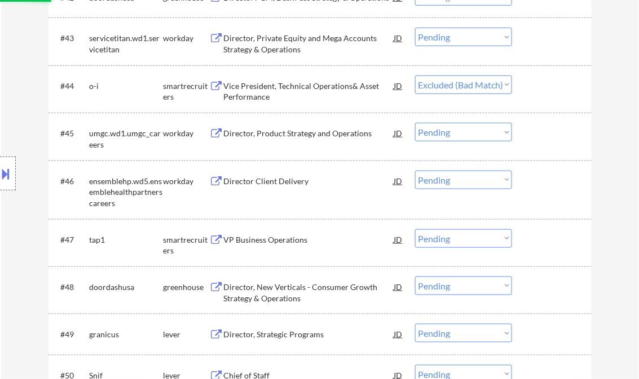
scroll to position [2300, 0]
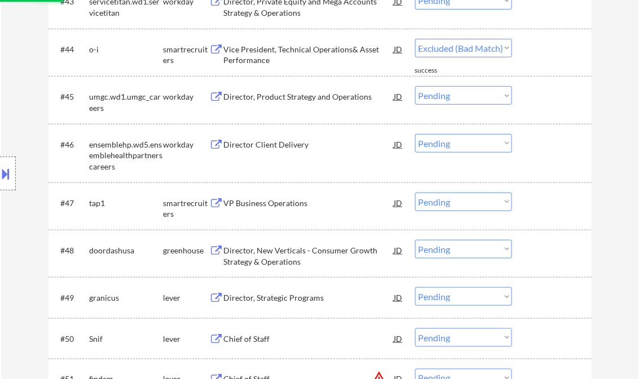
select select ""pending""
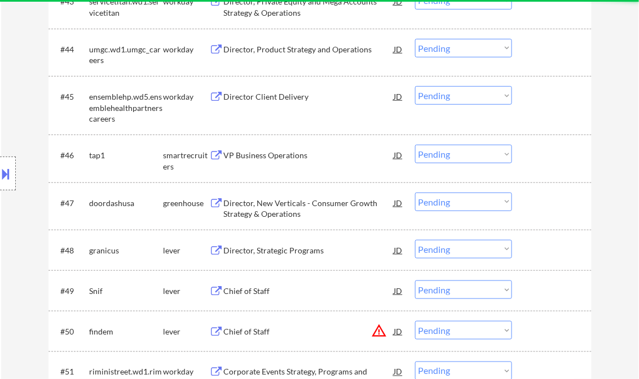
click at [260, 158] on div "VP Business Operations" at bounding box center [309, 155] width 170 height 11
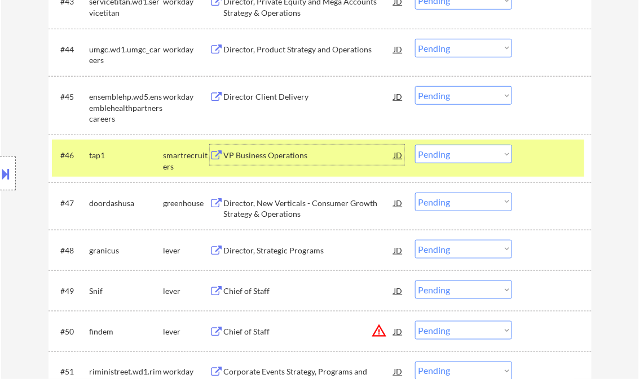
drag, startPoint x: 445, startPoint y: 156, endPoint x: 451, endPoint y: 163, distance: 9.2
click at [445, 156] on select "Choose an option... Pending Applied Excluded (Questions) Excluded (Expired) Exc…" at bounding box center [463, 154] width 97 height 19
click at [415, 145] on select "Choose an option... Pending Applied Excluded (Questions) Excluded (Expired) Exc…" at bounding box center [463, 154] width 97 height 19
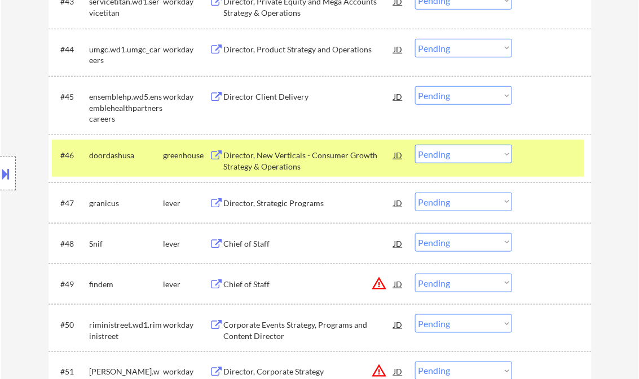
click at [266, 158] on div "Director, New Verticals - Consumer Growth Strategy & Operations" at bounding box center [309, 161] width 170 height 22
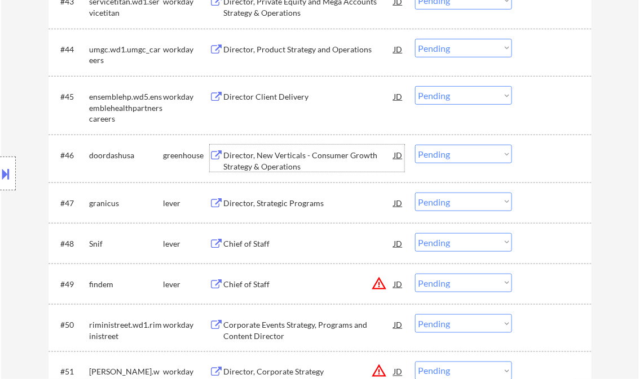
drag, startPoint x: 456, startPoint y: 156, endPoint x: 463, endPoint y: 160, distance: 8.8
click at [456, 156] on select "Choose an option... Pending Applied Excluded (Questions) Excluded (Expired) Exc…" at bounding box center [463, 154] width 97 height 19
click at [415, 145] on select "Choose an option... Pending Applied Excluded (Questions) Excluded (Expired) Exc…" at bounding box center [463, 154] width 97 height 19
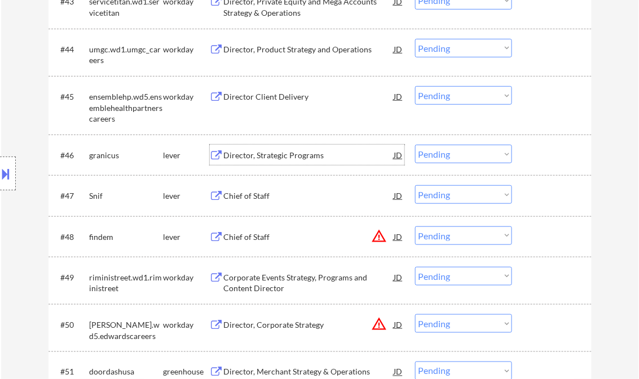
click at [281, 145] on div "Director, Strategic Programs" at bounding box center [309, 155] width 170 height 20
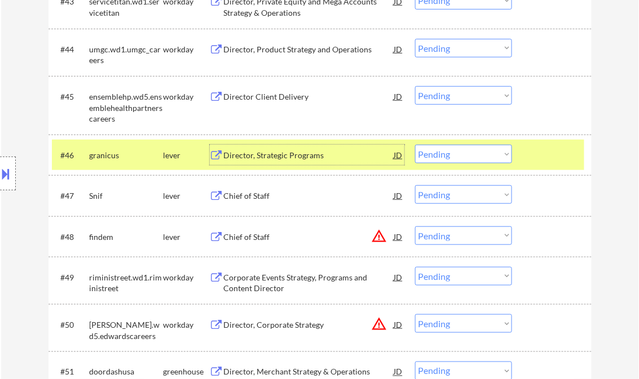
click at [441, 157] on select "Choose an option... Pending Applied Excluded (Questions) Excluded (Expired) Exc…" at bounding box center [463, 154] width 97 height 19
click at [415, 145] on select "Choose an option... Pending Applied Excluded (Questions) Excluded (Expired) Exc…" at bounding box center [463, 154] width 97 height 19
click at [250, 205] on div "Chief of Staff" at bounding box center [309, 195] width 170 height 20
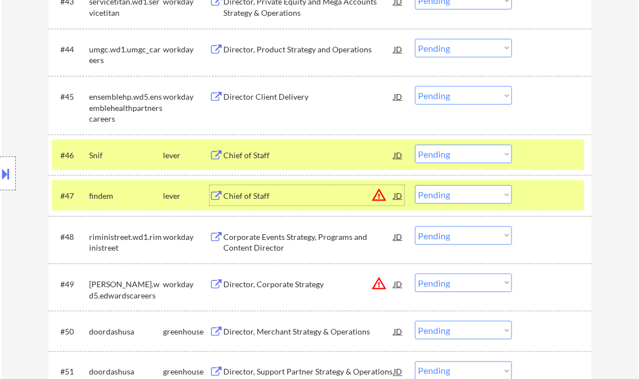
drag, startPoint x: 441, startPoint y: 154, endPoint x: 457, endPoint y: 163, distance: 18.4
click at [441, 154] on select "Choose an option... Pending Applied Excluded (Questions) Excluded (Expired) Exc…" at bounding box center [463, 154] width 97 height 19
click at [415, 145] on select "Choose an option... Pending Applied Excluded (Questions) Excluded (Expired) Exc…" at bounding box center [463, 154] width 97 height 19
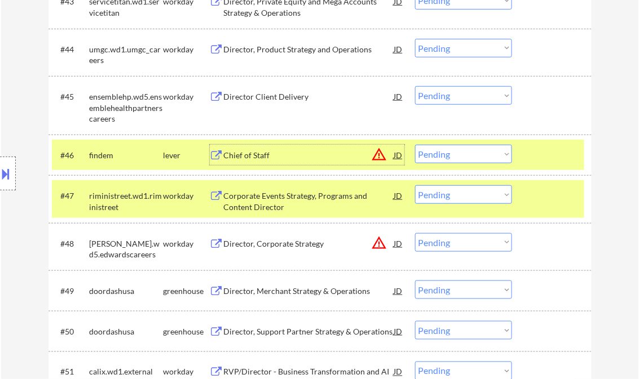
click at [257, 147] on div "Chief of Staff" at bounding box center [309, 155] width 170 height 20
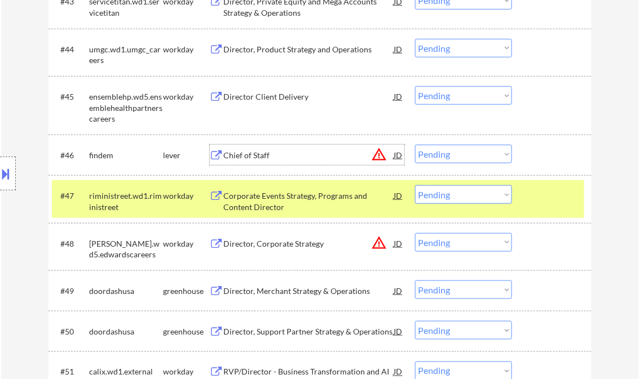
click at [468, 156] on select "Choose an option... Pending Applied Excluded (Questions) Excluded (Expired) Exc…" at bounding box center [463, 154] width 97 height 19
click at [415, 145] on select "Choose an option... Pending Applied Excluded (Questions) Excluded (Expired) Exc…" at bounding box center [463, 154] width 97 height 19
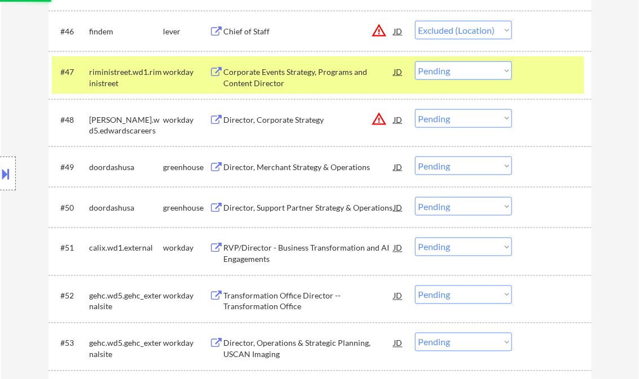
scroll to position [2435, 0]
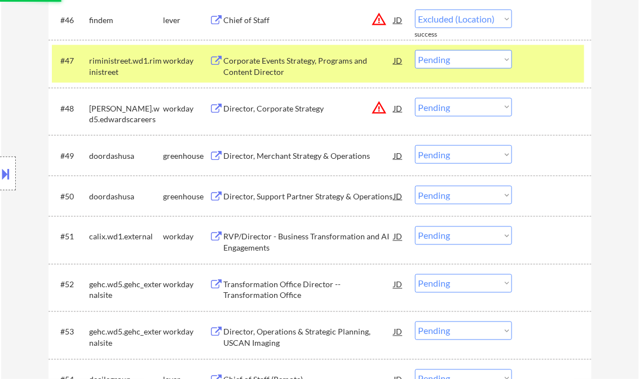
select select ""pending""
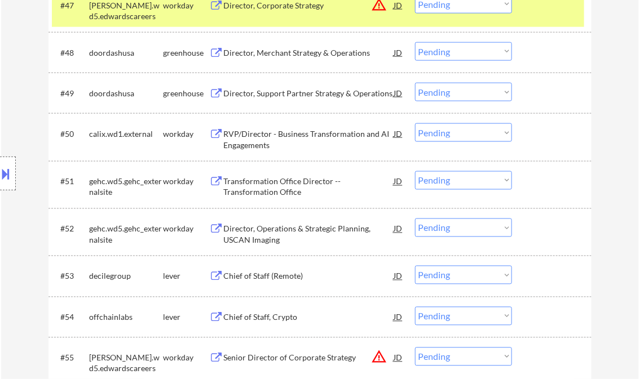
scroll to position [2571, 0]
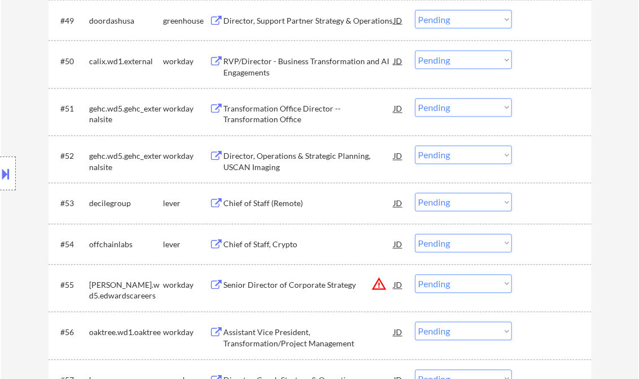
click at [280, 206] on div "Chief of Staff (Remote)" at bounding box center [309, 203] width 170 height 11
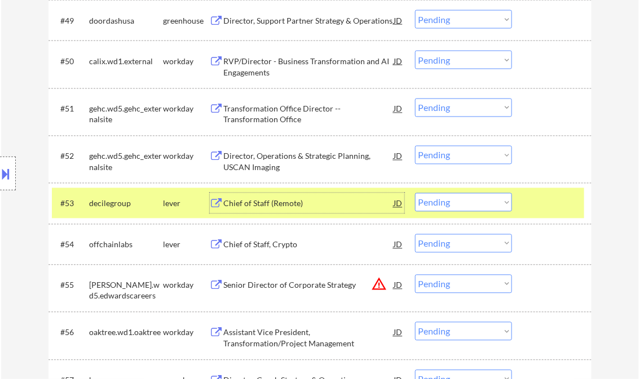
drag, startPoint x: 456, startPoint y: 204, endPoint x: 468, endPoint y: 213, distance: 14.5
click at [456, 204] on select "Choose an option... Pending Applied Excluded (Questions) Excluded (Expired) Exc…" at bounding box center [463, 202] width 97 height 19
click at [415, 193] on select "Choose an option... Pending Applied Excluded (Questions) Excluded (Expired) Exc…" at bounding box center [463, 202] width 97 height 19
select select ""pending""
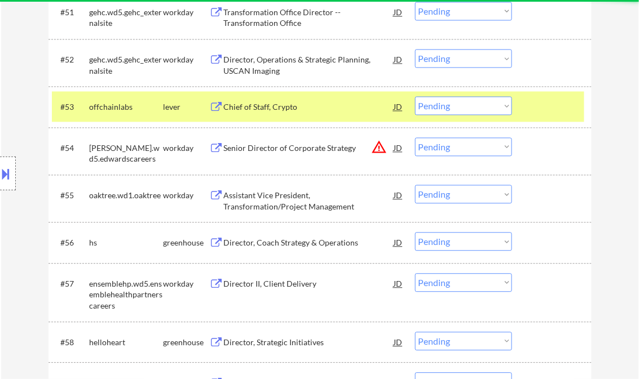
scroll to position [2706, 0]
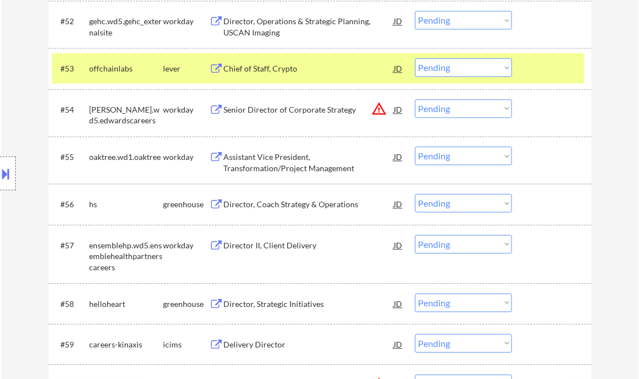
click at [299, 203] on div "Director, Coach Strategy & Operations" at bounding box center [309, 204] width 170 height 11
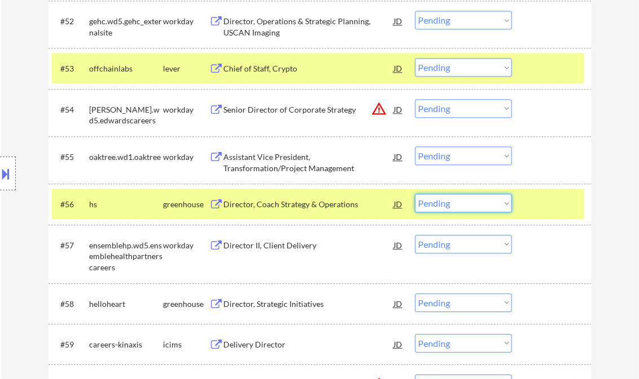
click at [469, 206] on select "Choose an option... Pending Applied Excluded (Questions) Excluded (Expired) Exc…" at bounding box center [463, 203] width 97 height 19
click at [415, 194] on select "Choose an option... Pending Applied Excluded (Questions) Excluded (Expired) Exc…" at bounding box center [463, 203] width 97 height 19
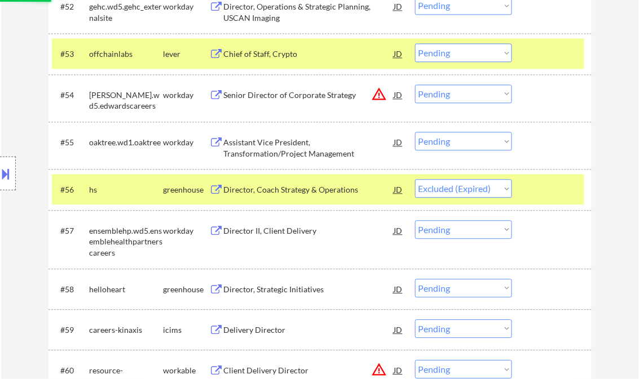
scroll to position [2751, 0]
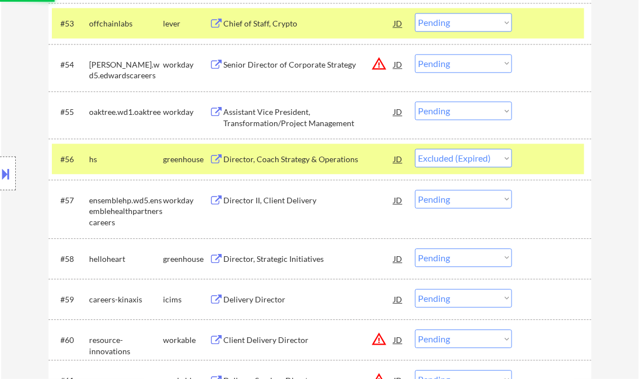
click at [295, 258] on div "Director, Strategic Initiatives" at bounding box center [309, 259] width 170 height 11
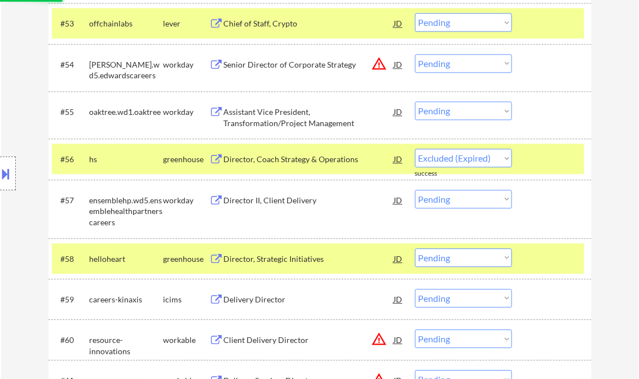
select select ""pending""
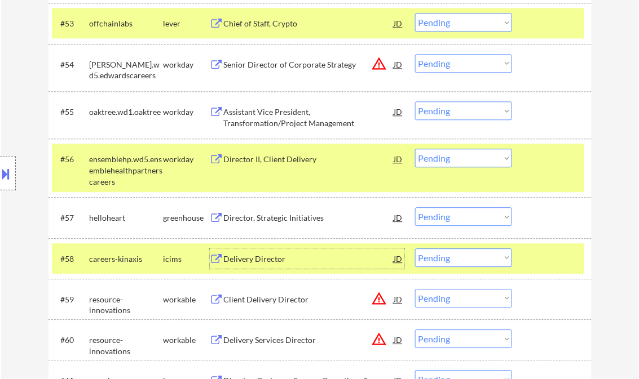
click at [448, 214] on select "Choose an option... Pending Applied Excluded (Questions) Excluded (Expired) Exc…" at bounding box center [463, 216] width 97 height 19
click at [415, 207] on select "Choose an option... Pending Applied Excluded (Questions) Excluded (Expired) Exc…" at bounding box center [463, 216] width 97 height 19
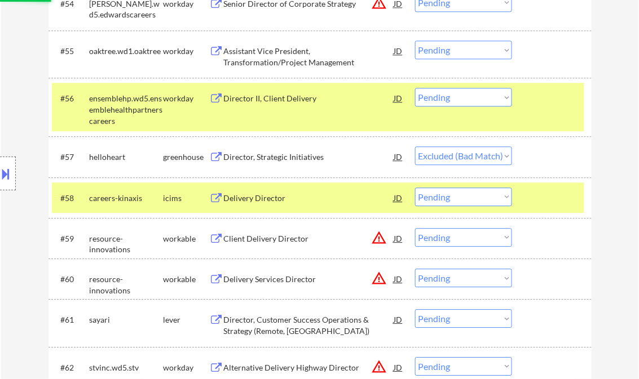
scroll to position [2841, 0]
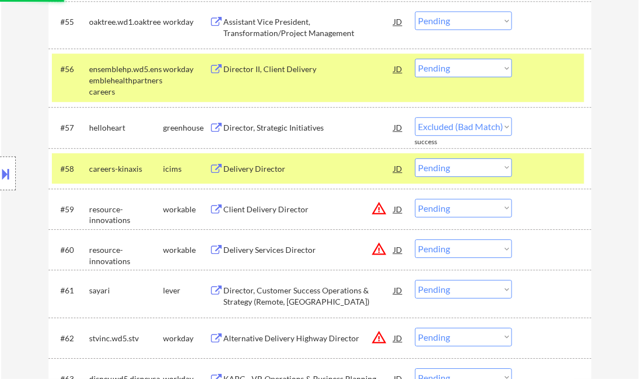
select select ""pending""
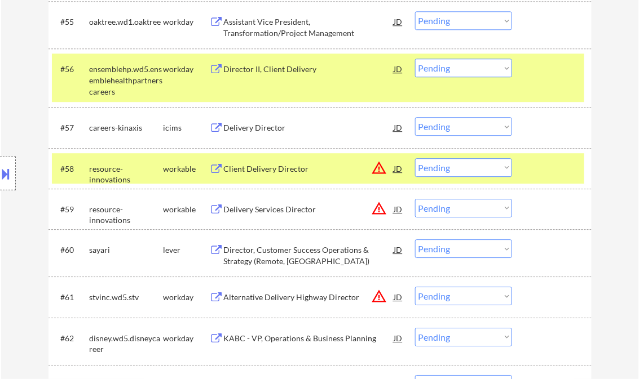
click at [283, 255] on div "Director, Customer Success Operations & Strategy (Remote, US)" at bounding box center [309, 256] width 170 height 22
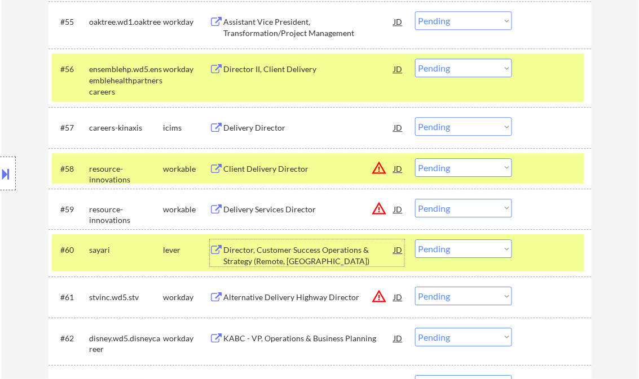
click at [448, 247] on select "Choose an option... Pending Applied Excluded (Questions) Excluded (Expired) Exc…" at bounding box center [463, 249] width 97 height 19
click at [415, 240] on select "Choose an option... Pending Applied Excluded (Questions) Excluded (Expired) Exc…" at bounding box center [463, 249] width 97 height 19
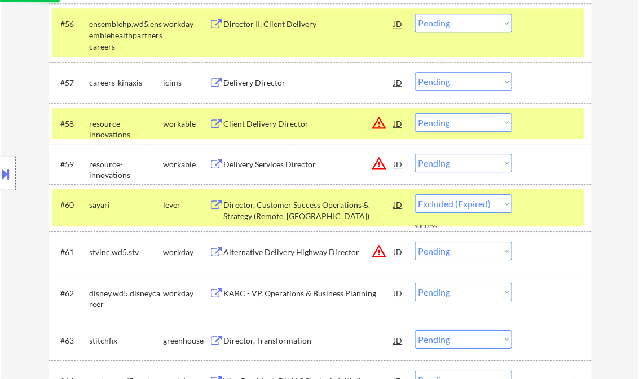
scroll to position [2977, 0]
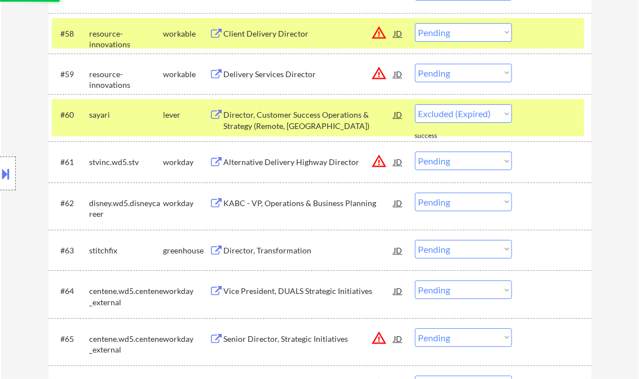
select select ""pending""
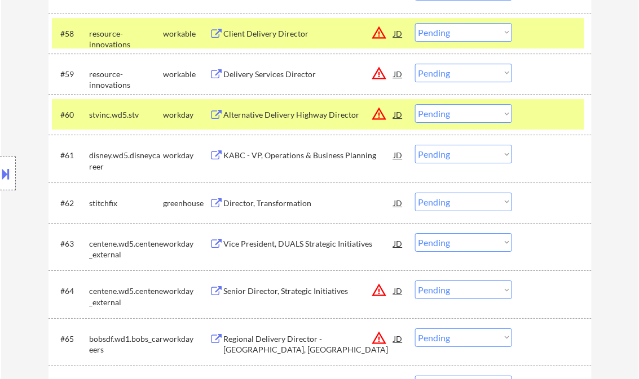
click at [250, 206] on div "Director, Transformation" at bounding box center [309, 203] width 170 height 11
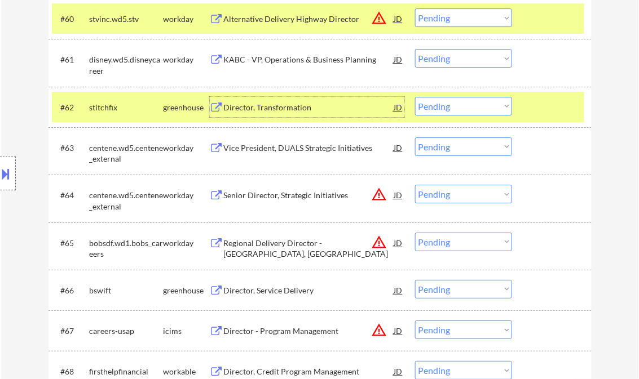
scroll to position [3157, 0]
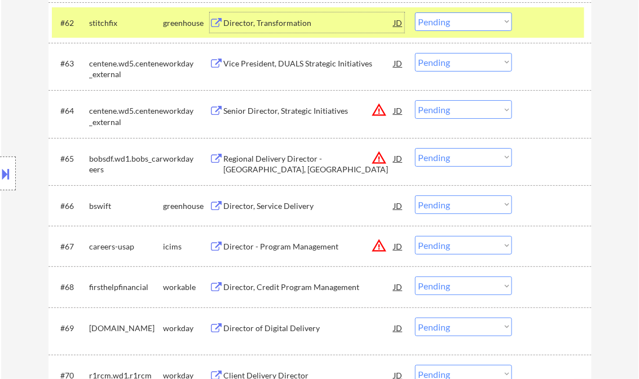
click at [280, 205] on div "Director, Service Delivery" at bounding box center [309, 206] width 170 height 11
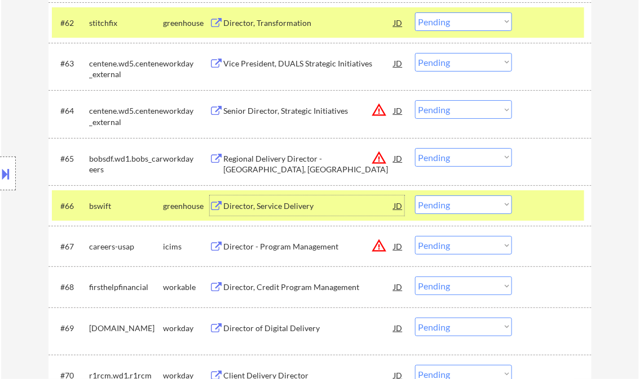
click at [444, 205] on select "Choose an option... Pending Applied Excluded (Questions) Excluded (Expired) Exc…" at bounding box center [463, 205] width 97 height 19
click at [415, 196] on select "Choose an option... Pending Applied Excluded (Questions) Excluded (Expired) Exc…" at bounding box center [463, 205] width 97 height 19
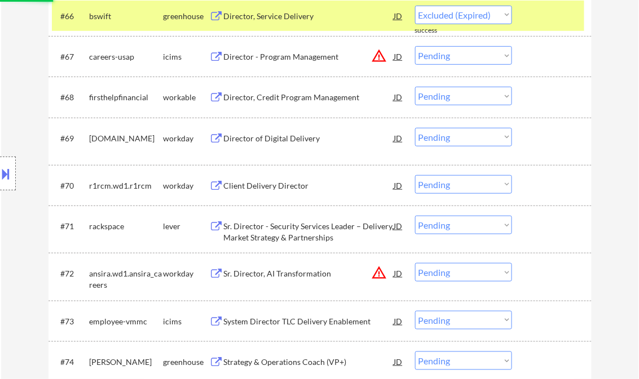
scroll to position [3382, 0]
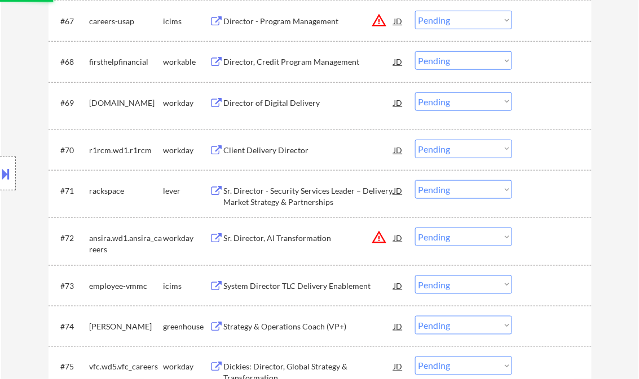
select select ""pending""
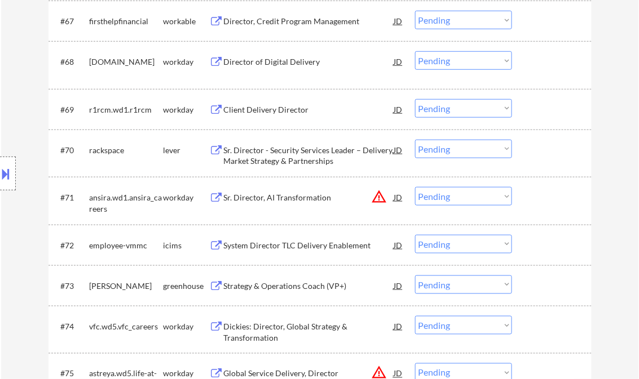
click at [269, 159] on div "Sr. Director - Security Services Leader – Delivery, Market Strategy & Partnersh…" at bounding box center [309, 156] width 170 height 22
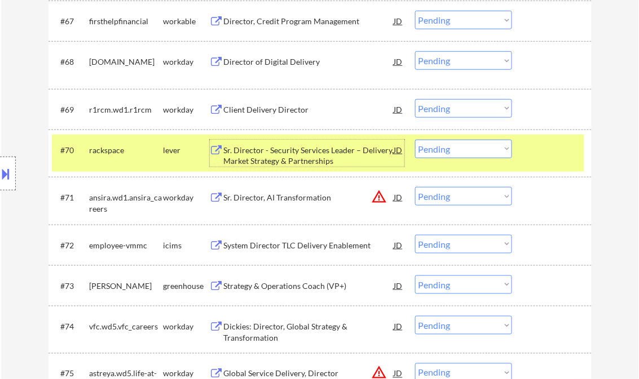
drag, startPoint x: 436, startPoint y: 154, endPoint x: 445, endPoint y: 158, distance: 10.1
click at [436, 153] on select "Choose an option... Pending Applied Excluded (Questions) Excluded (Expired) Exc…" at bounding box center [463, 149] width 97 height 19
click at [415, 140] on select "Choose an option... Pending Applied Excluded (Questions) Excluded (Expired) Exc…" at bounding box center [463, 149] width 97 height 19
select select ""pending""
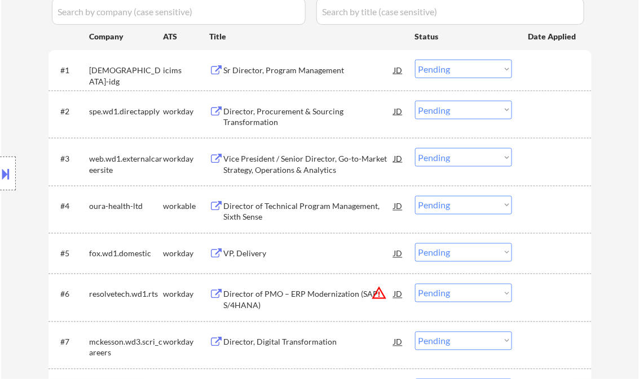
scroll to position [316, 0]
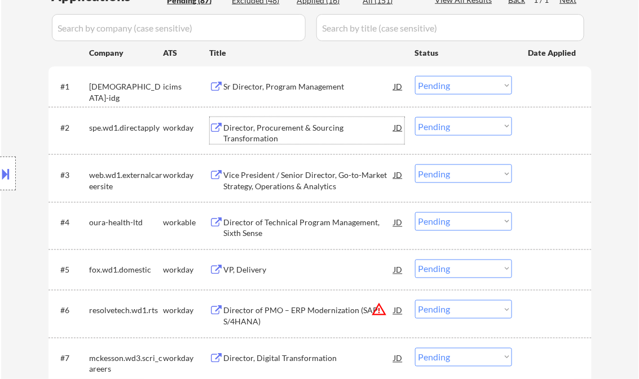
click at [266, 135] on div "Director, Procurement & Sourcing Transformation" at bounding box center [309, 133] width 170 height 22
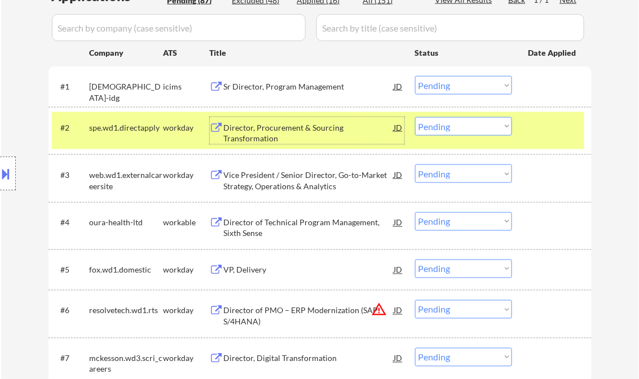
click at [3, 178] on button at bounding box center [6, 174] width 12 height 19
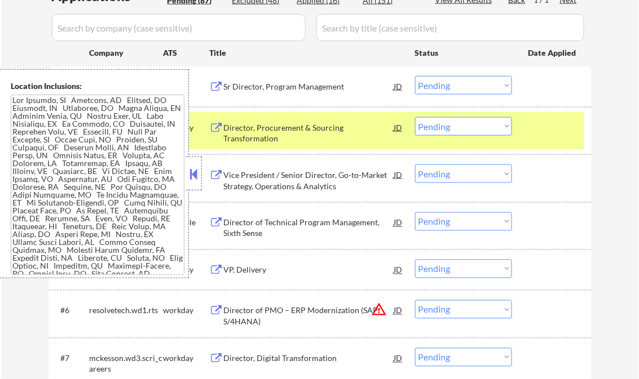
click at [192, 176] on button at bounding box center [194, 174] width 12 height 17
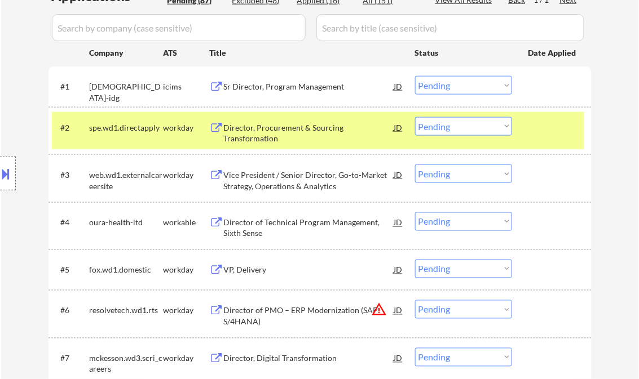
drag, startPoint x: 436, startPoint y: 129, endPoint x: 445, endPoint y: 131, distance: 9.8
click at [436, 129] on select "Choose an option... Pending Applied Excluded (Questions) Excluded (Expired) Exc…" at bounding box center [463, 126] width 97 height 19
click at [415, 117] on select "Choose an option... Pending Applied Excluded (Questions) Excluded (Expired) Exc…" at bounding box center [463, 126] width 97 height 19
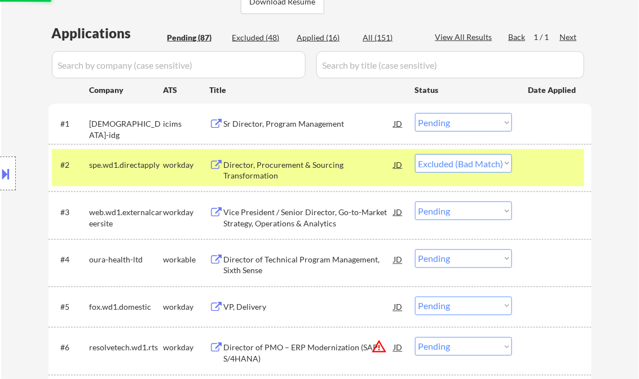
scroll to position [271, 0]
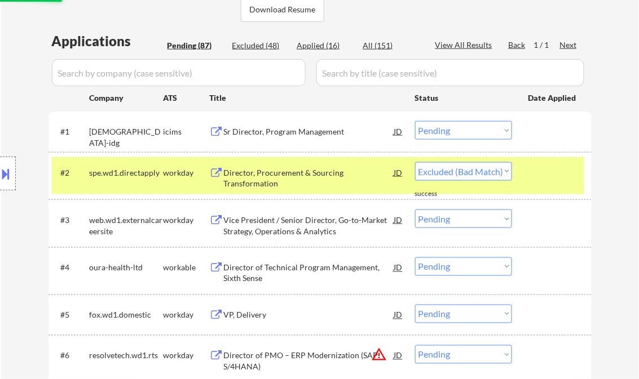
select select ""pending""
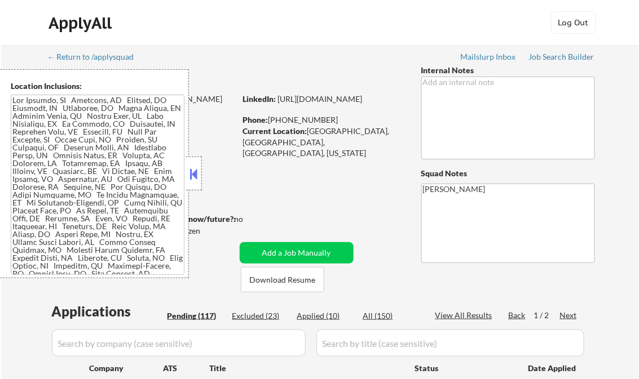
select select ""pending""
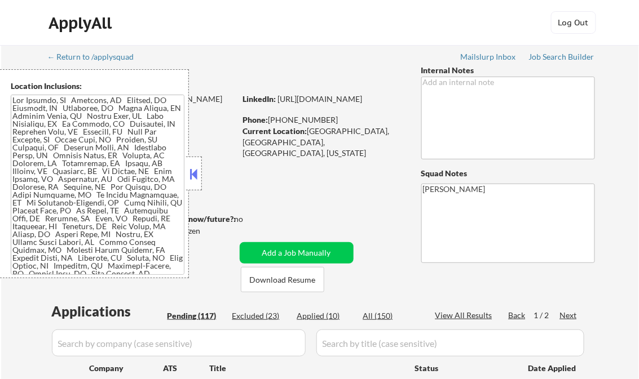
select select ""pending""
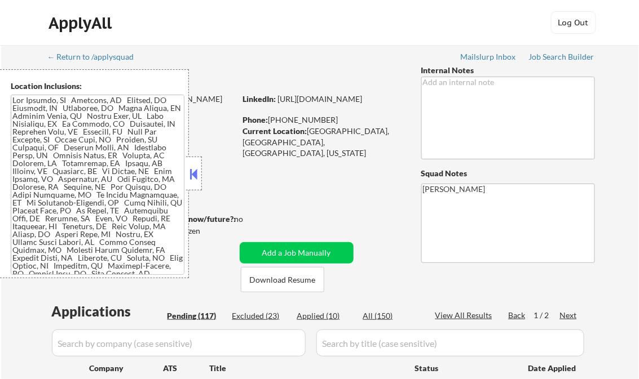
select select ""pending""
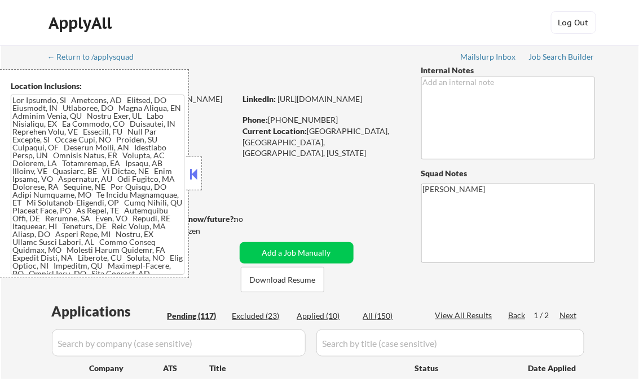
select select ""pending""
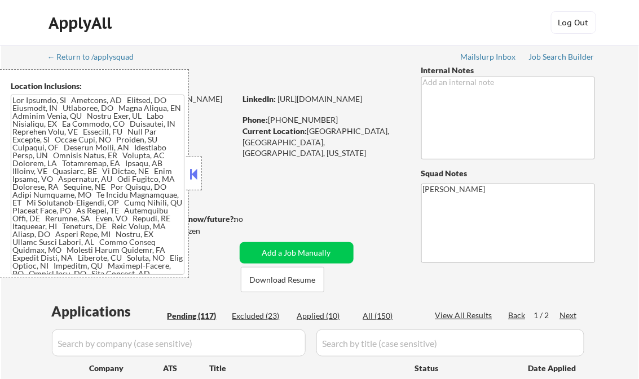
select select ""pending""
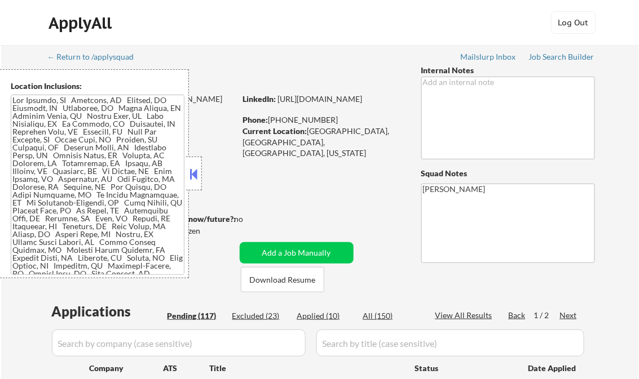
select select ""pending""
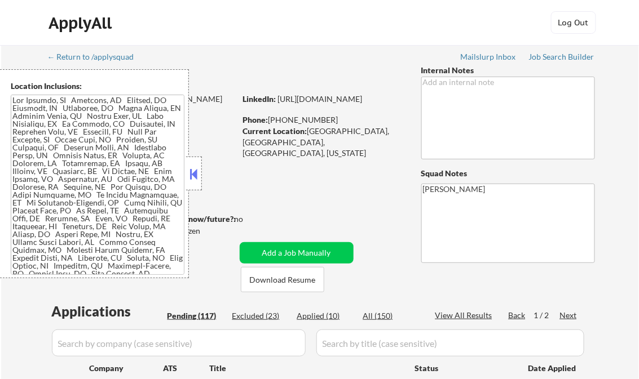
select select ""pending""
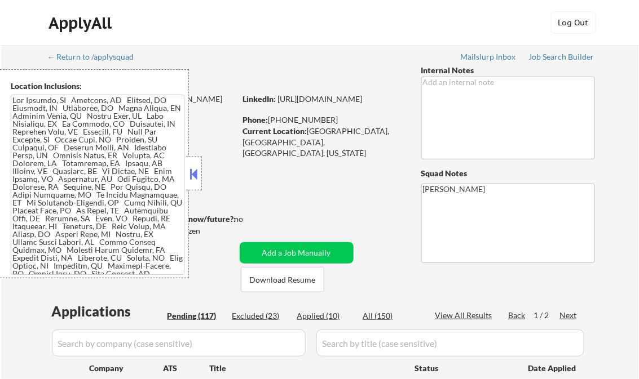
select select ""pending""
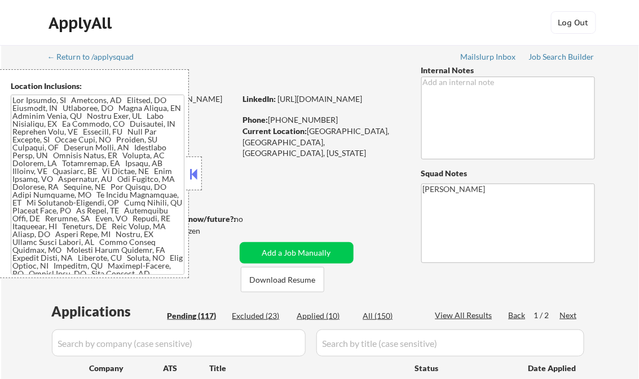
select select ""pending""
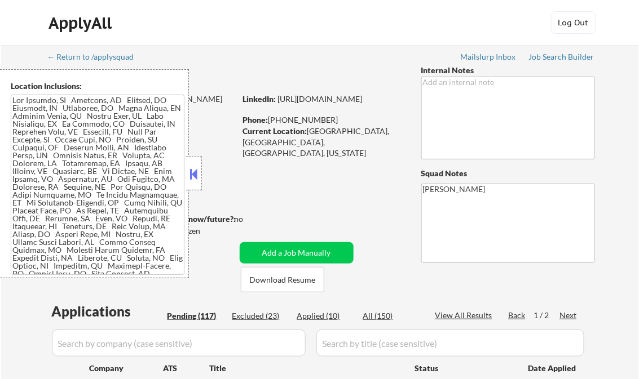
select select ""pending""
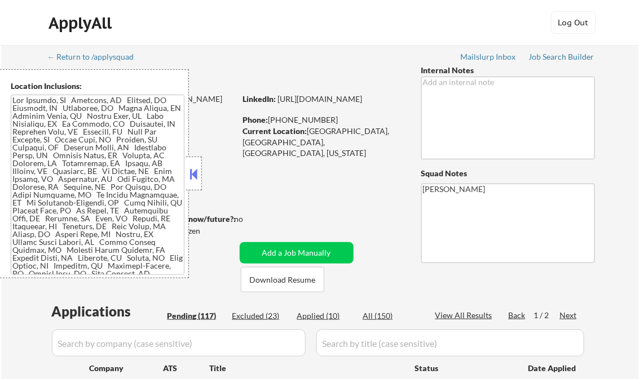
select select ""pending""
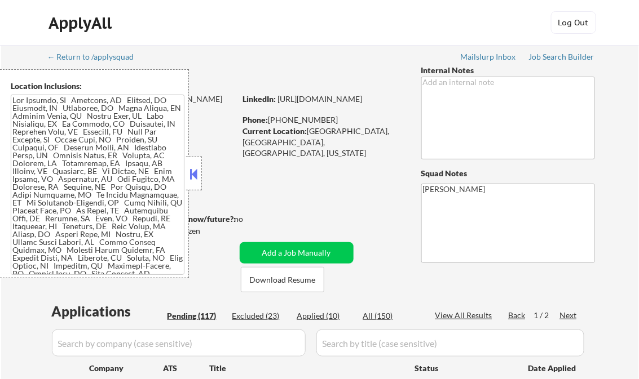
select select ""pending""
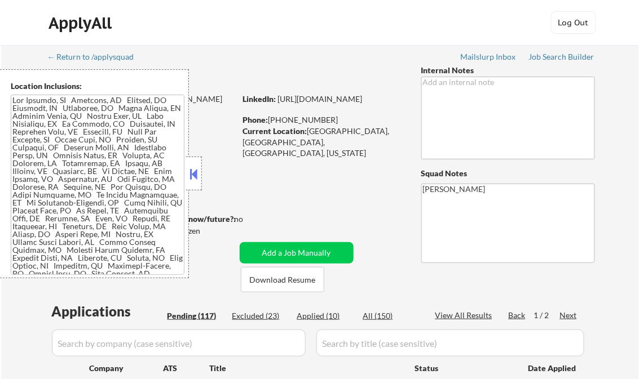
select select ""pending""
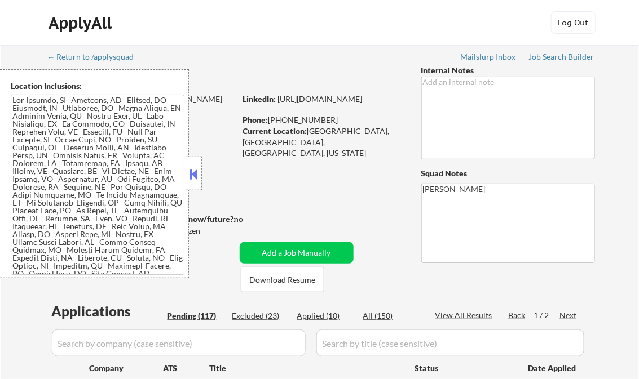
select select ""pending""
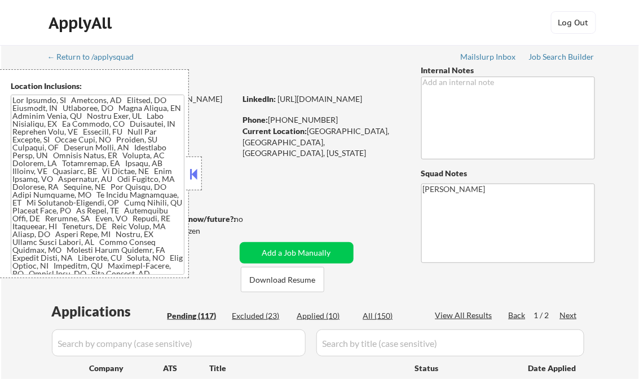
select select ""pending""
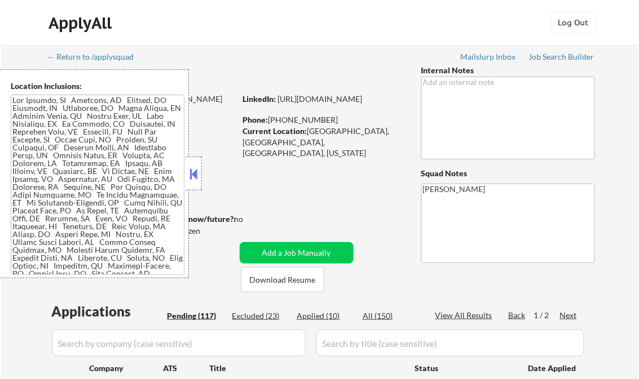
select select ""pending""
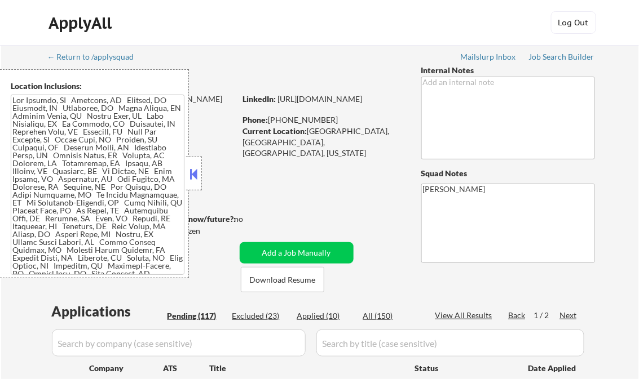
select select ""pending""
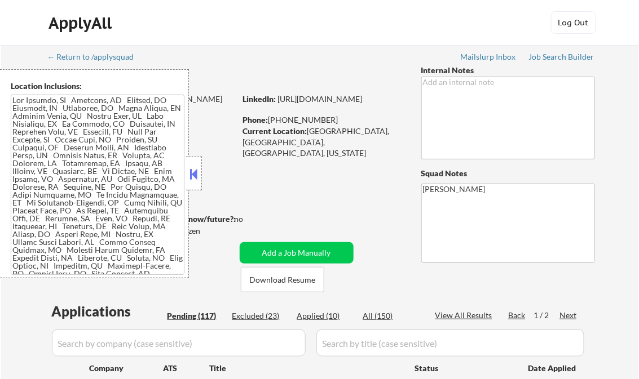
select select ""pending""
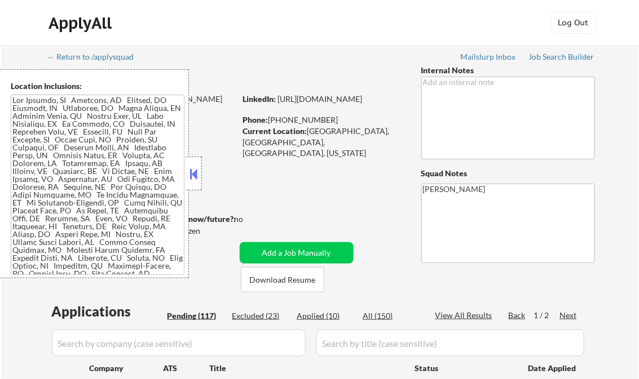
select select ""pending""
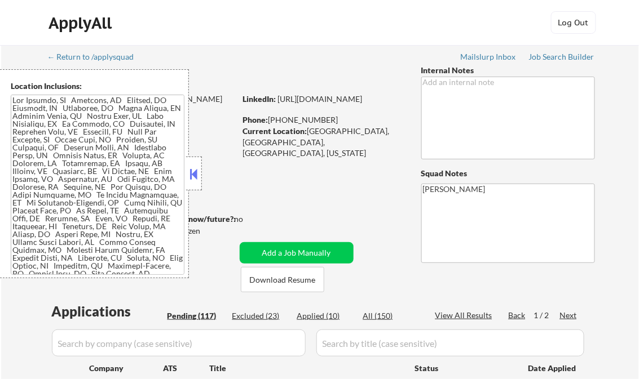
select select ""pending""
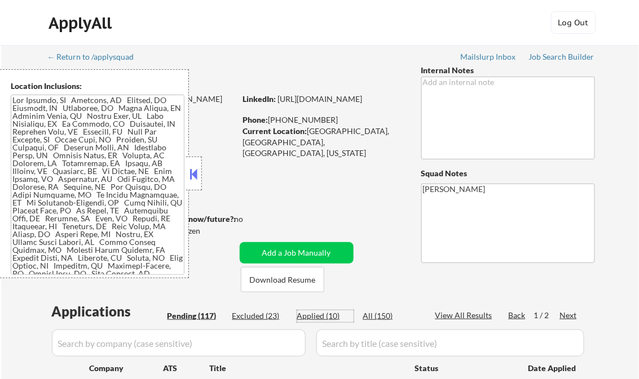
click at [328, 315] on div "Applied (10)" at bounding box center [325, 316] width 56 height 11
select select ""applied""
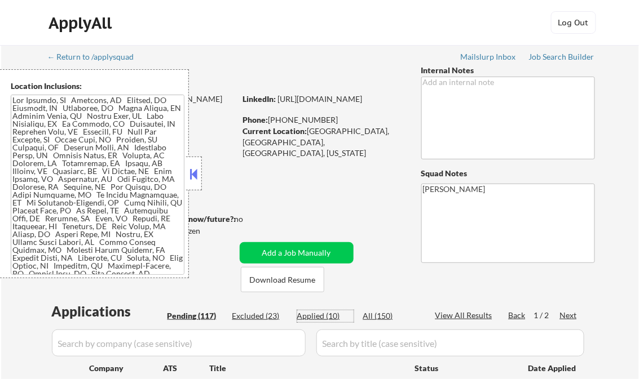
select select ""applied""
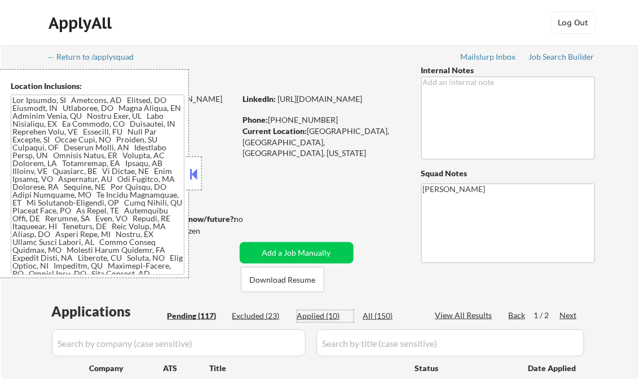
select select ""applied""
click at [194, 174] on button at bounding box center [194, 174] width 12 height 17
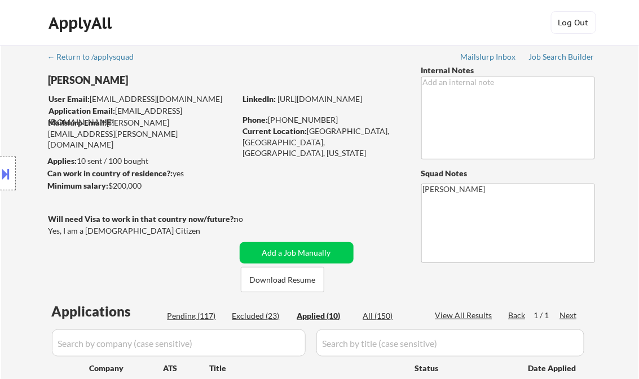
scroll to position [592, 0]
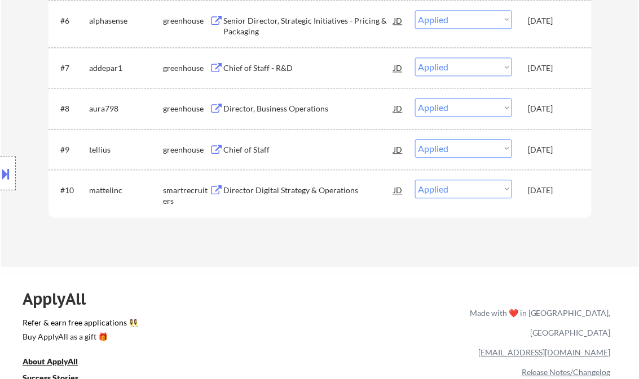
select select ""applied""
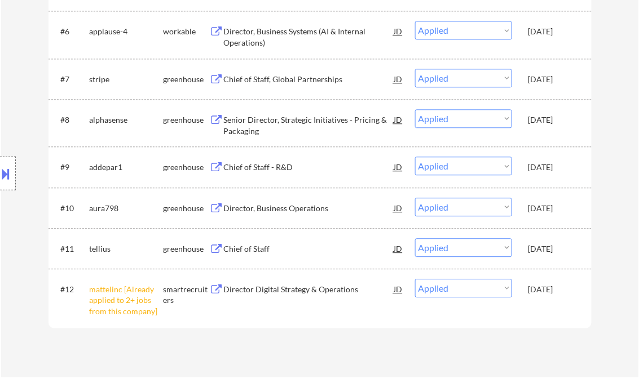
select select ""applied""
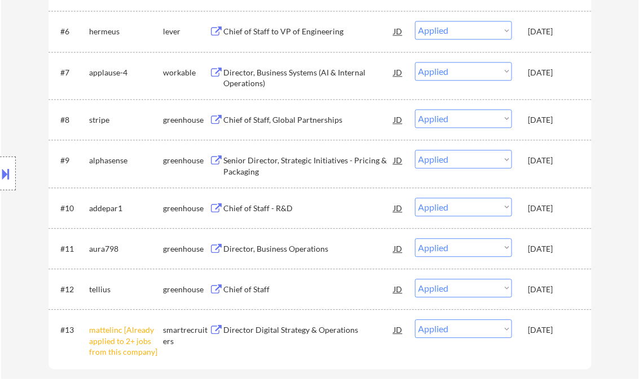
select select ""applied""
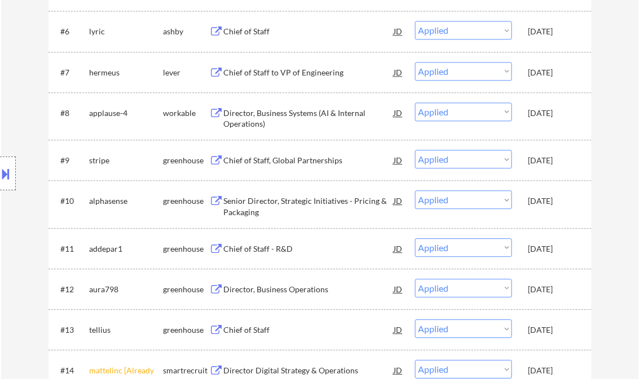
select select ""applied""
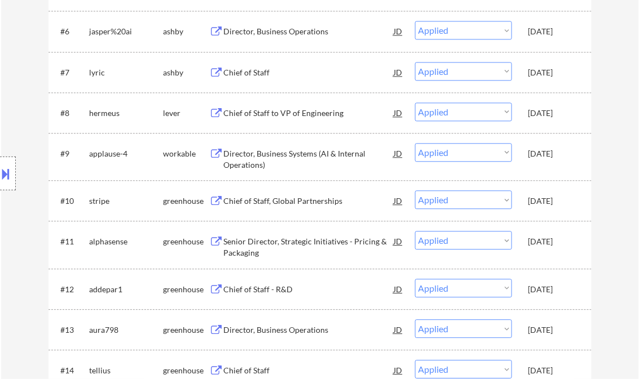
select select ""applied""
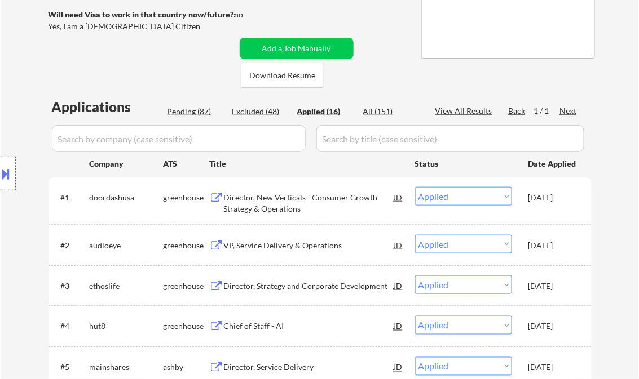
scroll to position [187, 0]
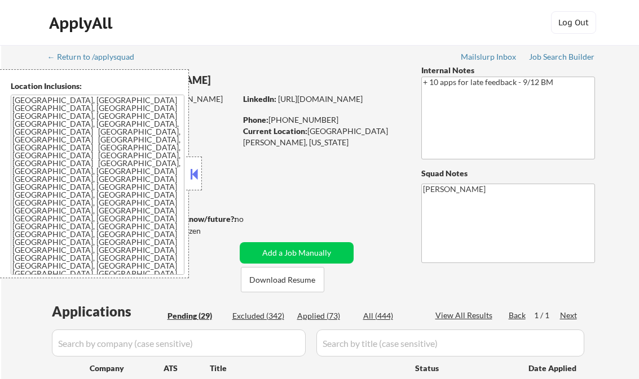
select select ""pending""
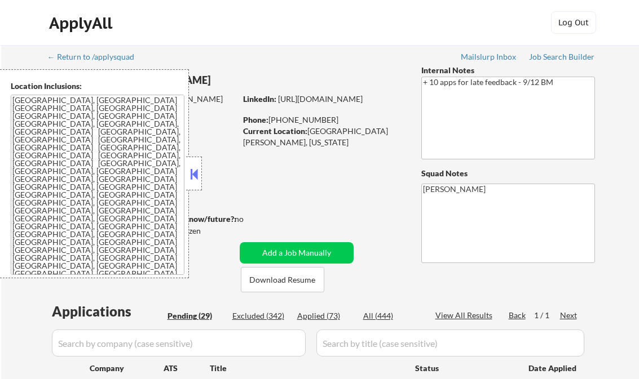
select select ""pending""
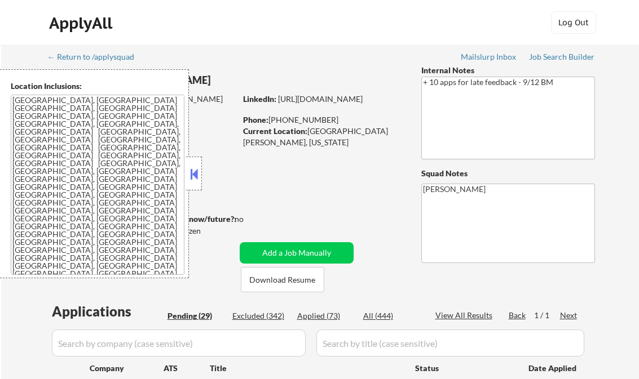
select select ""pending""
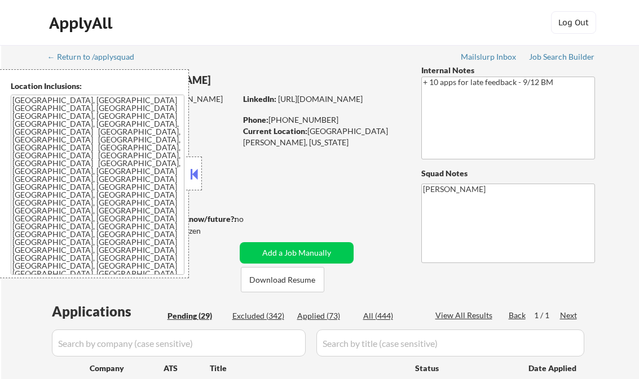
select select ""pending""
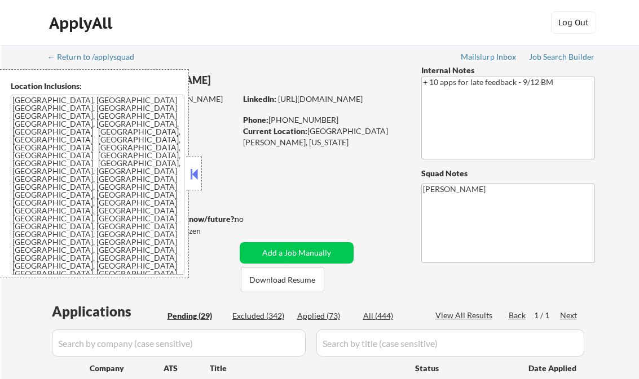
select select ""pending""
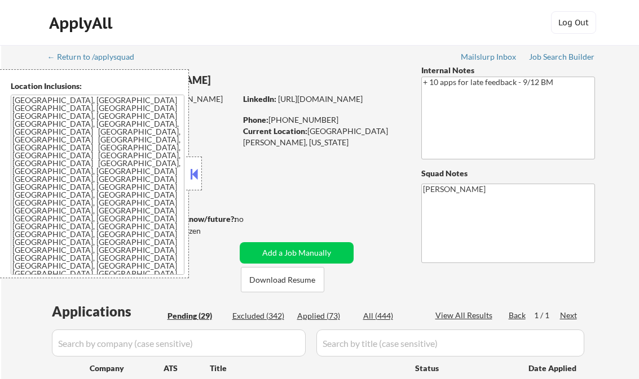
select select ""pending""
click at [195, 169] on button at bounding box center [194, 174] width 12 height 17
